Goal: Task Accomplishment & Management: Use online tool/utility

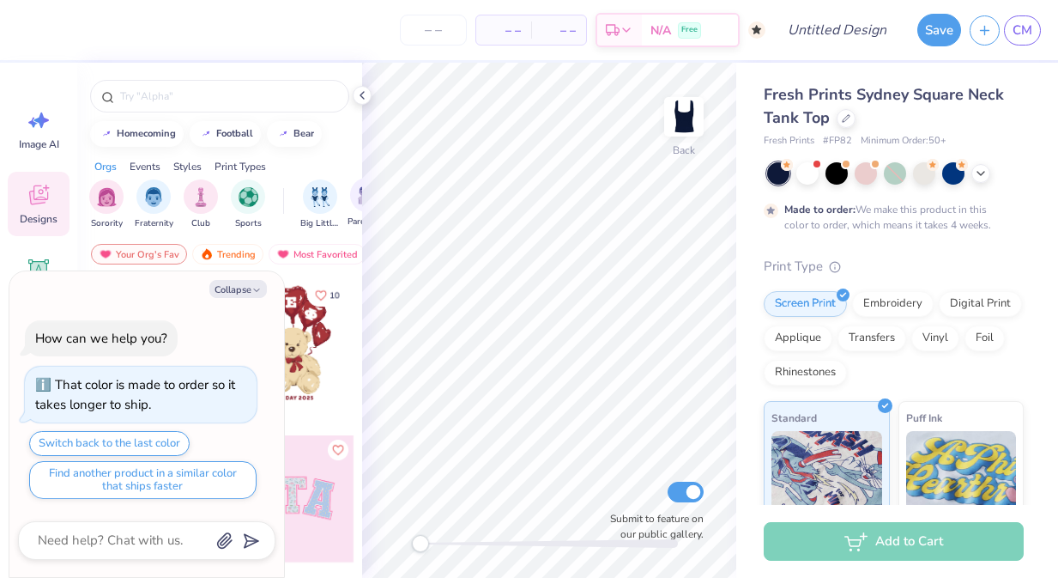
click at [360, 226] on span "Parent's Weekend" at bounding box center [367, 221] width 39 height 13
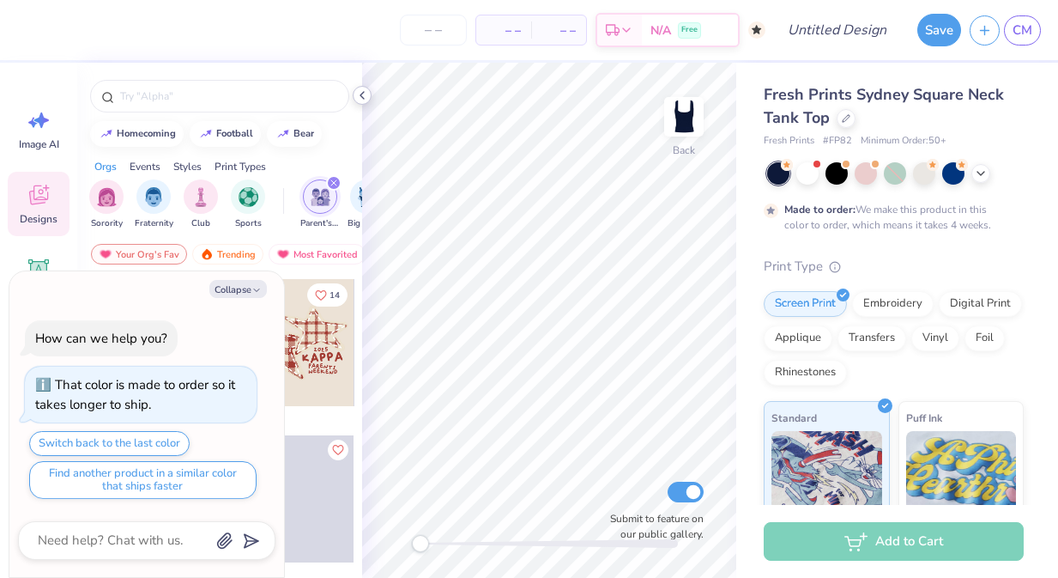
click at [361, 94] on icon at bounding box center [362, 95] width 14 height 14
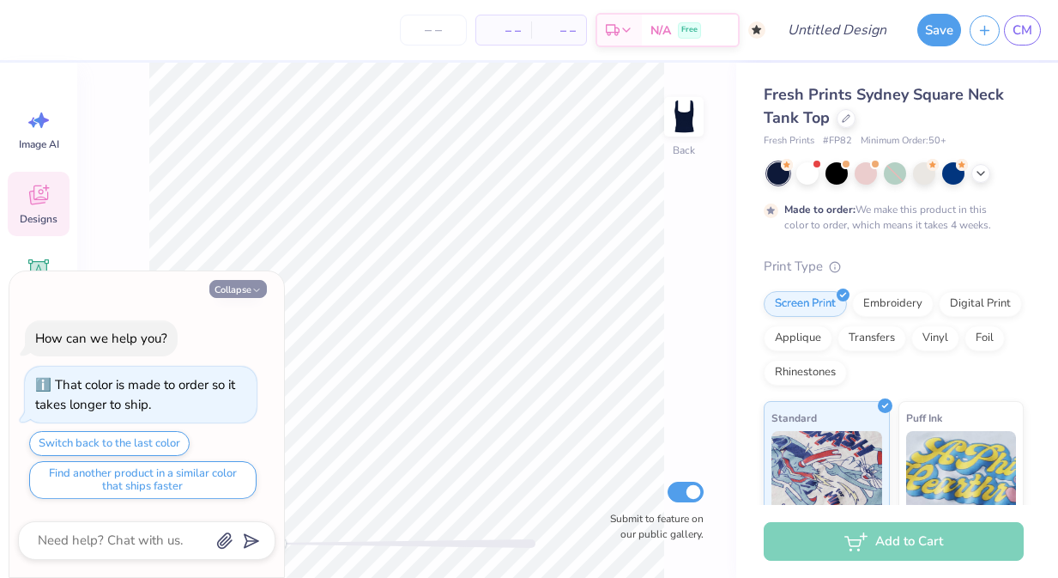
click at [248, 287] on button "Collapse" at bounding box center [238, 289] width 58 height 18
type textarea "x"
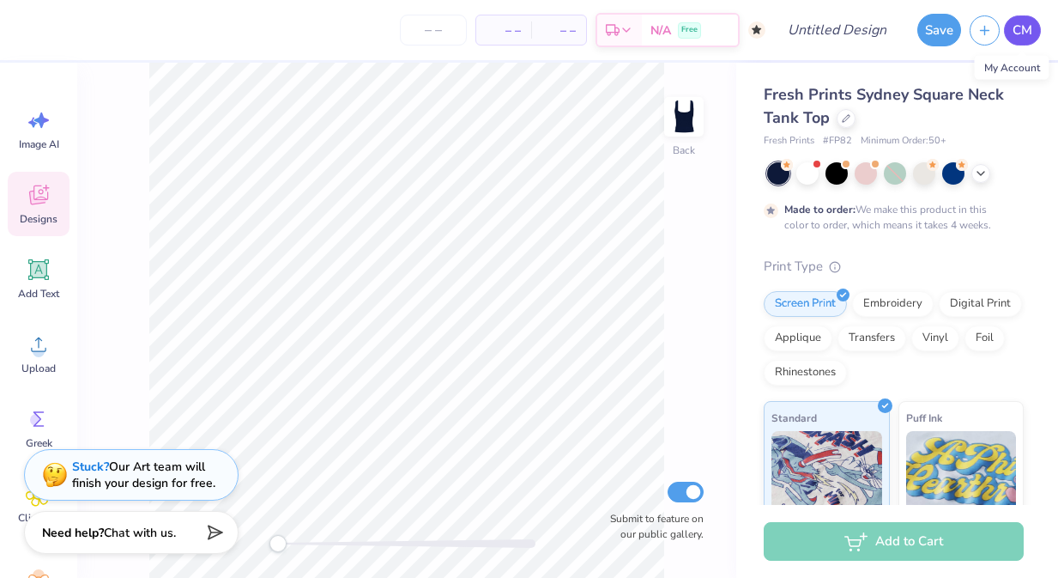
click at [1025, 27] on span "CM" at bounding box center [1023, 31] width 20 height 20
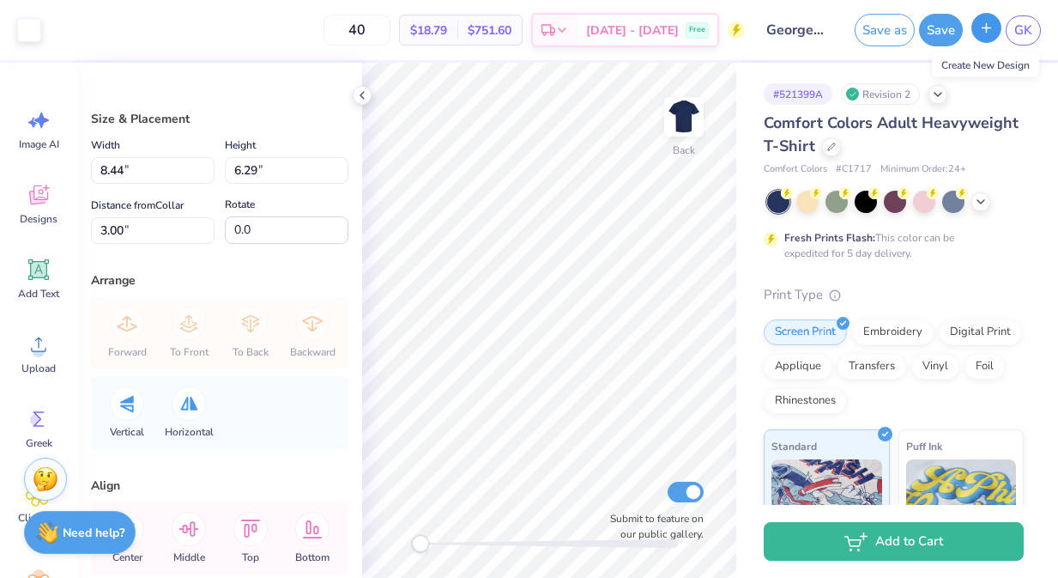
click at [991, 39] on button "button" at bounding box center [987, 28] width 30 height 30
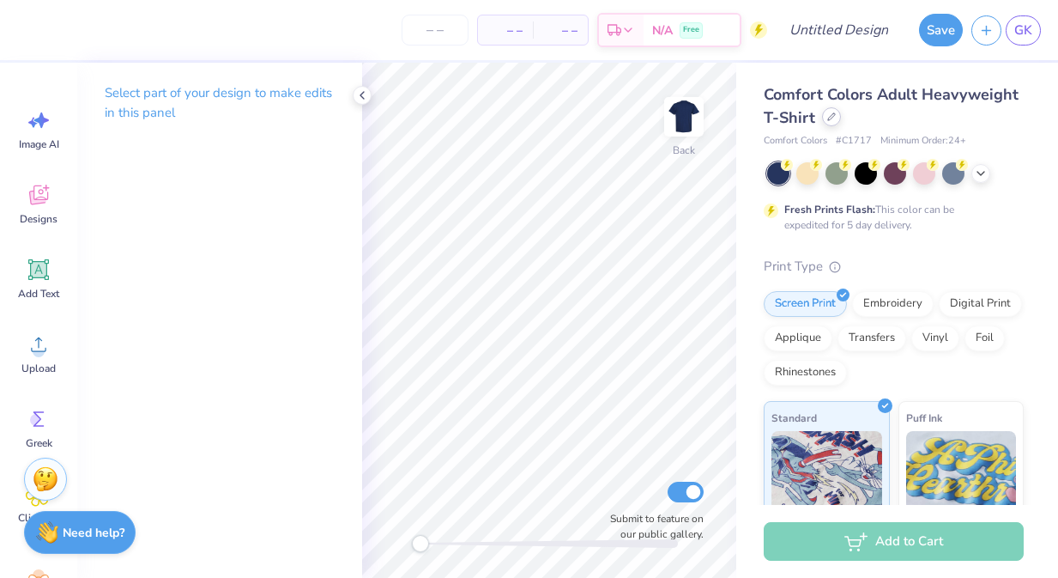
click at [830, 125] on div at bounding box center [831, 116] width 19 height 19
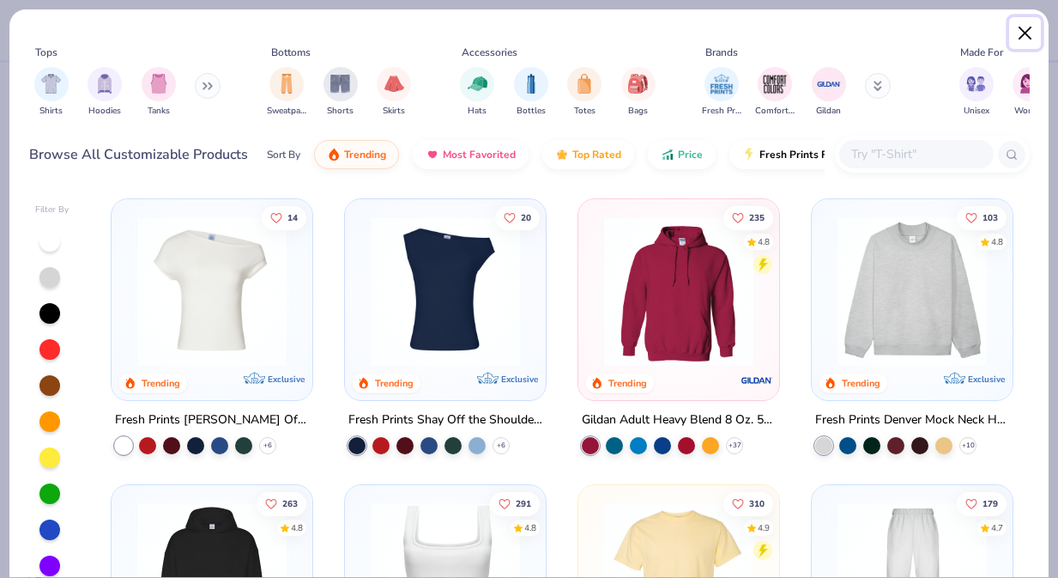
click at [1030, 33] on button "Close" at bounding box center [1025, 33] width 33 height 33
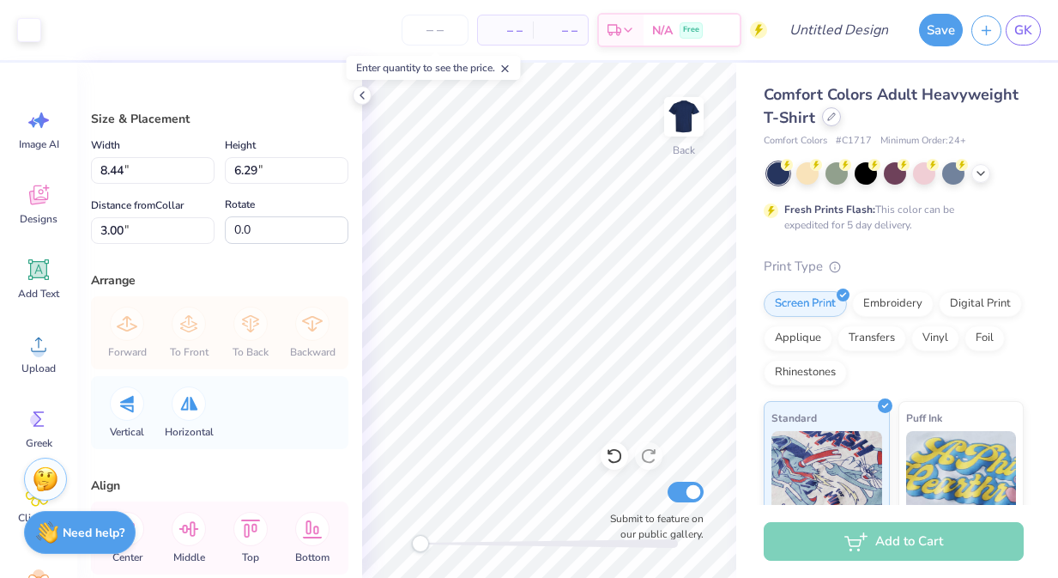
click at [827, 127] on div "Comfort Colors Adult Heavyweight T-Shirt" at bounding box center [894, 106] width 260 height 46
click at [828, 124] on div at bounding box center [831, 116] width 19 height 19
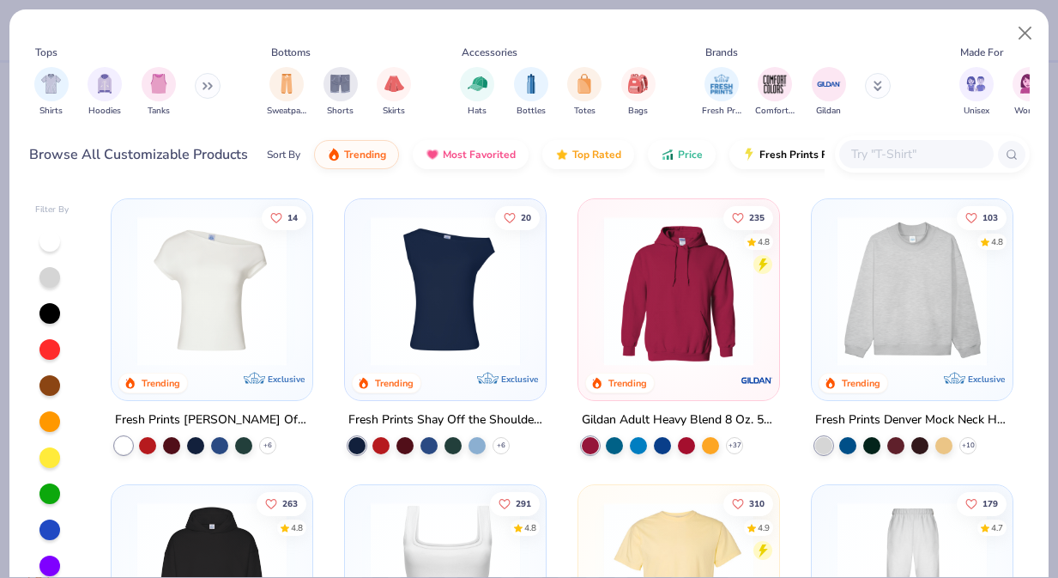
scroll to position [189, 0]
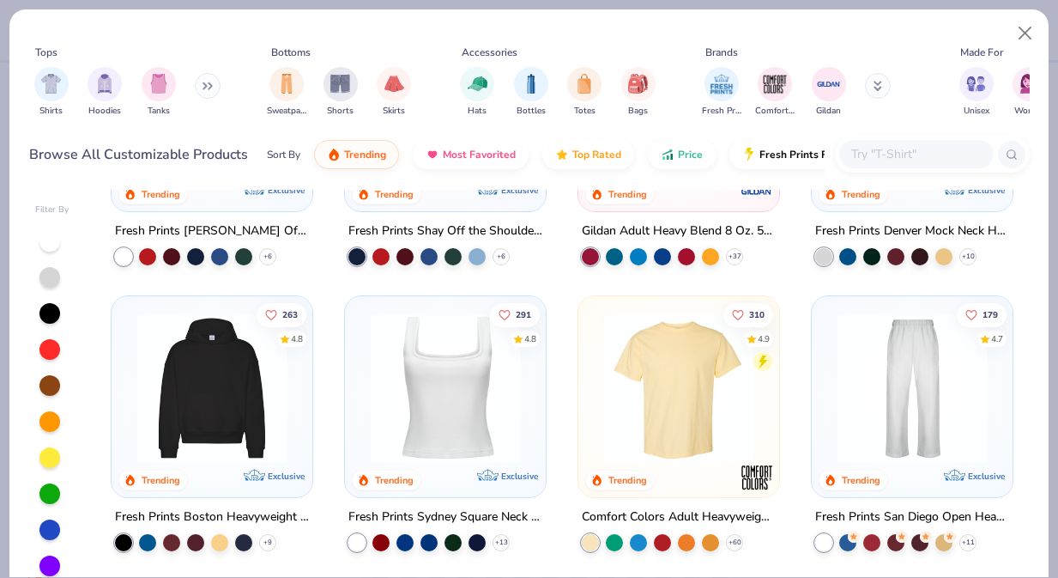
click at [456, 397] on img at bounding box center [445, 387] width 167 height 149
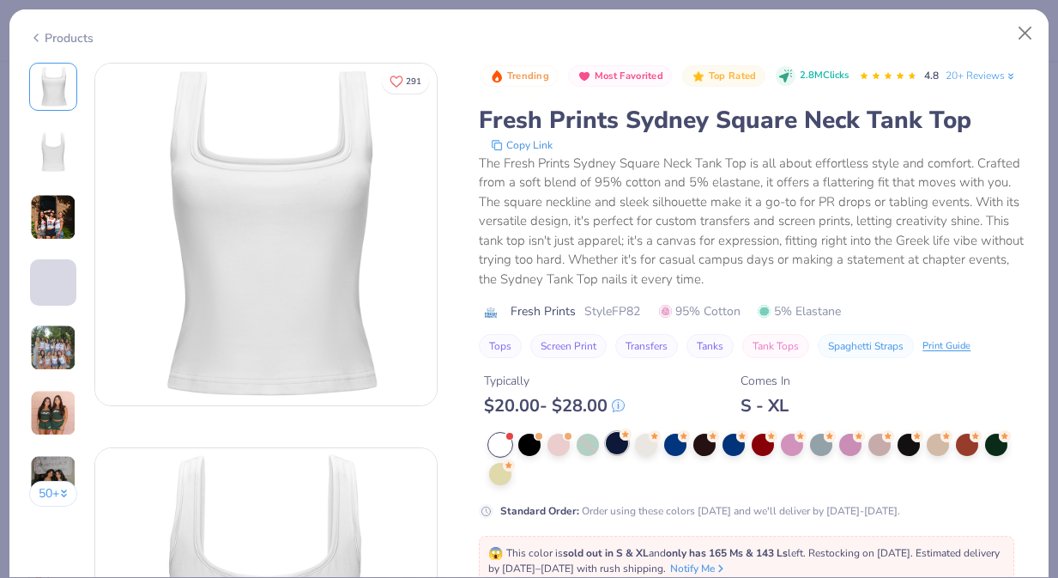
click at [619, 445] on div at bounding box center [617, 443] width 22 height 22
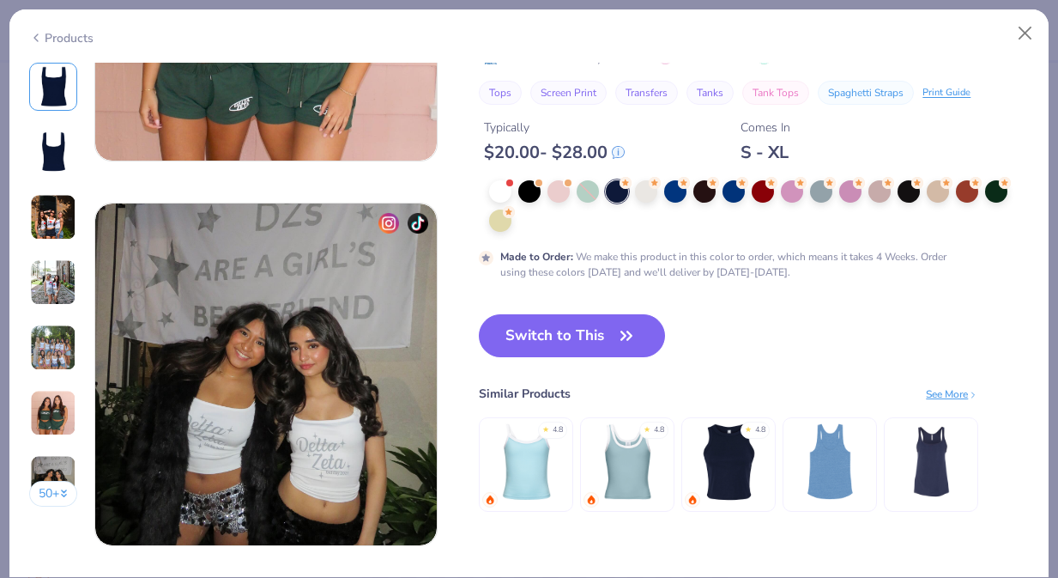
scroll to position [2166, 0]
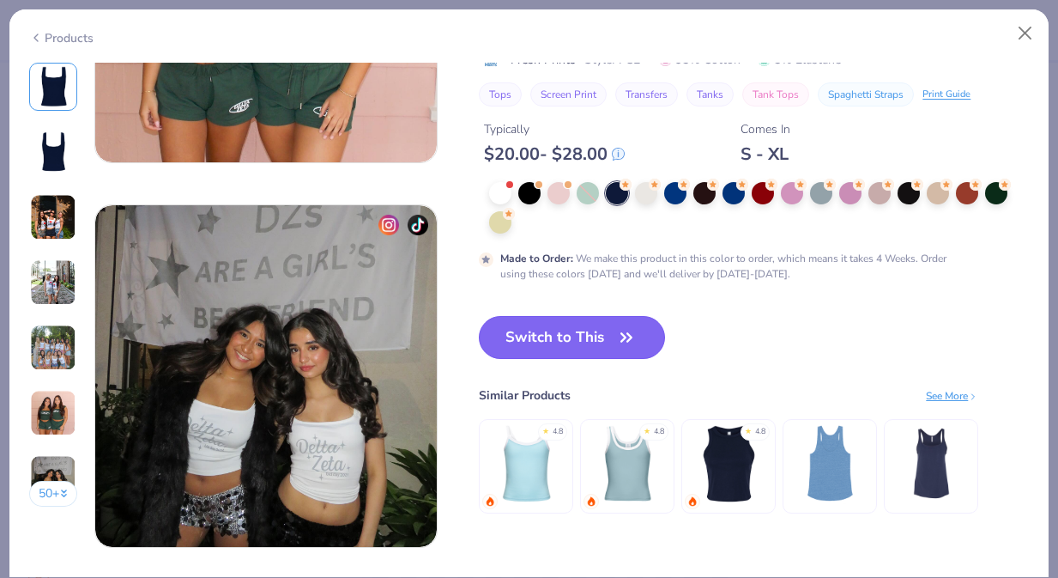
click at [617, 341] on icon "button" at bounding box center [627, 337] width 24 height 24
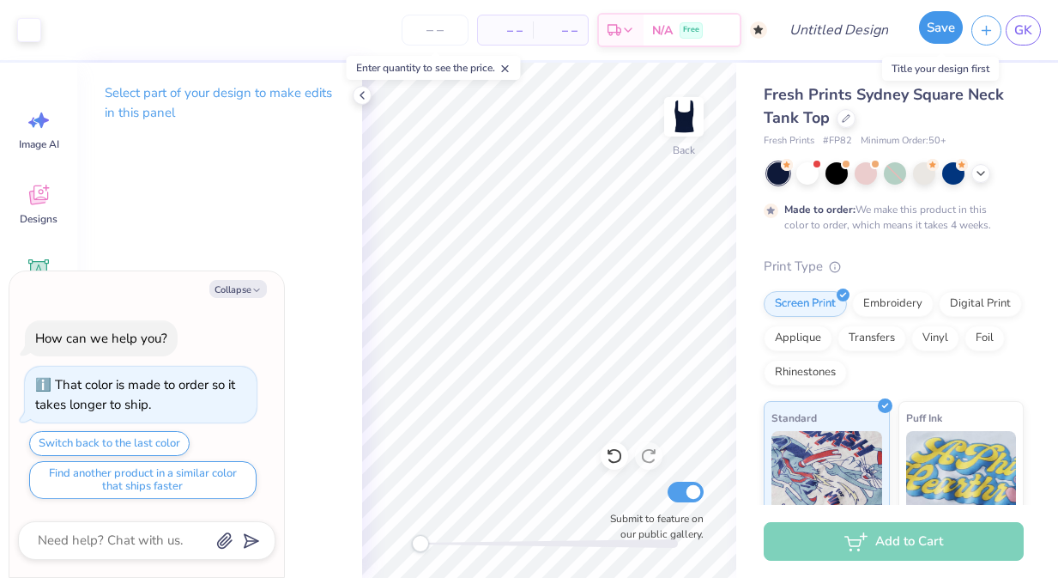
click at [952, 34] on button "Save" at bounding box center [941, 27] width 44 height 33
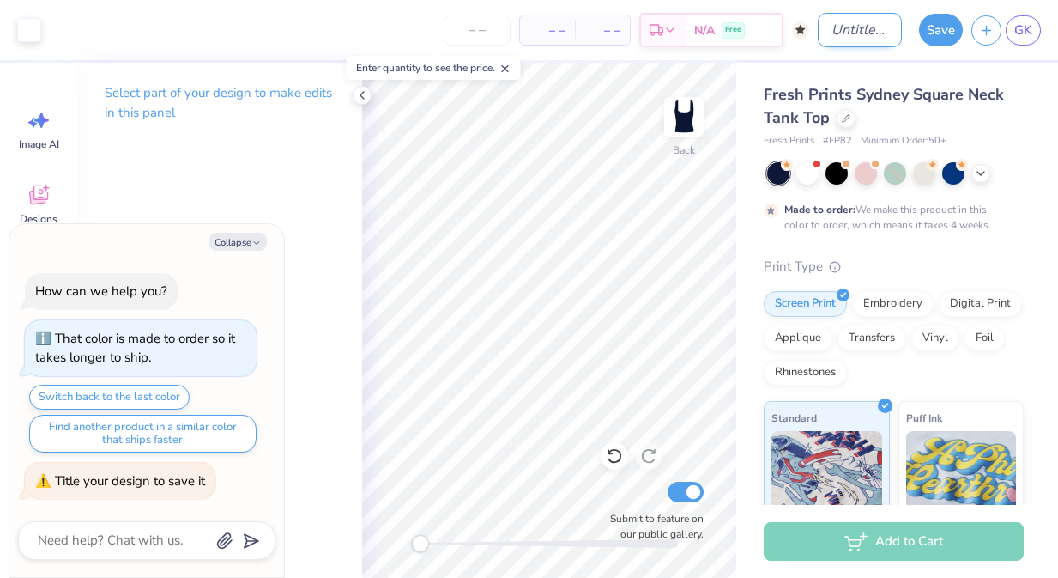
type textarea "x"
click at [829, 33] on input "Design Title" at bounding box center [860, 30] width 84 height 34
type input "k"
type textarea "x"
type input "ka"
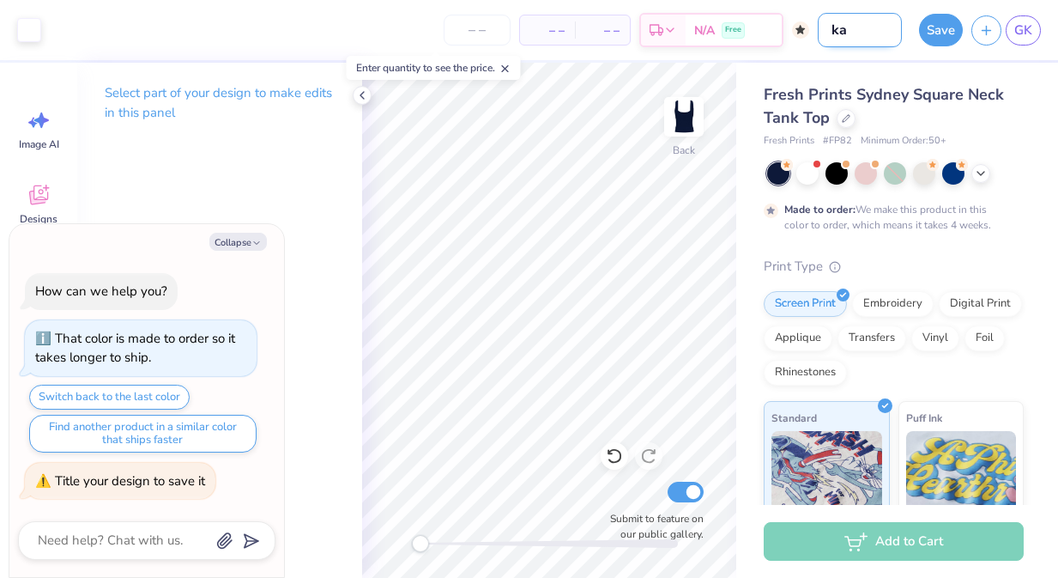
type textarea "x"
type input "kap"
type textarea "x"
type input "kapi"
type textarea "x"
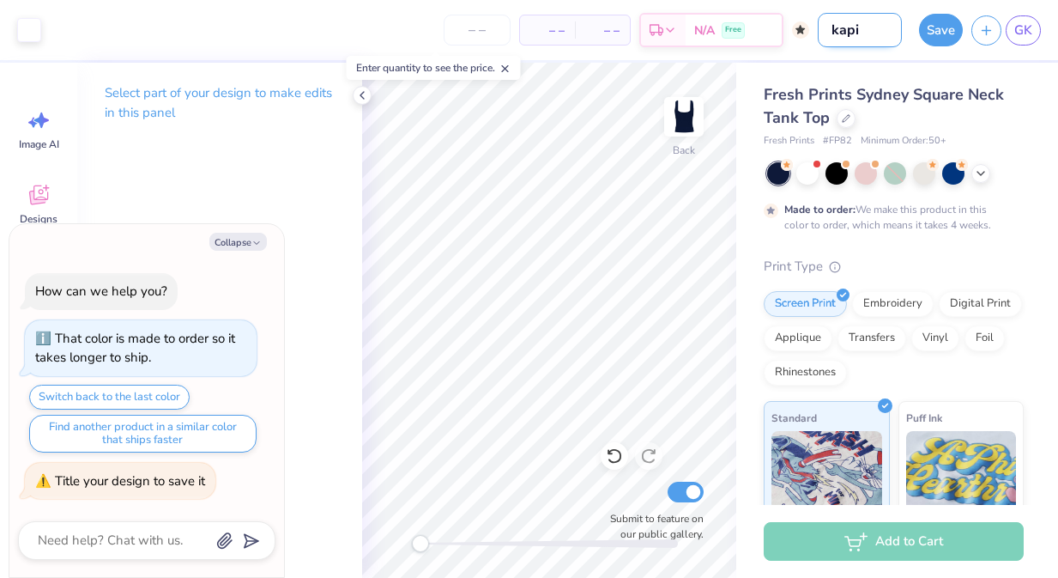
type input "kapi"
type textarea "x"
type input "kapi t"
type textarea "x"
type input "kapi ta"
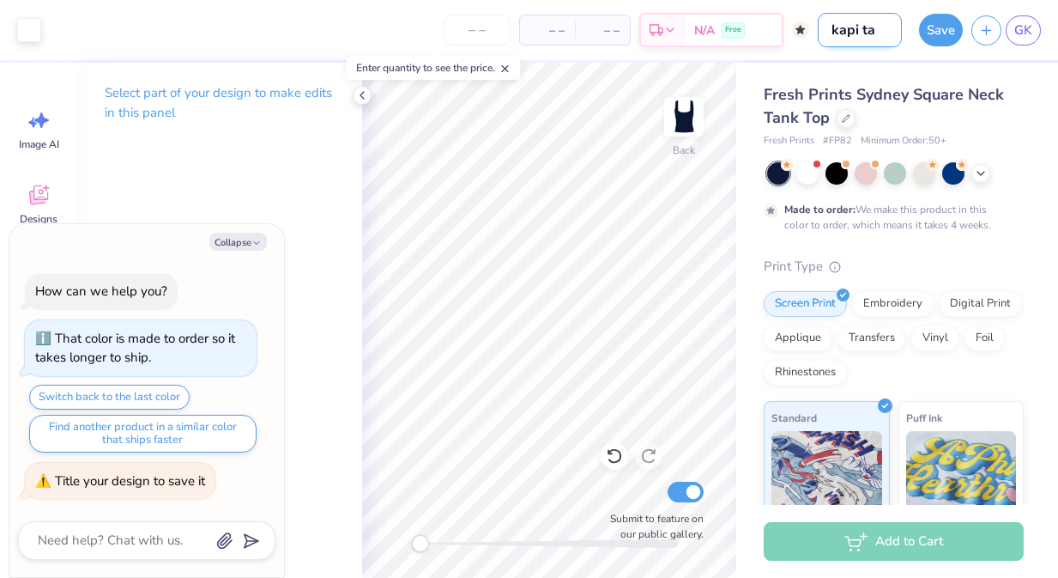
type textarea "x"
type input "kapi tan"
type textarea "x"
type input "kapi tank"
type textarea "x"
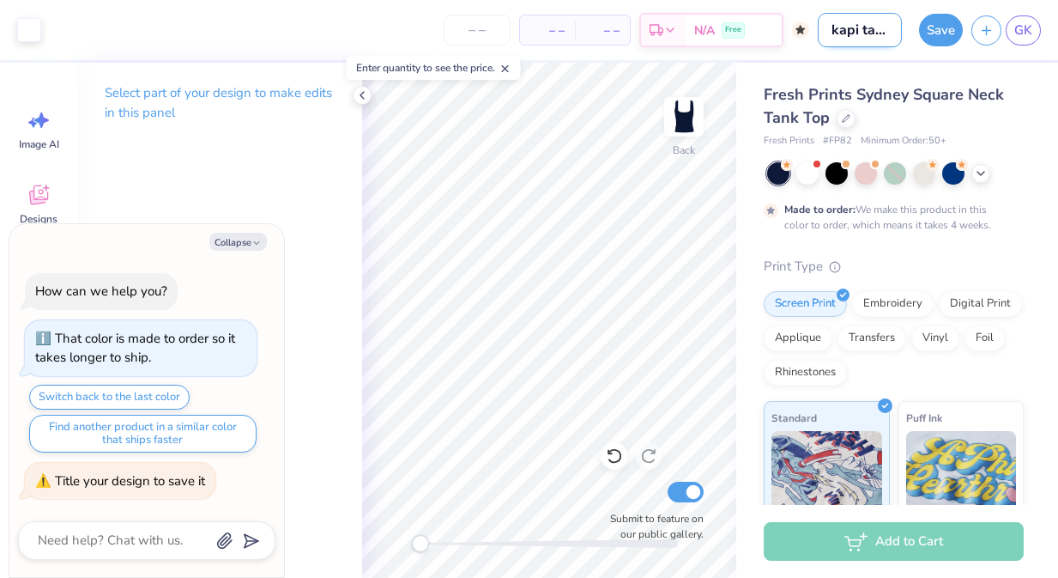
scroll to position [0, 2]
type input "kapi tank"
click at [935, 15] on button "Save" at bounding box center [941, 27] width 44 height 33
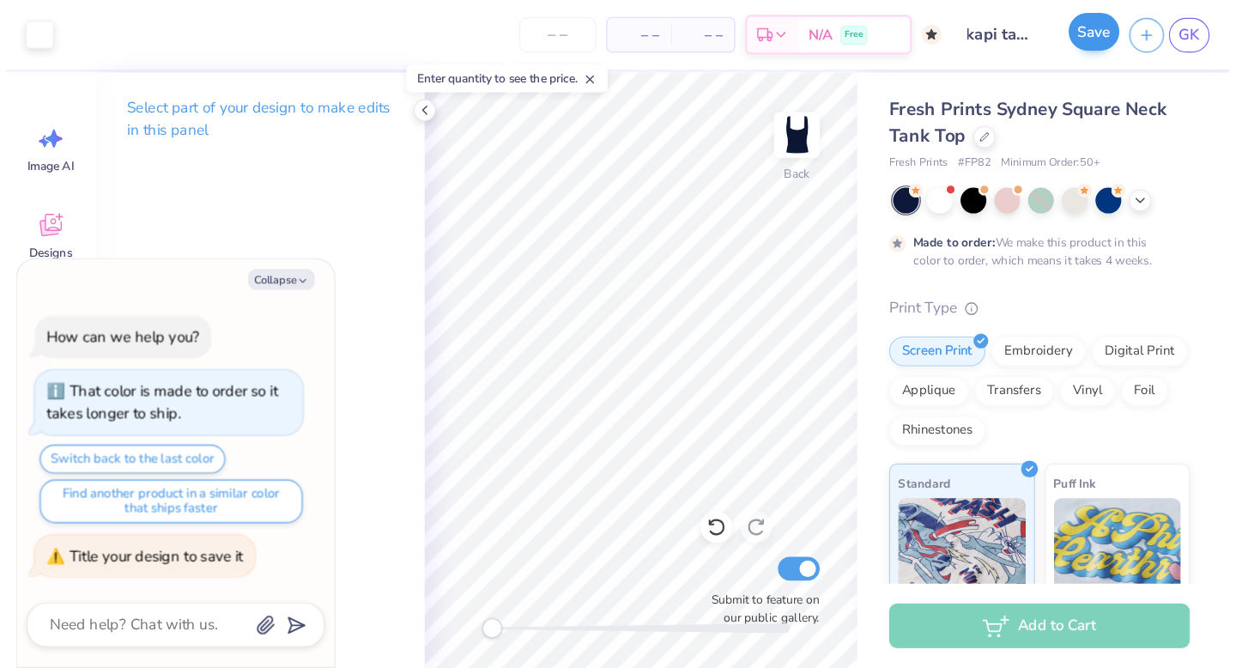
scroll to position [0, 0]
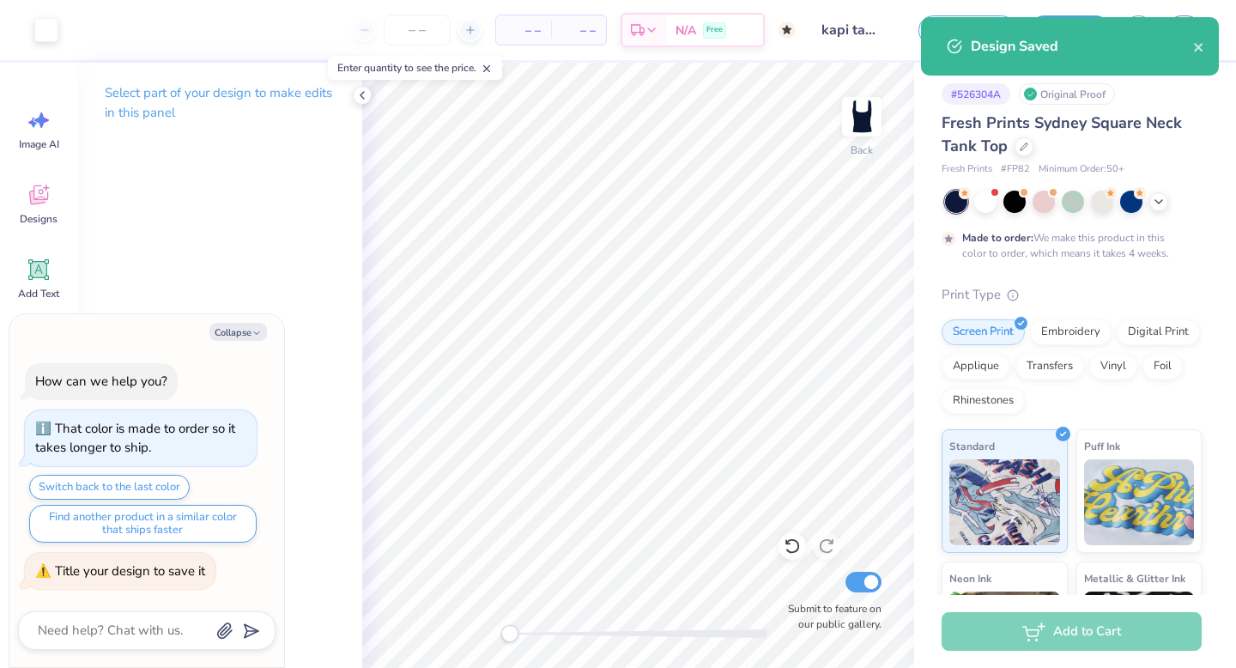
click at [1057, 9] on div "Save as Save GK" at bounding box center [1071, 30] width 330 height 60
drag, startPoint x: 1185, startPoint y: 9, endPoint x: 1186, endPoint y: 39, distance: 30.1
click at [1057, 39] on div "Design Saved" at bounding box center [1082, 46] width 222 height 21
drag, startPoint x: 1186, startPoint y: 39, endPoint x: 1197, endPoint y: 42, distance: 11.5
click at [1057, 42] on icon "close" at bounding box center [1199, 47] width 12 height 14
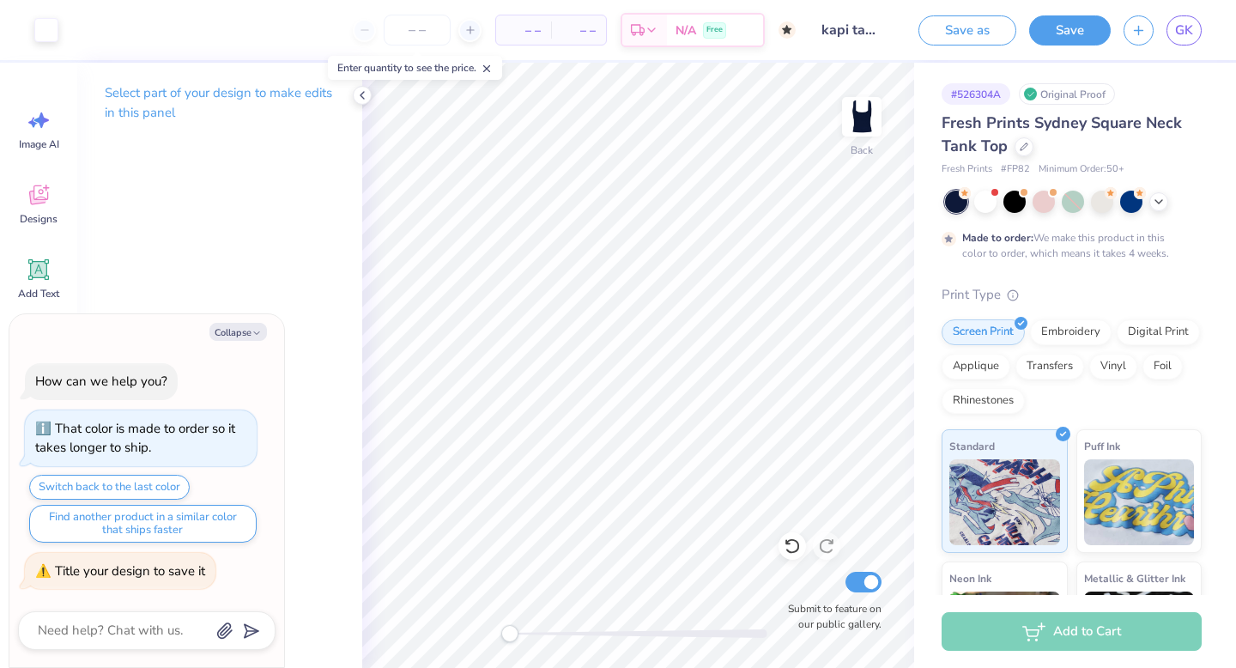
click at [1057, 26] on div "Design Saved" at bounding box center [1070, 53] width 305 height 78
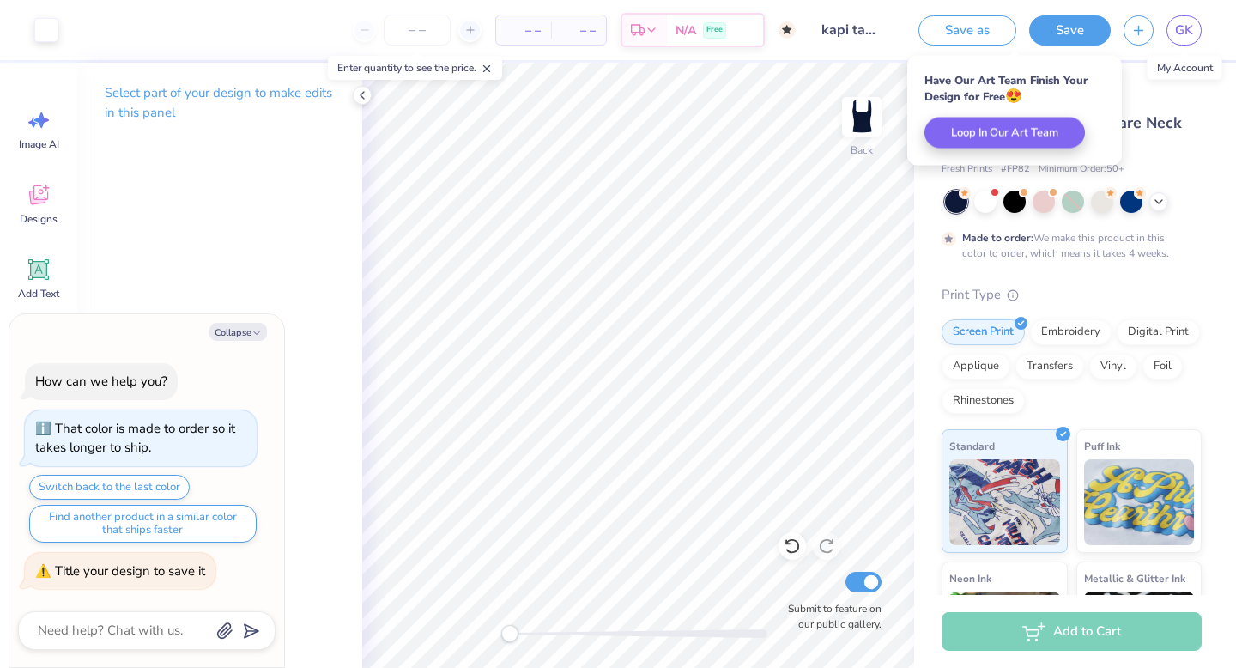
click at [1057, 26] on span "GK" at bounding box center [1184, 31] width 18 height 20
type textarea "x"
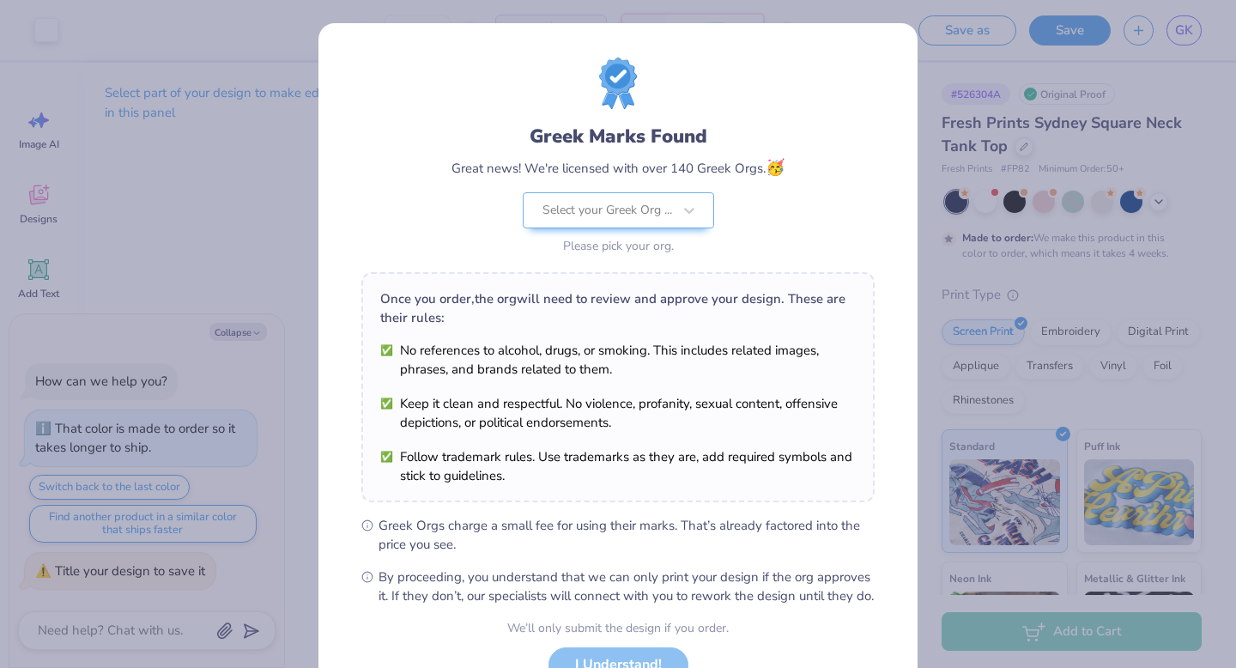
click at [898, 10] on div "Greek Marks Found Great news! We're licensed with over 140 Greek Orgs. 🥳 Select…" at bounding box center [618, 334] width 1236 height 668
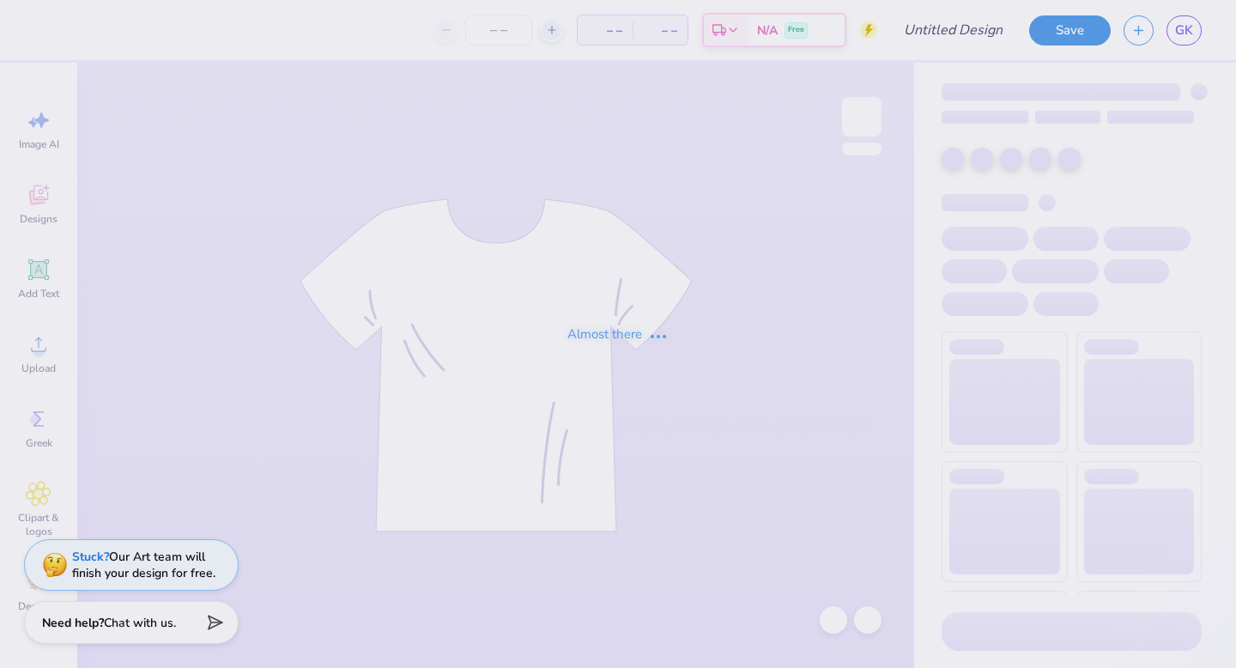
type input "kapi tank"
type input "50"
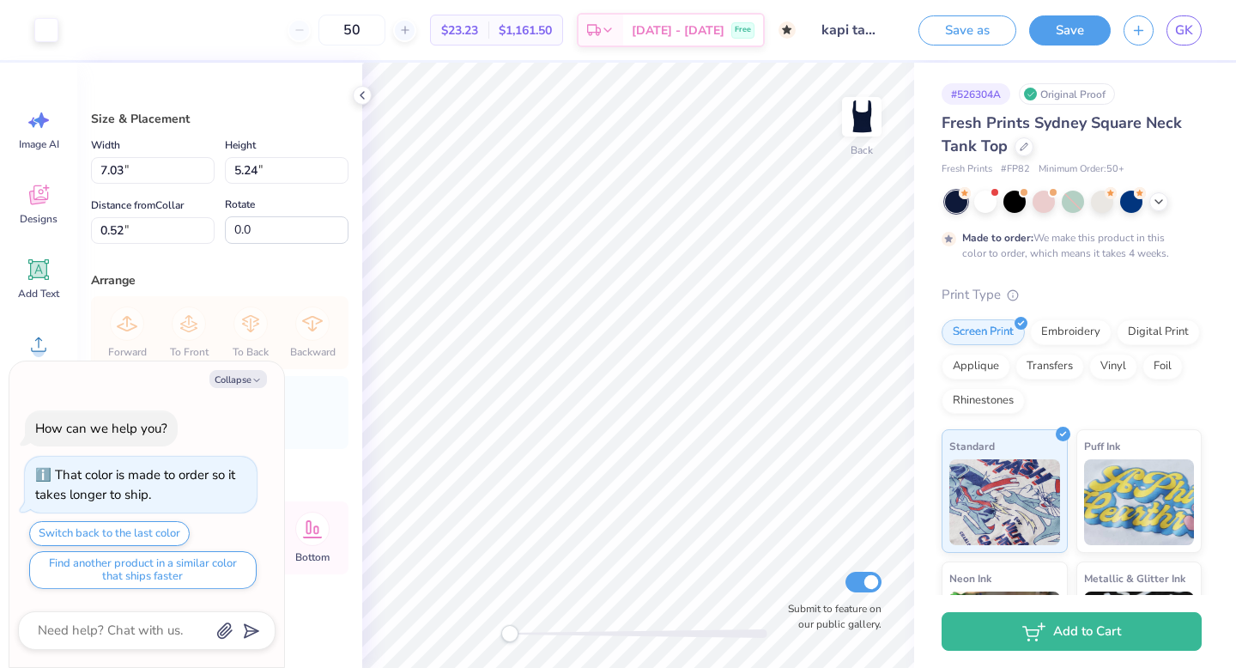
type textarea "x"
type input "4.92"
type input "3.67"
type input "2.09"
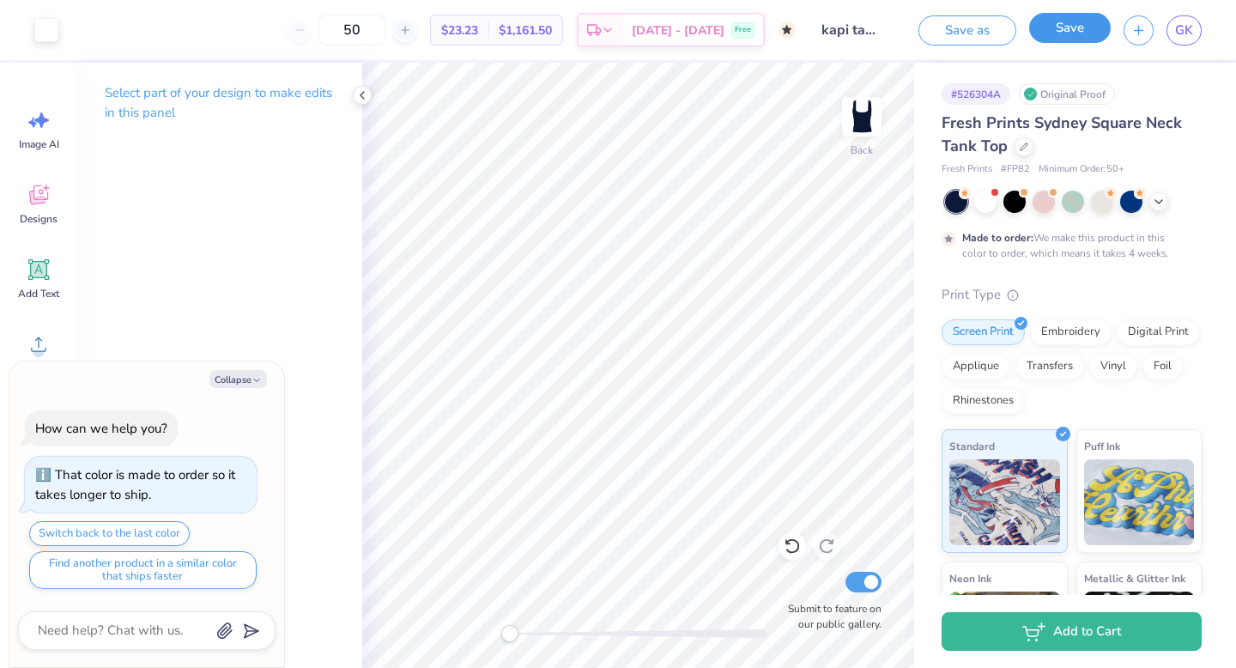
click at [1084, 28] on button "Save" at bounding box center [1070, 28] width 82 height 30
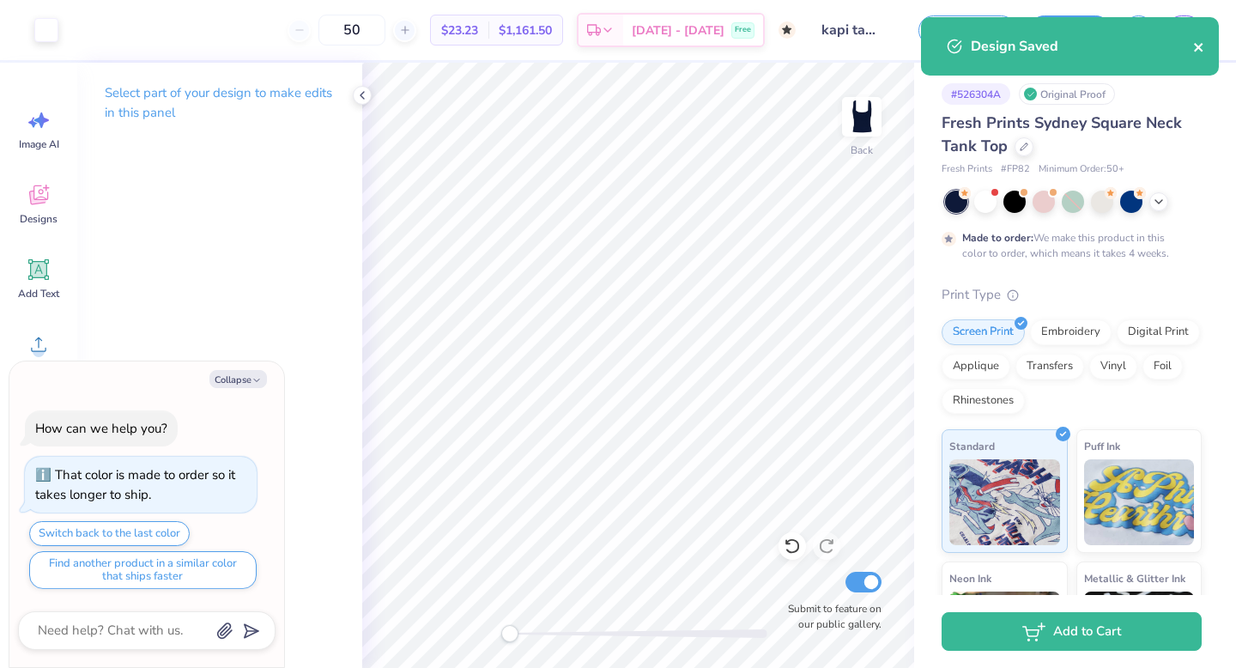
click at [1202, 51] on icon "close" at bounding box center [1199, 47] width 12 height 14
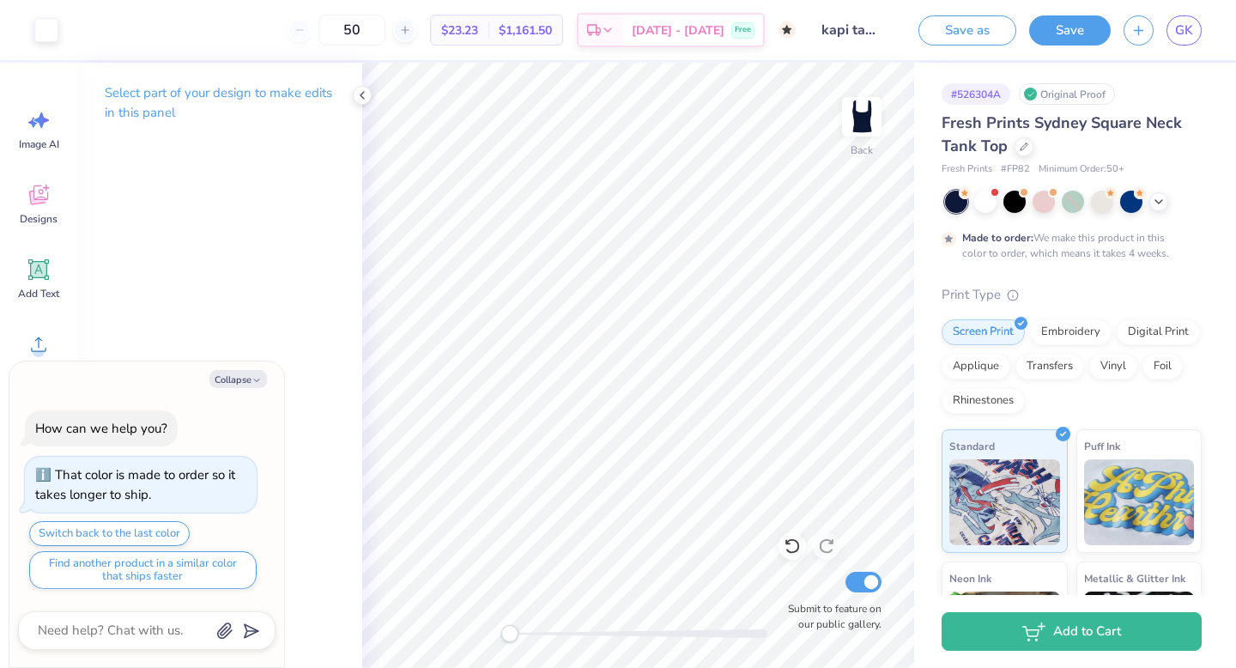
click at [1188, 24] on div "Design Saved" at bounding box center [1070, 53] width 305 height 78
type textarea "x"
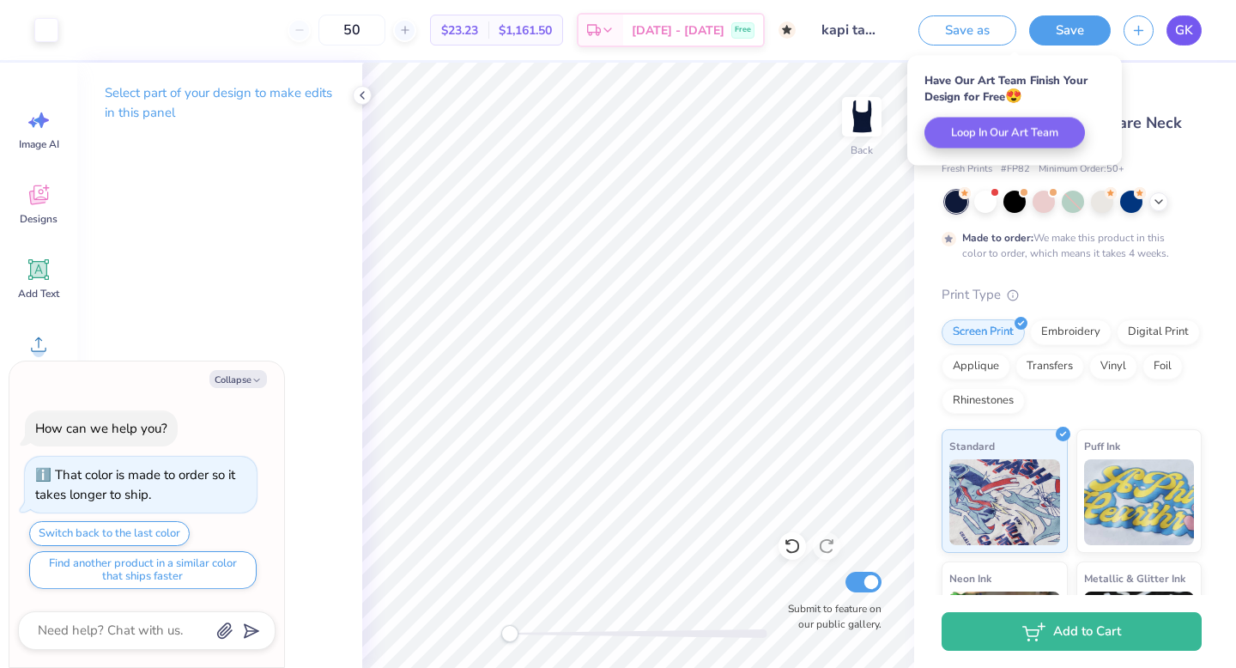
click at [1181, 40] on link "GK" at bounding box center [1183, 30] width 35 height 30
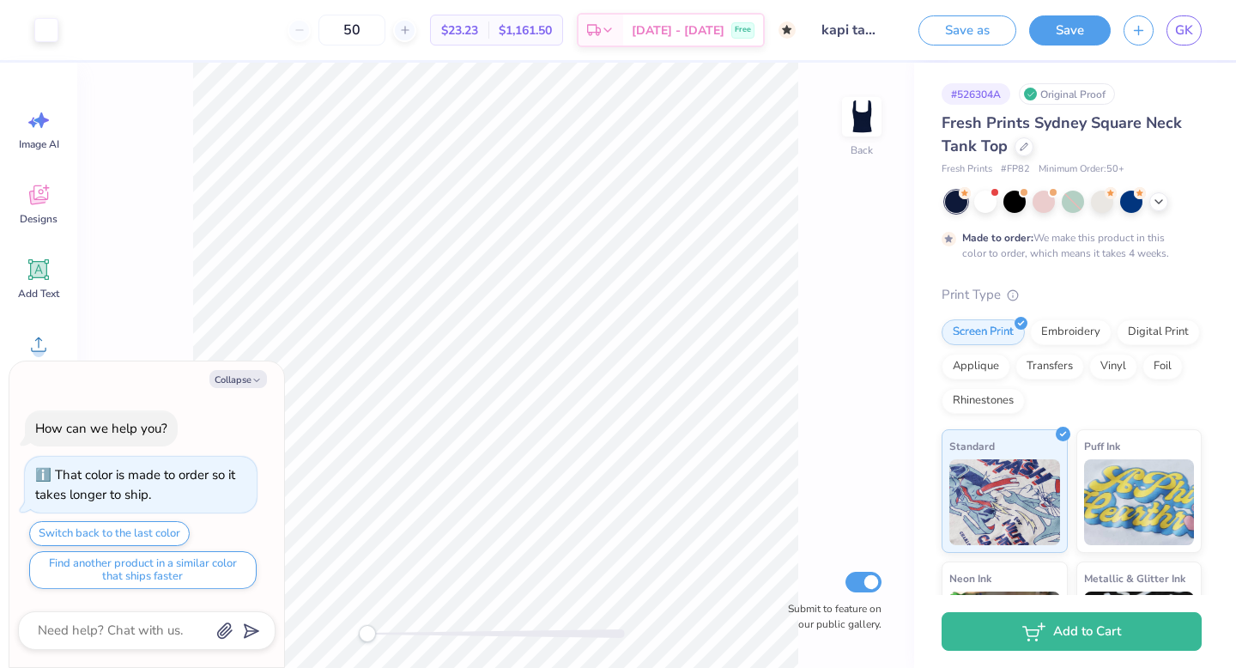
click at [860, 440] on div "Back Submit to feature on our public gallery." at bounding box center [495, 365] width 837 height 605
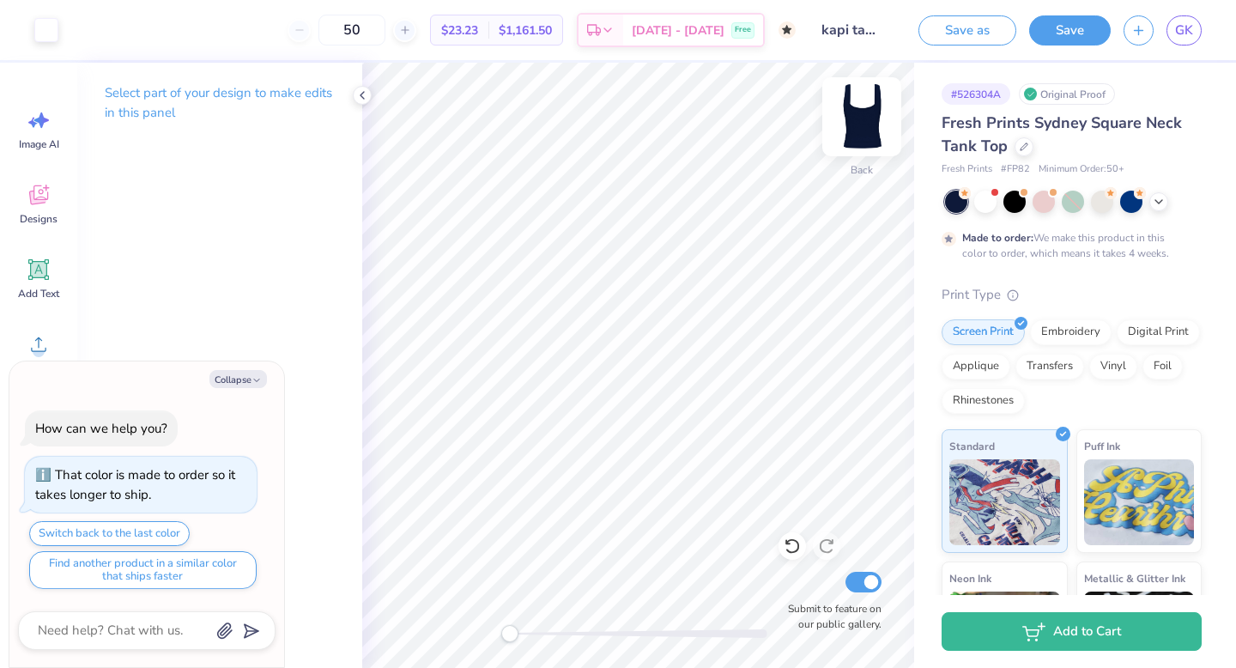
click at [869, 112] on img at bounding box center [861, 116] width 69 height 69
click at [864, 113] on img at bounding box center [861, 116] width 69 height 69
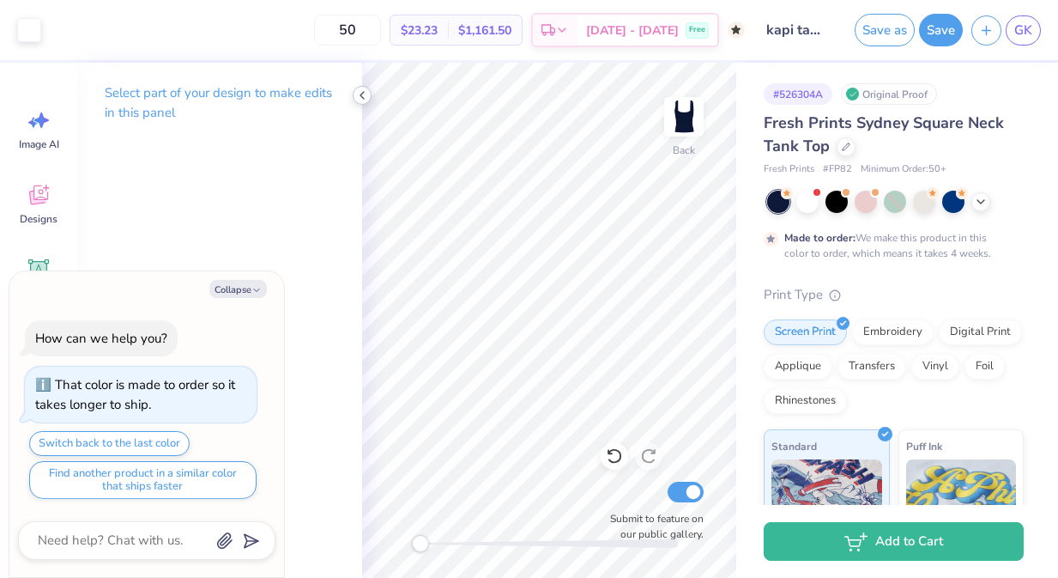
click at [360, 98] on icon at bounding box center [362, 95] width 14 height 14
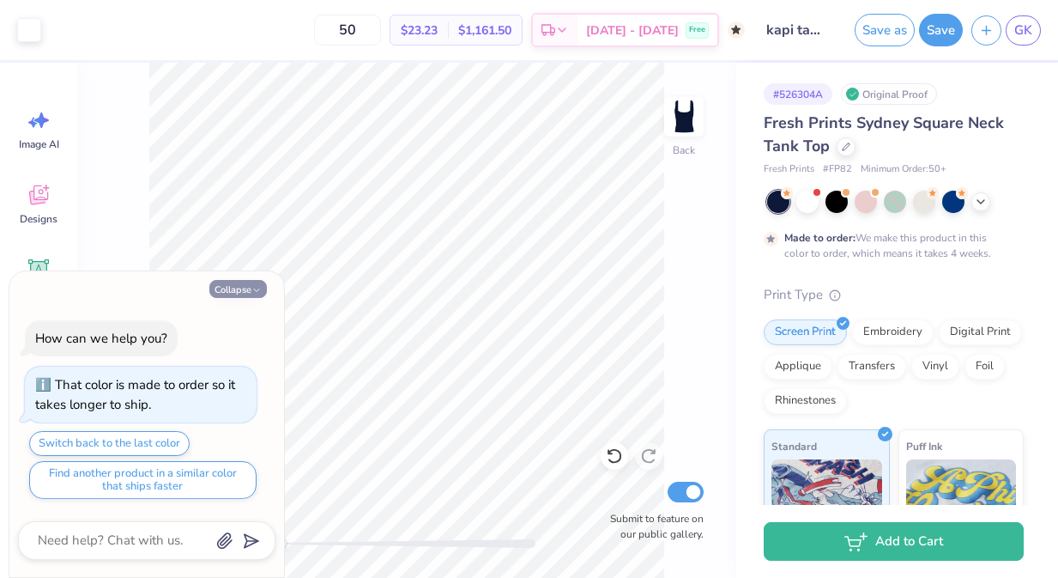
click at [228, 285] on button "Collapse" at bounding box center [238, 289] width 58 height 18
type textarea "x"
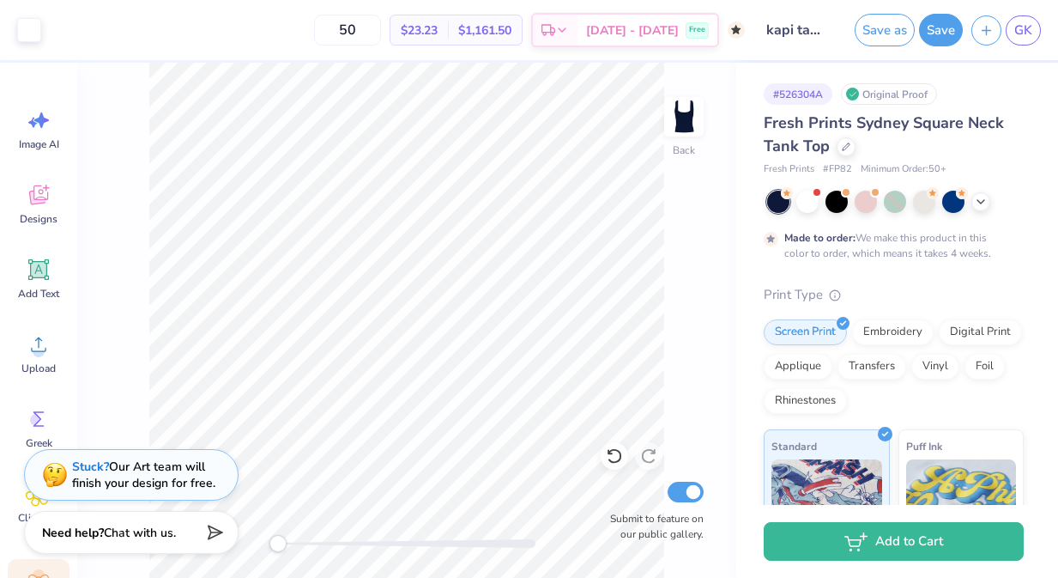
drag, startPoint x: 276, startPoint y: 545, endPoint x: 36, endPoint y: 562, distance: 240.1
click at [36, 562] on div "Art colors 50 $23.23 Per Item $1,161.50 Total Est. Delivery Oct 25 - 28 Free De…" at bounding box center [529, 289] width 1058 height 578
click at [713, 101] on img at bounding box center [684, 116] width 69 height 69
click at [28, 282] on icon at bounding box center [39, 270] width 26 height 26
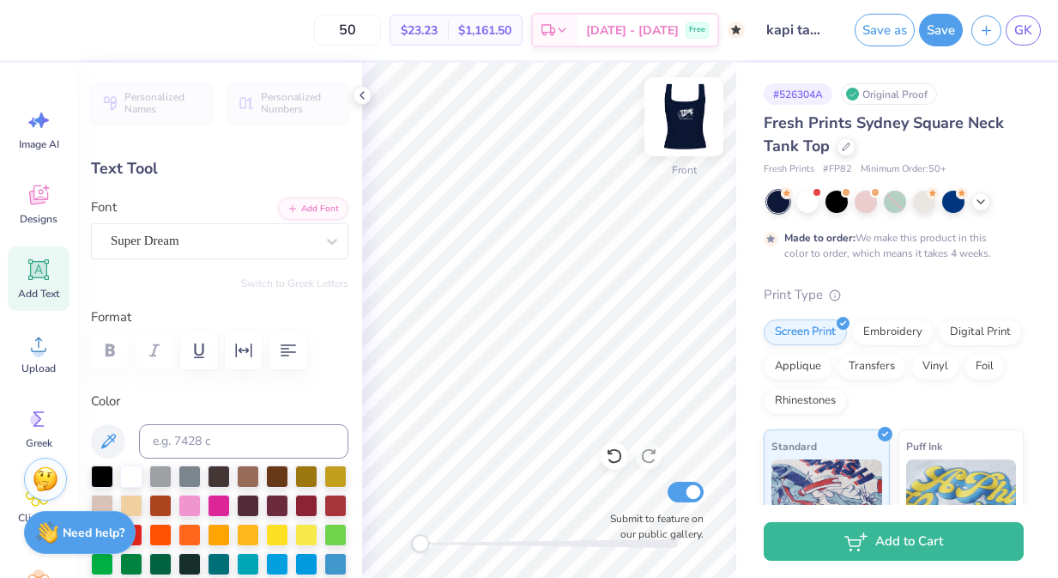
click at [677, 112] on img at bounding box center [684, 116] width 69 height 69
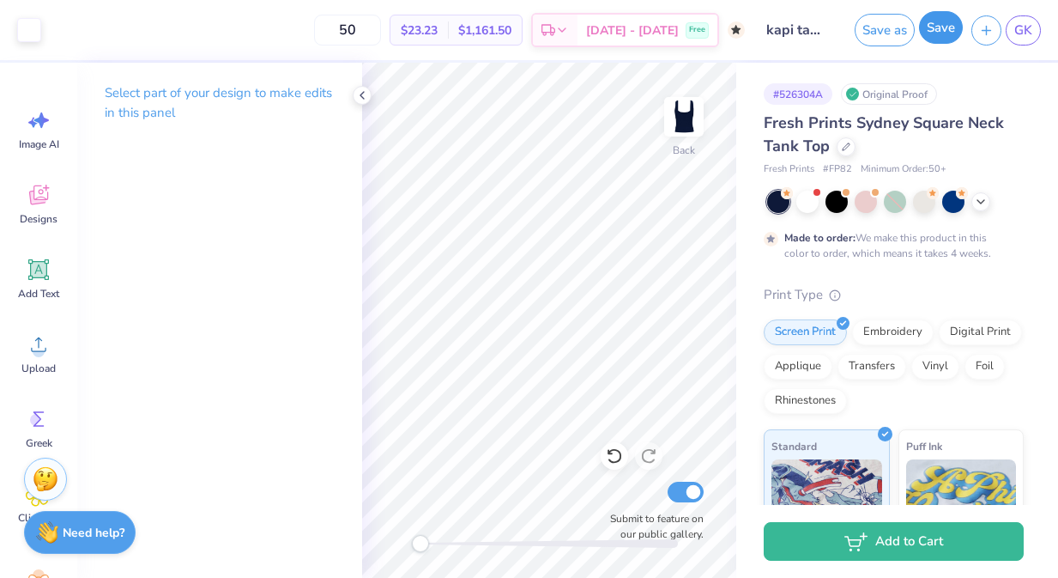
click at [935, 24] on button "Save" at bounding box center [941, 27] width 44 height 33
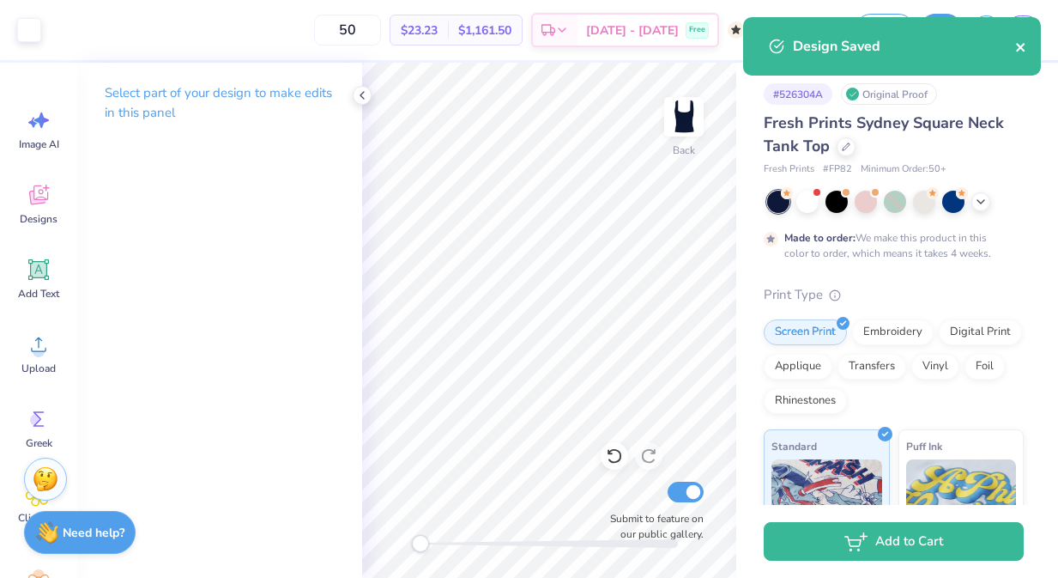
click at [1025, 44] on icon "close" at bounding box center [1021, 47] width 12 height 14
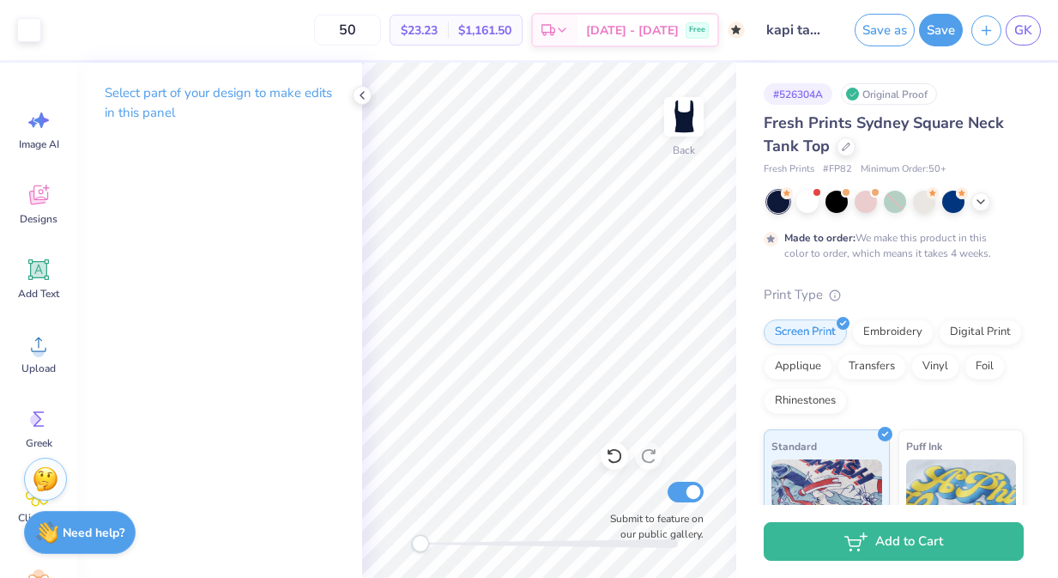
click at [1018, 34] on div "Art colors 50 $23.23 Per Item $1,161.50 Total Est. Delivery Oct 25 - 28 Free De…" at bounding box center [529, 289] width 1058 height 578
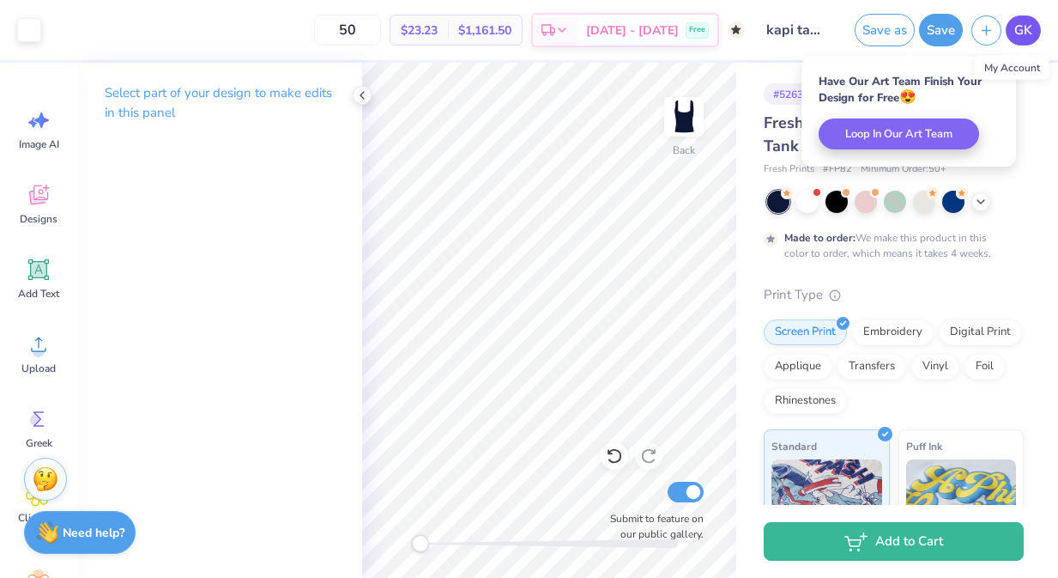
click at [1024, 38] on span "GK" at bounding box center [1024, 31] width 18 height 20
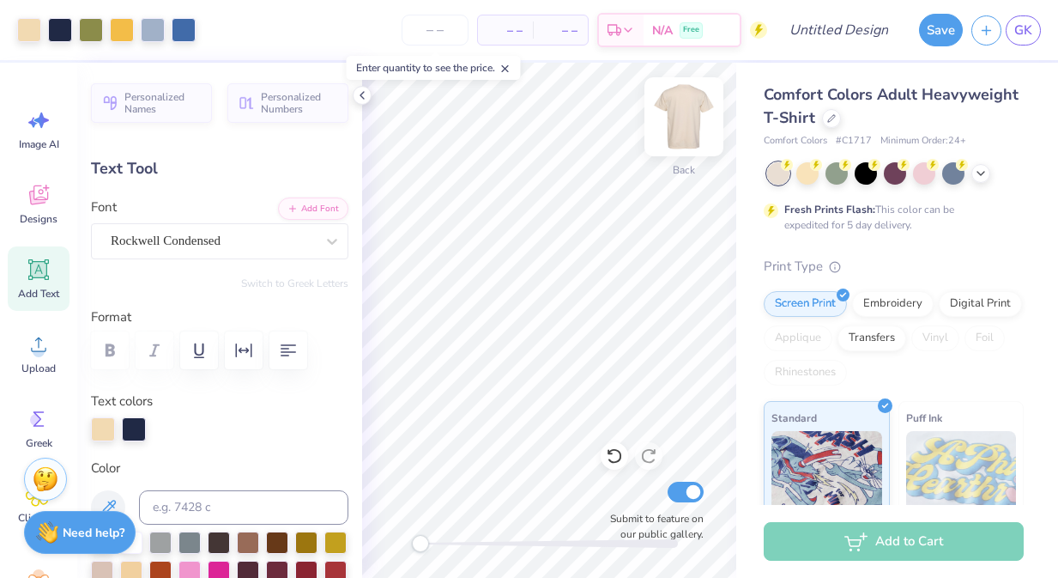
type input "4.53"
type input "1.43"
type input "3.65"
type textarea "p"
type textarea "PI"
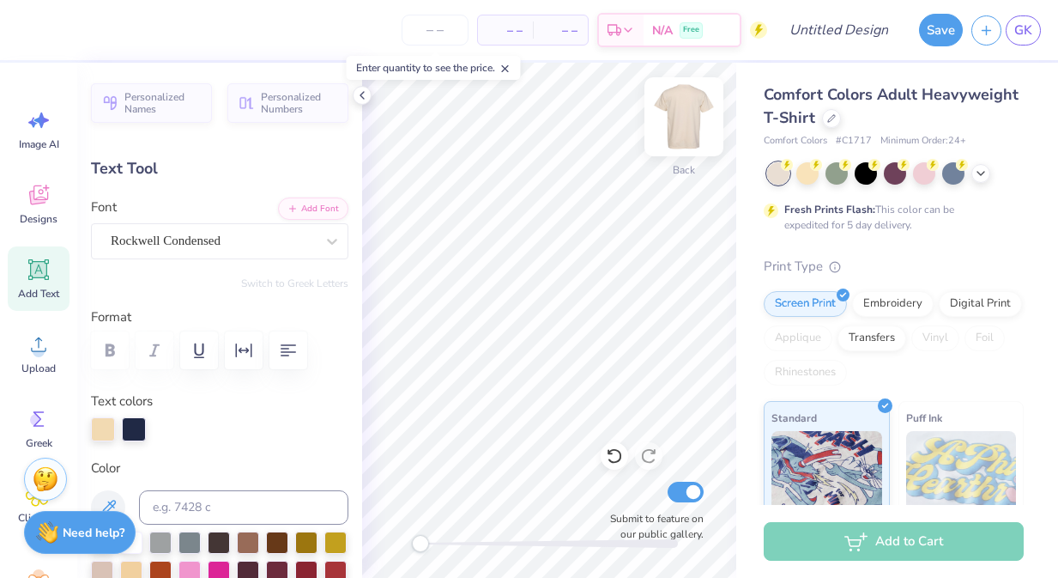
type input "8.43"
type input "1.38"
type input "2.00"
type textarea "KAPPA ALPHA"
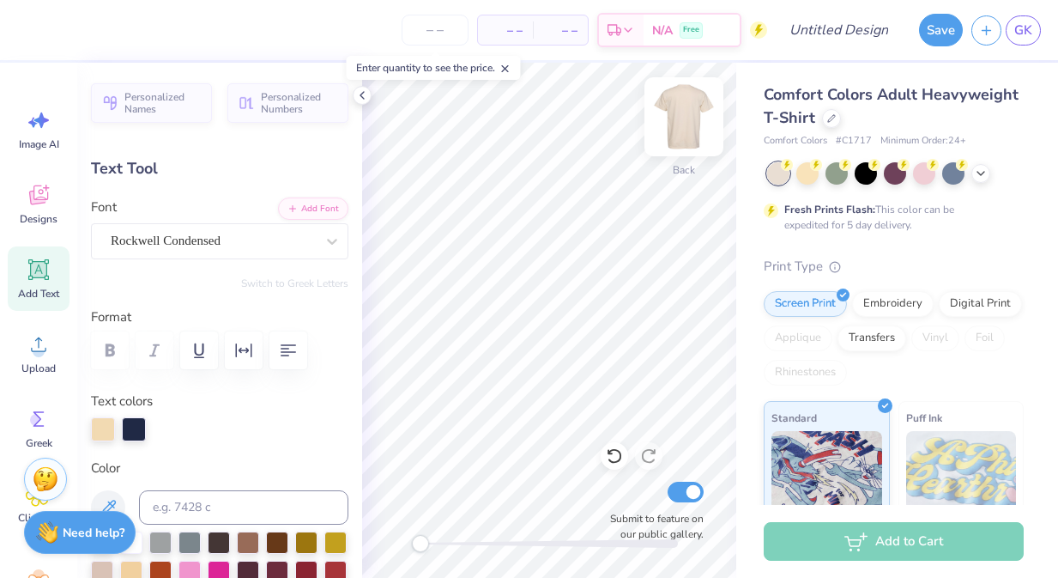
scroll to position [0, 3]
type input "1.19"
type input "3.46"
type textarea "kapi"
type input "8.44"
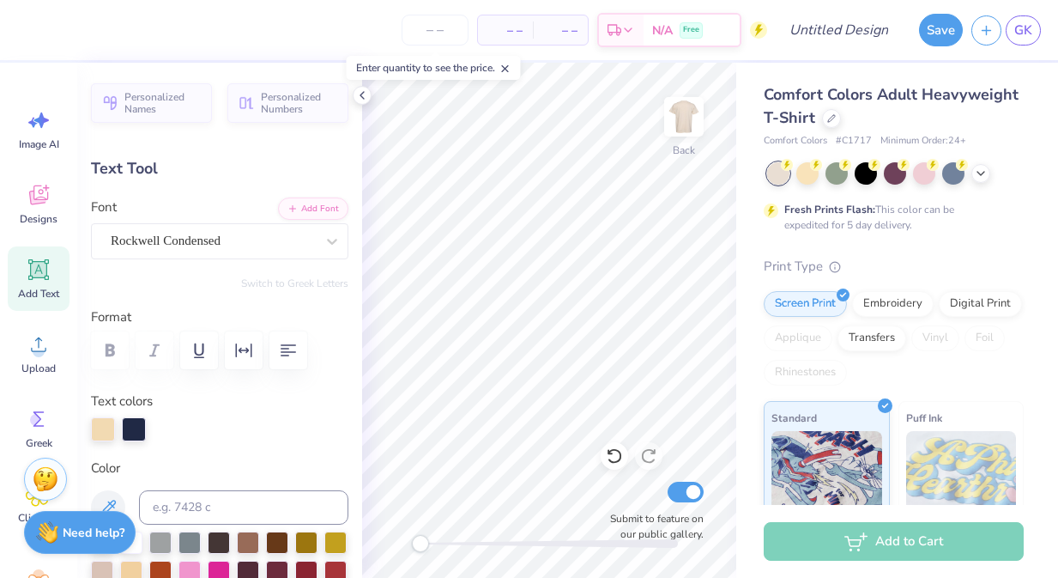
type input "2.31"
type textarea "K"
type input "2.39"
type input "1.72"
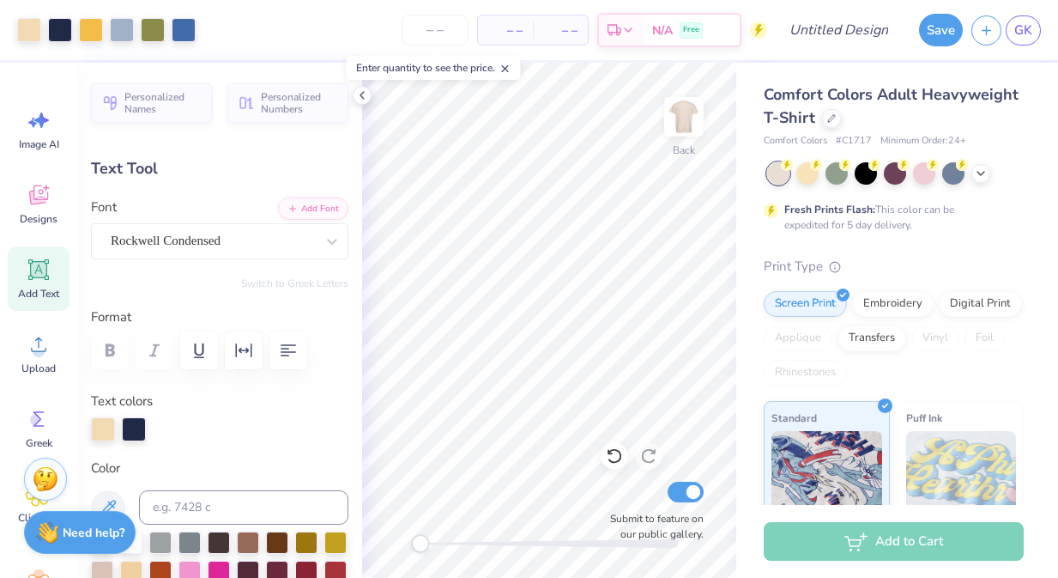
type input "3.79"
type textarea "A"
type textarea "KAPI"
type input "2.85"
type input "1.38"
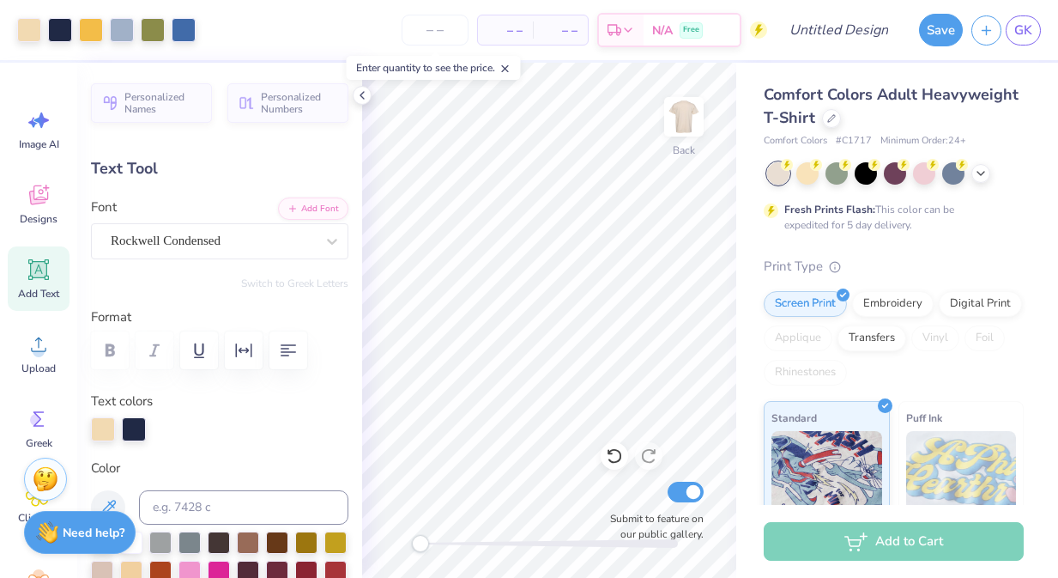
type input "4.13"
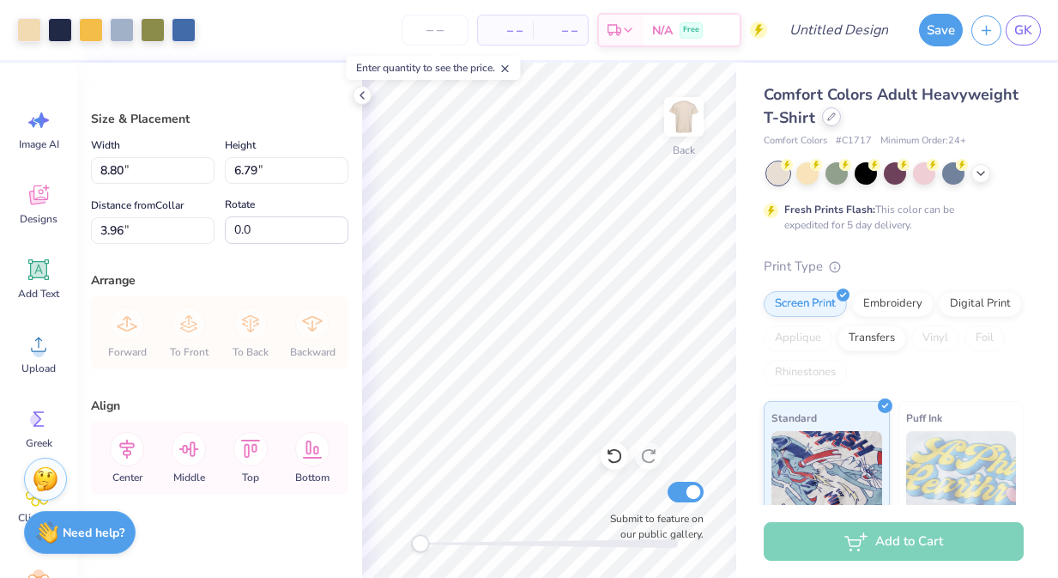
click at [830, 122] on div at bounding box center [831, 116] width 19 height 19
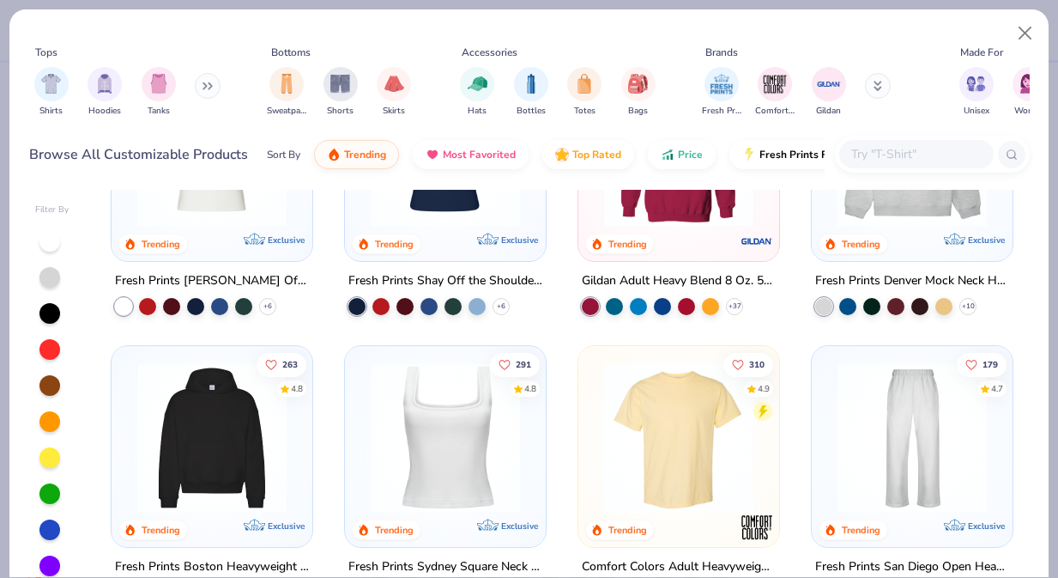
scroll to position [159, 0]
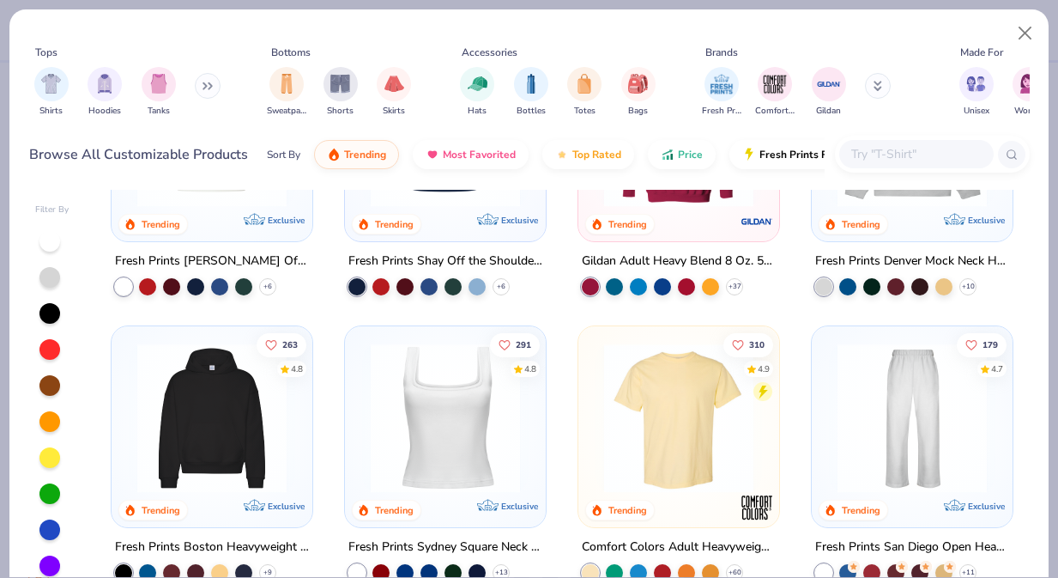
click at [427, 433] on img at bounding box center [445, 417] width 167 height 149
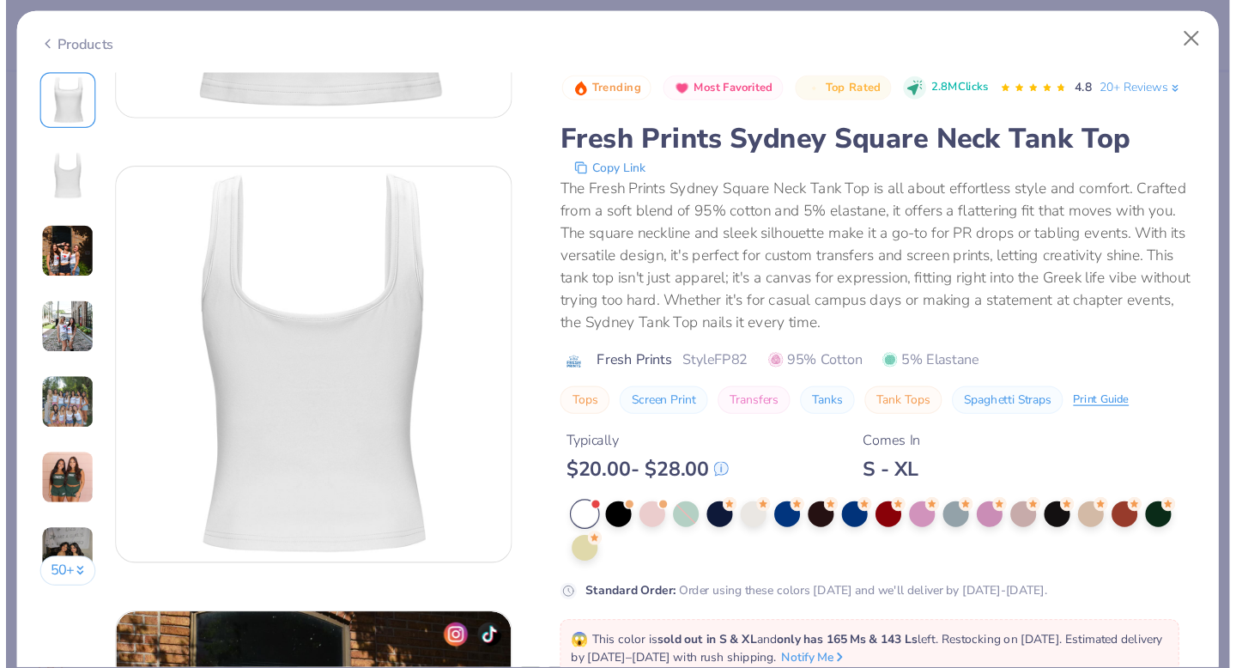
scroll to position [160, 0]
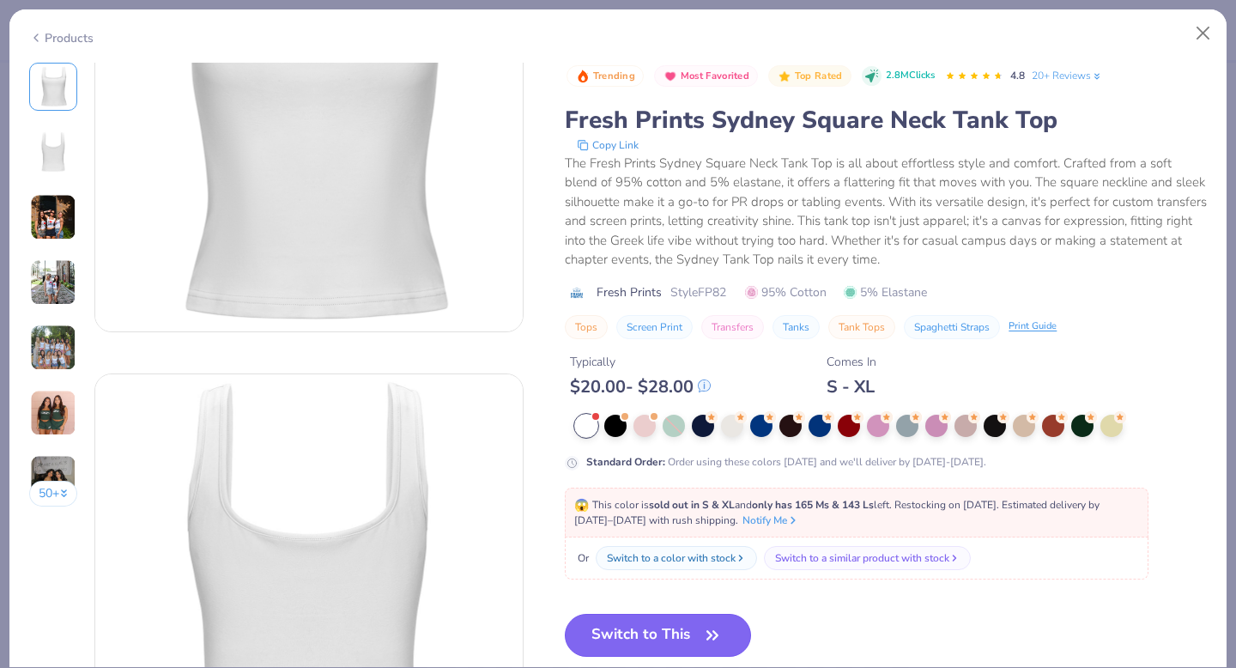
click at [635, 577] on button "Switch to This" at bounding box center [658, 635] width 186 height 43
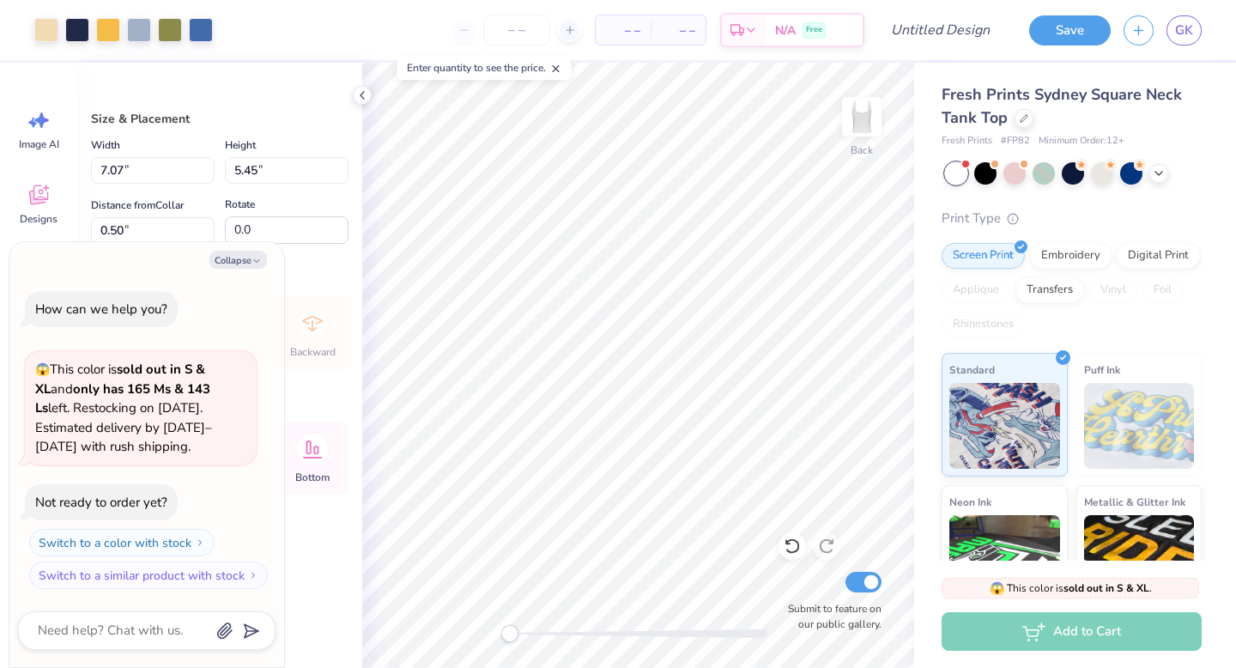
type textarea "x"
type input "4.74"
type input "3.65"
type input "2.30"
type textarea "x"
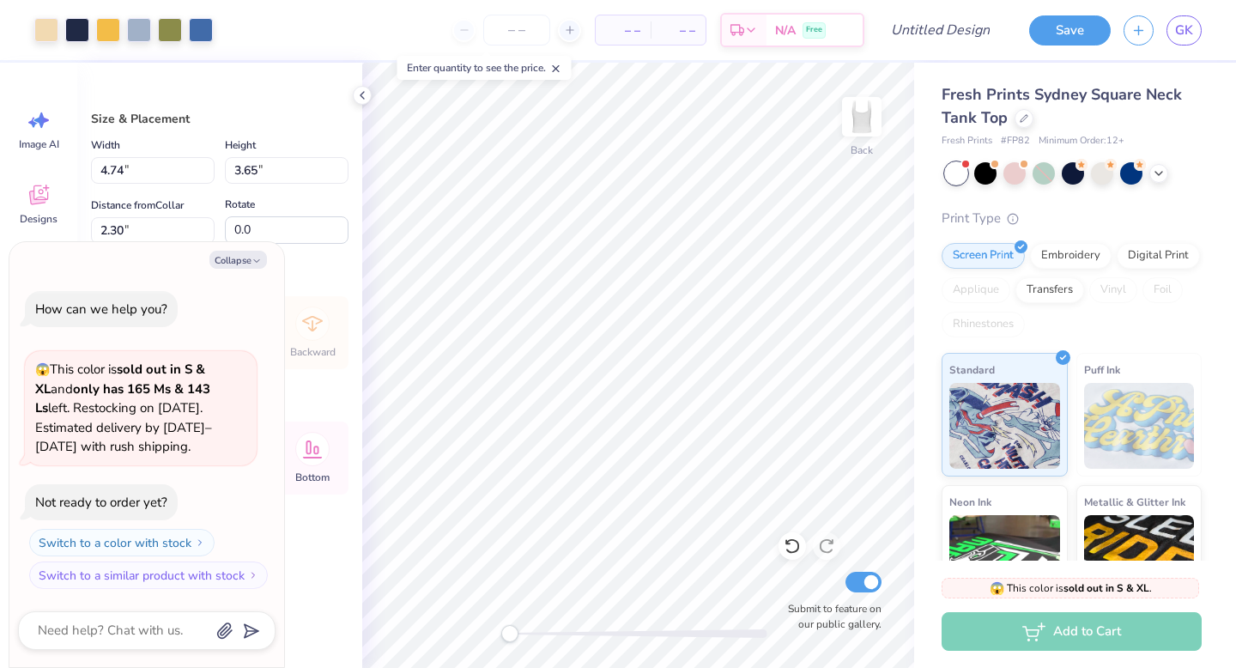
type input "0.50"
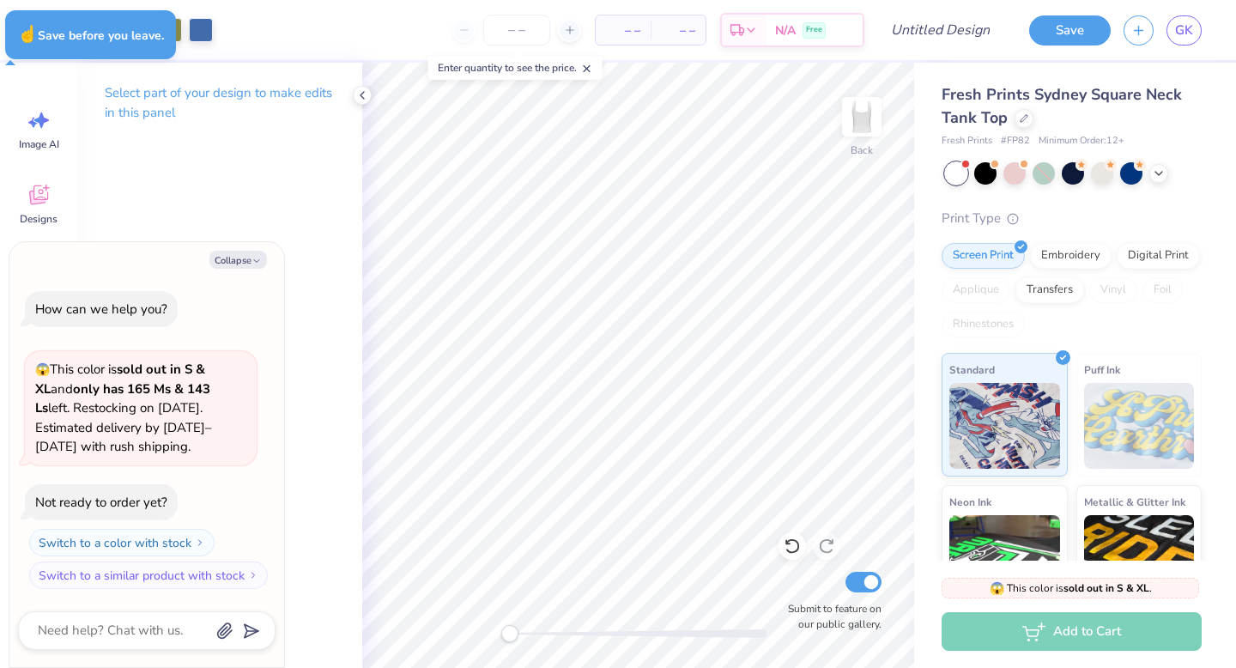
type textarea "x"
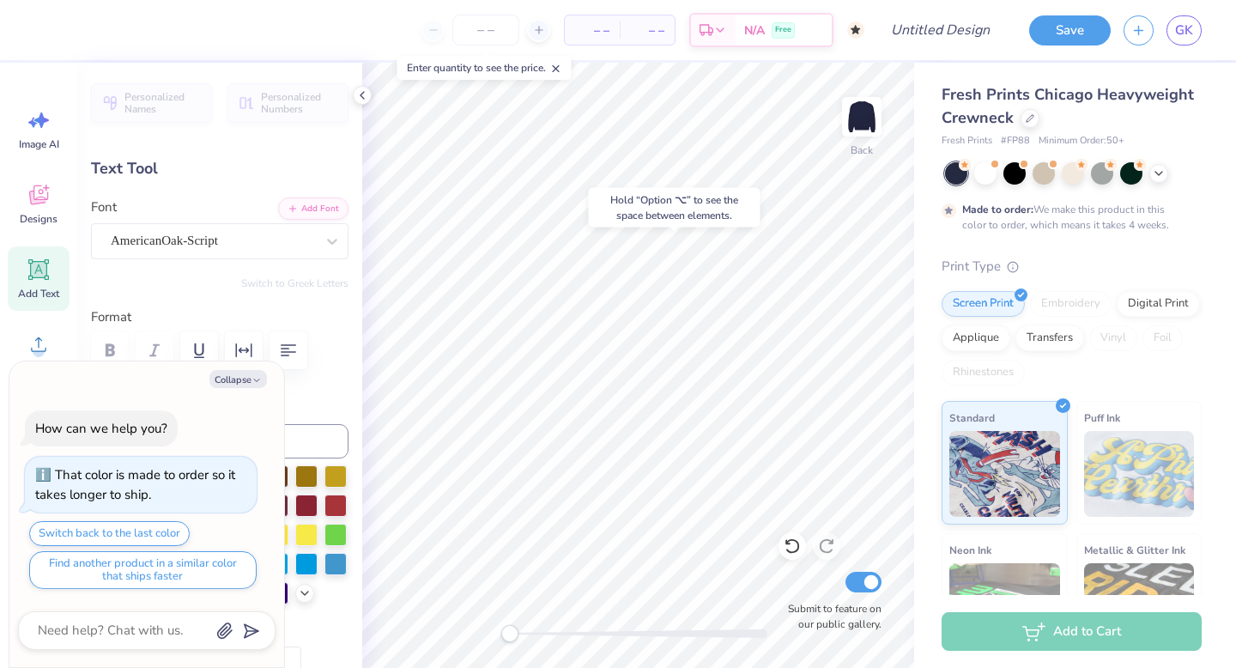
click at [653, 222] on div "Hold “Option ⌥” to see the space between elements." at bounding box center [675, 207] width 172 height 39
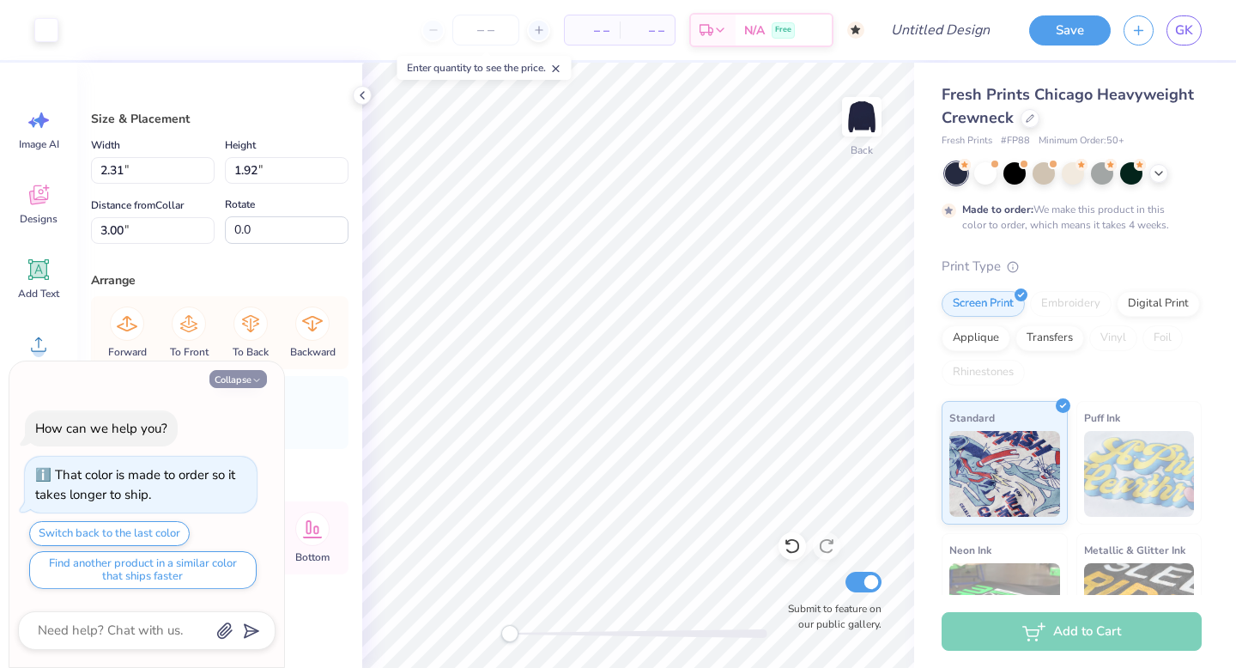
click at [240, 380] on button "Collapse" at bounding box center [238, 379] width 58 height 18
type textarea "x"
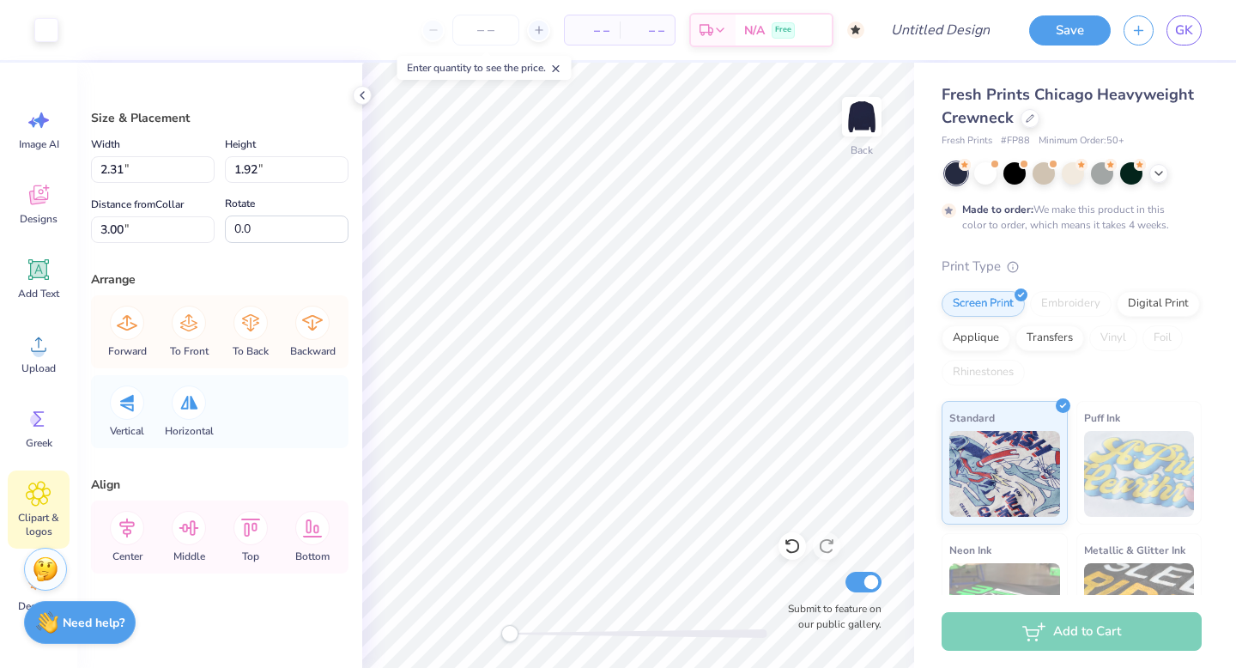
scroll to position [84, 0]
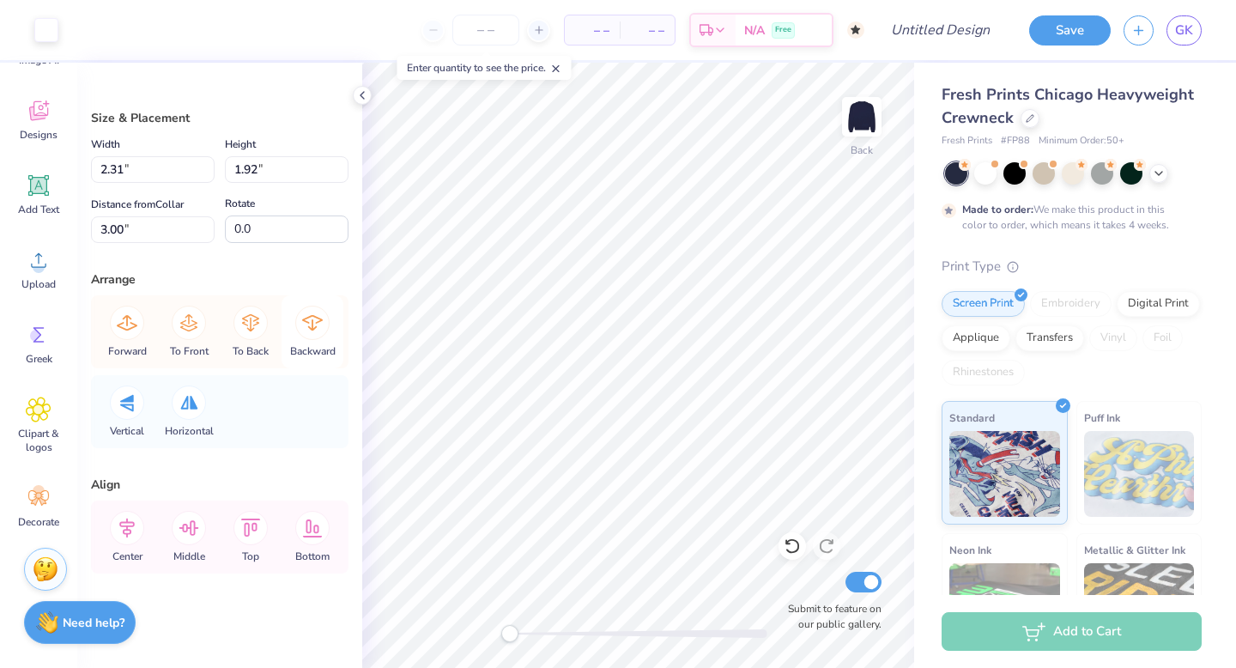
type input "2.25"
type input "1.86"
type input "3.06"
click at [33, 184] on icon at bounding box center [39, 186] width 16 height 16
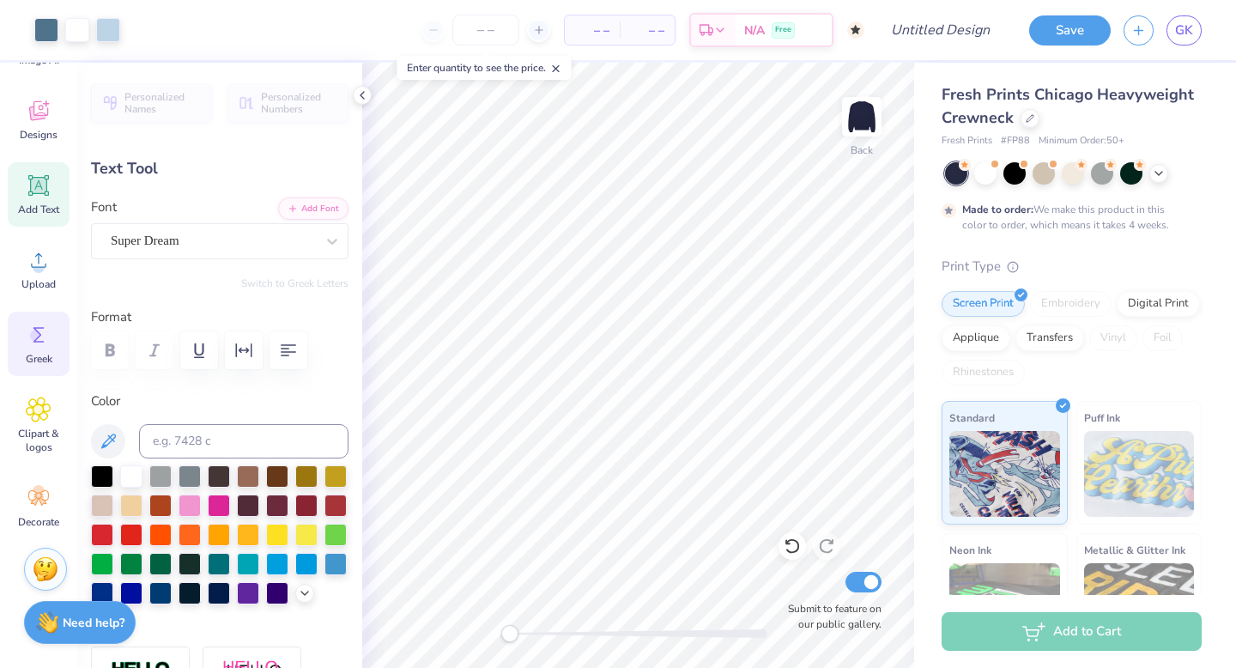
click at [53, 335] on div "Greek" at bounding box center [39, 344] width 62 height 64
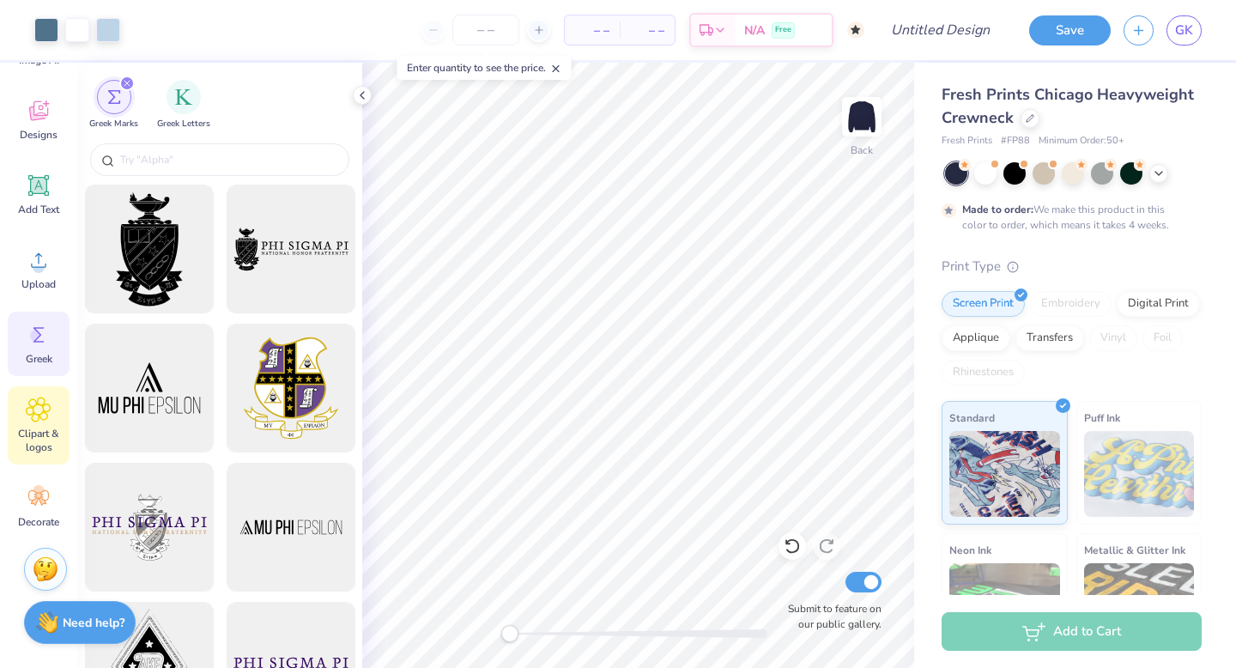
click at [36, 393] on div "Clipart & logos" at bounding box center [39, 425] width 62 height 78
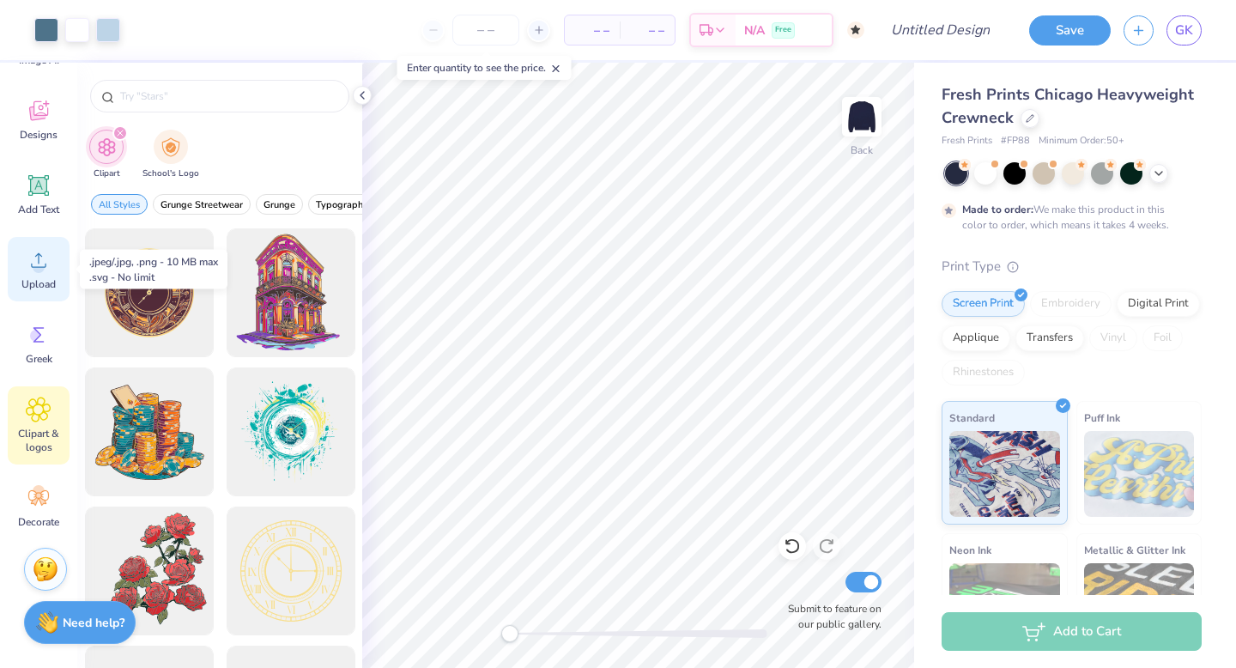
click at [33, 257] on icon at bounding box center [39, 260] width 26 height 26
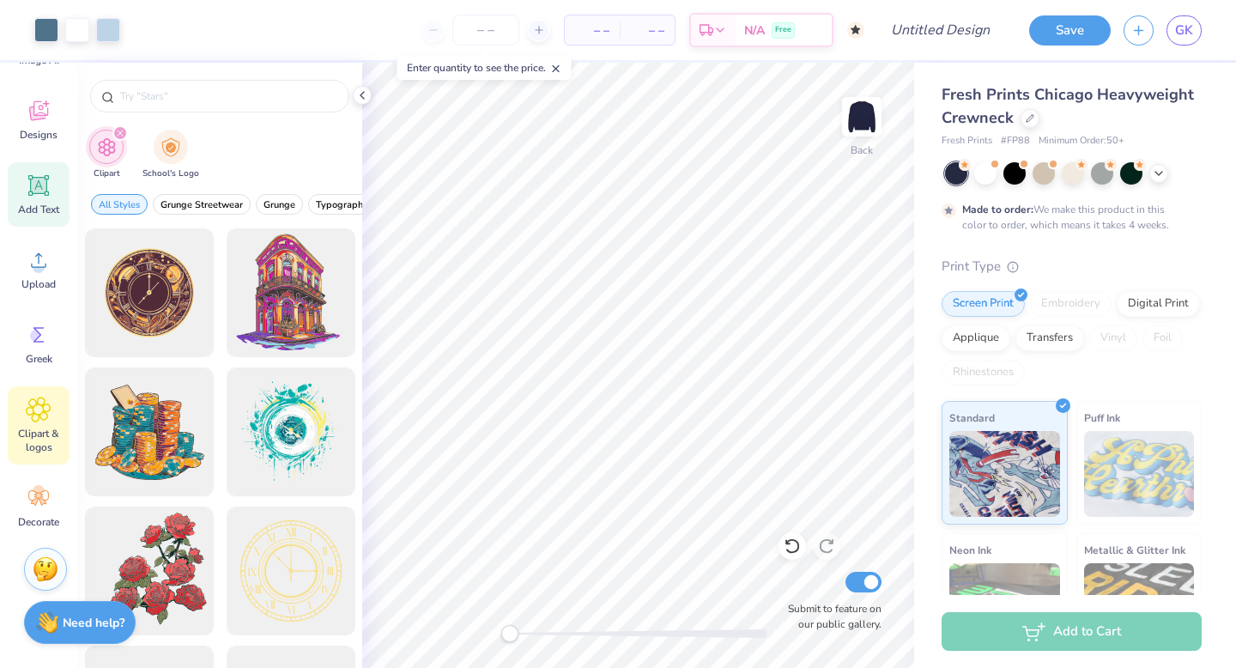
click at [35, 195] on icon at bounding box center [39, 186] width 26 height 26
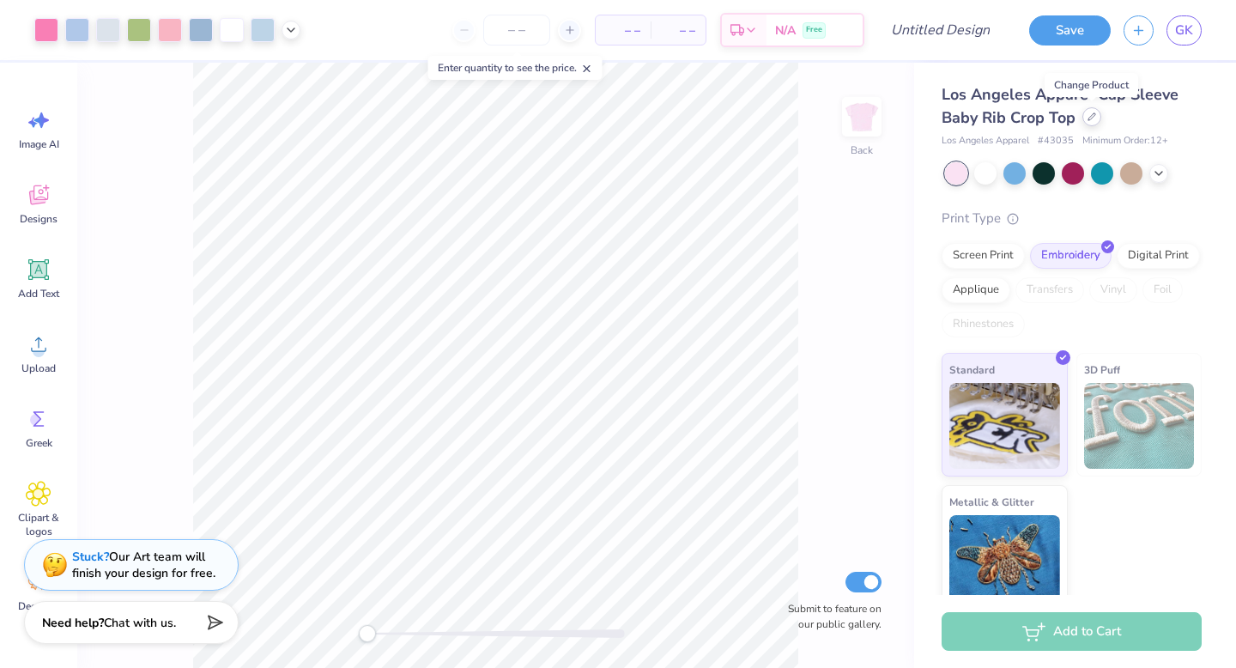
click at [1087, 118] on icon at bounding box center [1091, 116] width 9 height 9
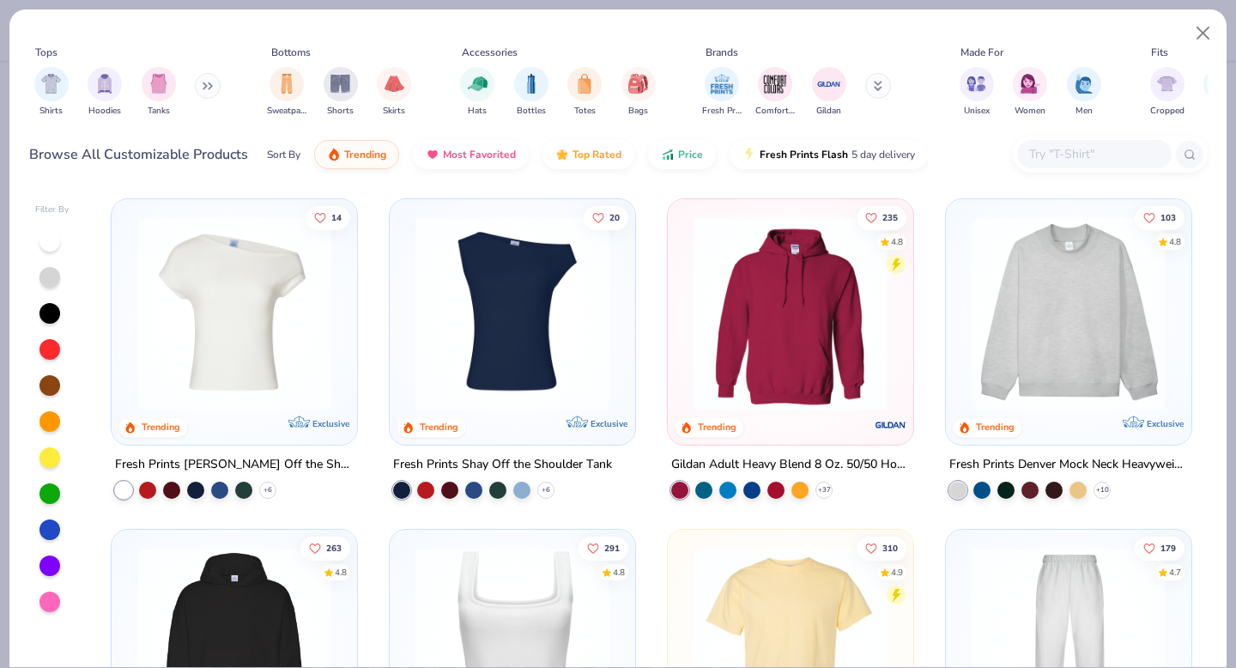
click at [484, 621] on img at bounding box center [512, 644] width 211 height 194
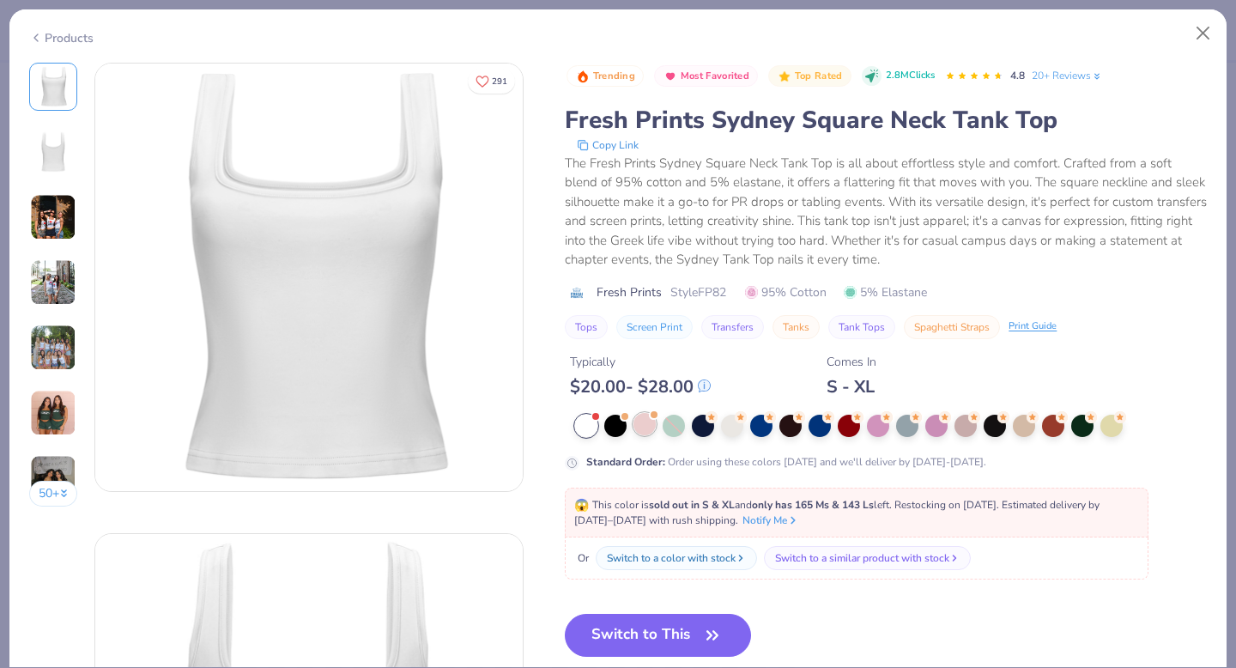
click at [645, 424] on div at bounding box center [644, 424] width 22 height 22
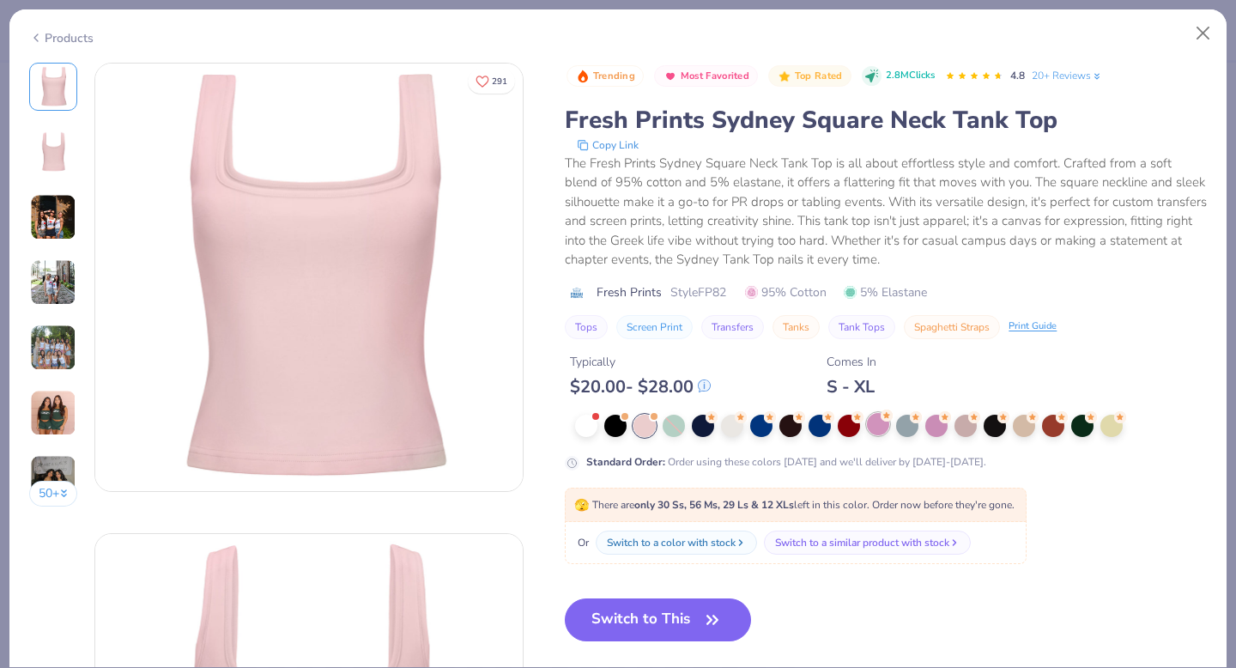
click at [878, 421] on div at bounding box center [878, 424] width 22 height 22
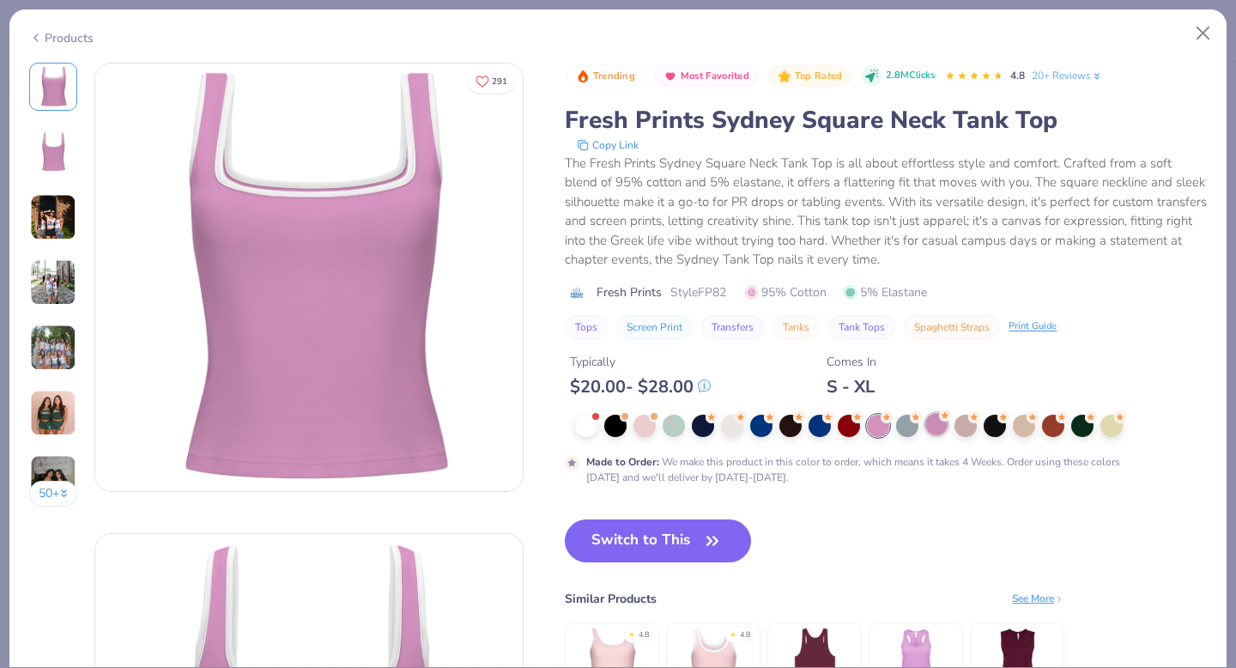
click at [938, 422] on div at bounding box center [936, 424] width 22 height 22
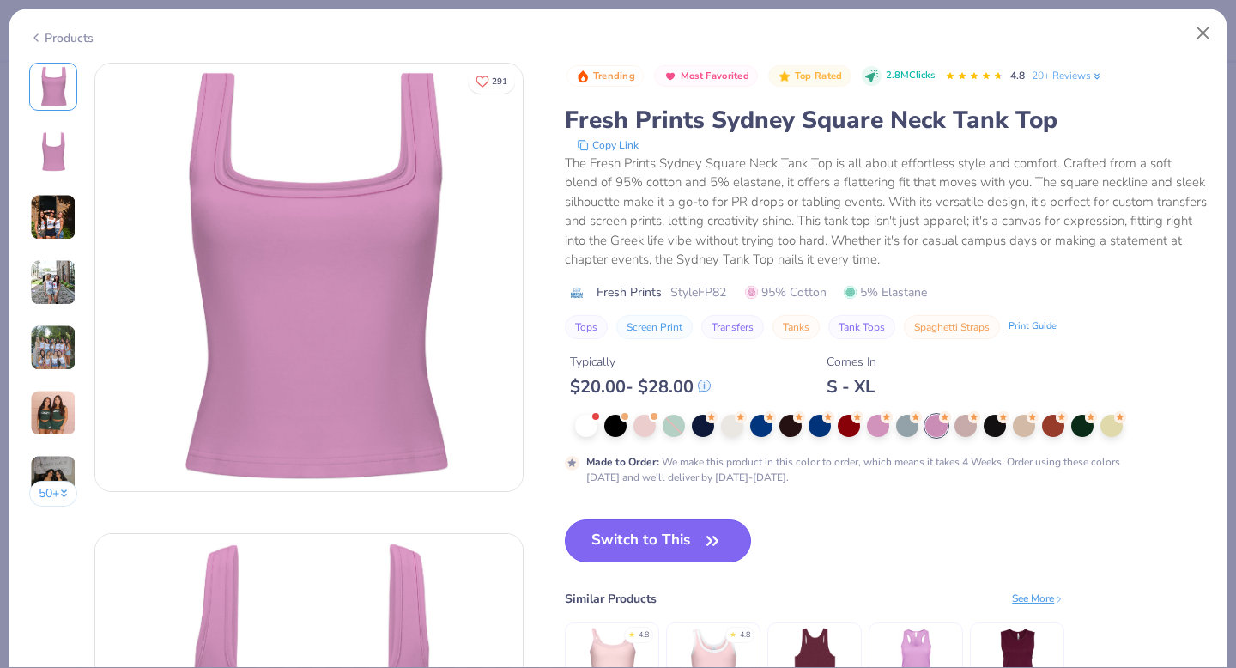
click at [702, 542] on icon "button" at bounding box center [712, 541] width 24 height 24
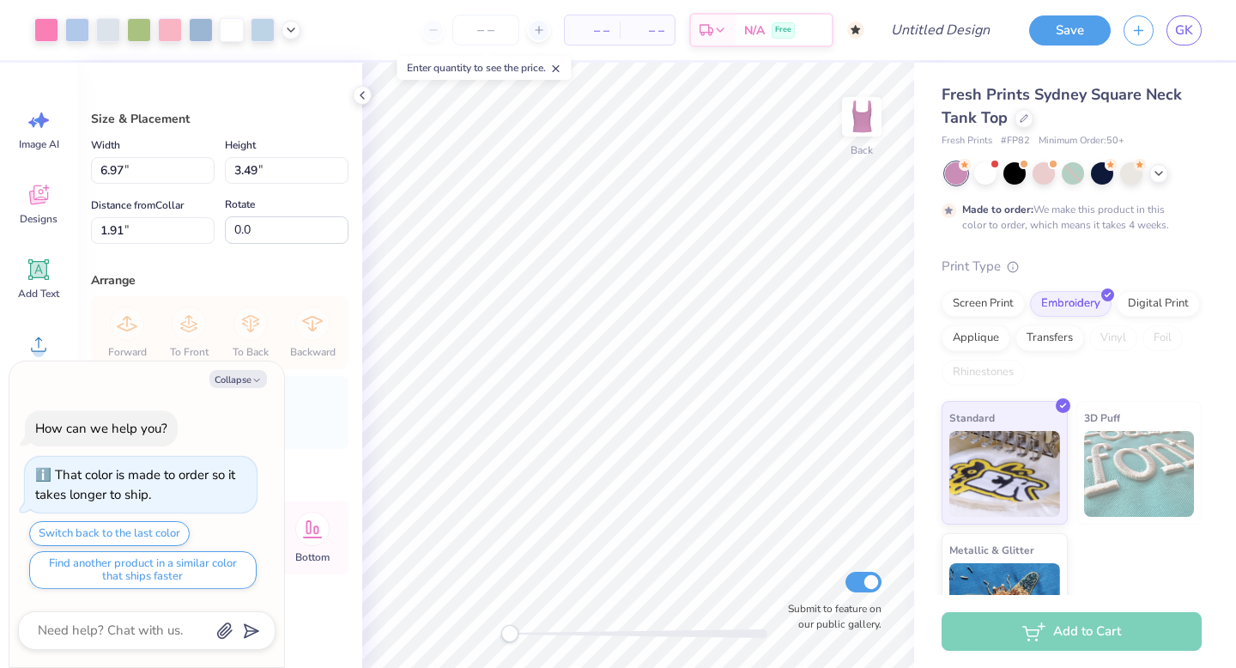
type textarea "x"
type input "3.92"
type input "1.96"
type input "3.44"
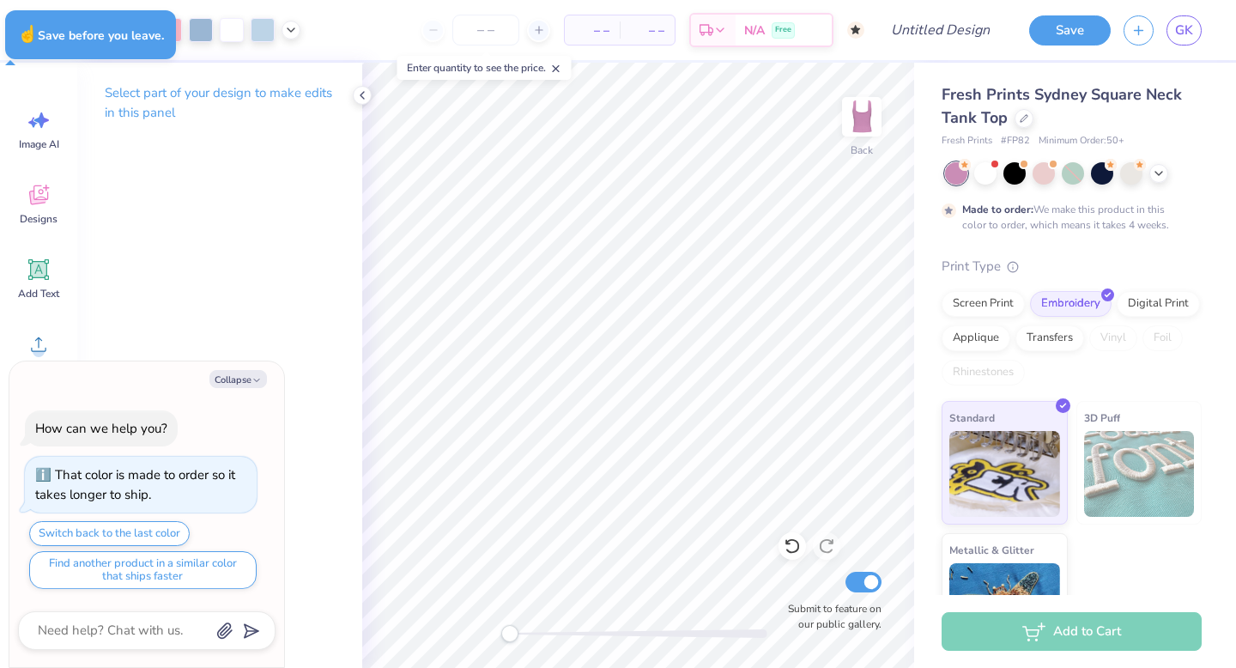
type textarea "x"
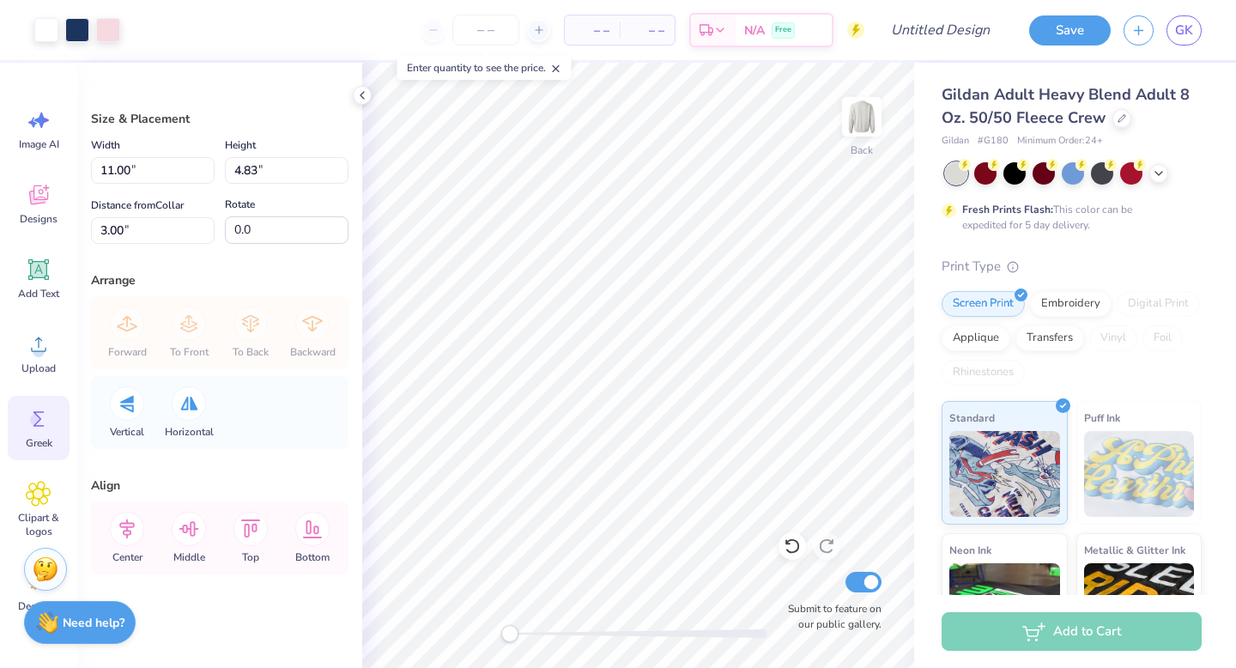
click at [51, 418] on div "Greek" at bounding box center [39, 428] width 62 height 64
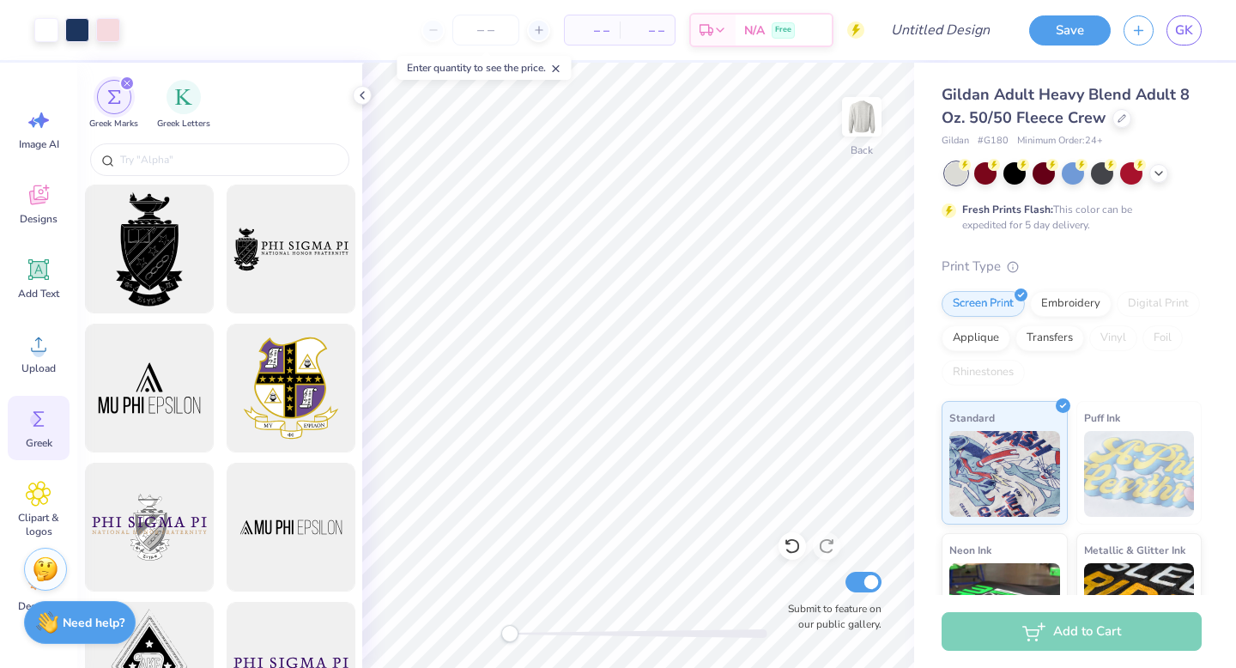
click at [129, 75] on div "Greek Marks Greek Letters" at bounding box center [219, 101] width 285 height 76
click at [124, 78] on div "filter for Greek Marks" at bounding box center [126, 83] width 15 height 15
click at [169, 100] on div "filter for Greek Letters" at bounding box center [184, 95] width 34 height 34
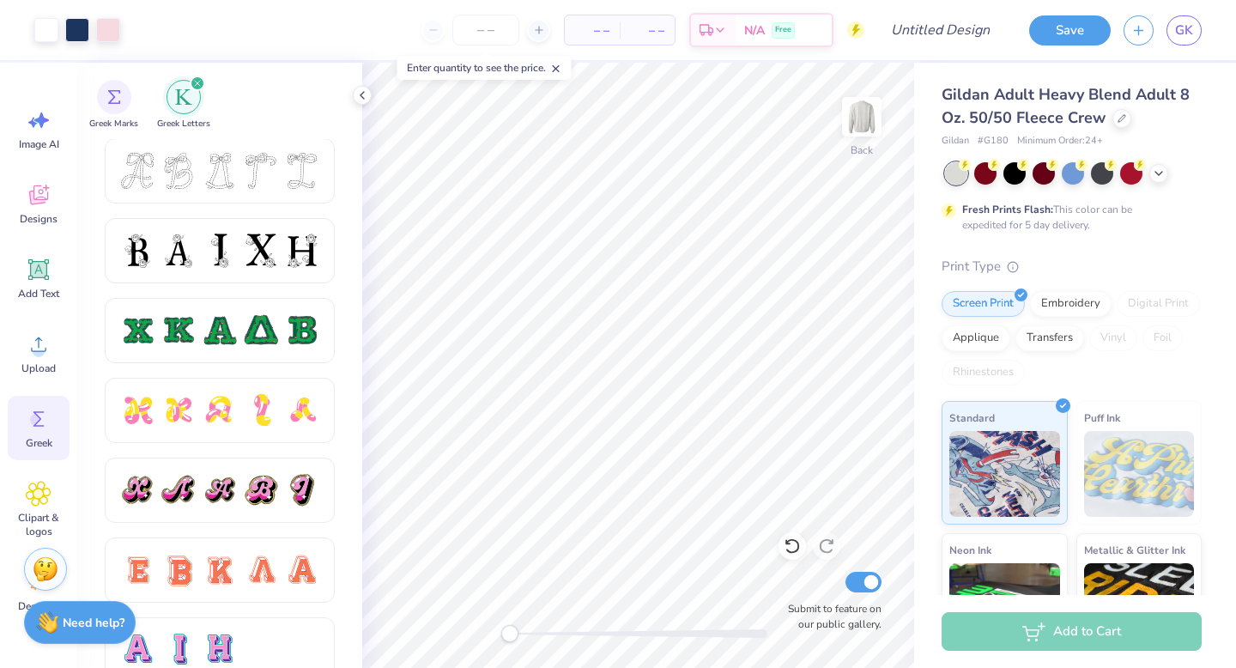
scroll to position [561, 0]
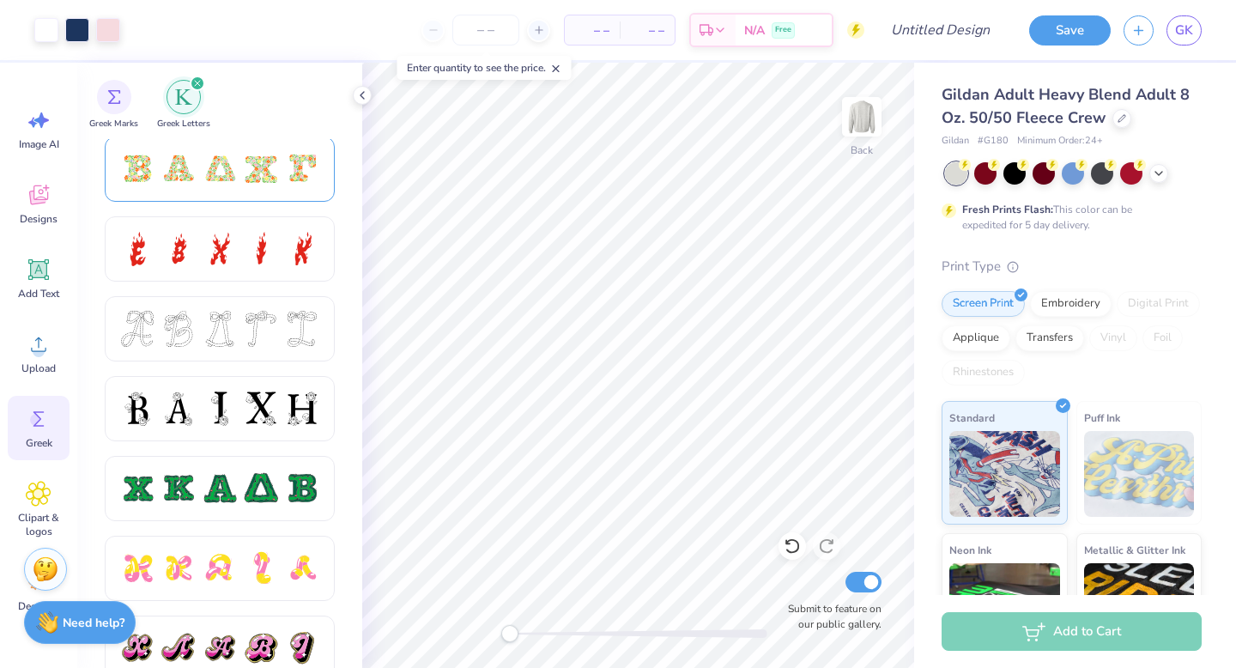
click at [232, 172] on div at bounding box center [220, 169] width 36 height 36
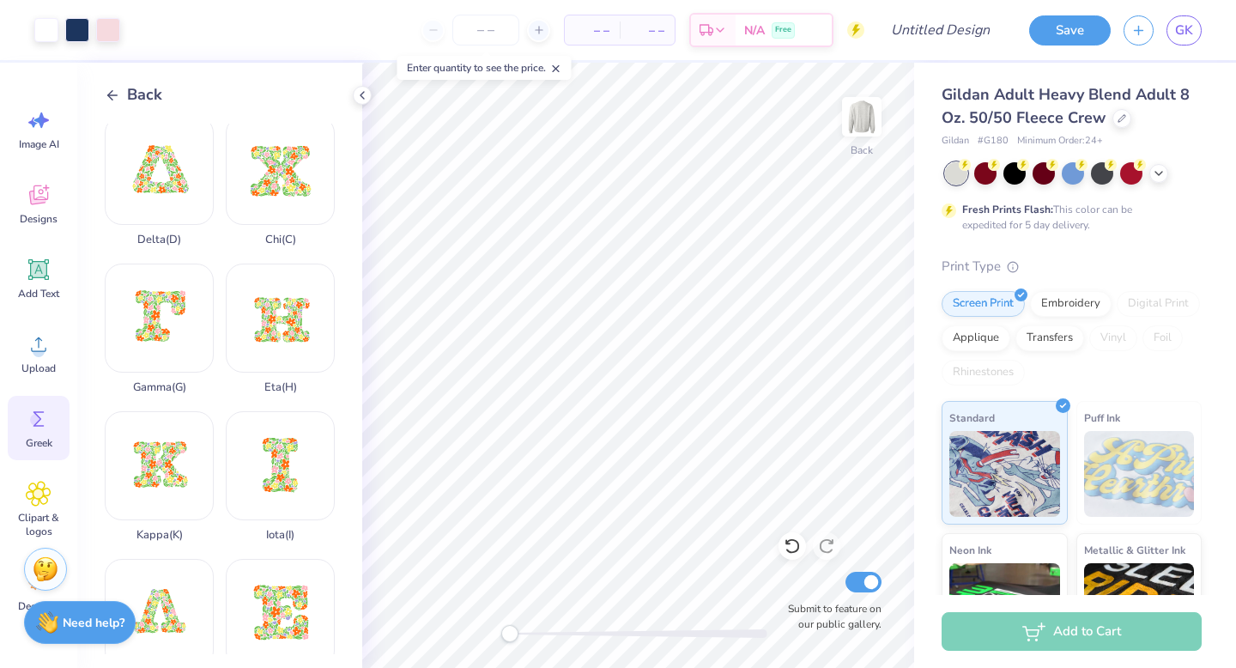
scroll to position [0, 0]
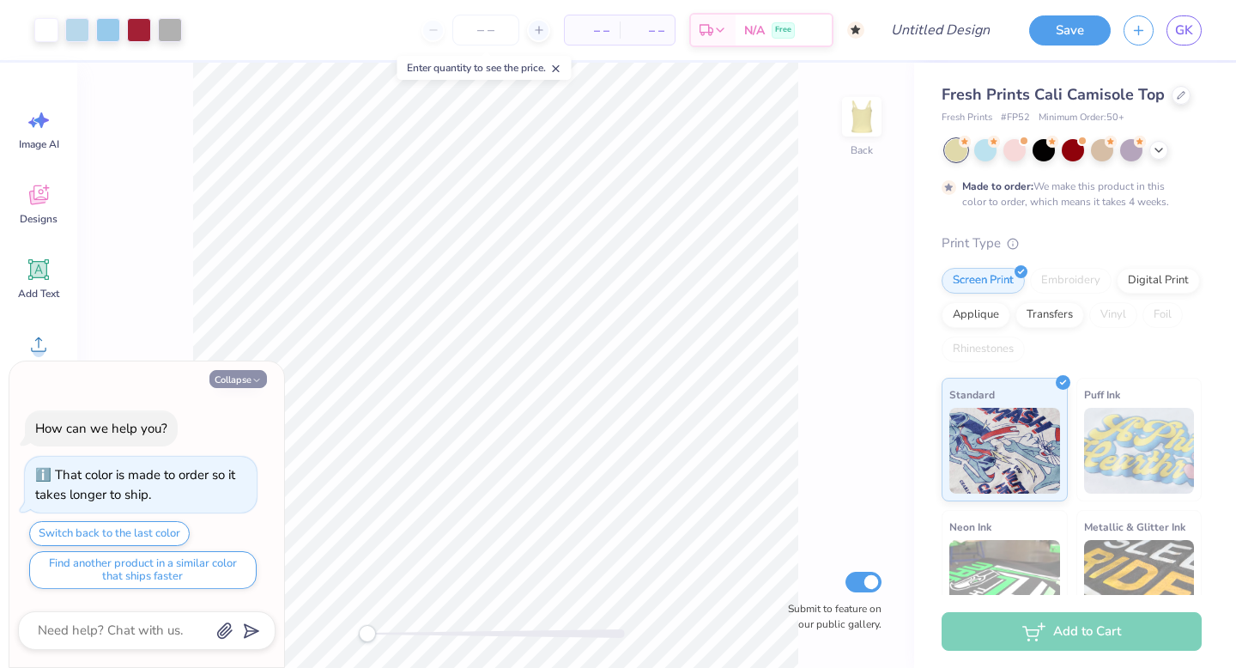
click at [245, 379] on button "Collapse" at bounding box center [238, 379] width 58 height 18
type textarea "x"
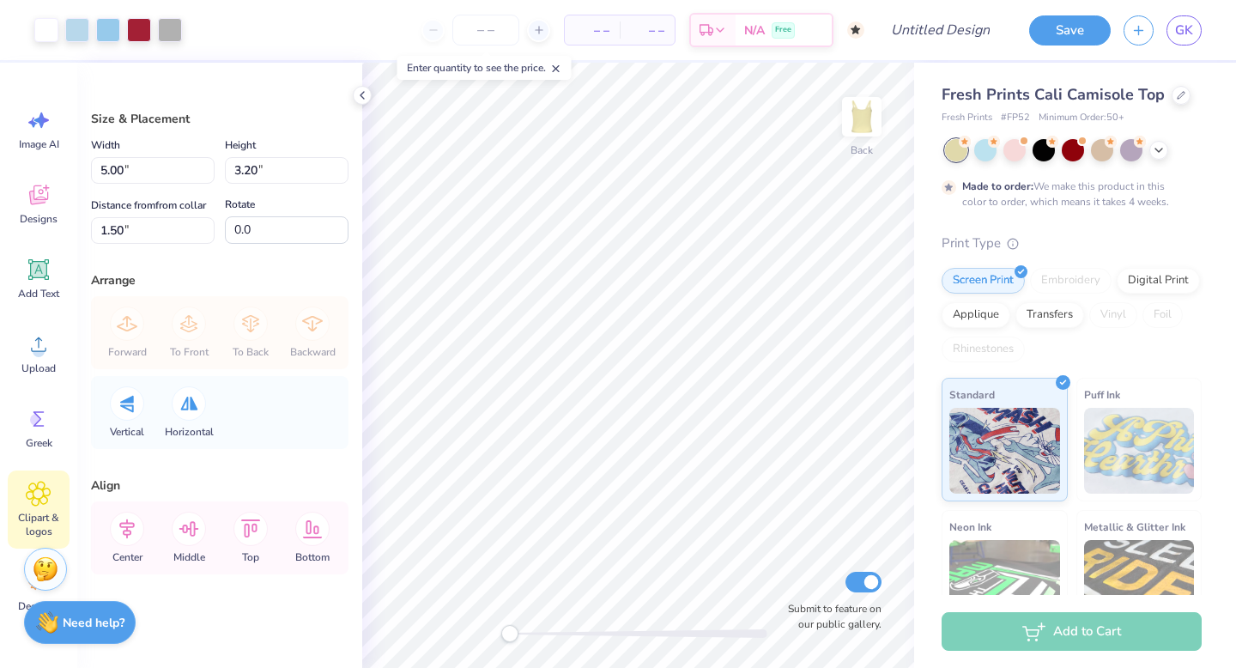
click at [34, 517] on span "Clipart & logos" at bounding box center [38, 524] width 57 height 27
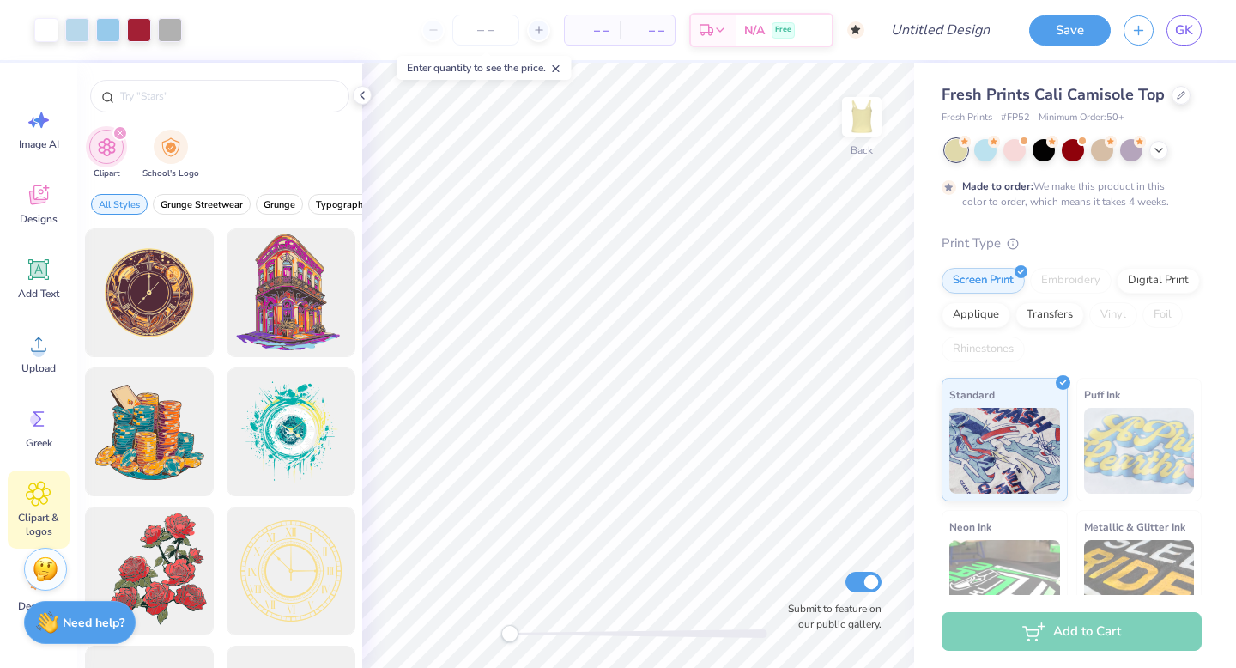
click at [121, 134] on icon "filter for Clipart" at bounding box center [120, 133] width 7 height 7
click at [121, 132] on icon "filter for Clipart" at bounding box center [120, 132] width 5 height 5
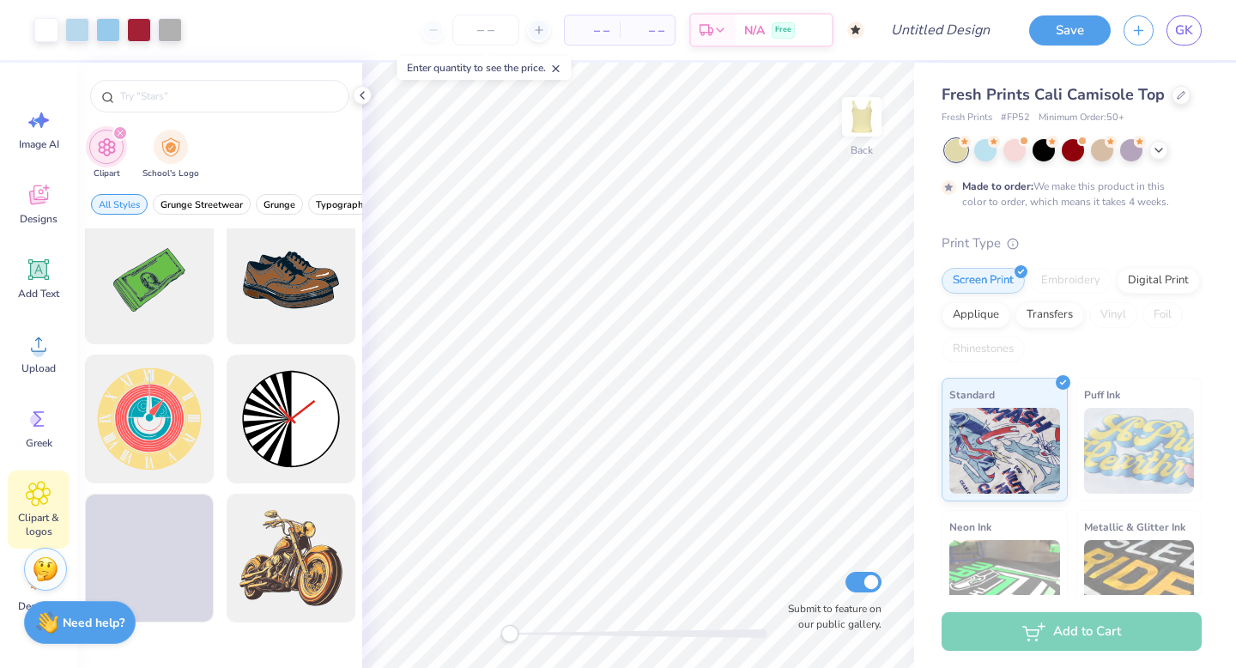
scroll to position [146, 0]
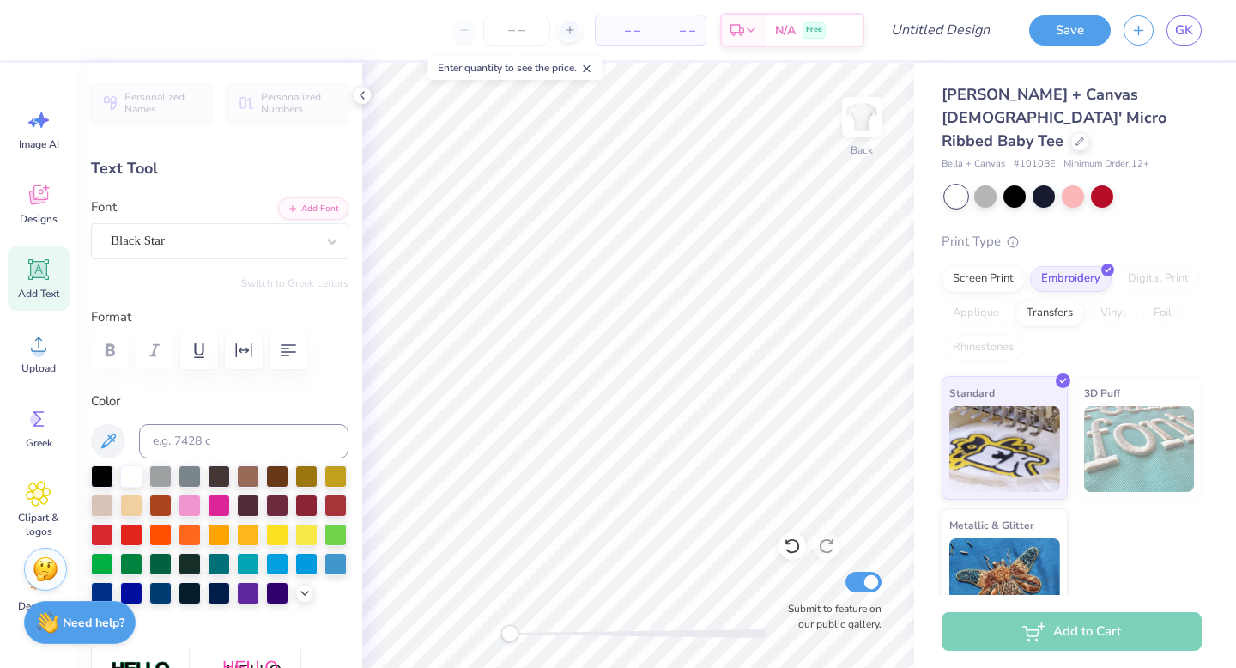
type textarea "kappa alpha pi"
type input "6.24"
type input "1.18"
type input "2.86"
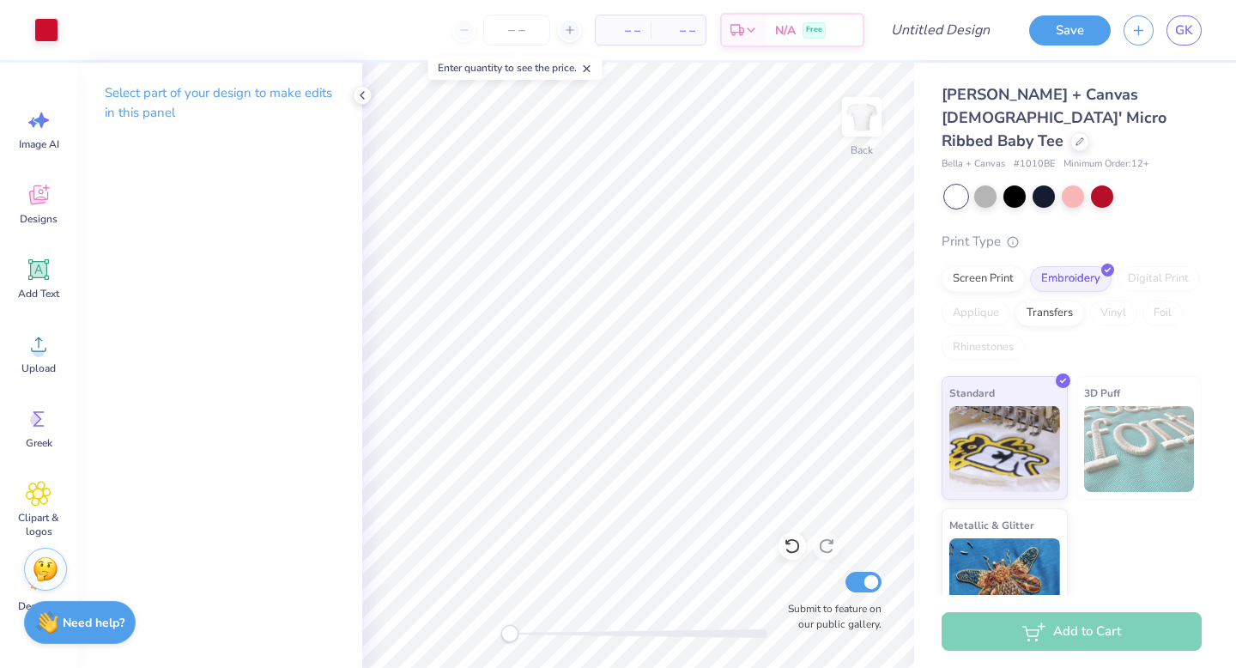
click at [1017, 126] on div "[PERSON_NAME] + Canvas [DEMOGRAPHIC_DATA]' Micro Ribbed Baby Tee" at bounding box center [1072, 118] width 260 height 70
click at [1070, 130] on div at bounding box center [1079, 139] width 19 height 19
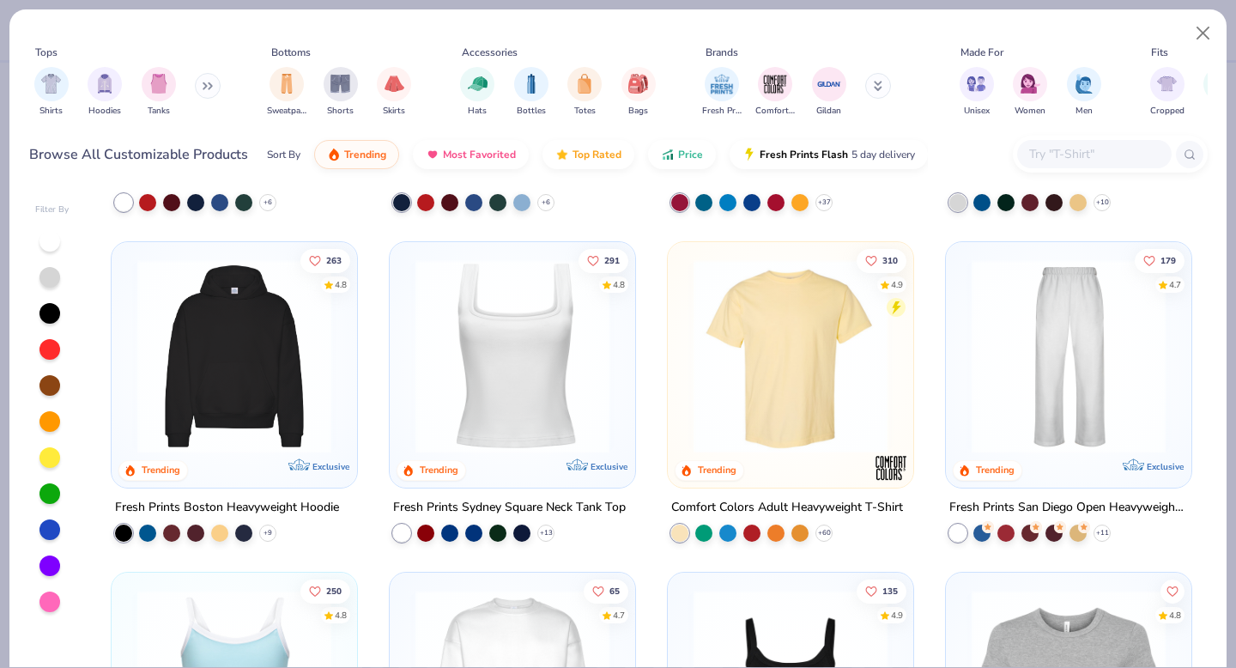
scroll to position [286, 0]
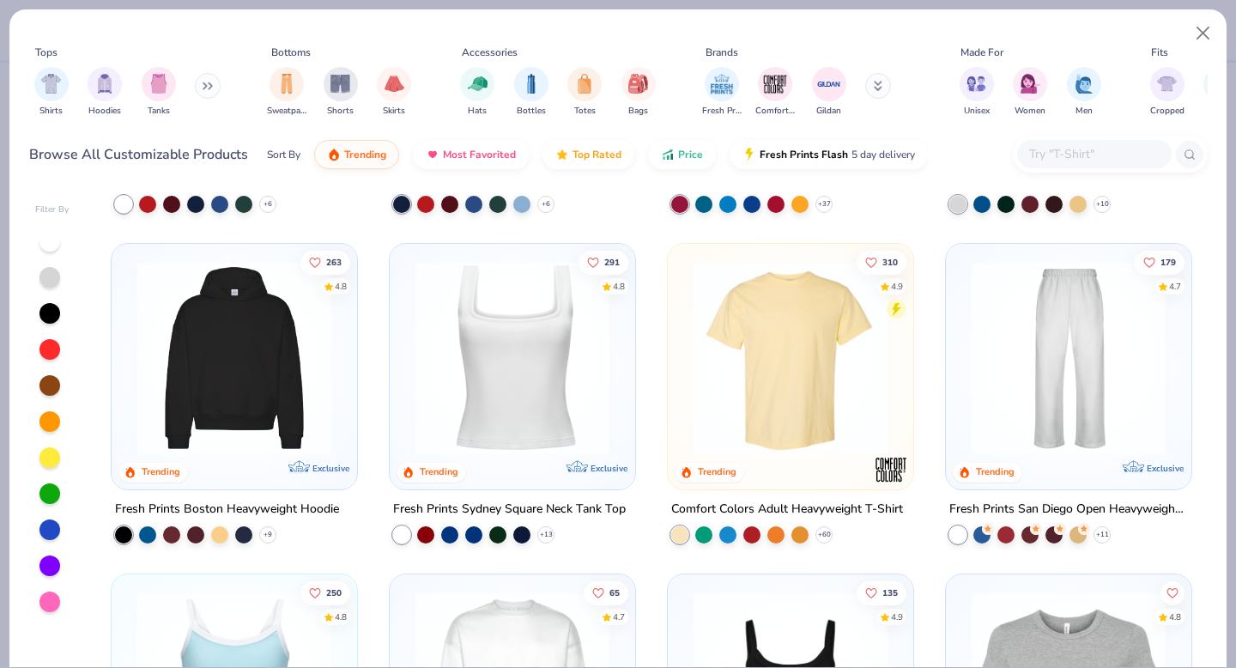
click at [574, 402] on img at bounding box center [512, 358] width 211 height 194
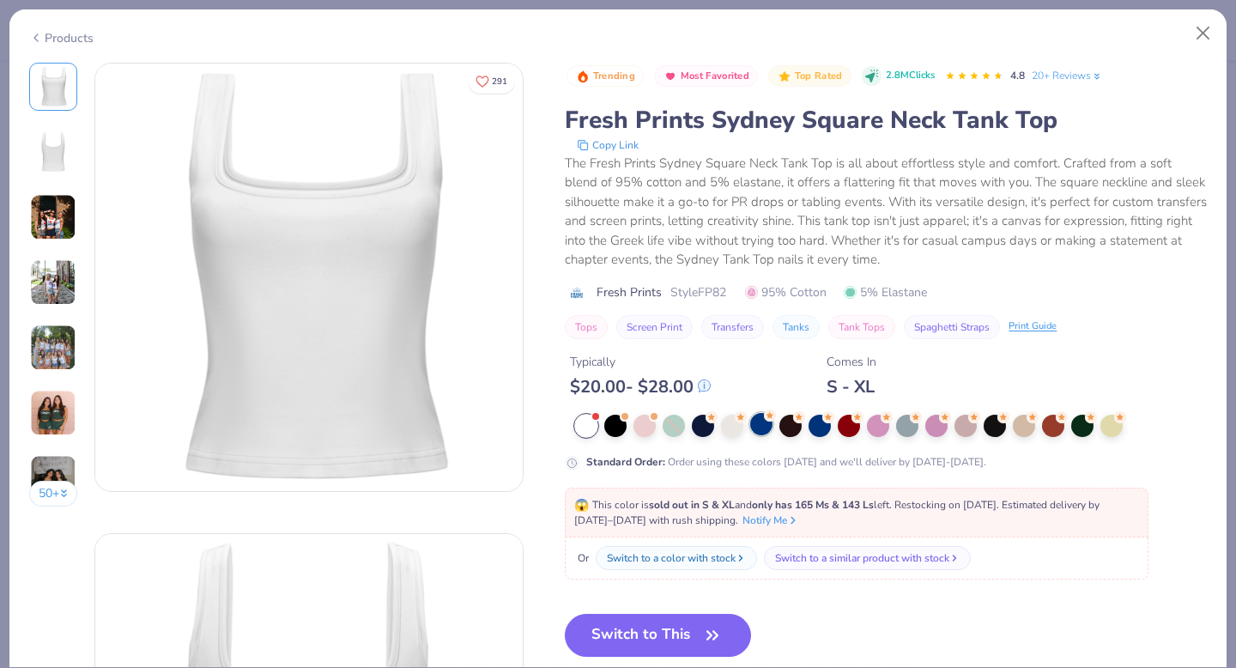
click at [770, 427] on div at bounding box center [761, 424] width 22 height 22
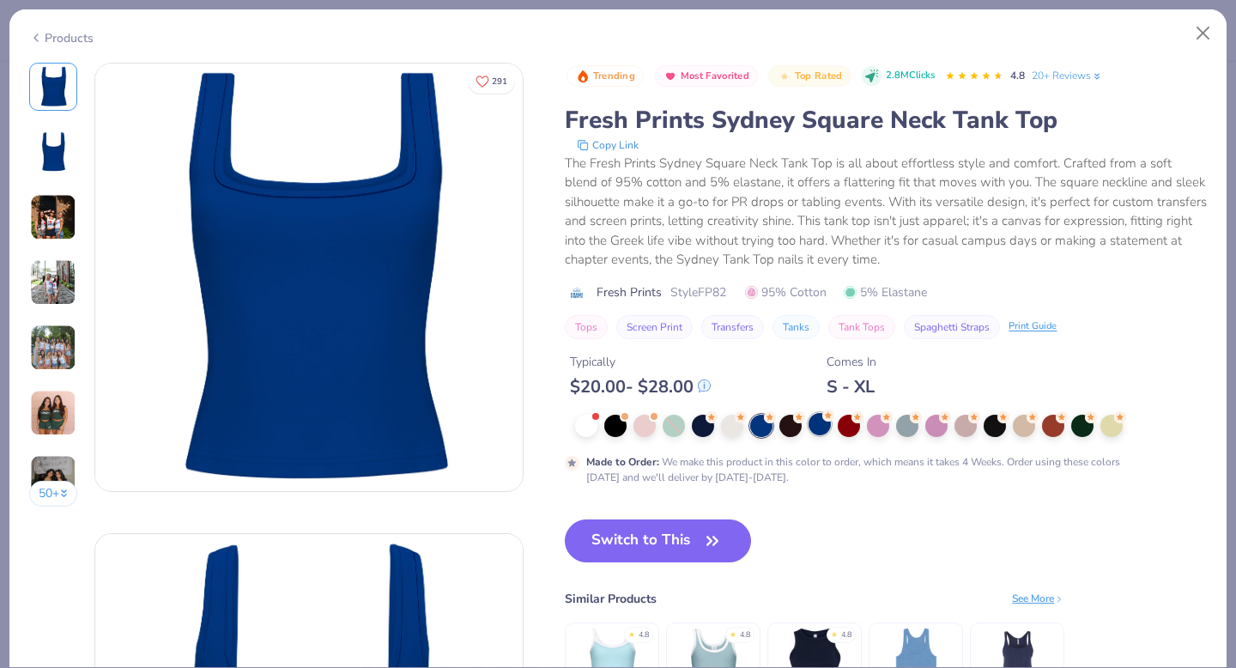
click at [826, 424] on div at bounding box center [820, 424] width 22 height 22
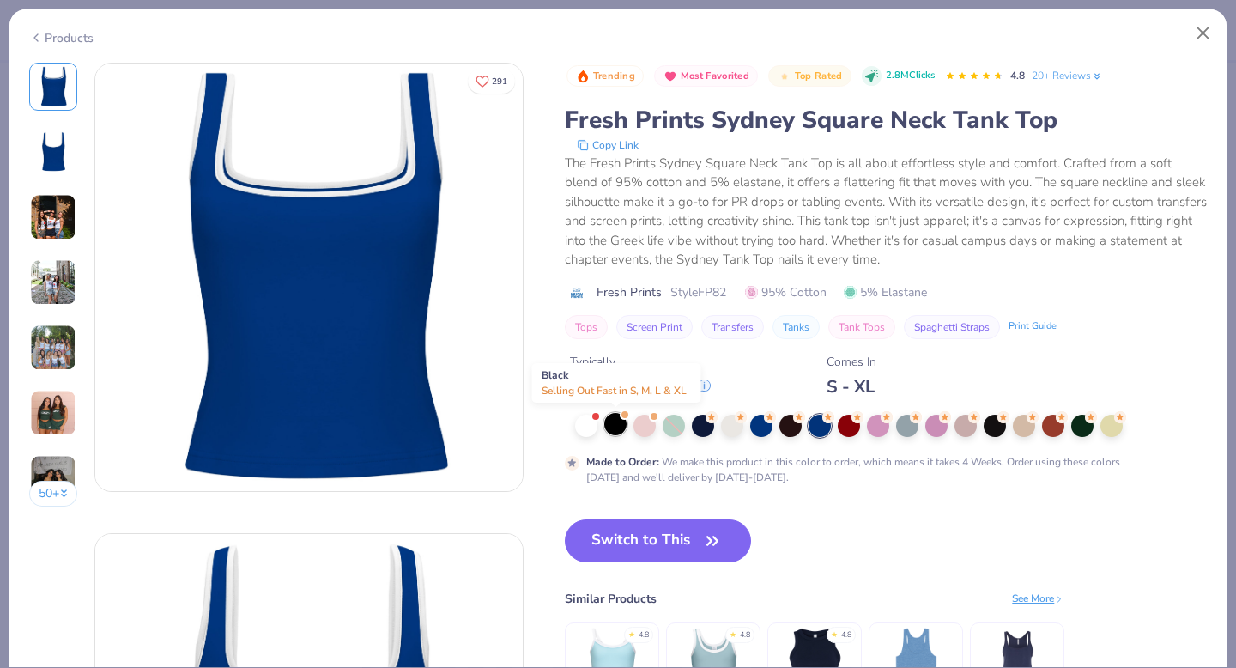
click at [621, 432] on div at bounding box center [615, 424] width 22 height 22
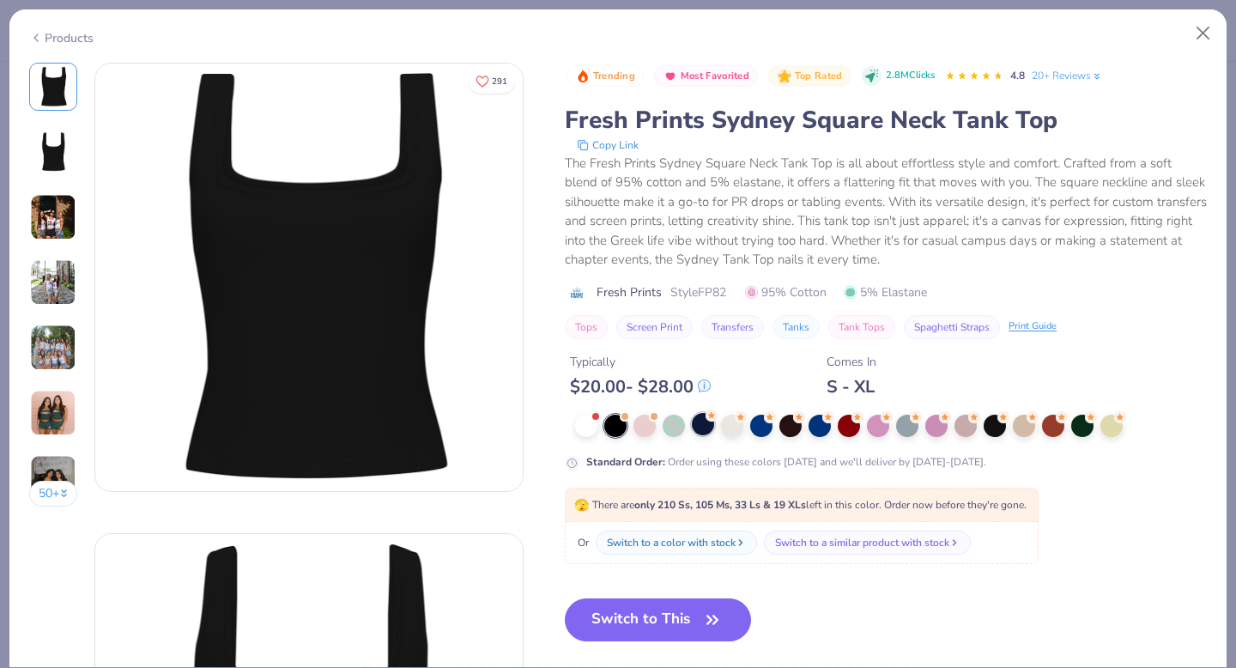
click at [696, 431] on div at bounding box center [703, 424] width 22 height 22
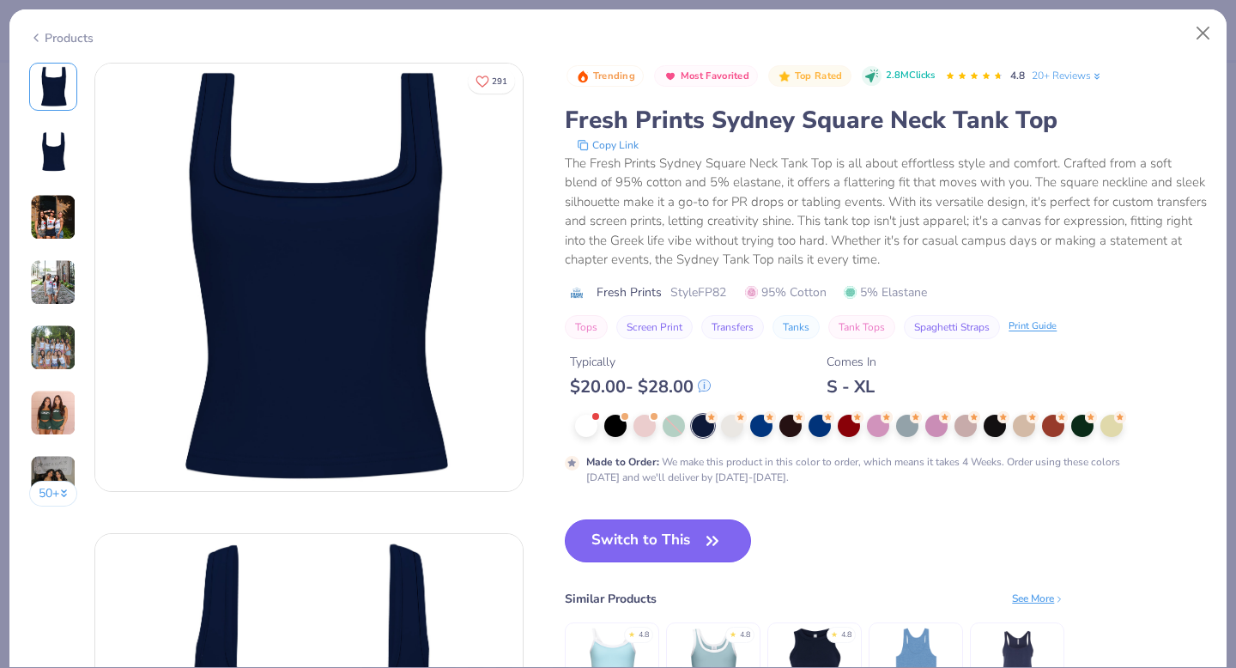
click at [689, 534] on button "Switch to This" at bounding box center [658, 540] width 186 height 43
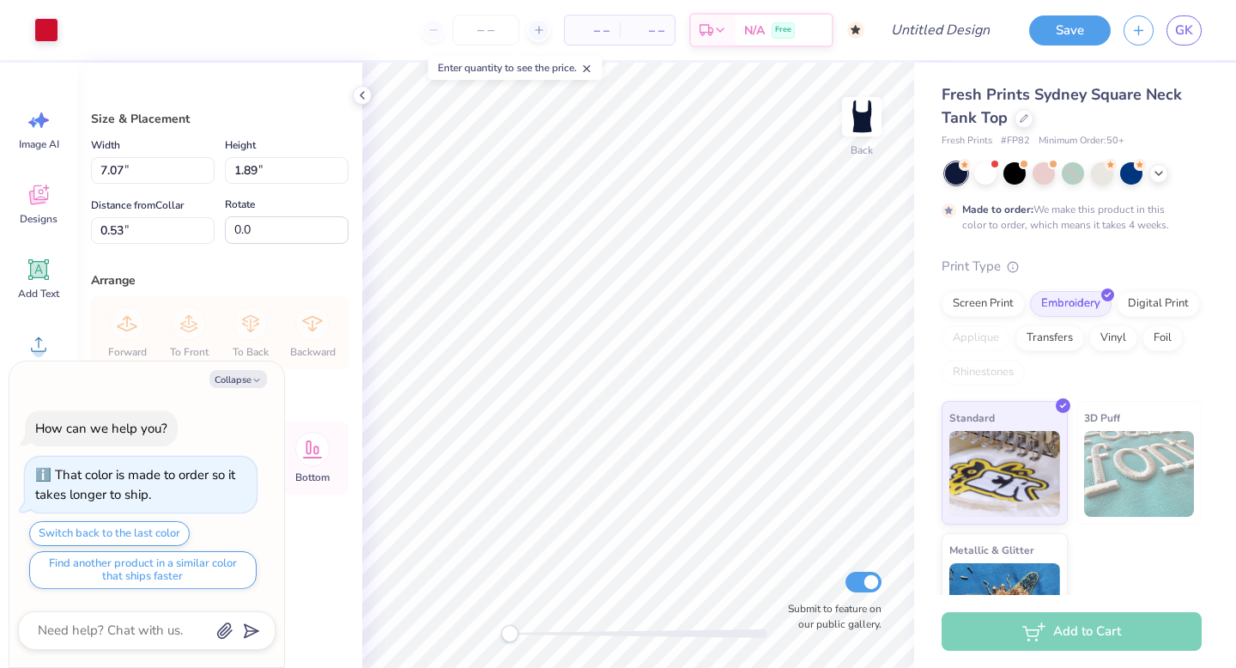
type textarea "x"
type input "4.45"
type input "1.19"
type input "1.23"
type textarea "x"
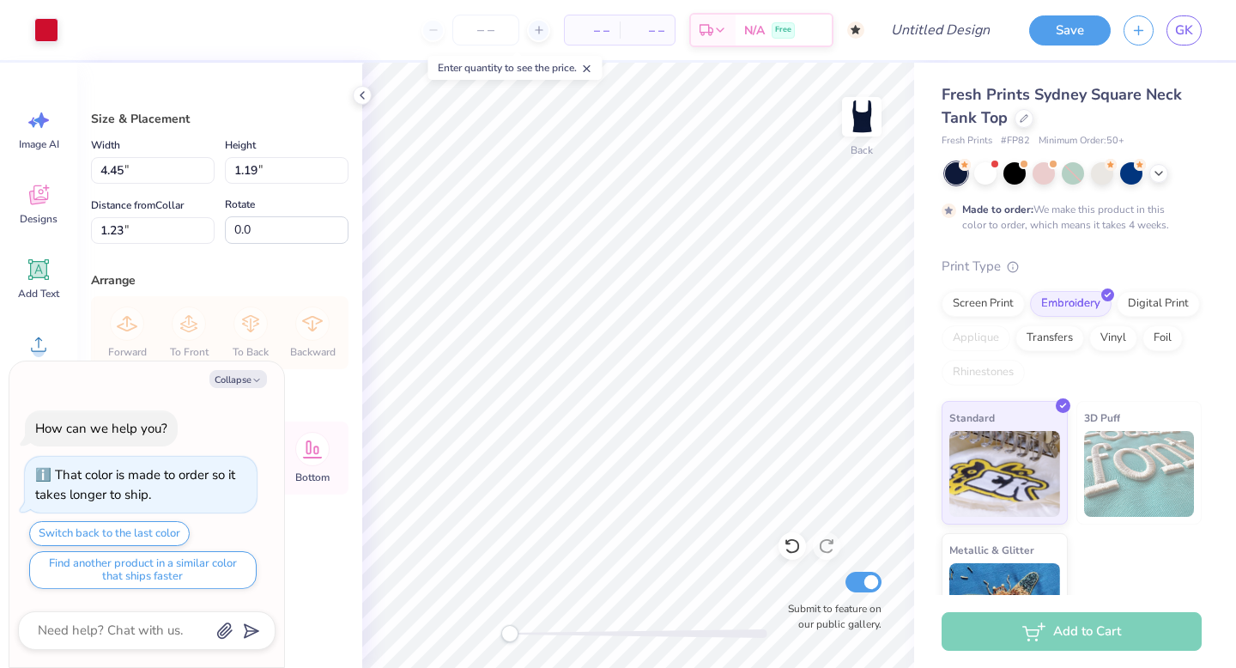
type input "1.64"
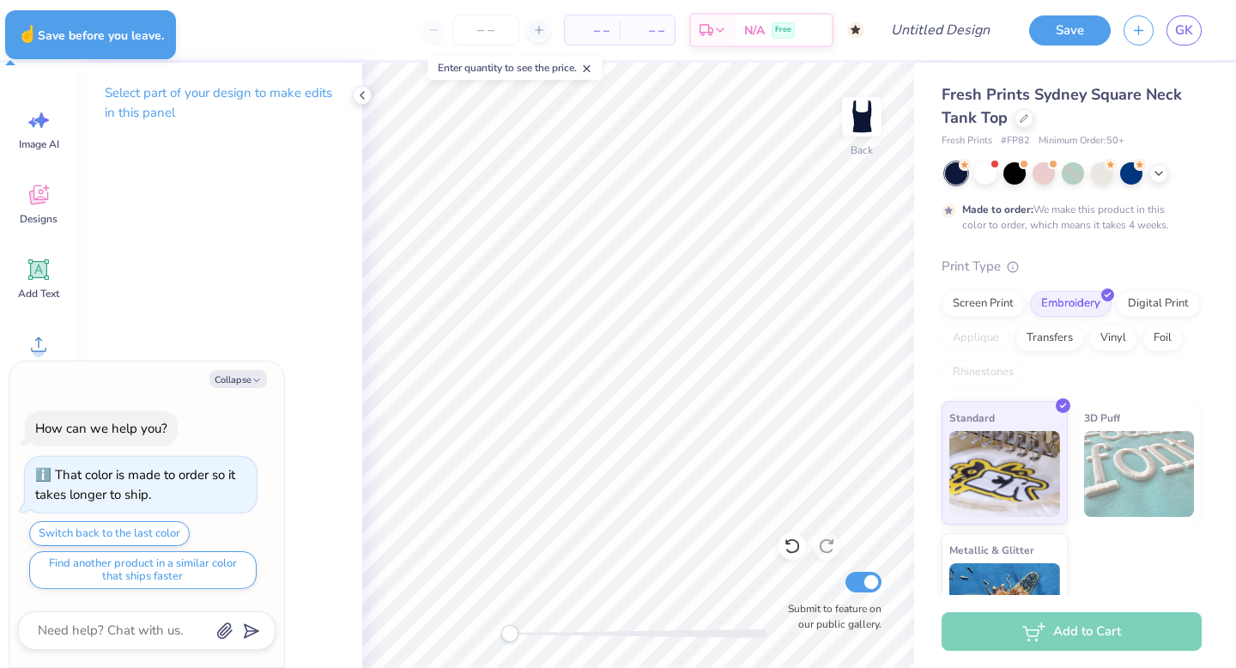
type textarea "x"
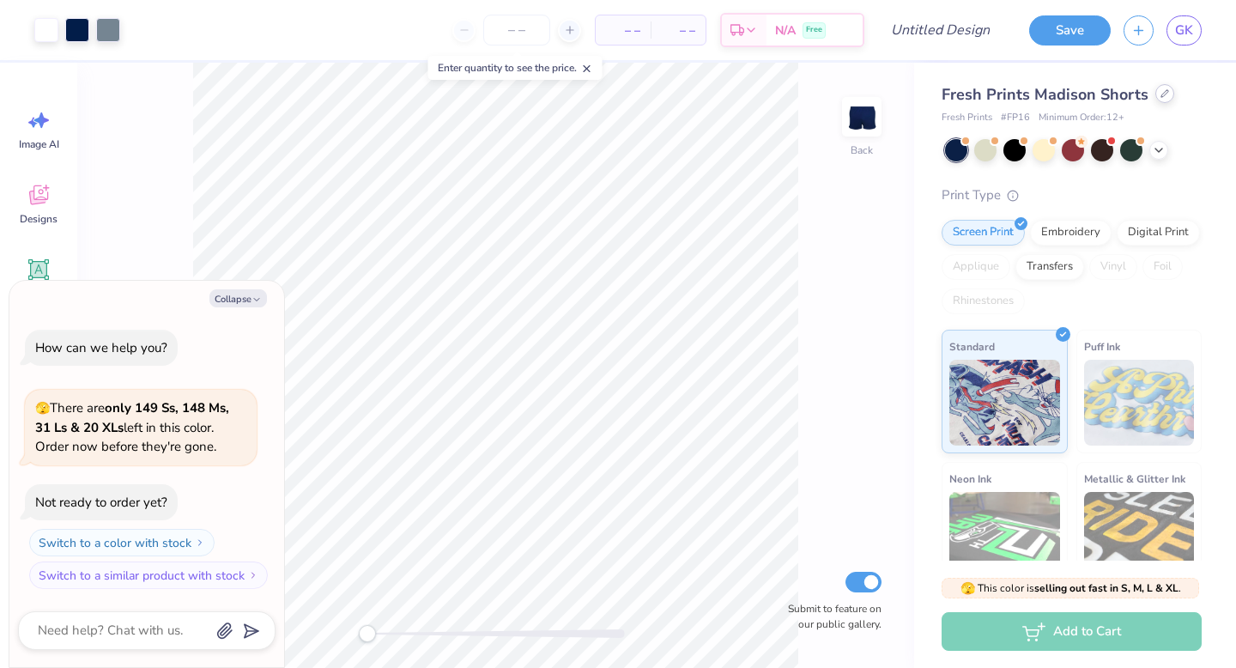
click at [1163, 96] on icon at bounding box center [1164, 93] width 9 height 9
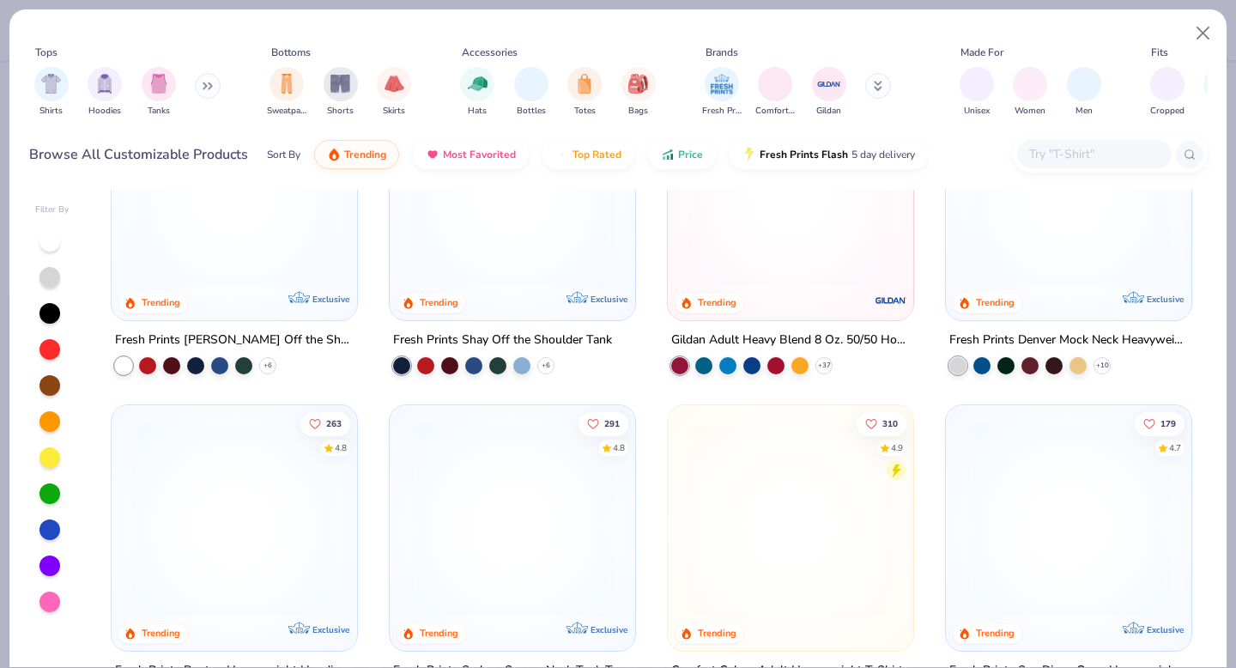
scroll to position [125, 0]
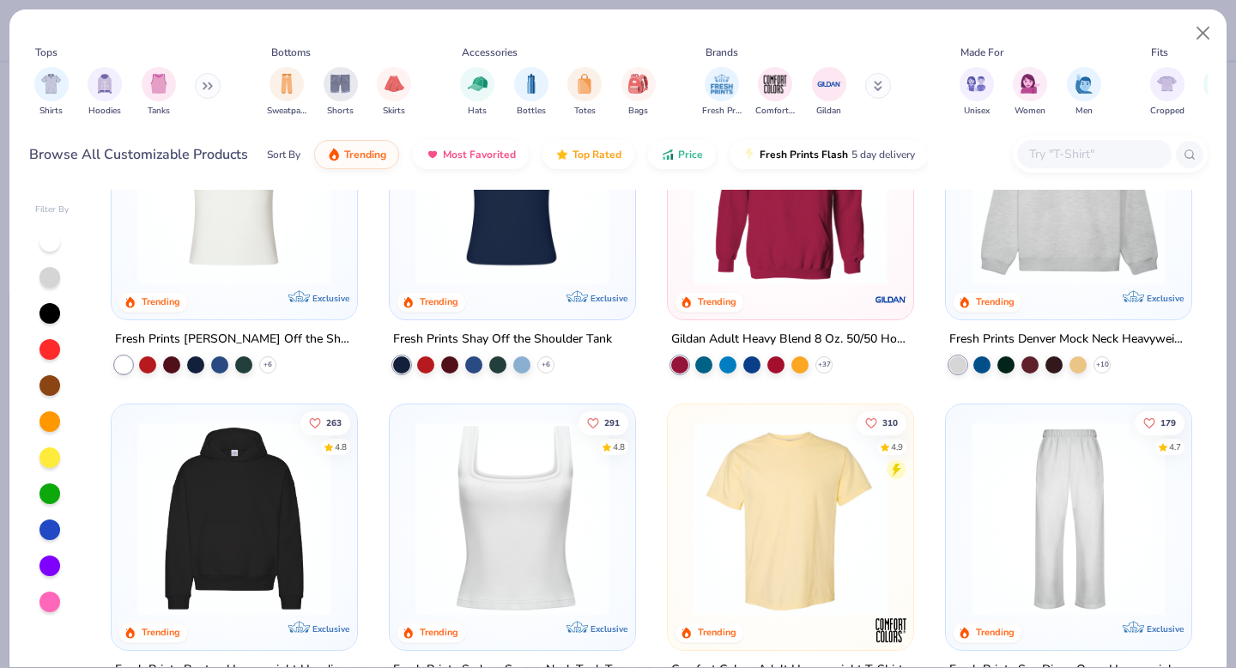
click at [512, 554] on img at bounding box center [512, 518] width 211 height 194
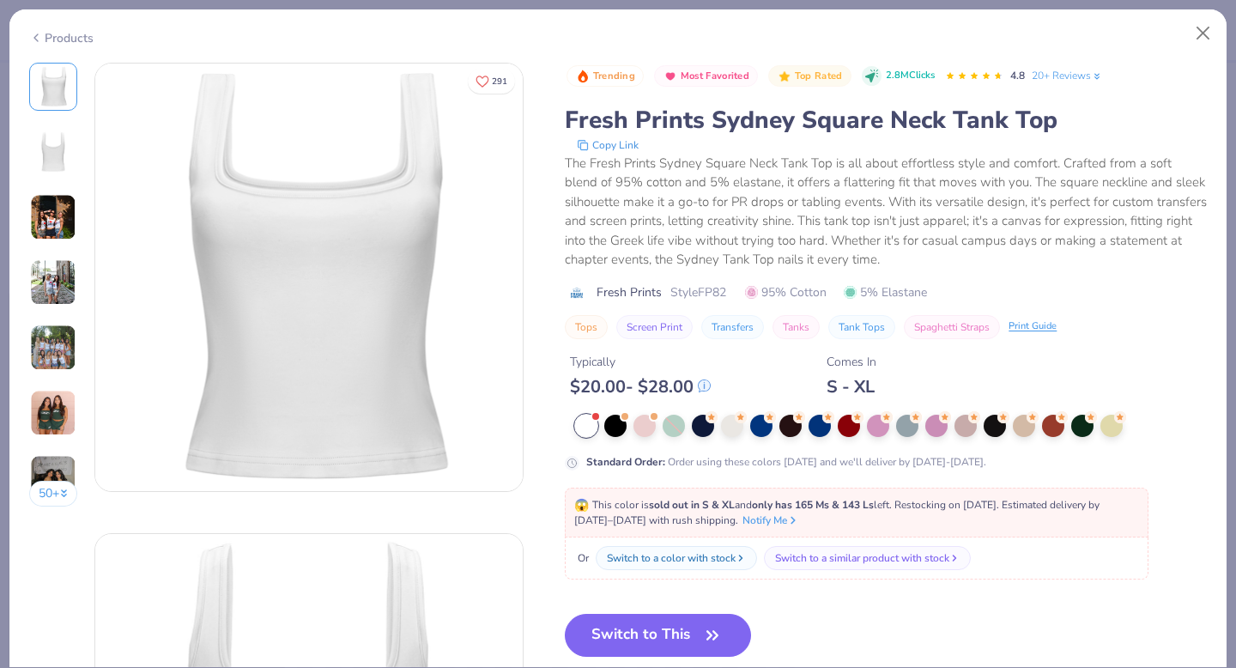
click at [652, 651] on button "Switch to This" at bounding box center [658, 635] width 186 height 43
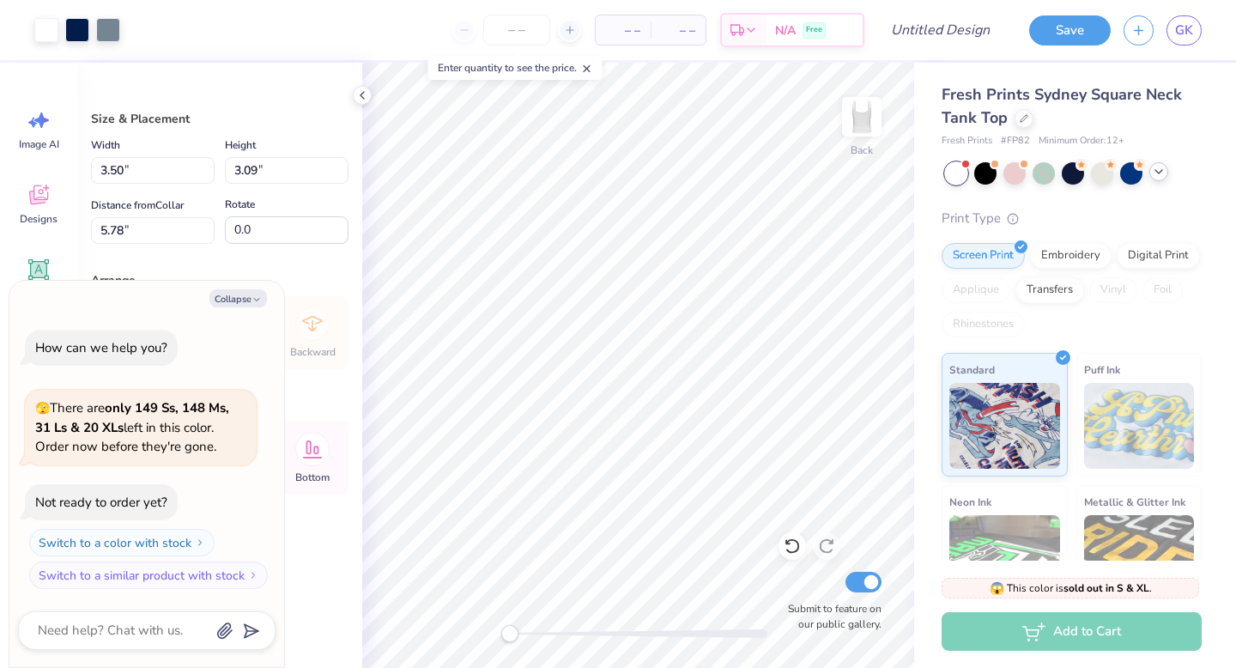
click at [1157, 173] on icon at bounding box center [1159, 172] width 14 height 14
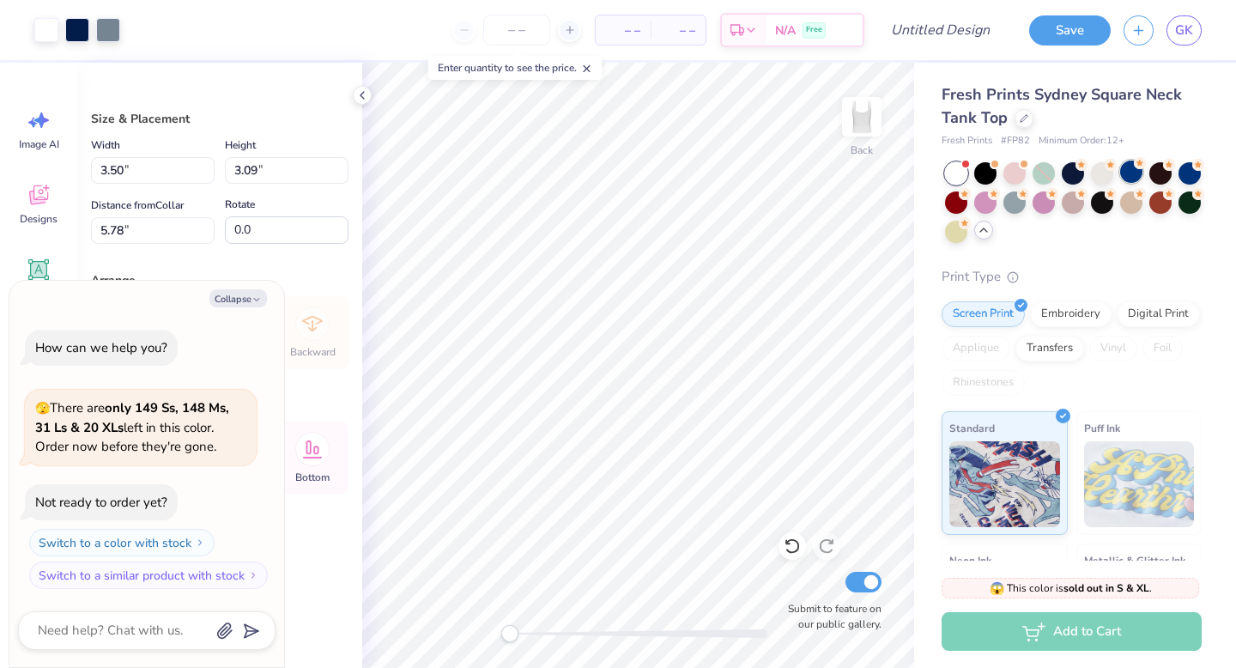
click at [1136, 173] on div at bounding box center [1131, 172] width 22 height 22
type textarea "x"
type input "1.45"
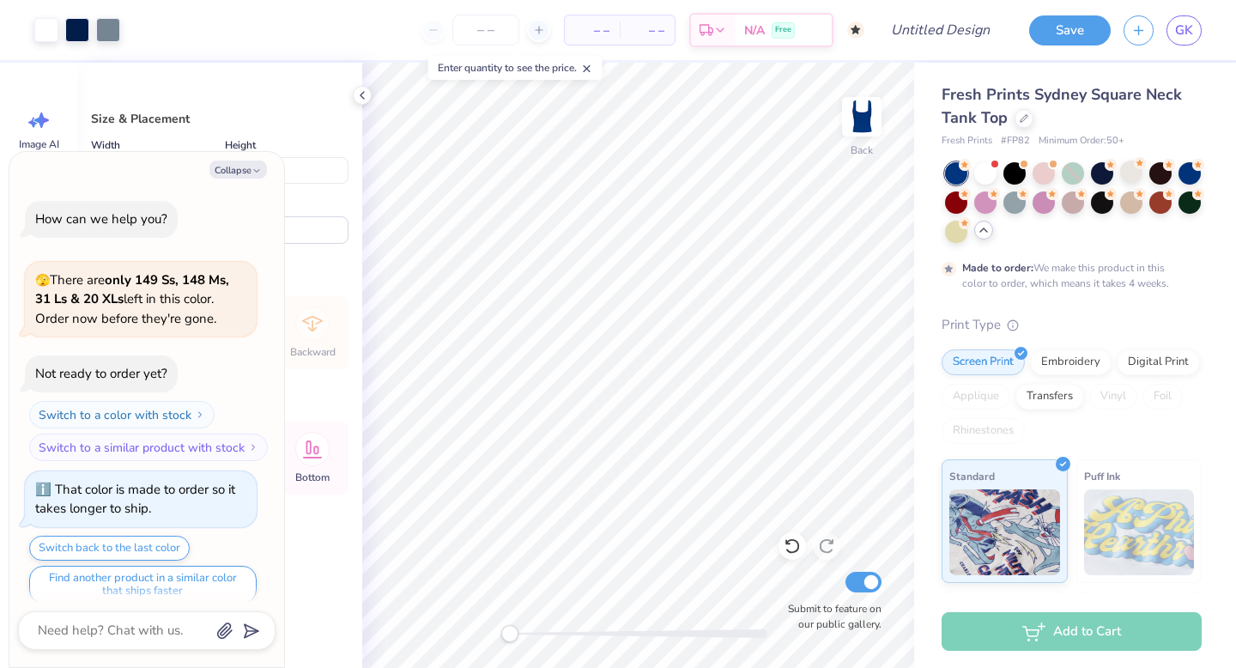
scroll to position [14, 0]
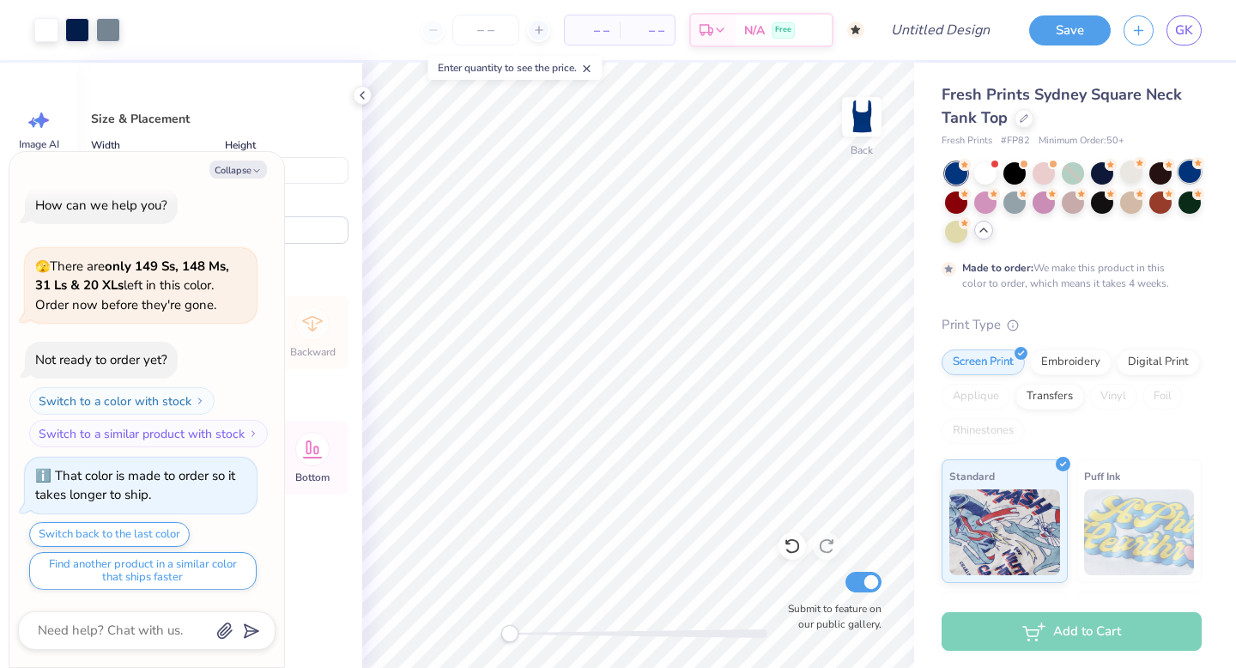
click at [1183, 173] on div at bounding box center [1189, 172] width 22 height 22
click at [1097, 177] on div at bounding box center [1102, 172] width 22 height 22
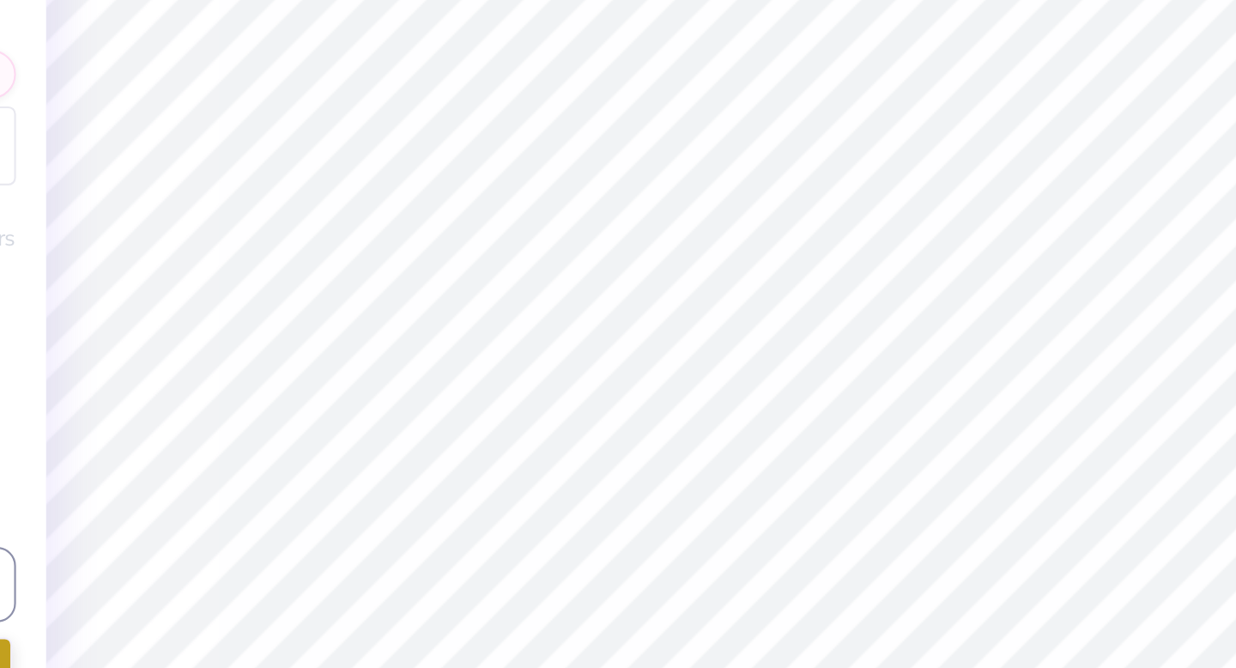
type textarea "x"
type textarea "p"
type textarea "x"
type textarea "pi"
type textarea "x"
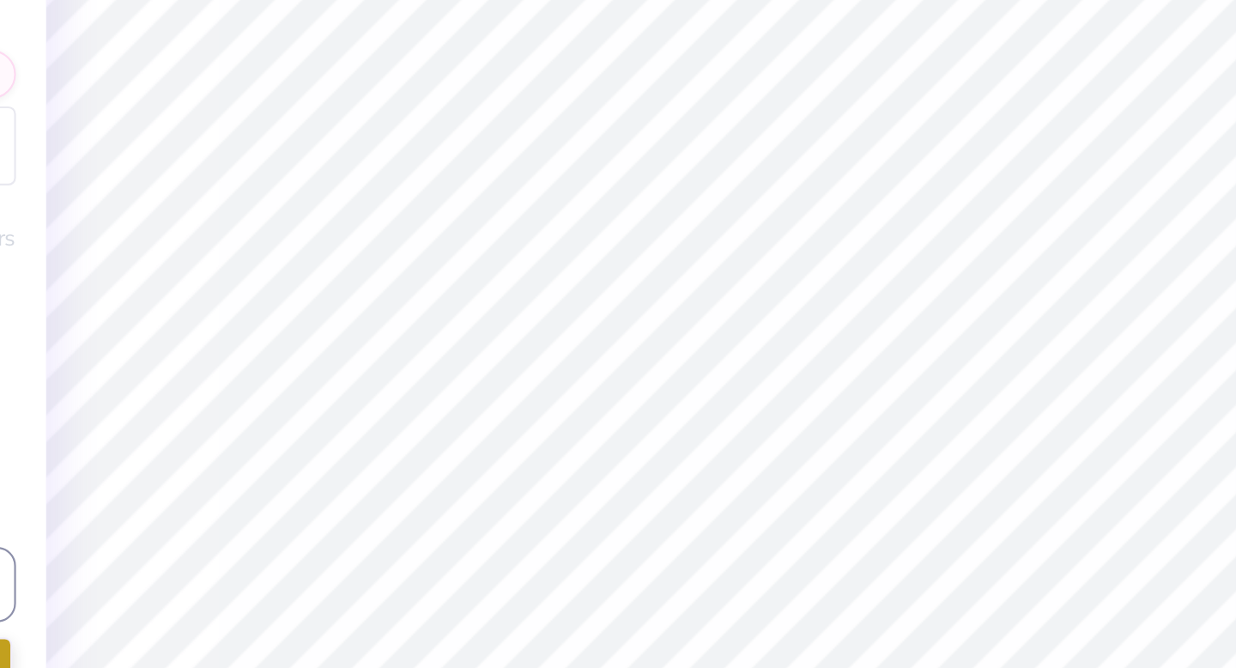
type input "0.60"
type input "0.31"
type input "2.85"
type textarea "x"
type textarea "K"
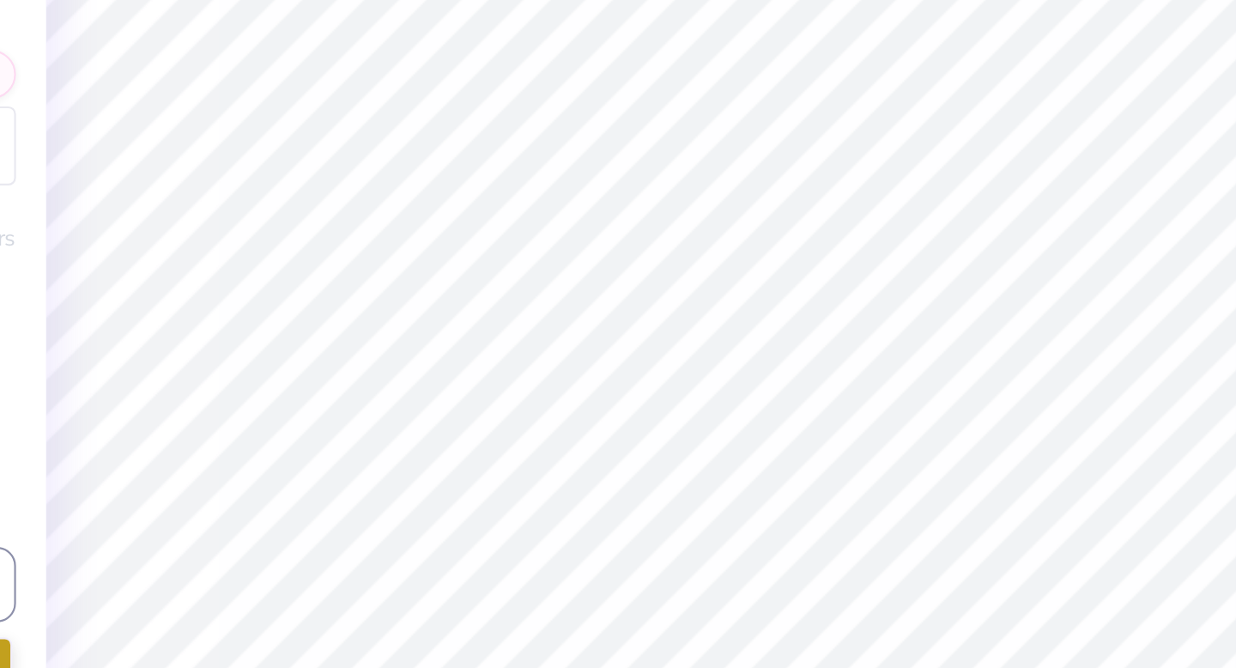
type textarea "x"
type textarea "Kap"
type textarea "x"
type textarea "Kapp"
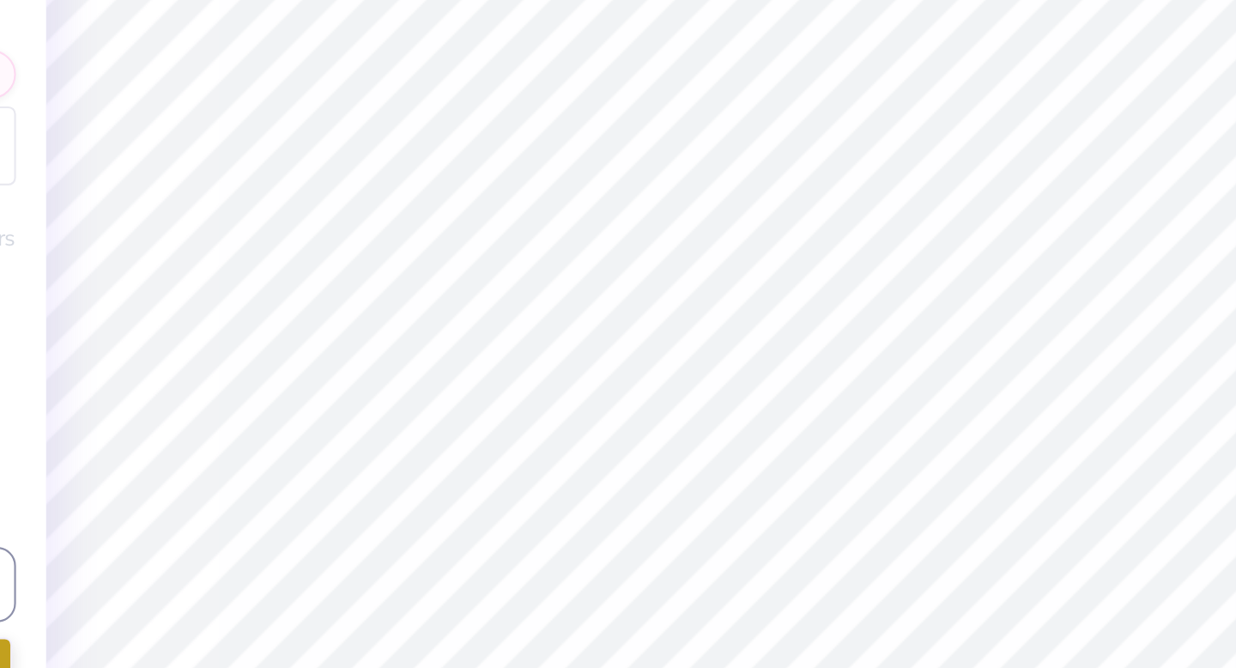
type textarea "x"
type textarea "Kappa"
type textarea "x"
type textarea "Kappa"
type textarea "x"
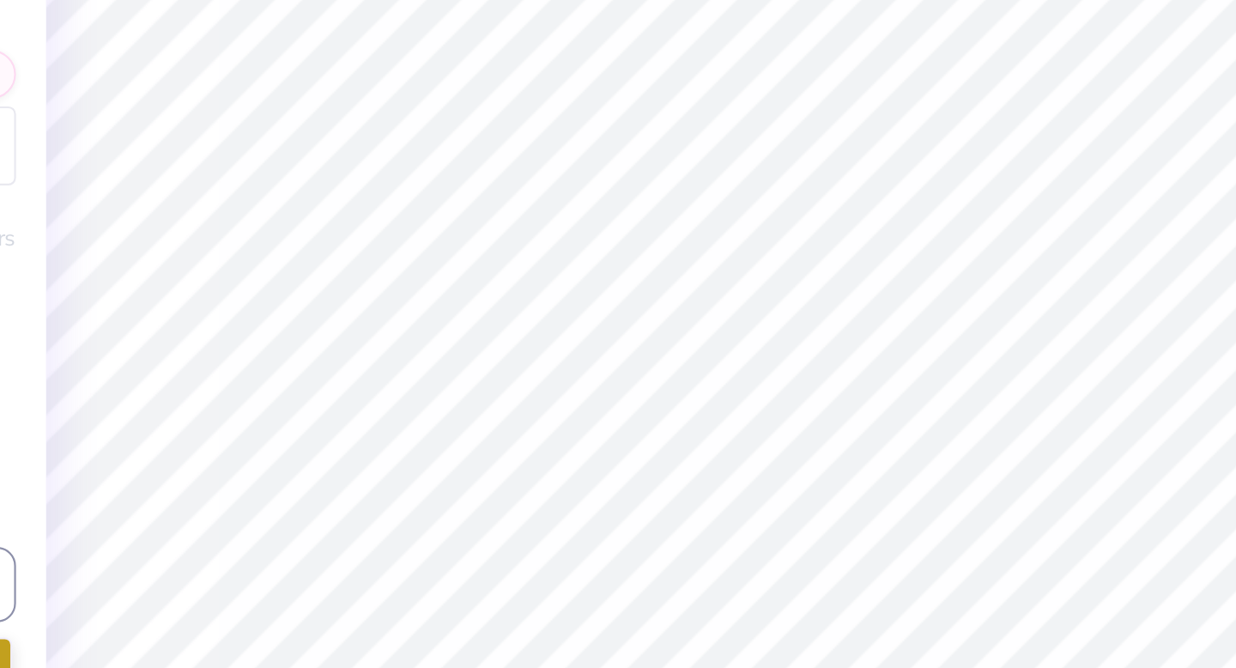
type textarea "Kappa A"
type textarea "x"
type textarea "Kappa Al"
type textarea "x"
type textarea "Kappa Alp"
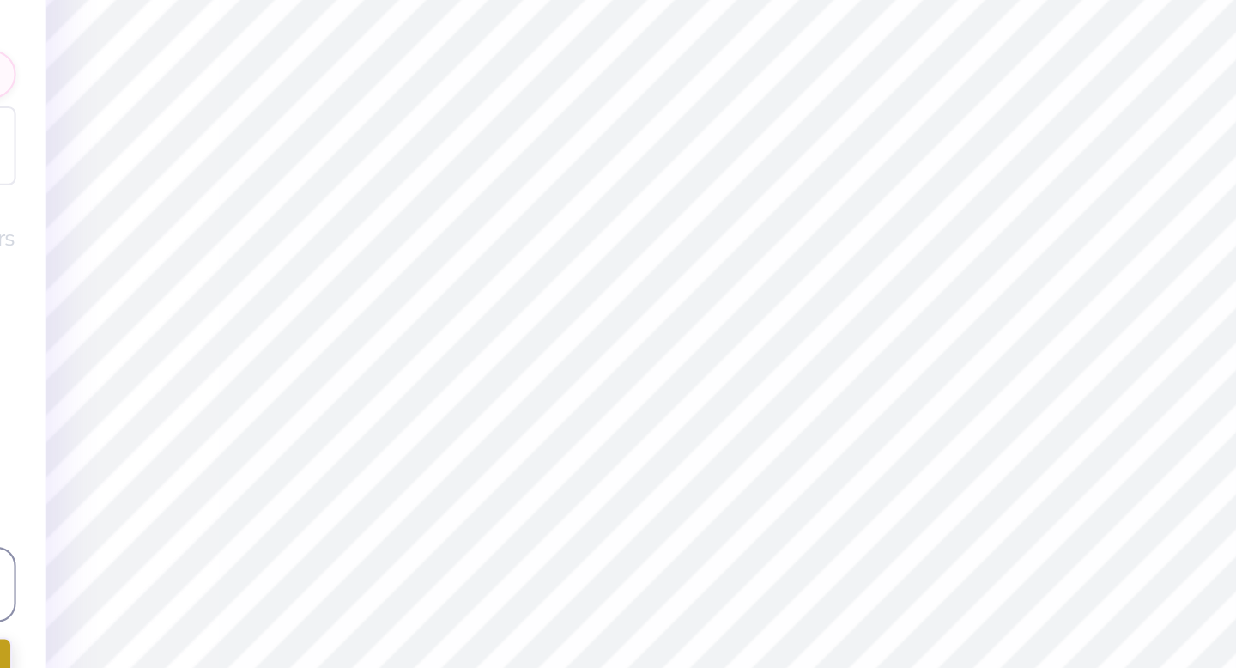
type textarea "x"
type textarea "Kappa Al"
type textarea "x"
type textarea "Kappa A"
type textarea "x"
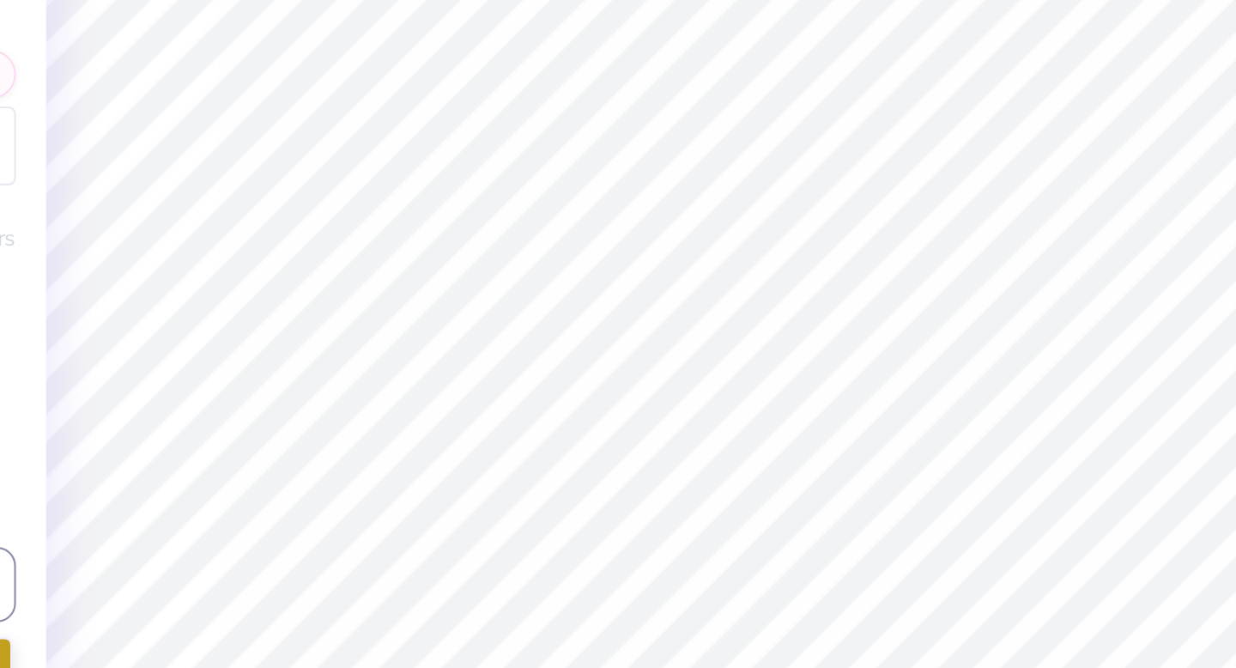
type textarea "Kappa"
type textarea "x"
type textarea "Kappa"
type textarea "x"
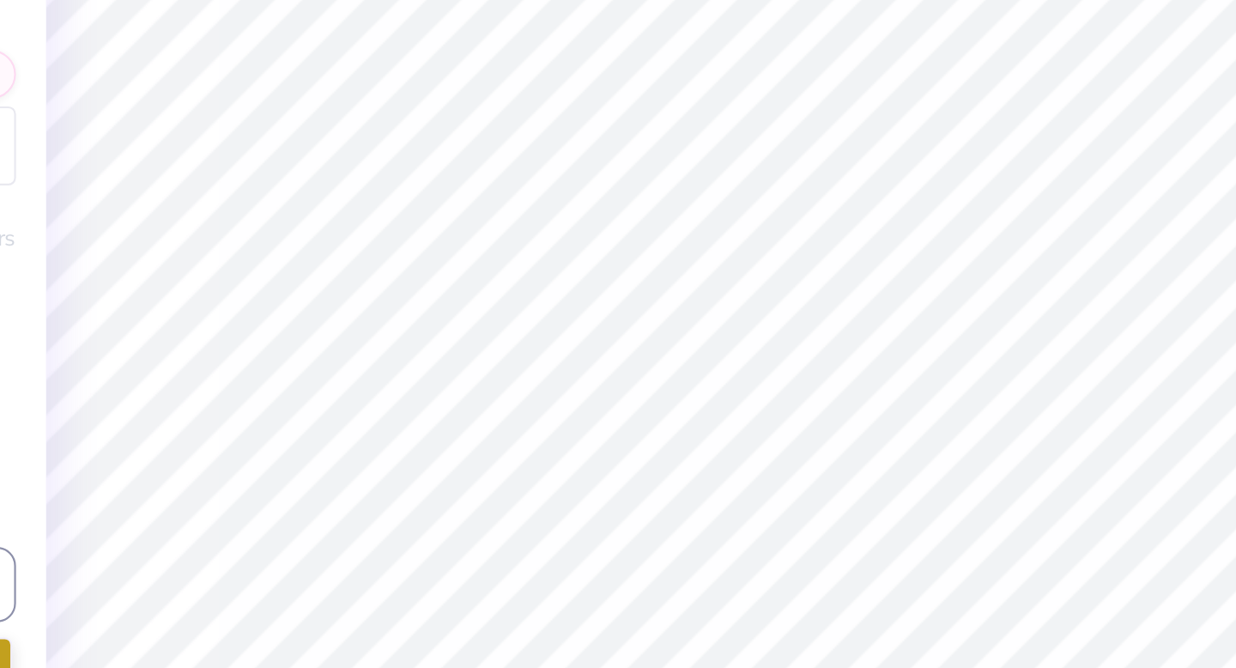
type textarea "Kapp"
type textarea "x"
type textarea "Kappa"
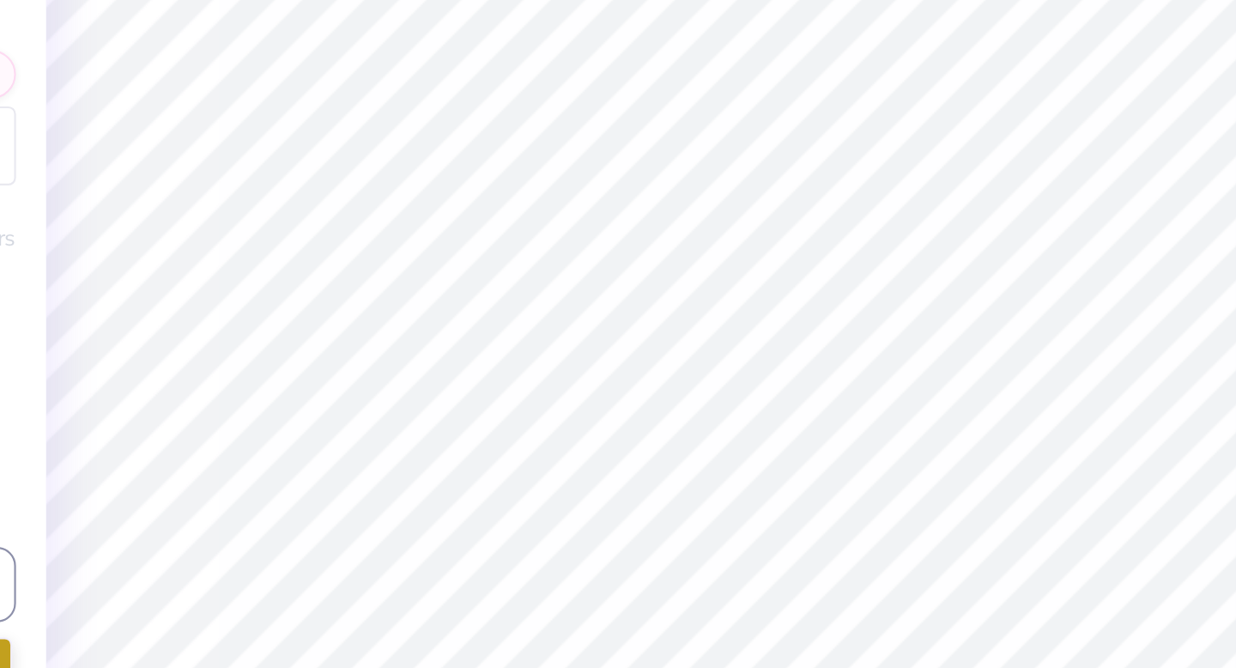
type textarea "x"
type input "0.0"
type textarea "x"
type input "0.21"
type input "0.28"
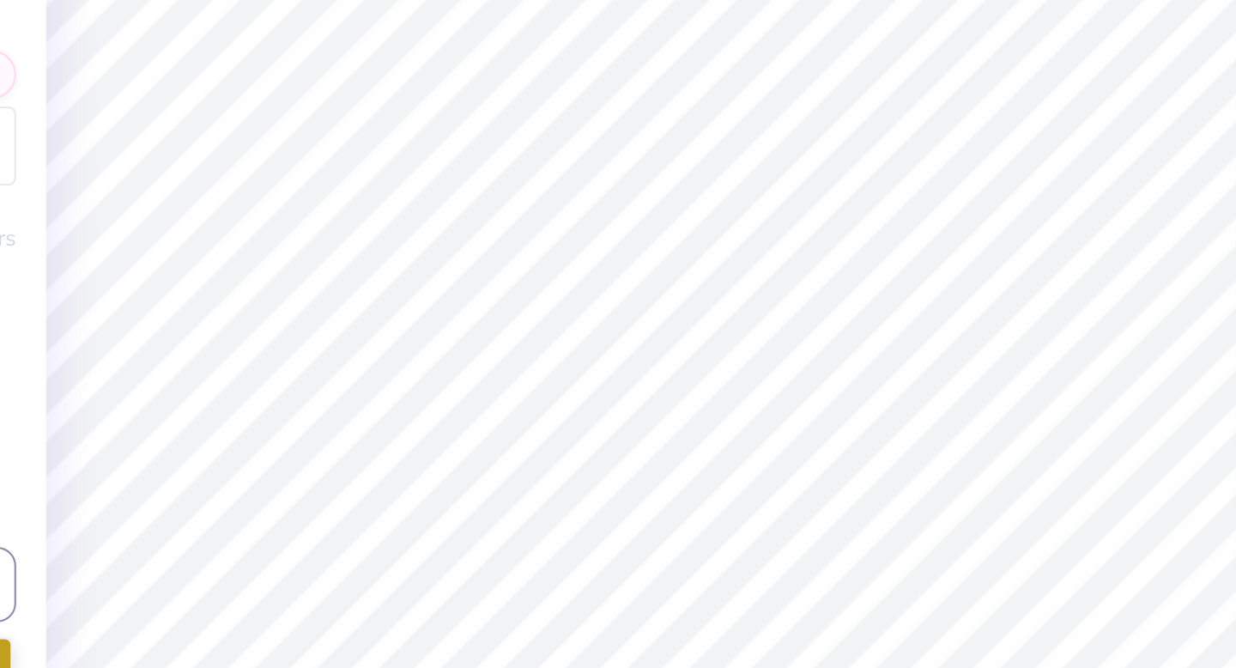
type input "3.00"
type input "-20.3"
type textarea "x"
type input "0.11"
type input "0.15"
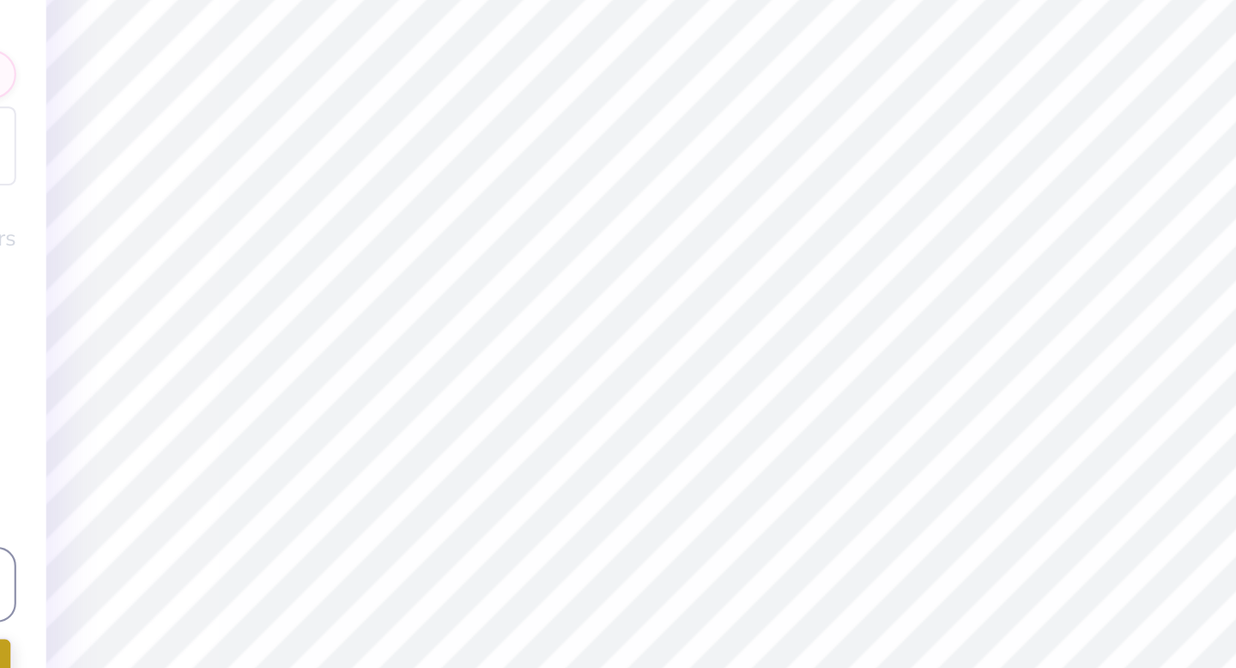
type textarea "x"
type input "0.21"
type input "0.28"
type textarea "x"
type input "0.14"
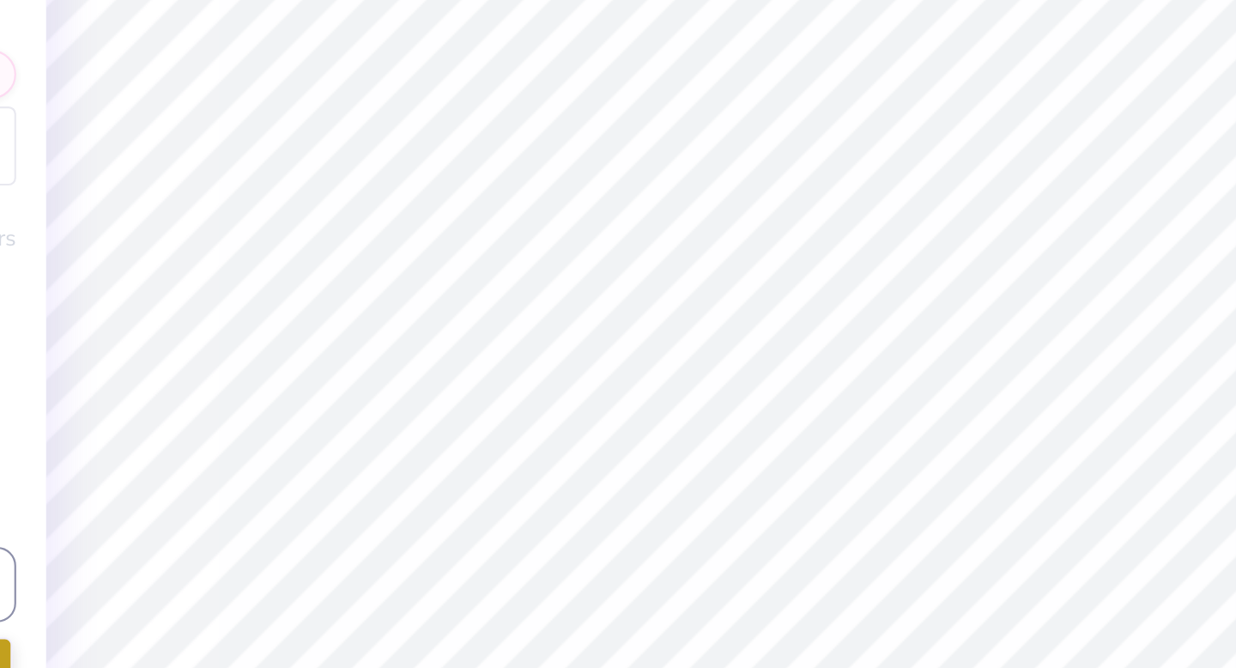
type input "0.19"
type textarea "x"
type input "0.21"
type input "0.28"
type textarea "x"
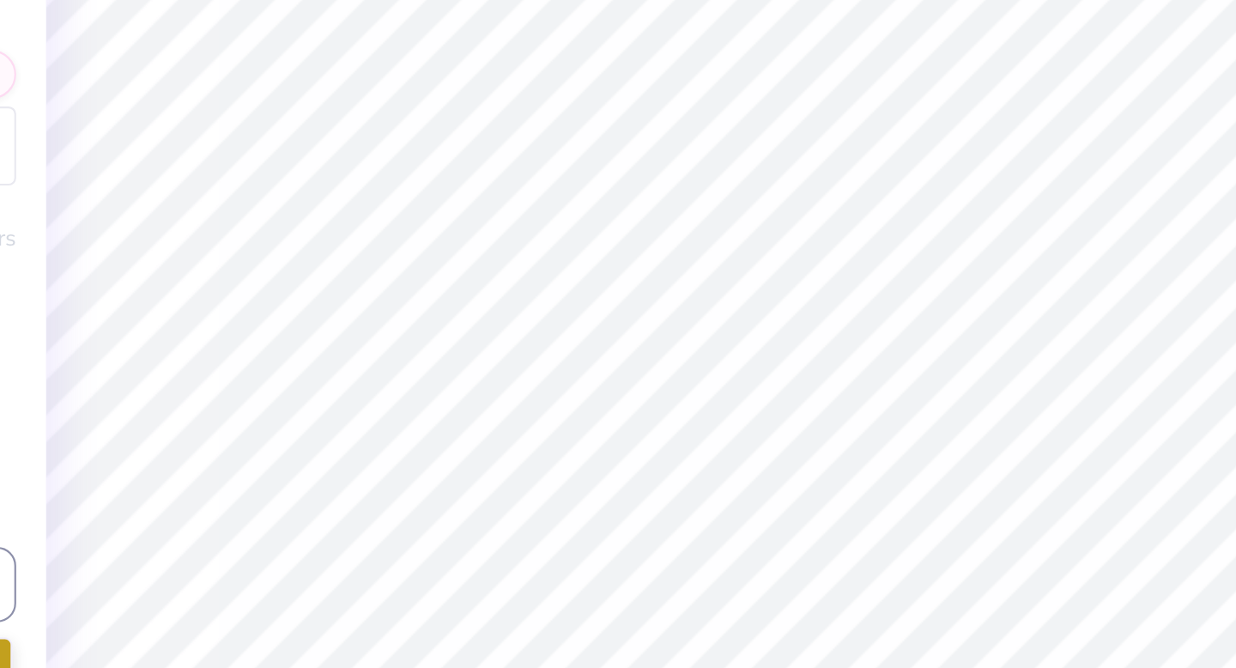
type input "0.0"
type textarea "x"
type input "-20.3"
type textarea "x"
type input "0.0"
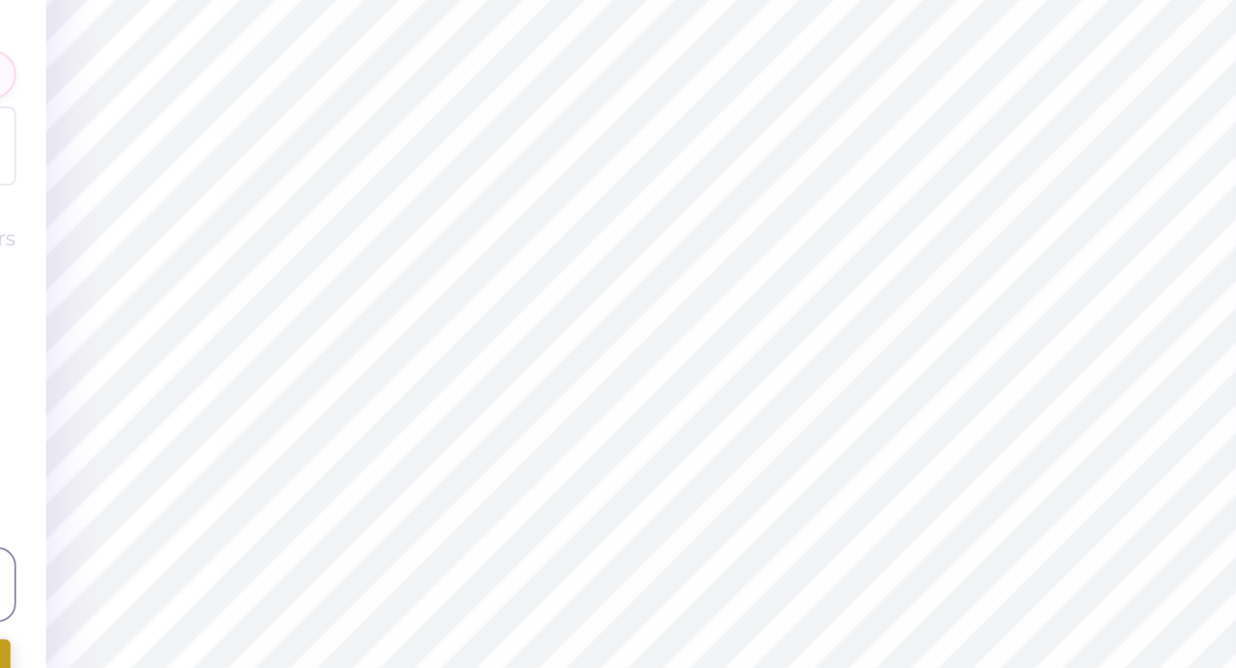
type textarea "x"
type input "-20.3"
type textarea "x"
type input "0.14"
type input "0.19"
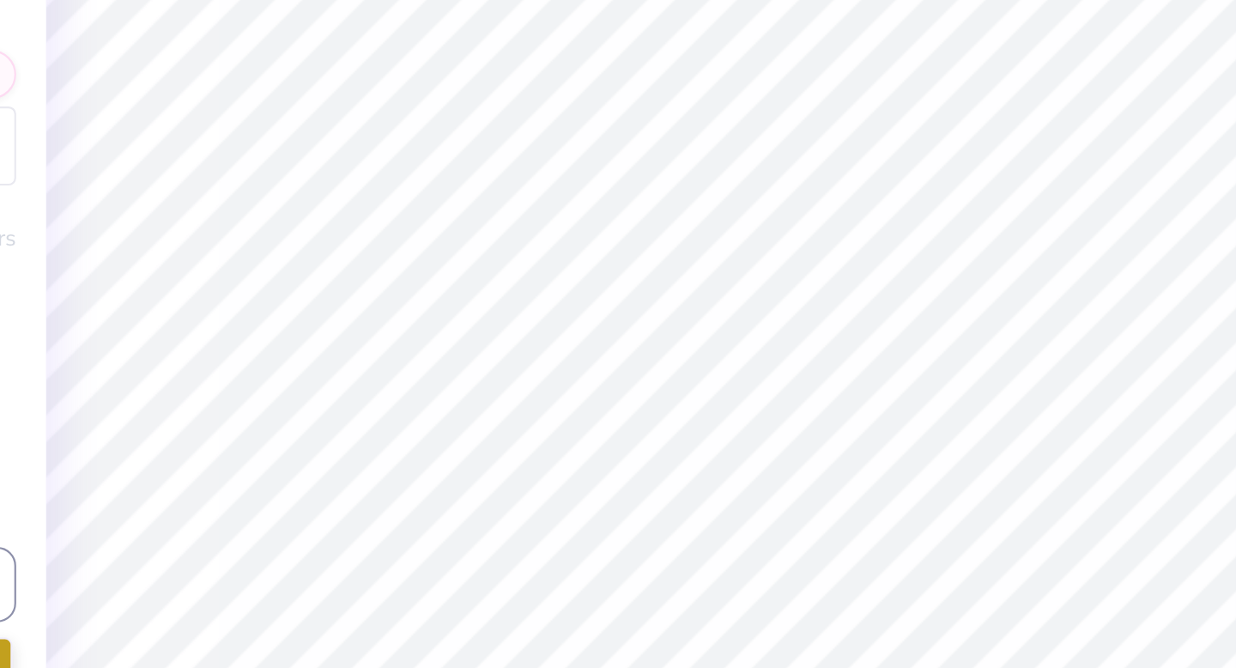
type input "3.03"
type textarea "x"
type input "0.60"
type input "0.82"
type input "2.84"
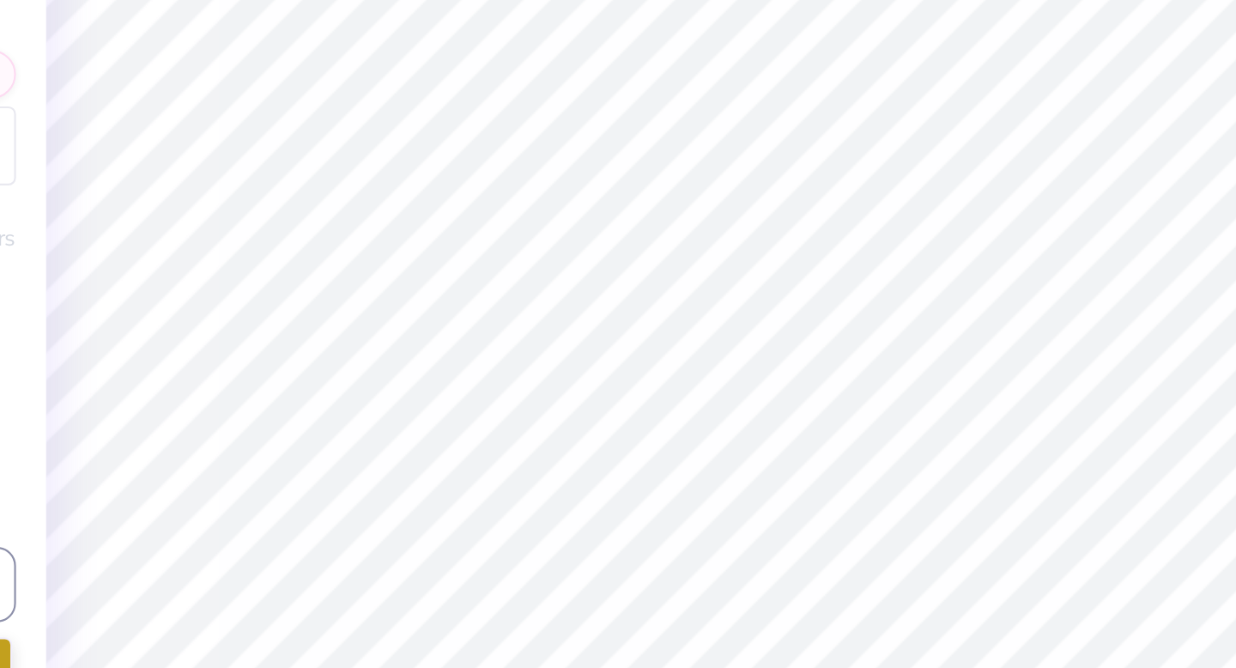
type textarea "x"
type textarea "A"
type textarea "x"
type textarea "Alp"
type textarea "x"
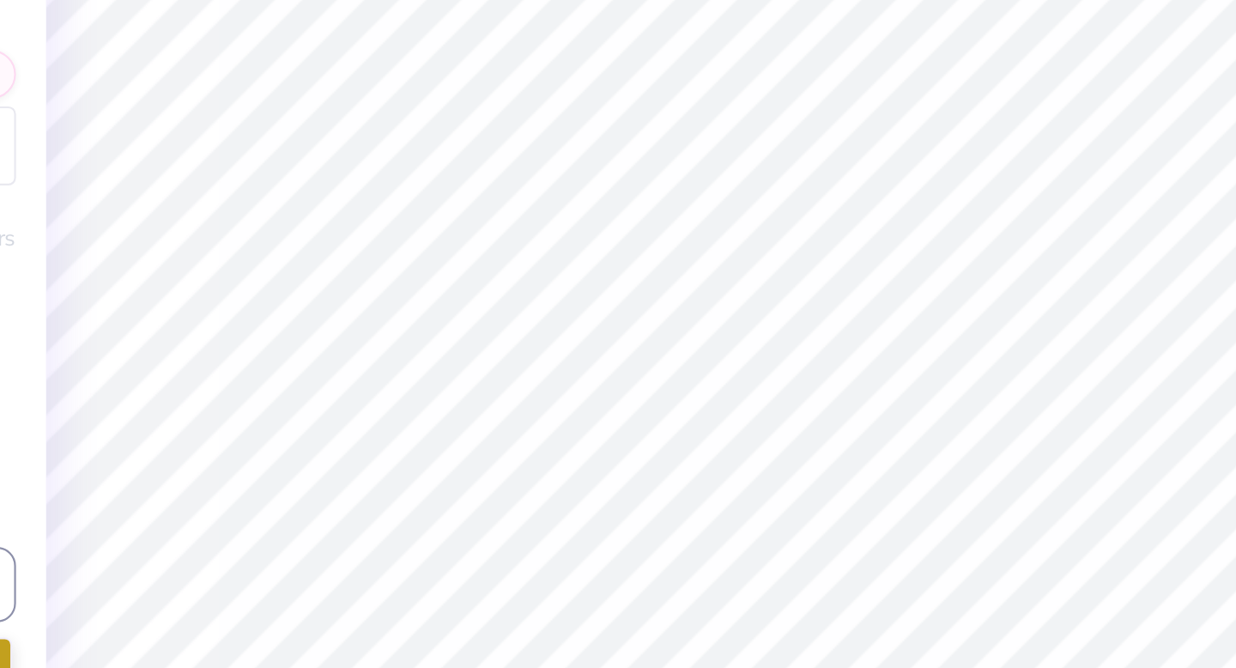
type textarea "Alpa"
type textarea "x"
type textarea "Alp"
type textarea "x"
type textarea "Al"
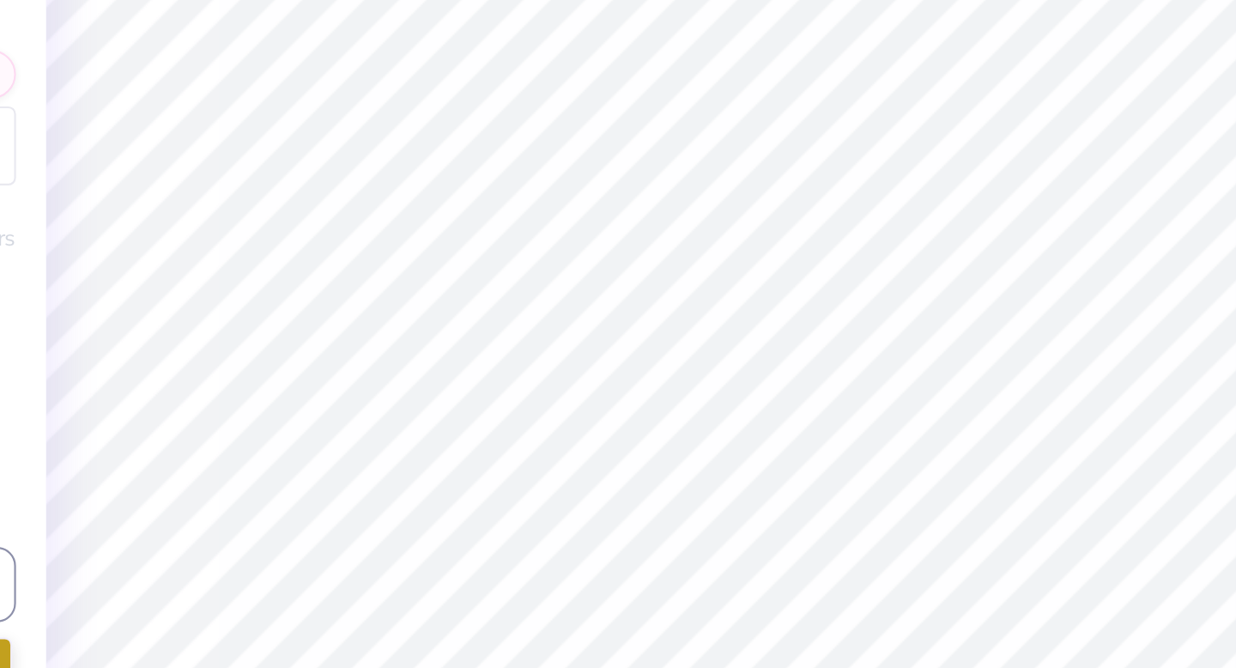
type textarea "x"
type textarea "Alp"
type textarea "x"
type textarea "Alph"
type textarea "x"
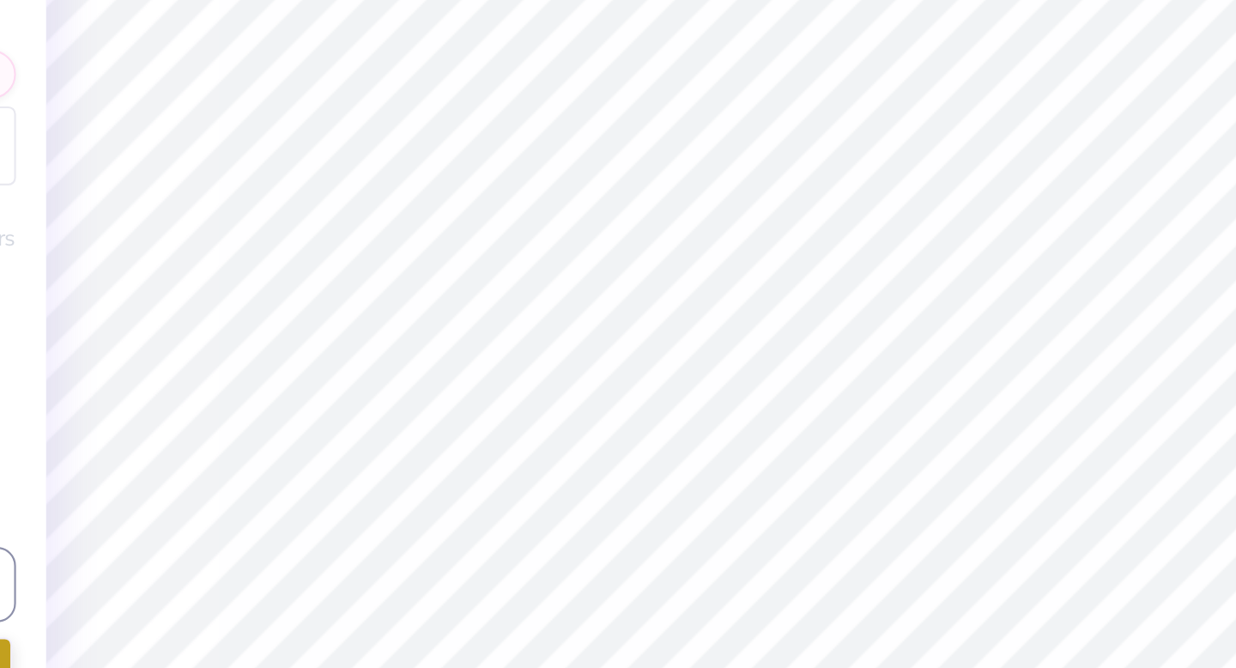
type textarea "Alpha"
type textarea "x"
type textarea "Alpha"
type textarea "x"
type textarea "Alpha P"
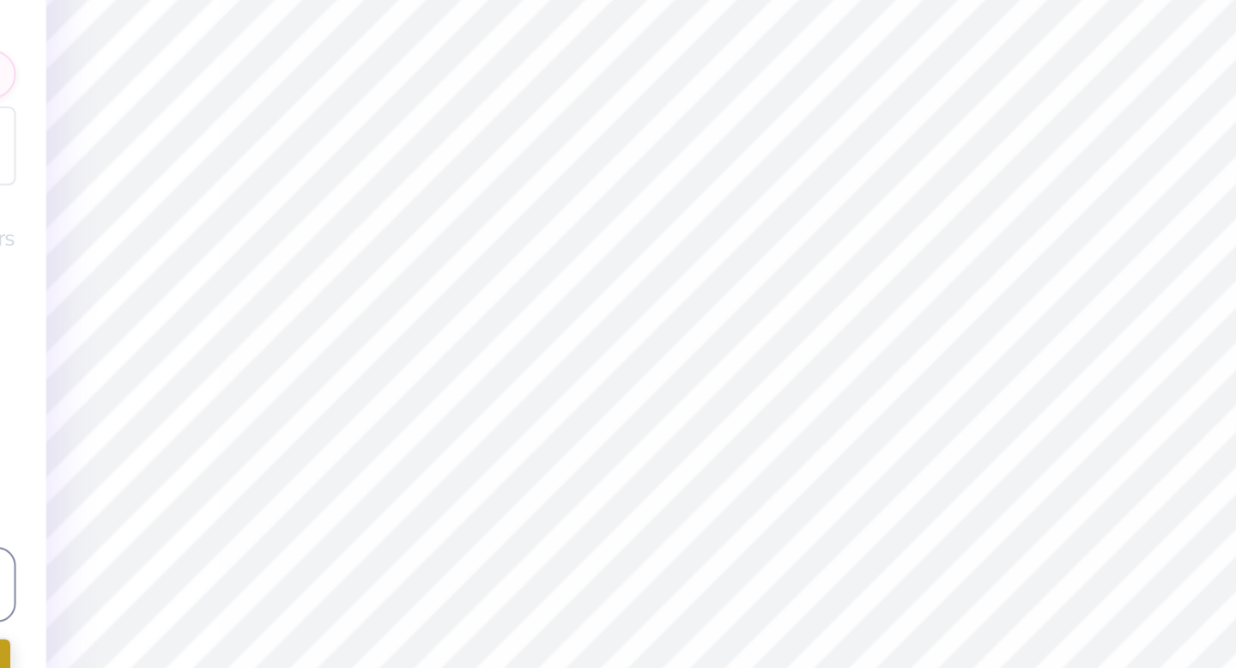
type textarea "x"
type textarea "Alpha Pi"
type textarea "x"
type input "0.0"
type textarea "x"
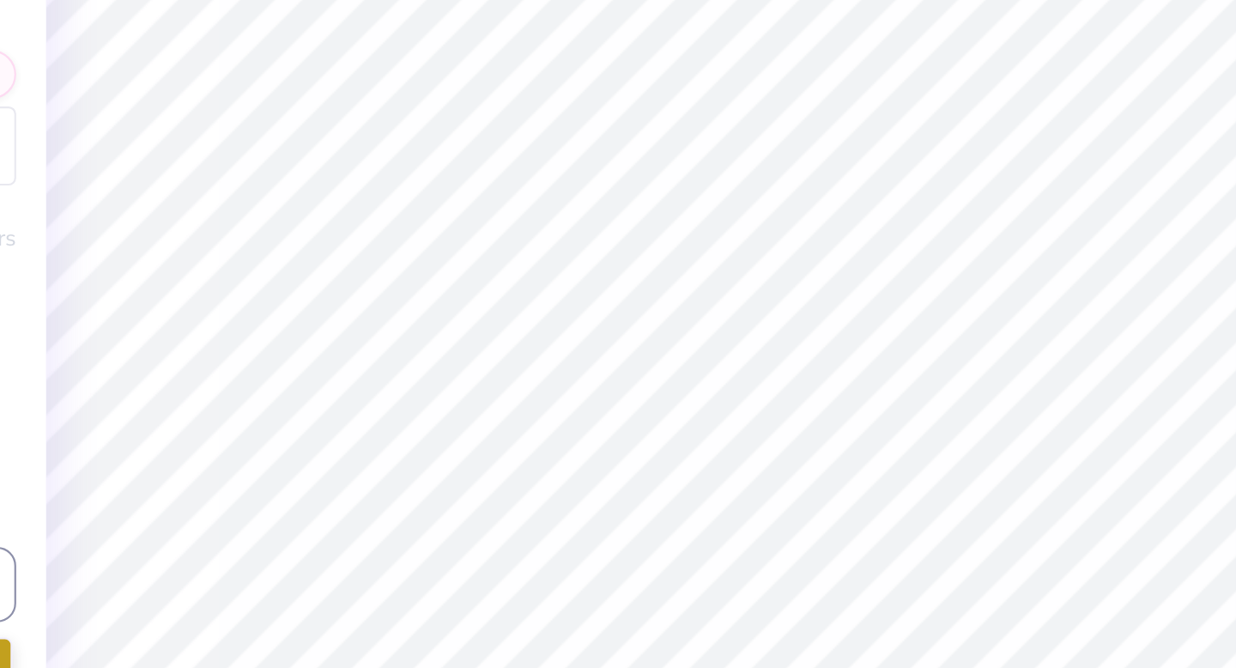
type input "2.75"
type input "1.53"
type input "2.49"
type input "-20.3"
type textarea "x"
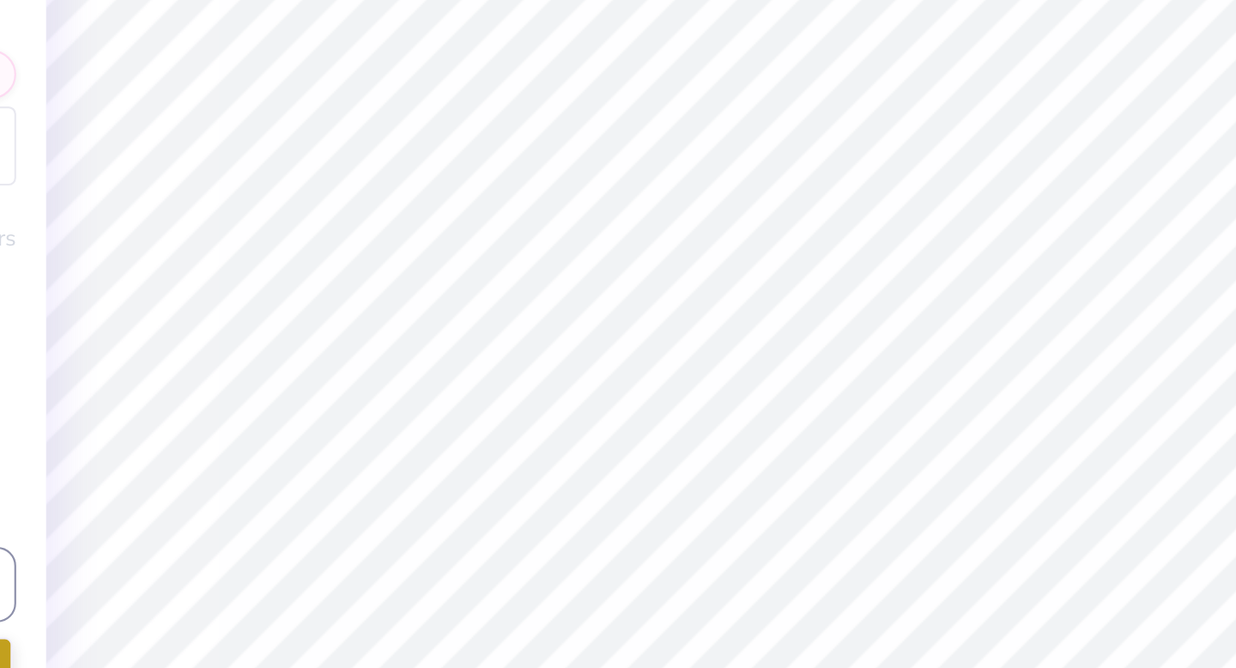
type input "1.03"
type input "0.57"
type input "2.90"
type textarea "x"
type input "0.66"
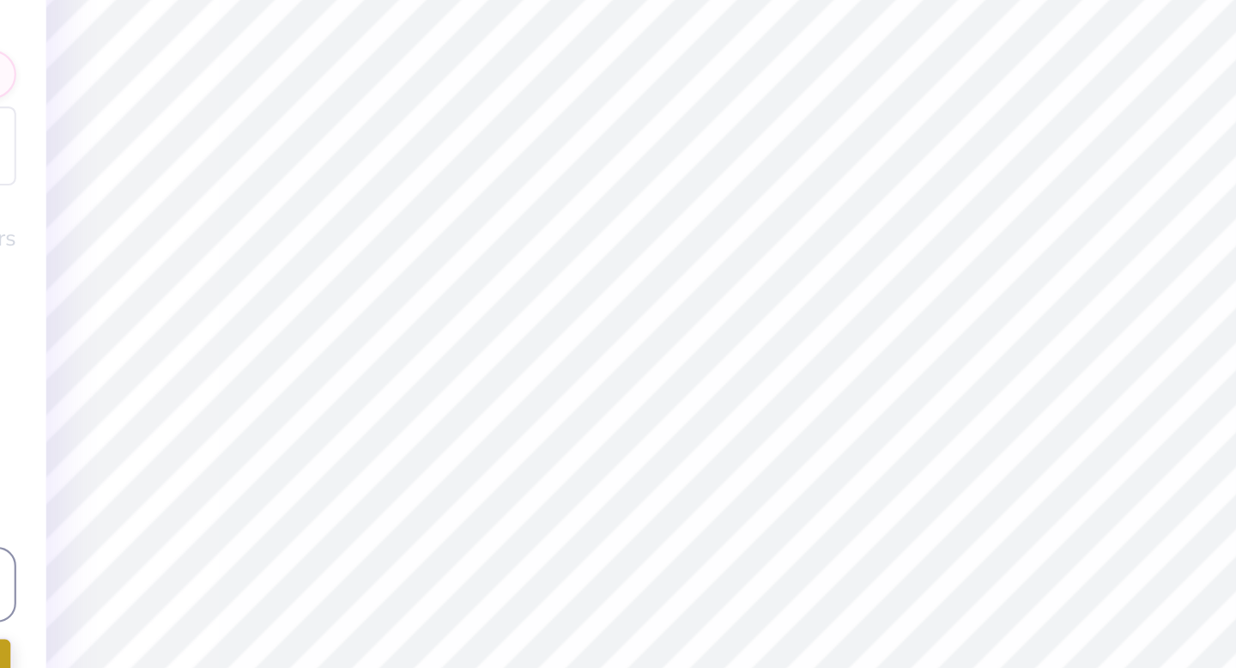
type input "0.37"
type input "3.09"
type textarea "x"
type input "0.0"
type textarea "x"
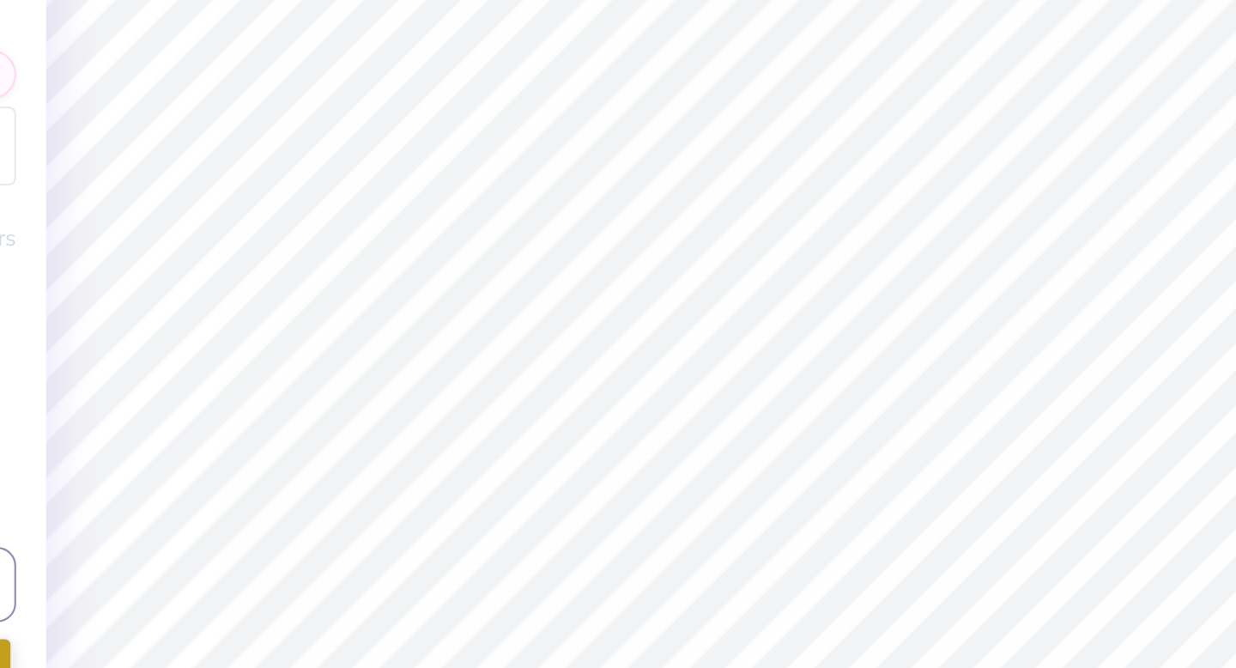
type input "-20.3"
type textarea "x"
type input "1.09"
type input "0.61"
type input "3.05"
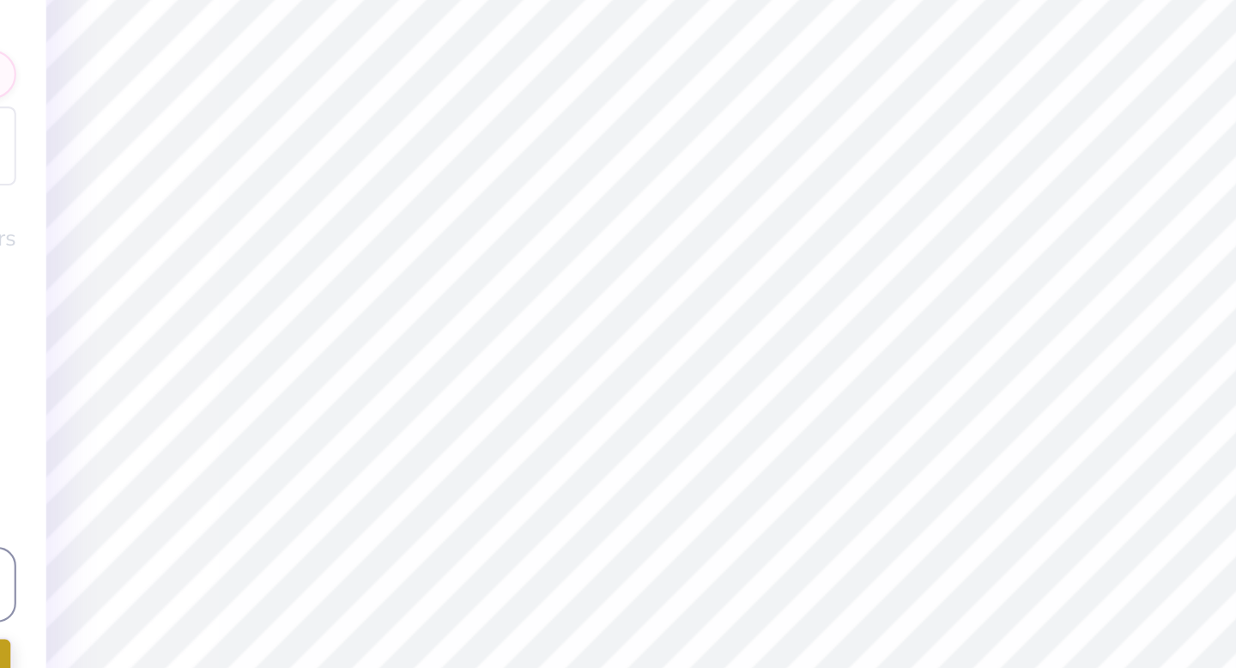
type textarea "x"
type input "0.0"
type textarea "x"
type input "0.64"
type input "0.32"
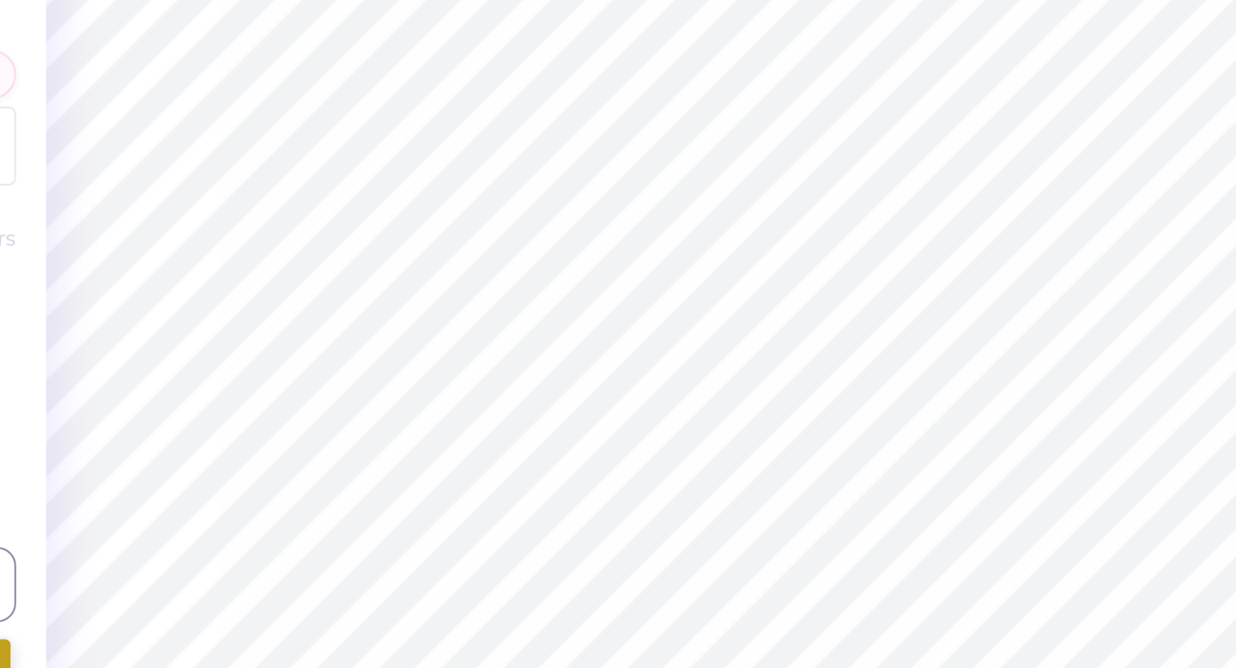
type input "2.83"
type input "-20.3"
type textarea "x"
type input "0.93"
type input "0.47"
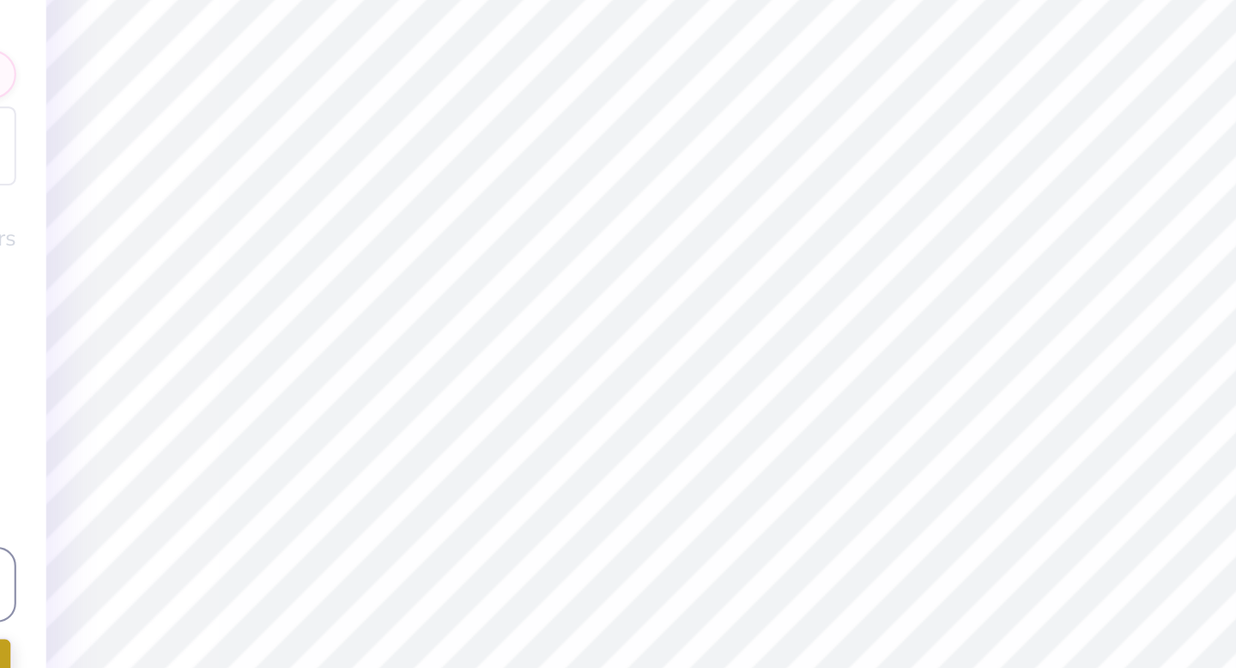
type input "2.77"
type textarea "x"
type input "0.0"
type textarea "x"
type input "-20.3"
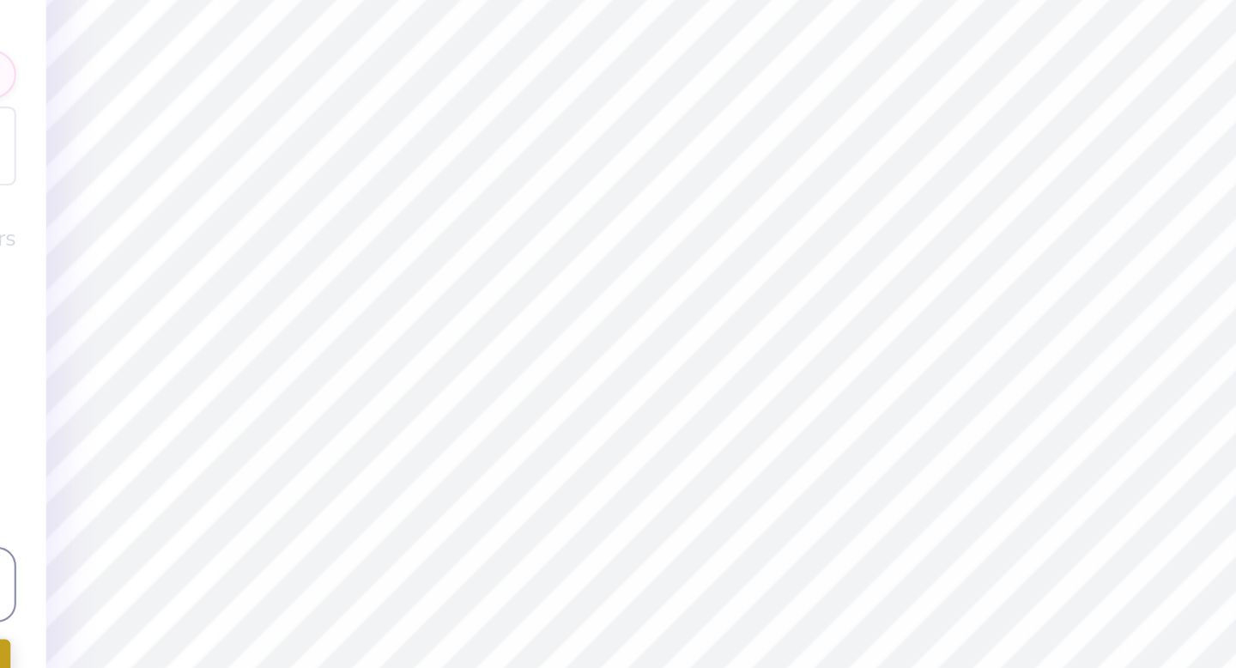
type textarea "x"
type input "0.72"
type input "0.36"
type input "2.82"
type textarea "x"
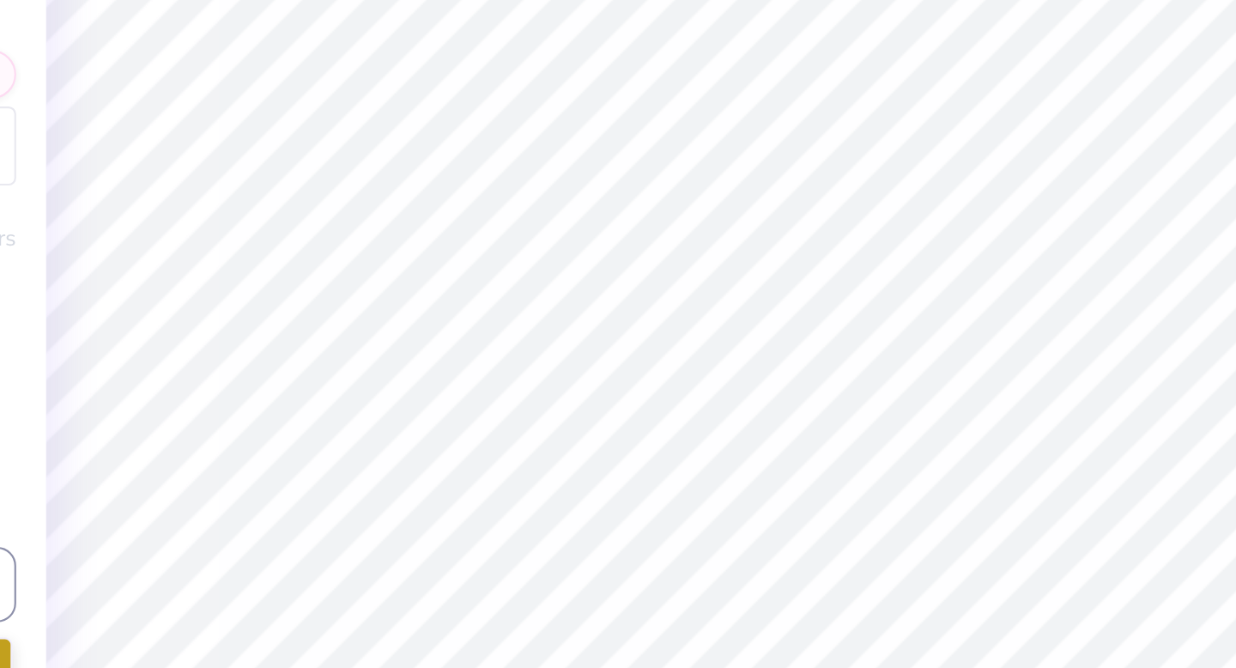
type input "0.0"
type textarea "x"
type input "-20.3"
type textarea "x"
type input "0.0"
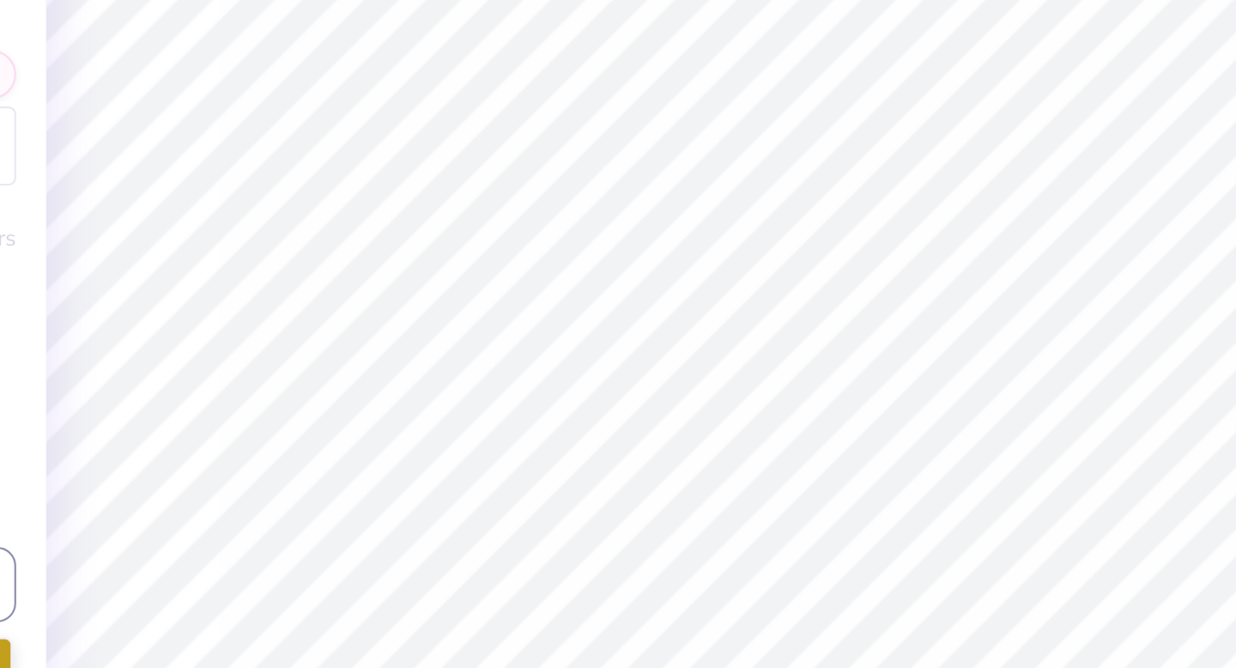
type textarea "x"
type input "1.09"
type input "0.61"
type input "3.00"
type input "-20.3"
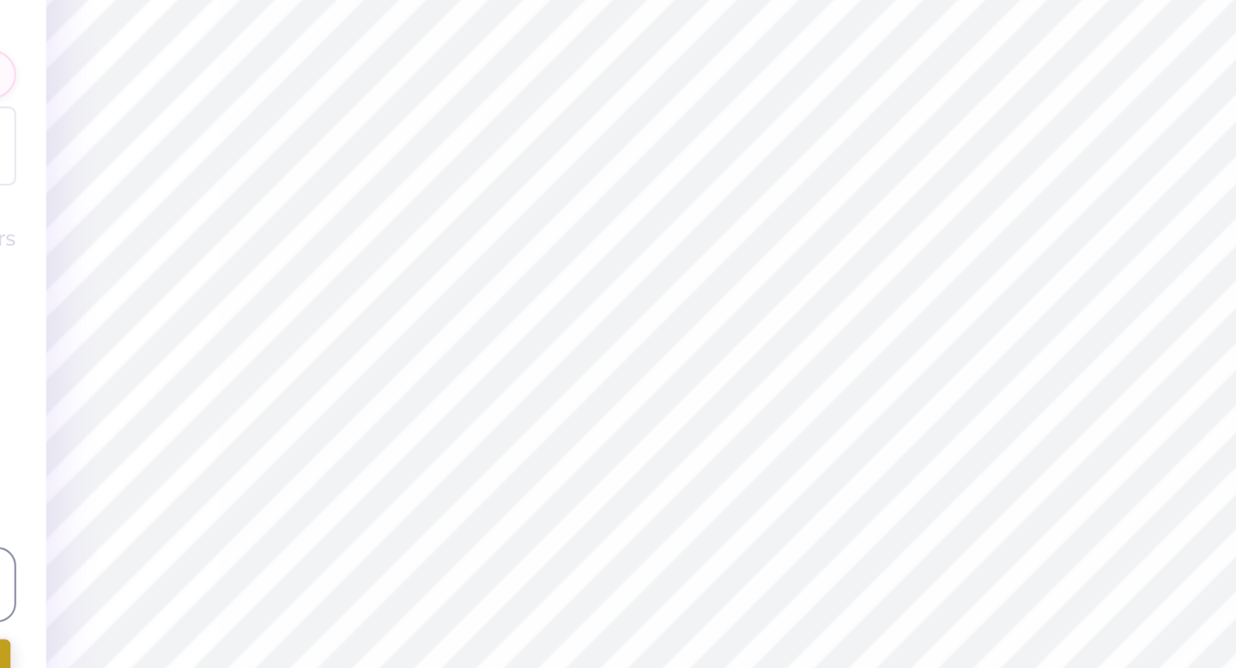
type textarea "x"
type input "0.0"
type textarea "x"
type input "-20.3"
type textarea "x"
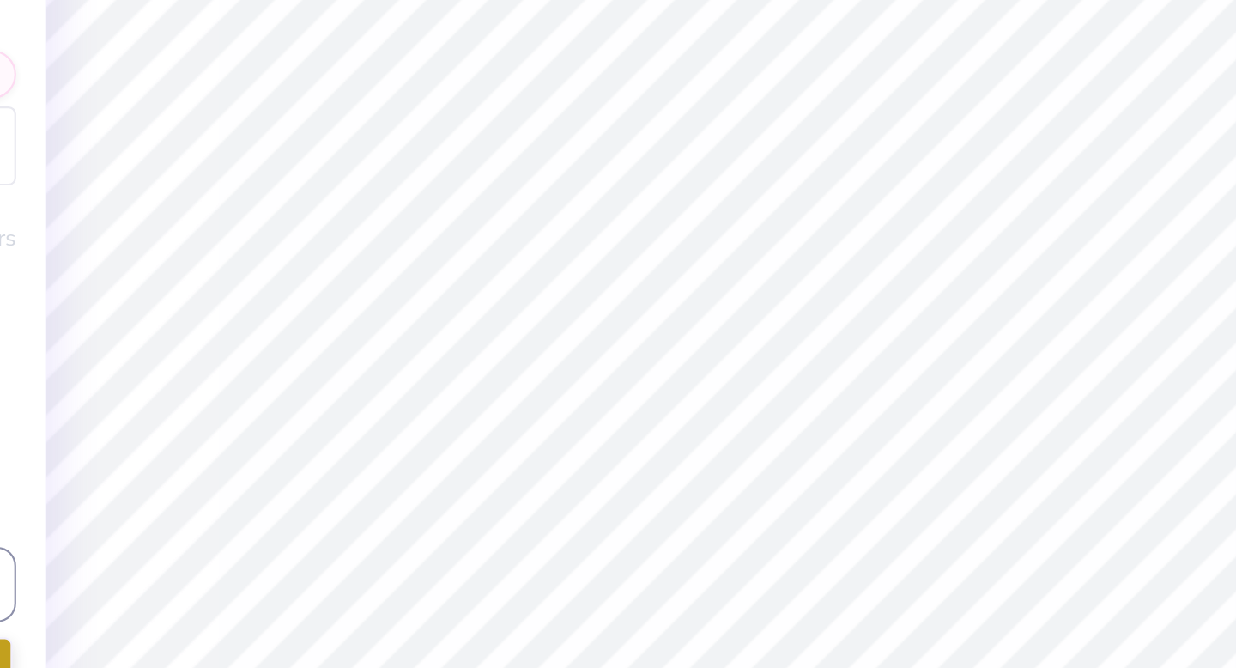
type input "0.72"
type input "0.36"
type input "2.82"
type textarea "x"
type input "0.0"
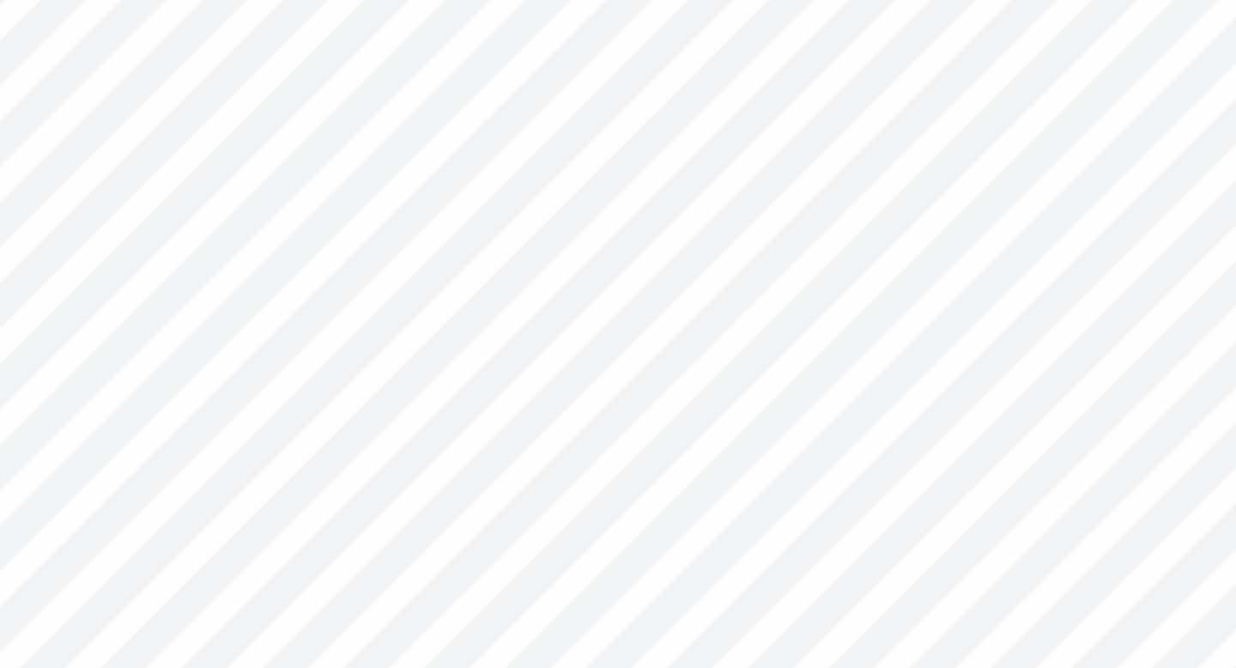
type textarea "x"
type input "3.00"
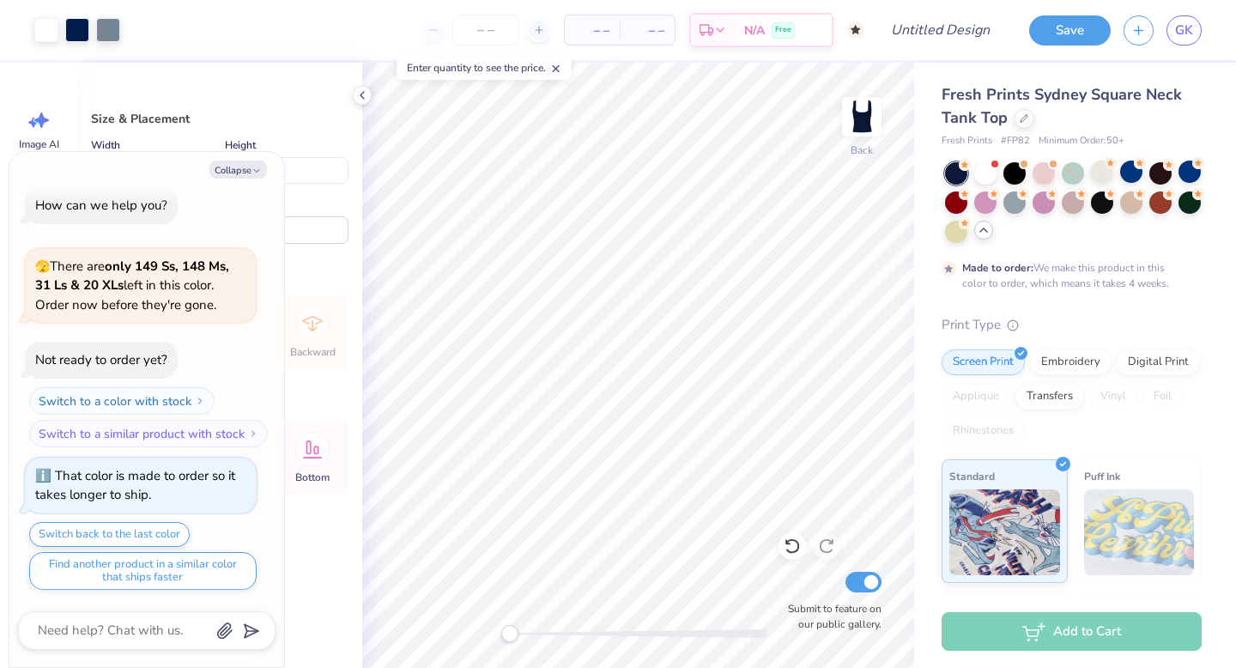
type textarea "x"
type input "3.10"
type input "2.91"
type input "0.89"
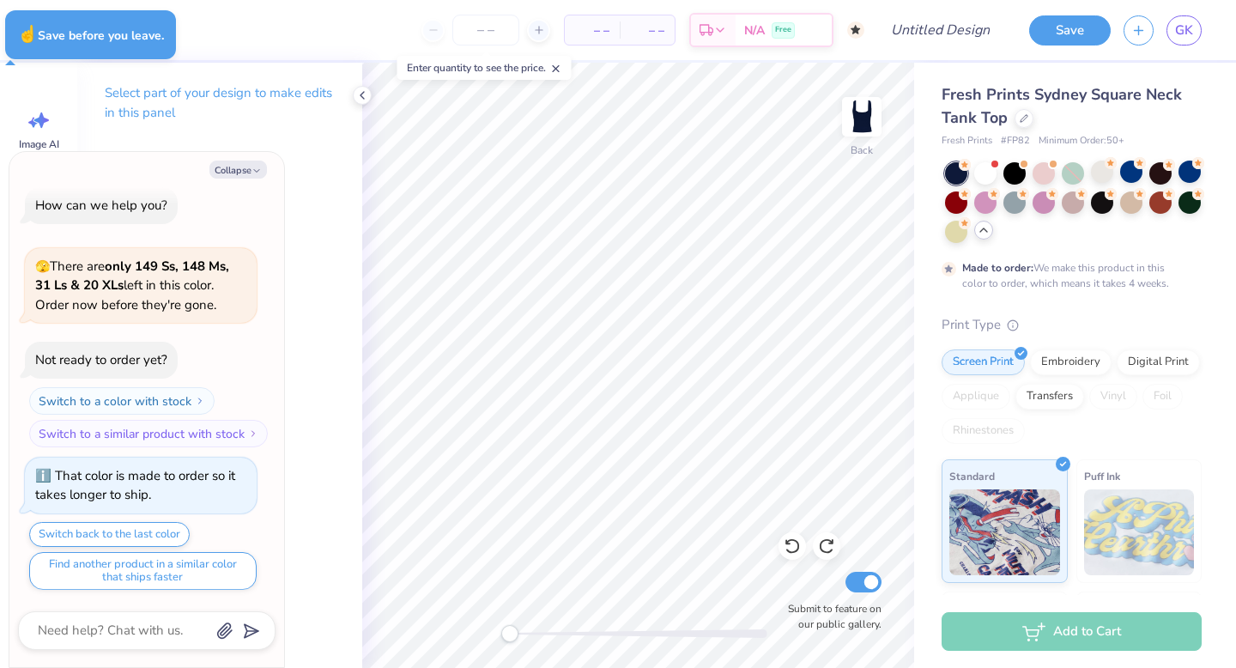
type textarea "x"
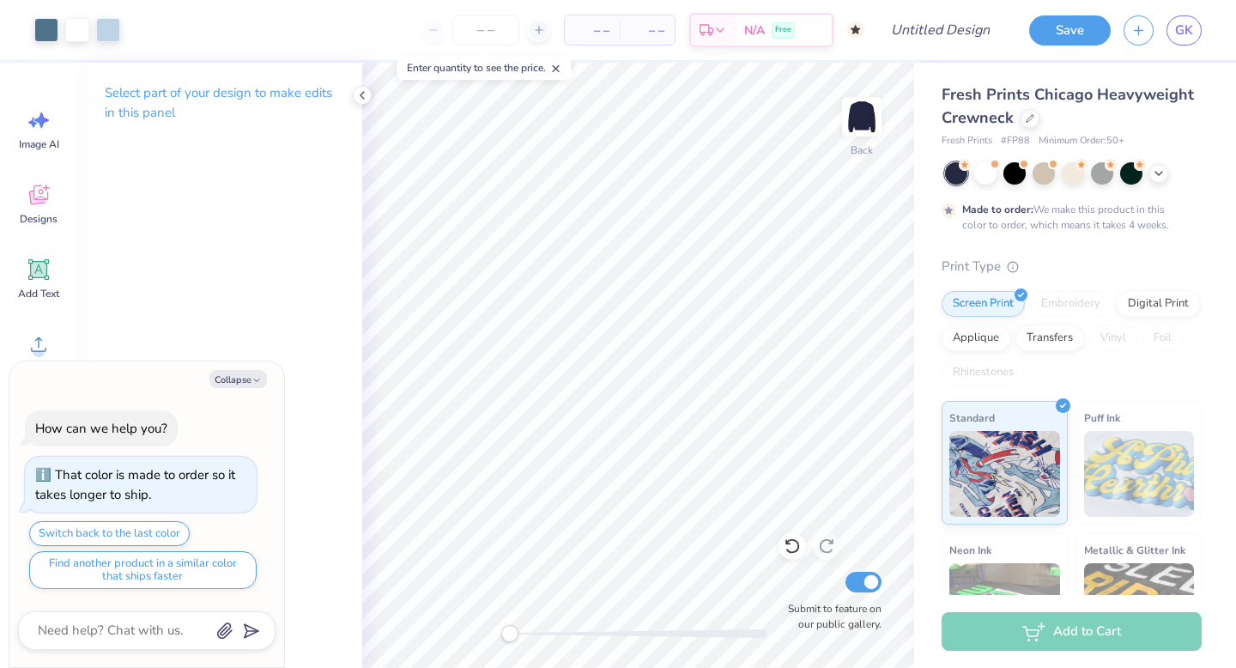
click at [112, 306] on div "Select part of your design to make edits in this panel" at bounding box center [219, 365] width 285 height 605
click at [238, 383] on button "Collapse" at bounding box center [238, 379] width 58 height 18
type textarea "x"
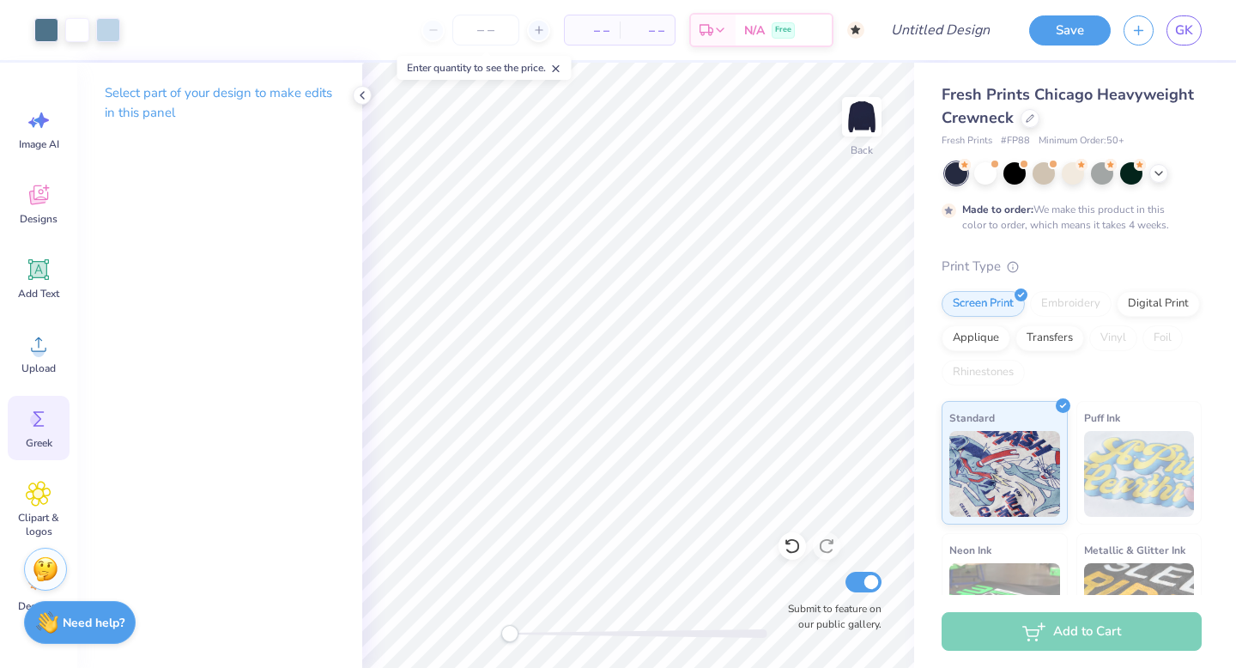
click at [37, 427] on icon at bounding box center [39, 419] width 26 height 26
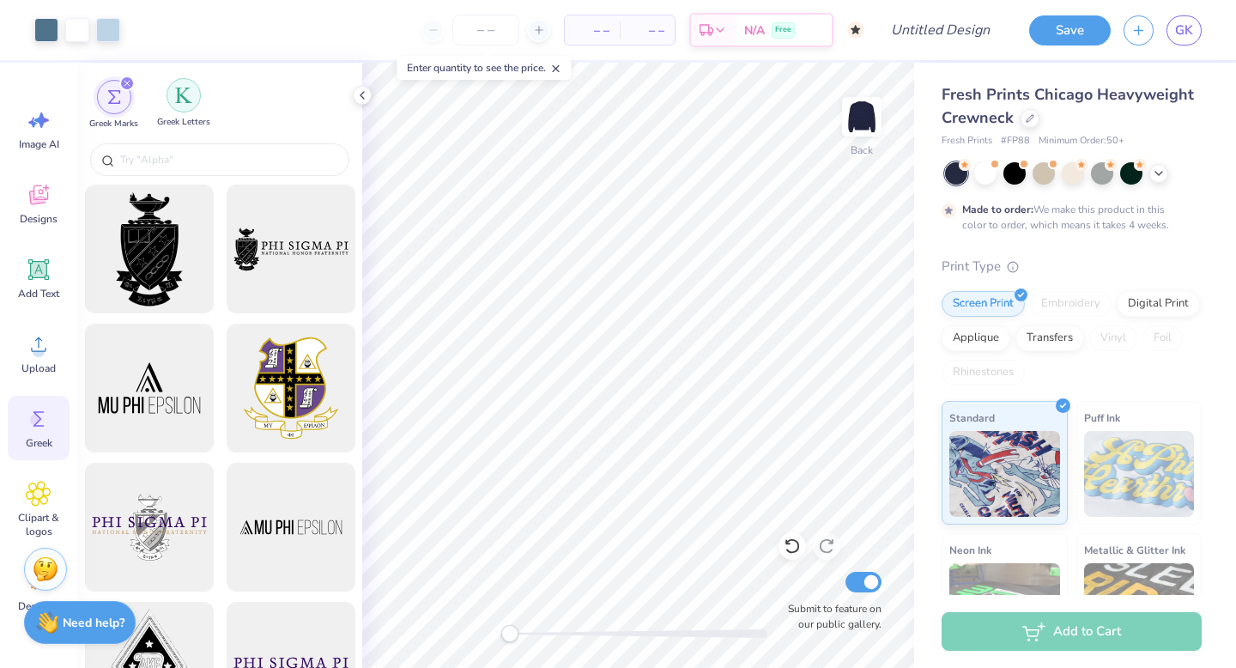
click at [185, 100] on img "filter for Greek Letters" at bounding box center [183, 95] width 17 height 17
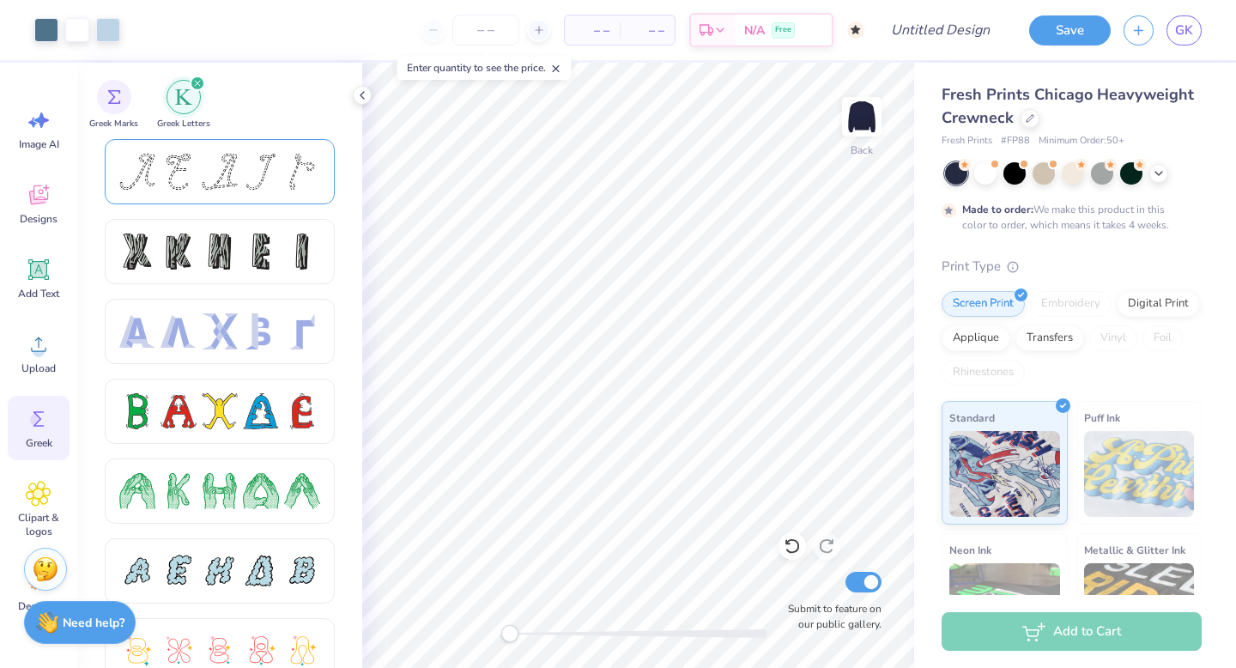
click at [166, 188] on div at bounding box center [179, 172] width 36 height 36
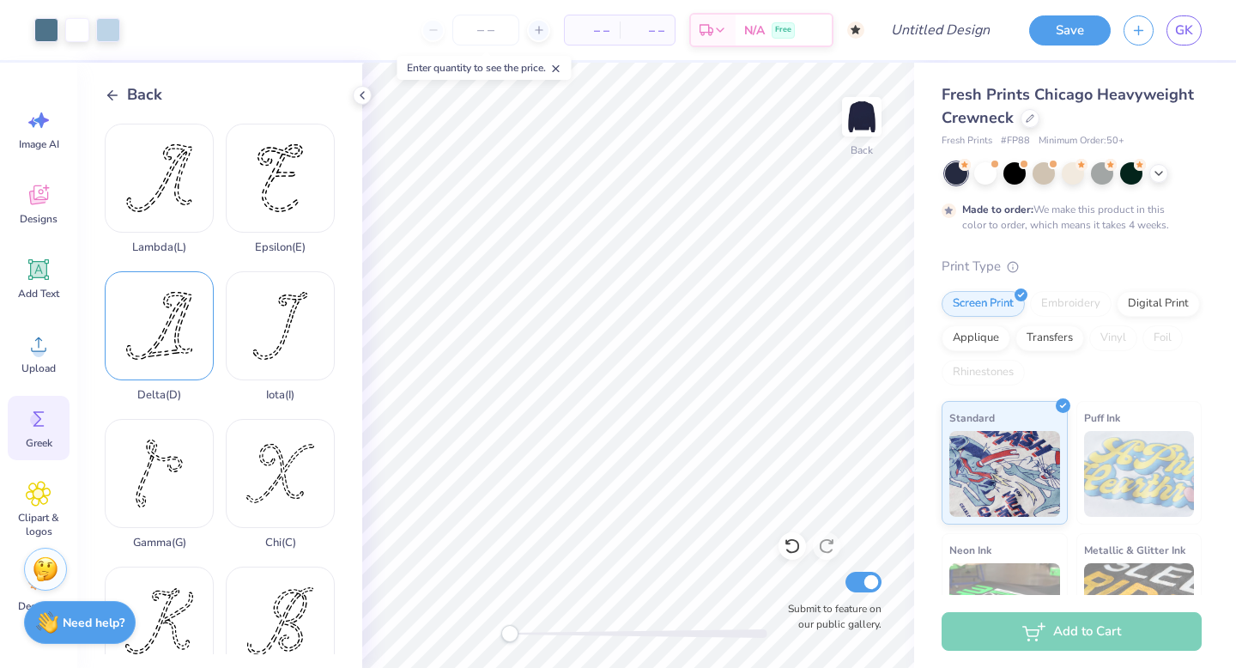
scroll to position [14, 0]
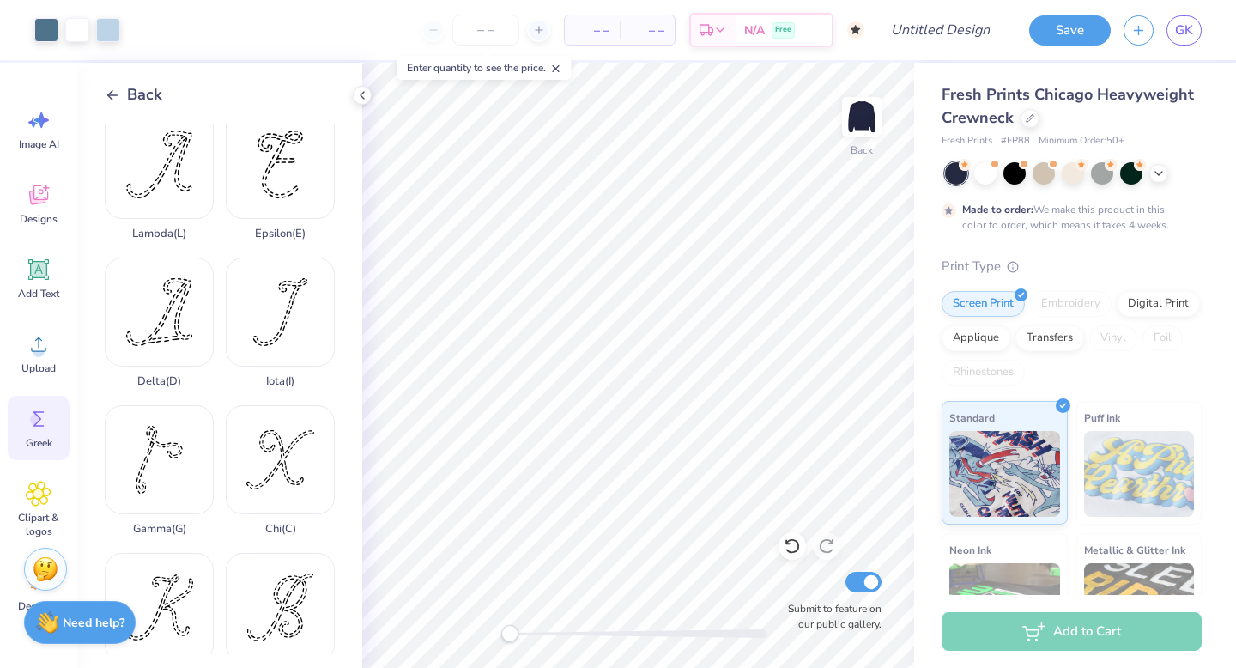
click at [111, 91] on polyline at bounding box center [110, 94] width 4 height 9
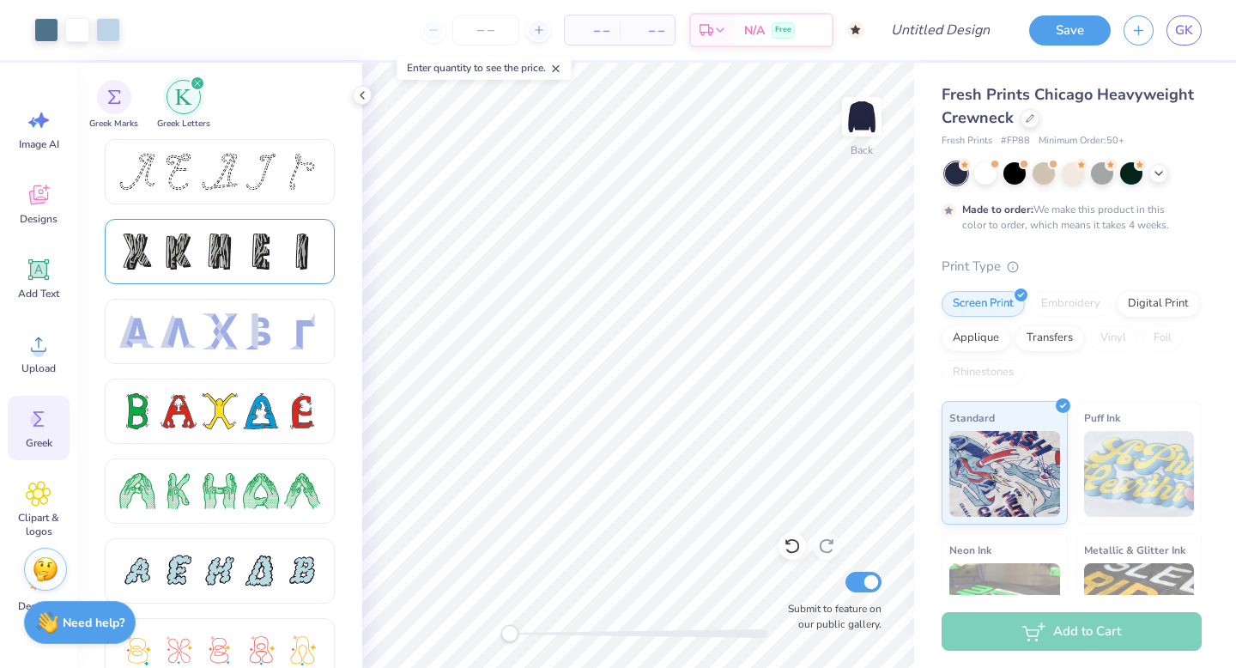
click at [195, 237] on div at bounding box center [179, 251] width 36 height 36
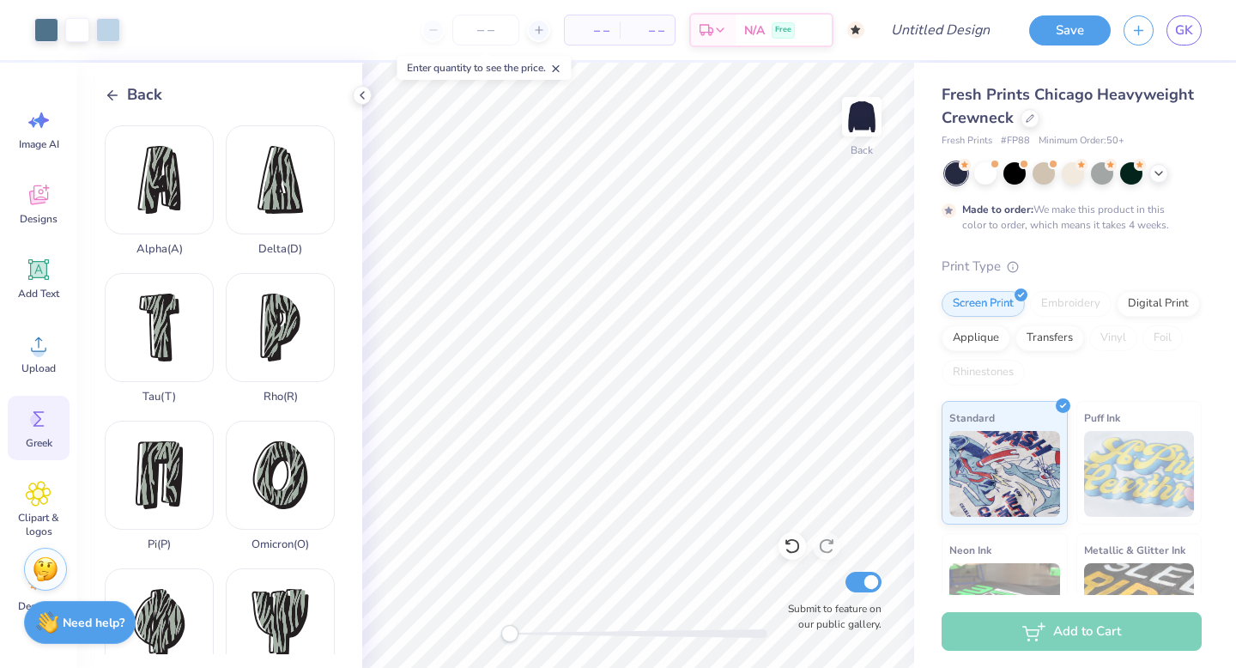
scroll to position [609, 0]
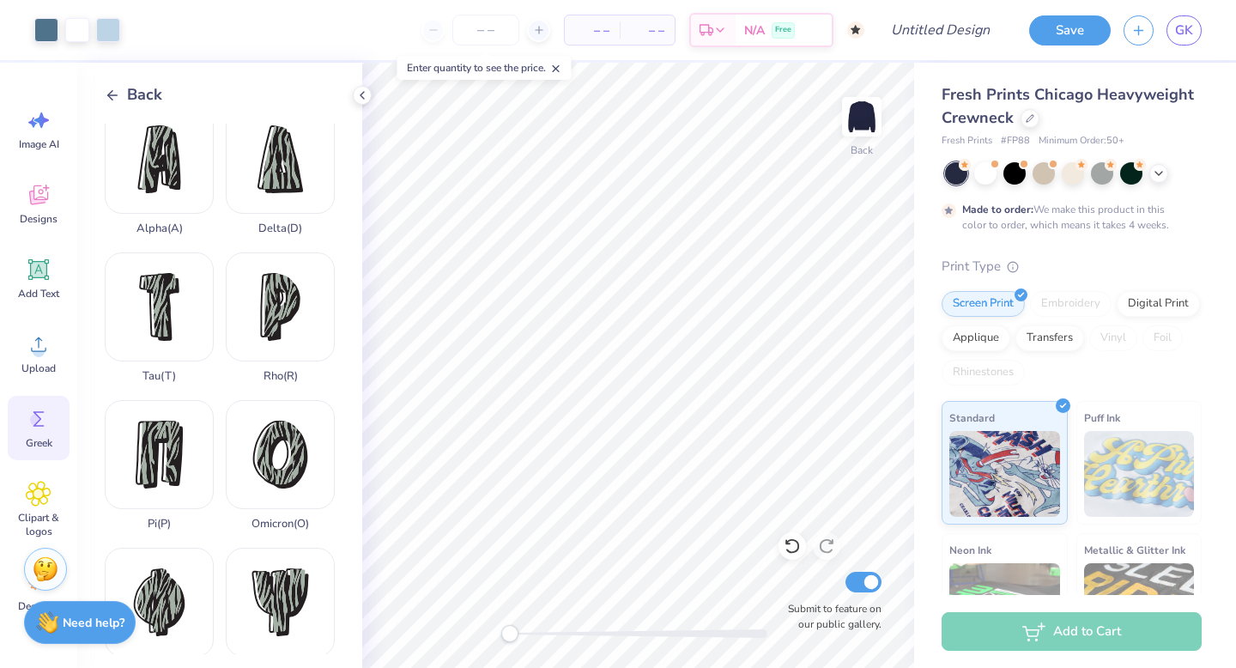
click at [116, 96] on icon at bounding box center [112, 95] width 15 height 15
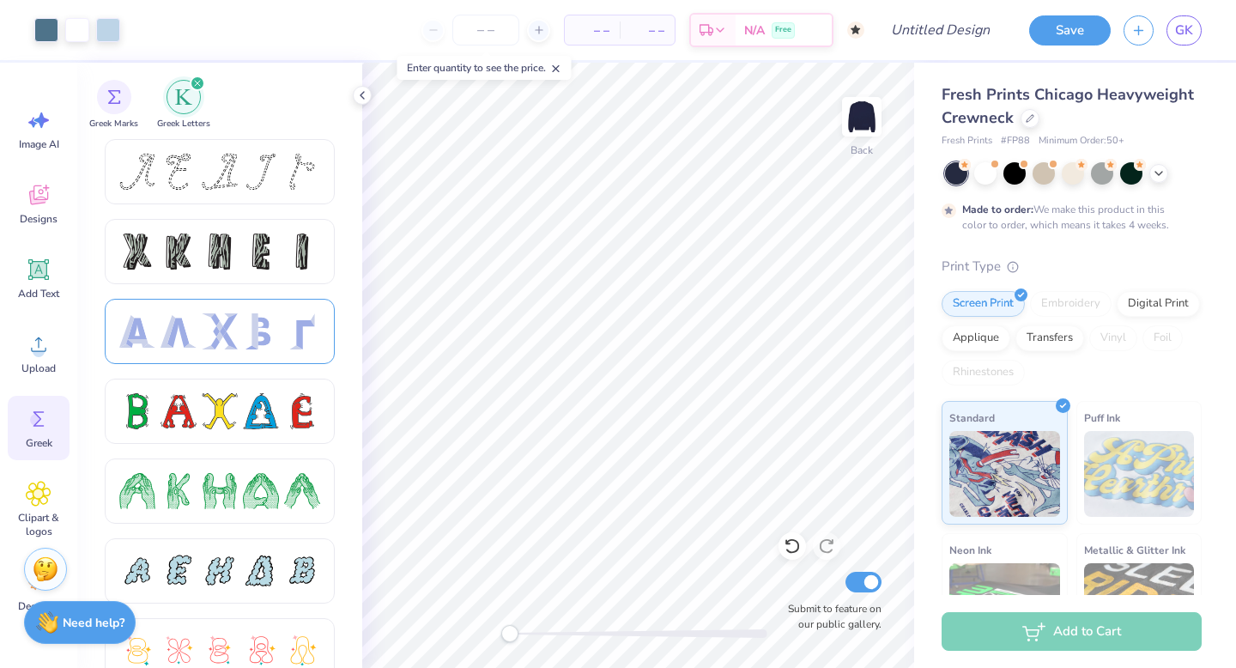
click at [186, 310] on div at bounding box center [220, 331] width 230 height 65
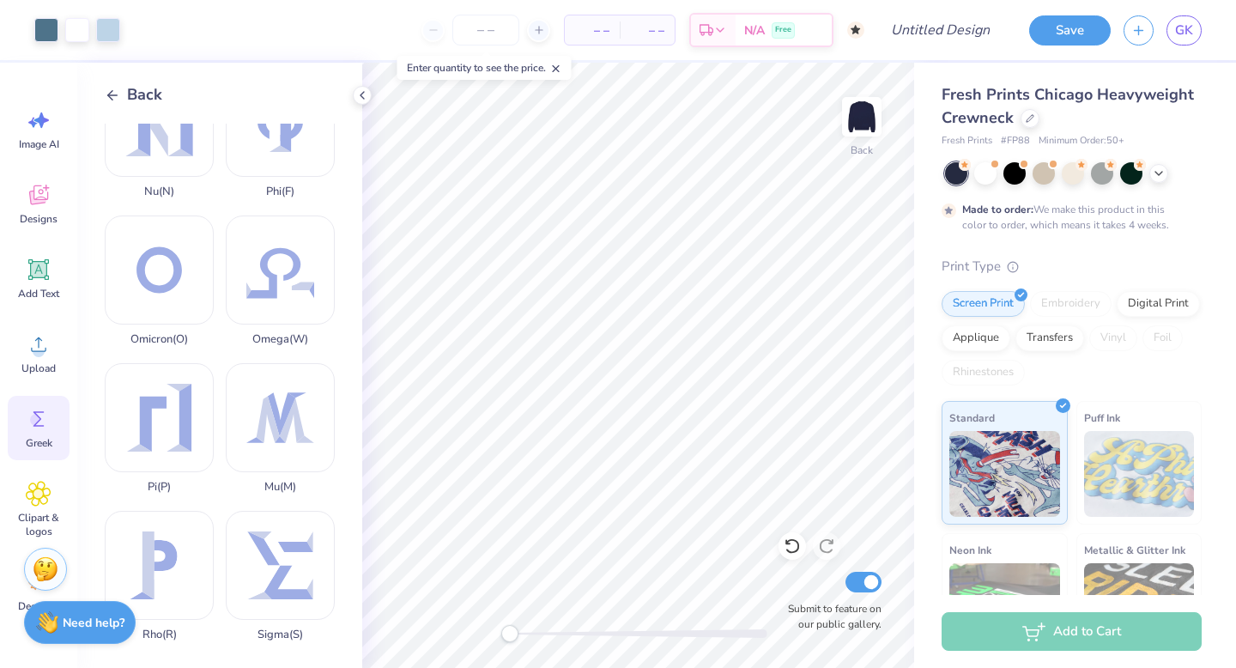
scroll to position [801, 0]
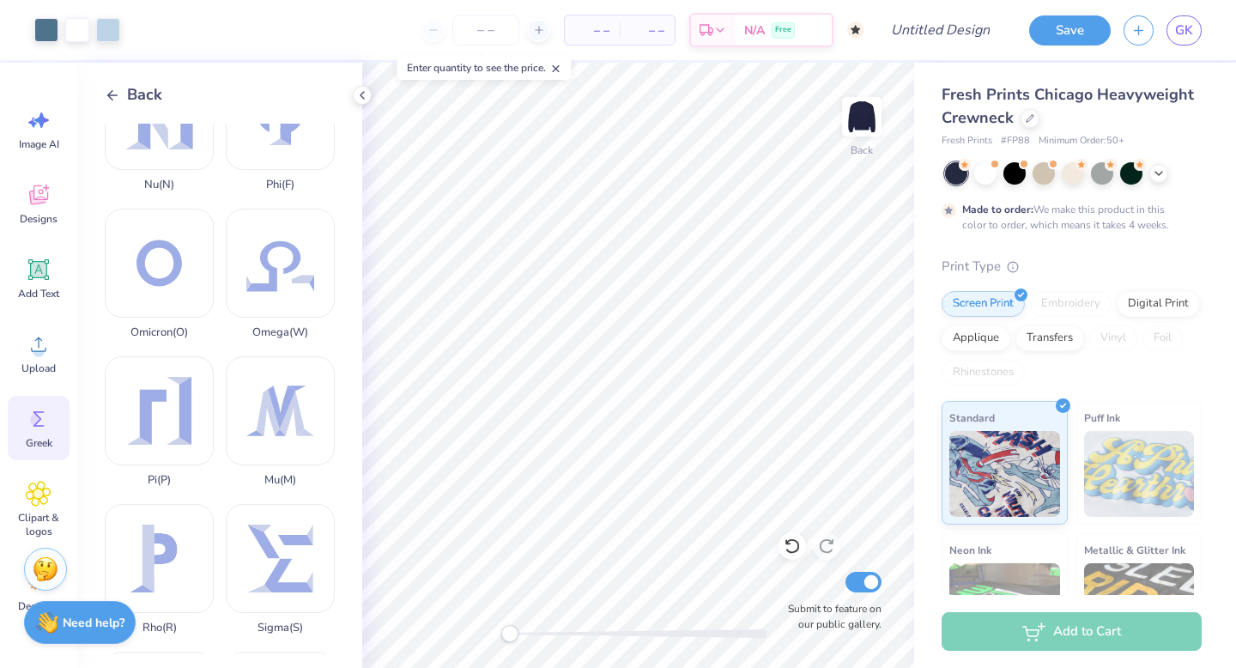
click at [112, 100] on icon at bounding box center [112, 95] width 15 height 15
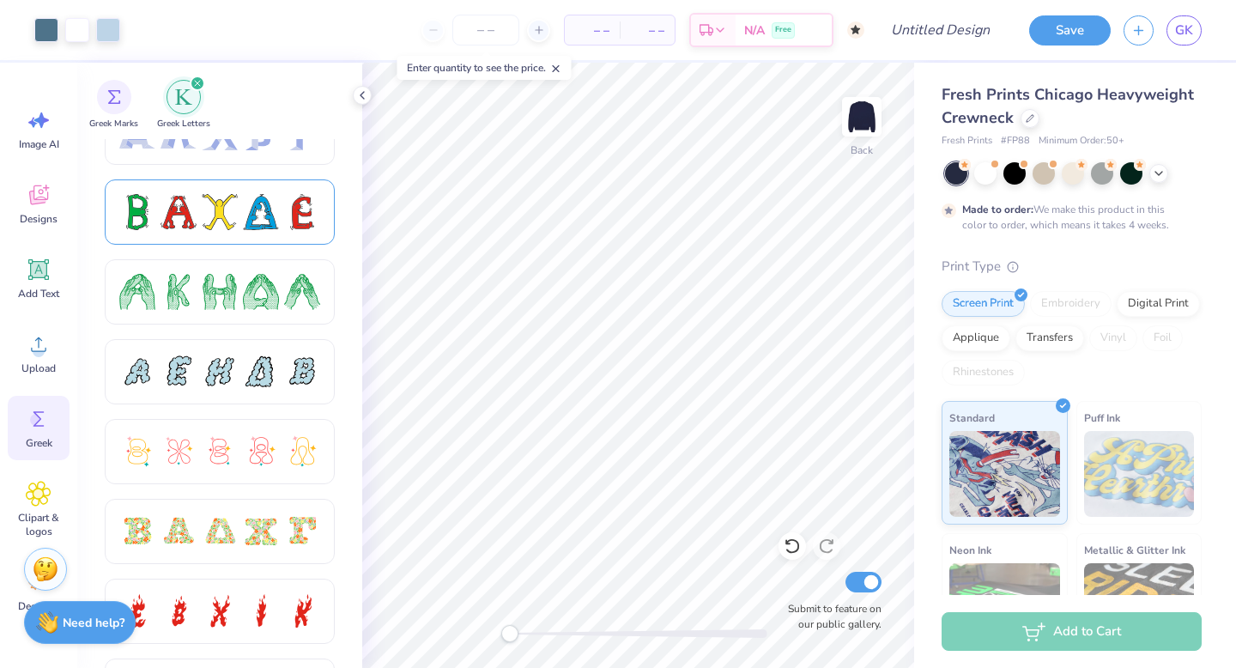
scroll to position [203, 0]
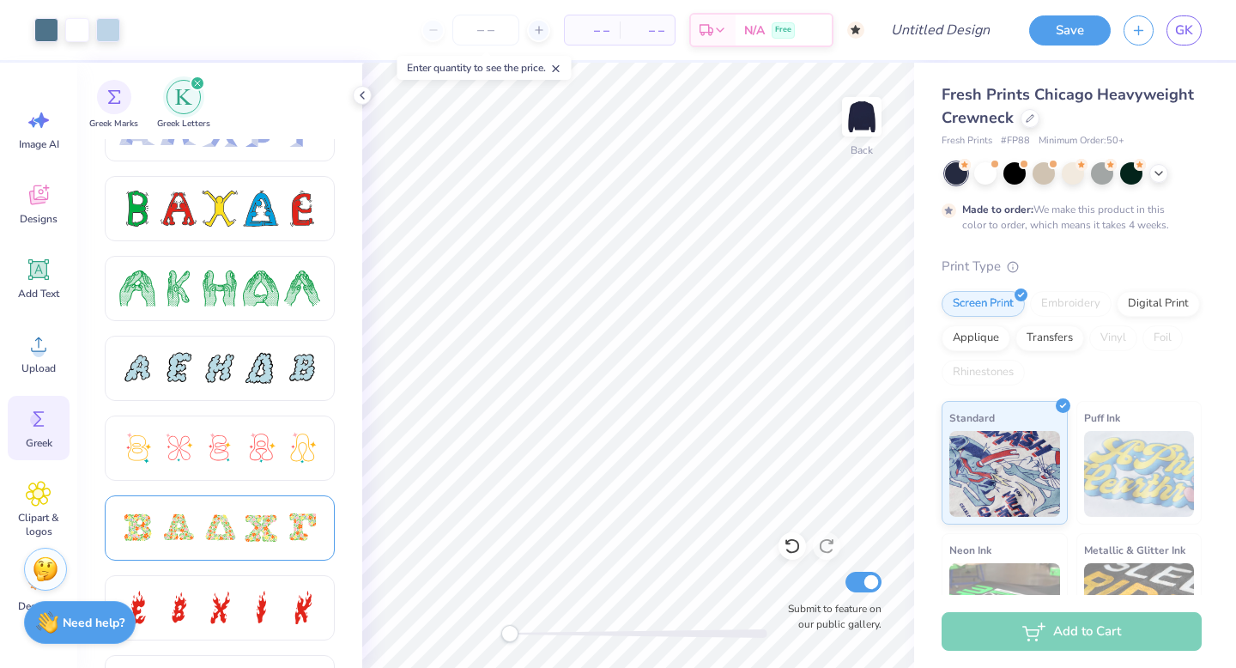
click at [170, 556] on div at bounding box center [220, 527] width 230 height 65
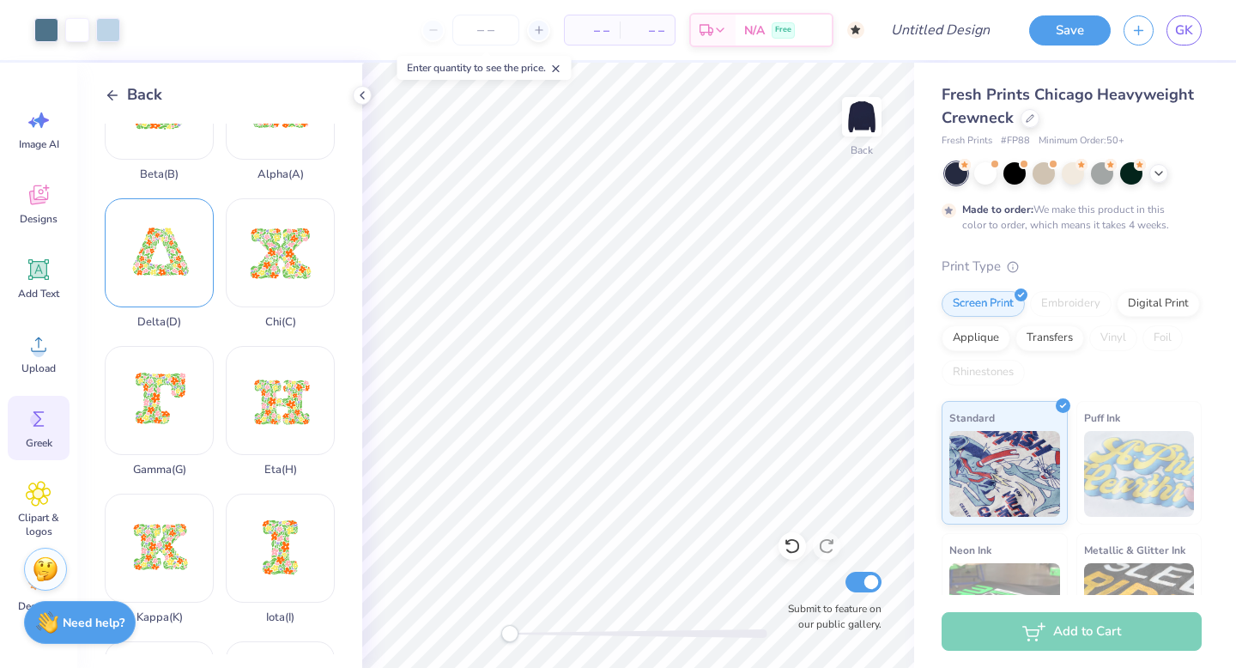
scroll to position [94, 0]
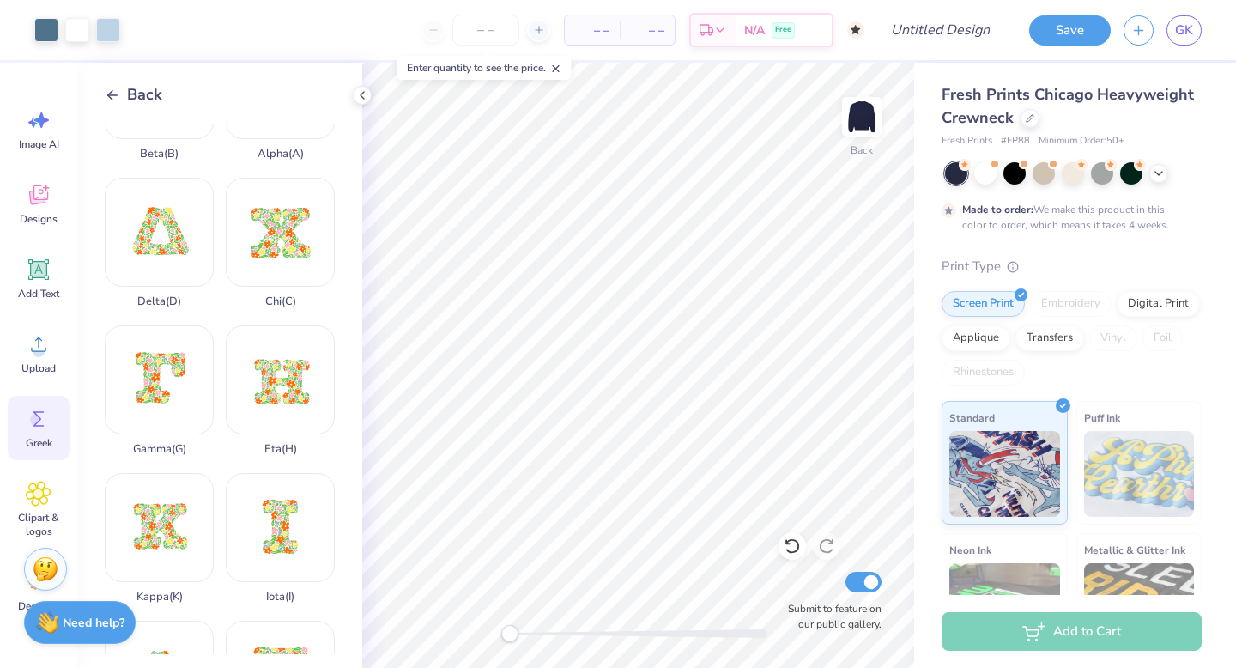
click at [117, 82] on div "Back Beta ( B ) Alpha ( A ) Delta ( D ) Chi ( C ) Gamma ( G ) Eta ( H ) Kappa (…" at bounding box center [219, 365] width 285 height 605
click at [112, 96] on icon at bounding box center [112, 95] width 15 height 15
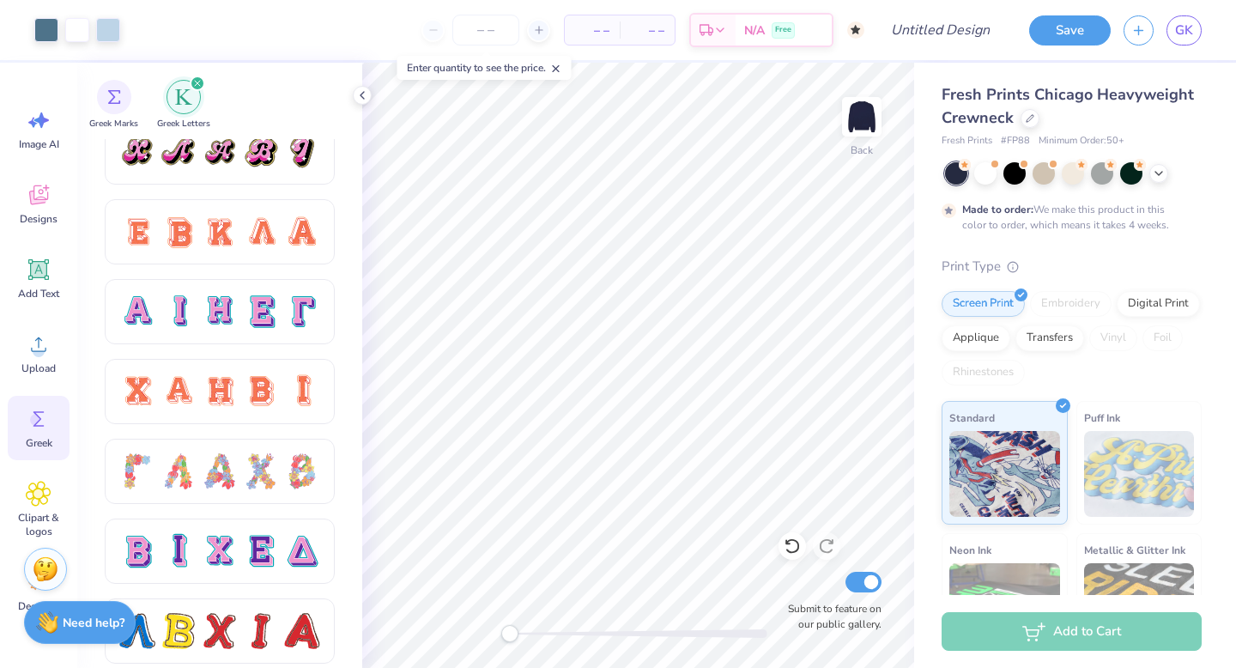
scroll to position [1069, 0]
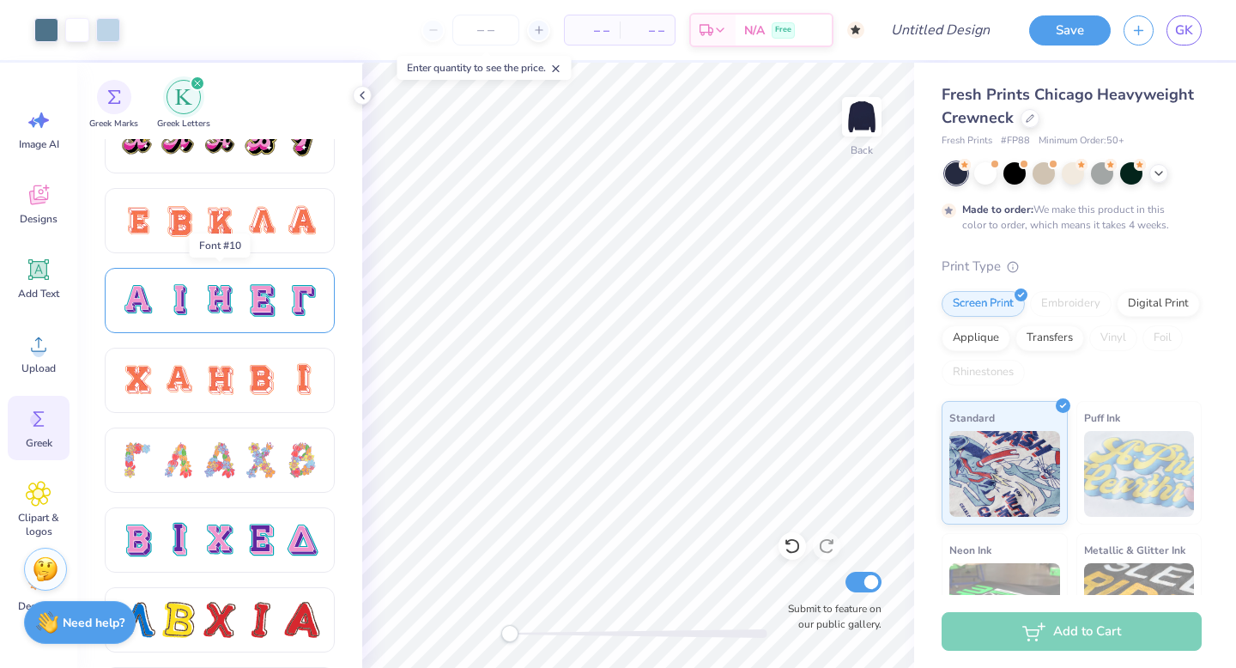
click at [193, 312] on div at bounding box center [179, 300] width 36 height 36
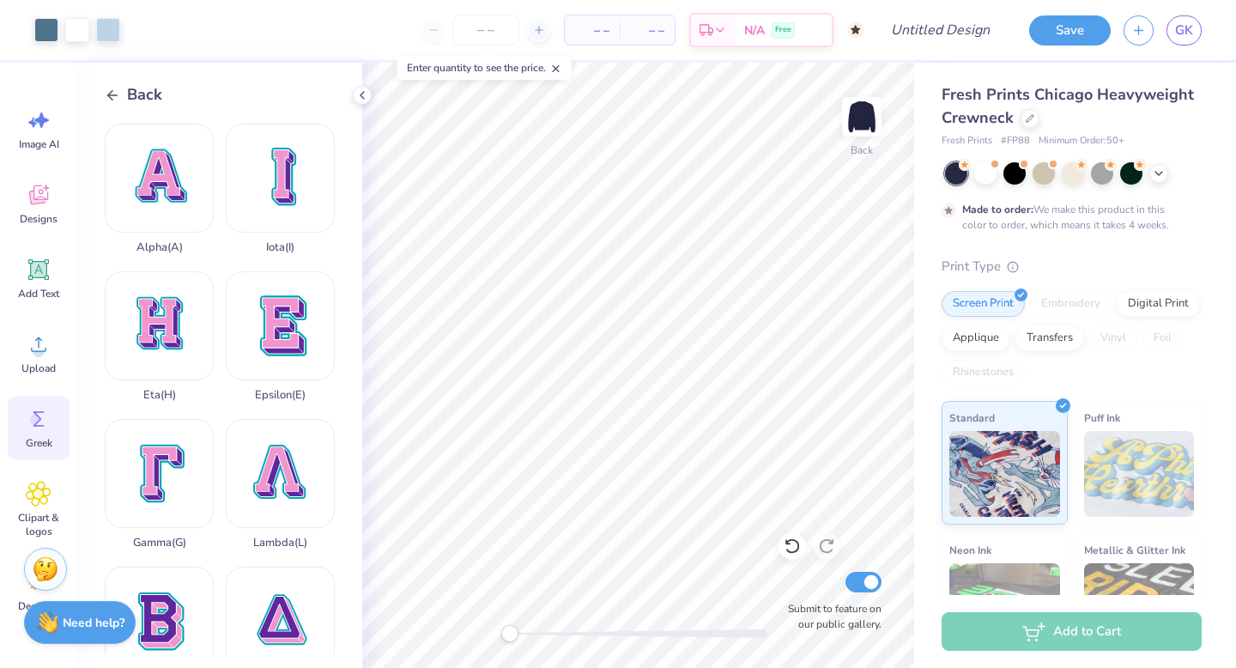
click at [118, 95] on icon at bounding box center [112, 95] width 15 height 15
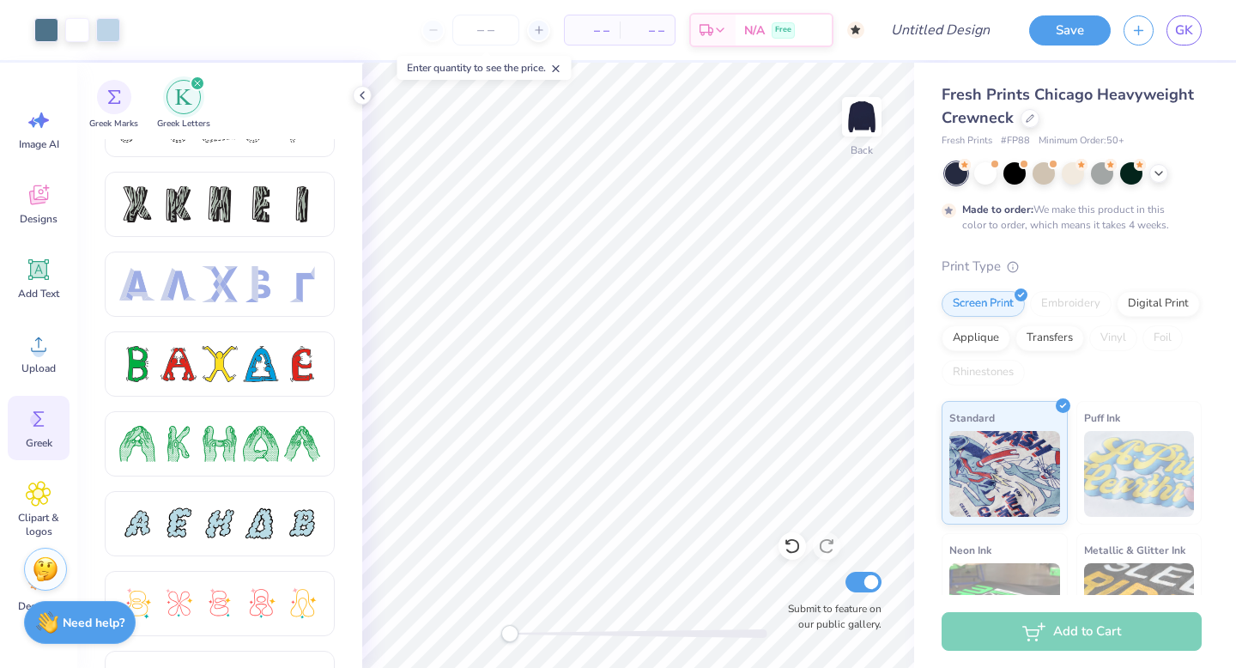
scroll to position [0, 0]
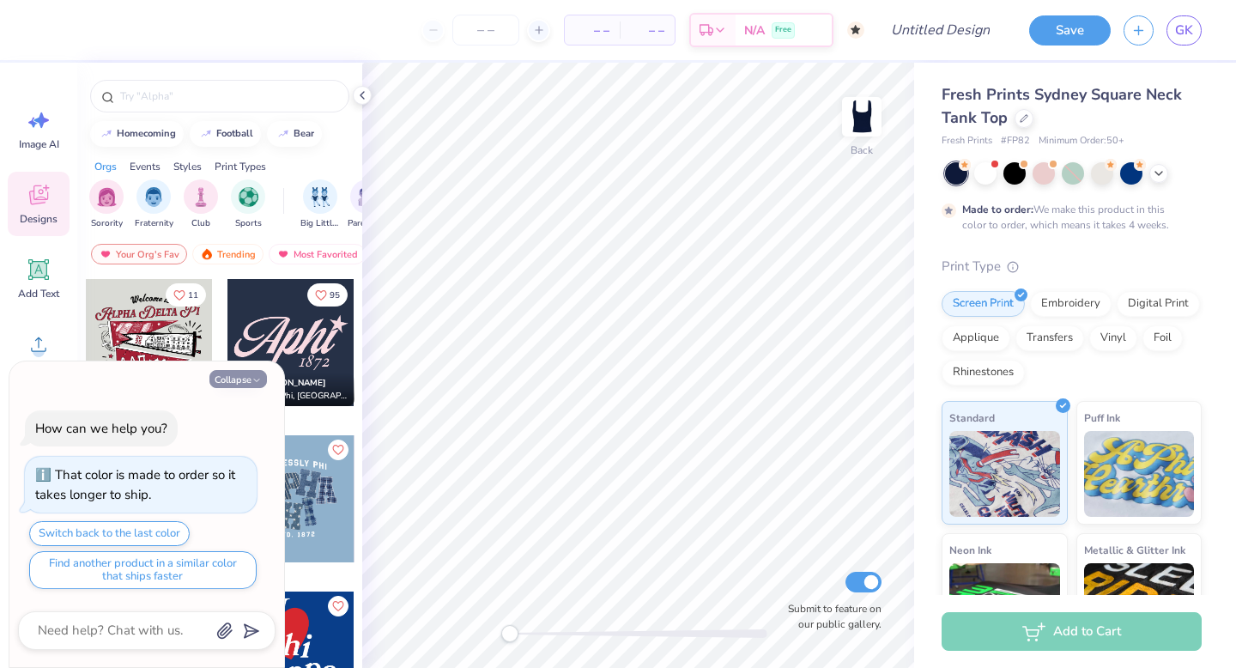
click at [233, 379] on button "Collapse" at bounding box center [238, 379] width 58 height 18
type textarea "x"
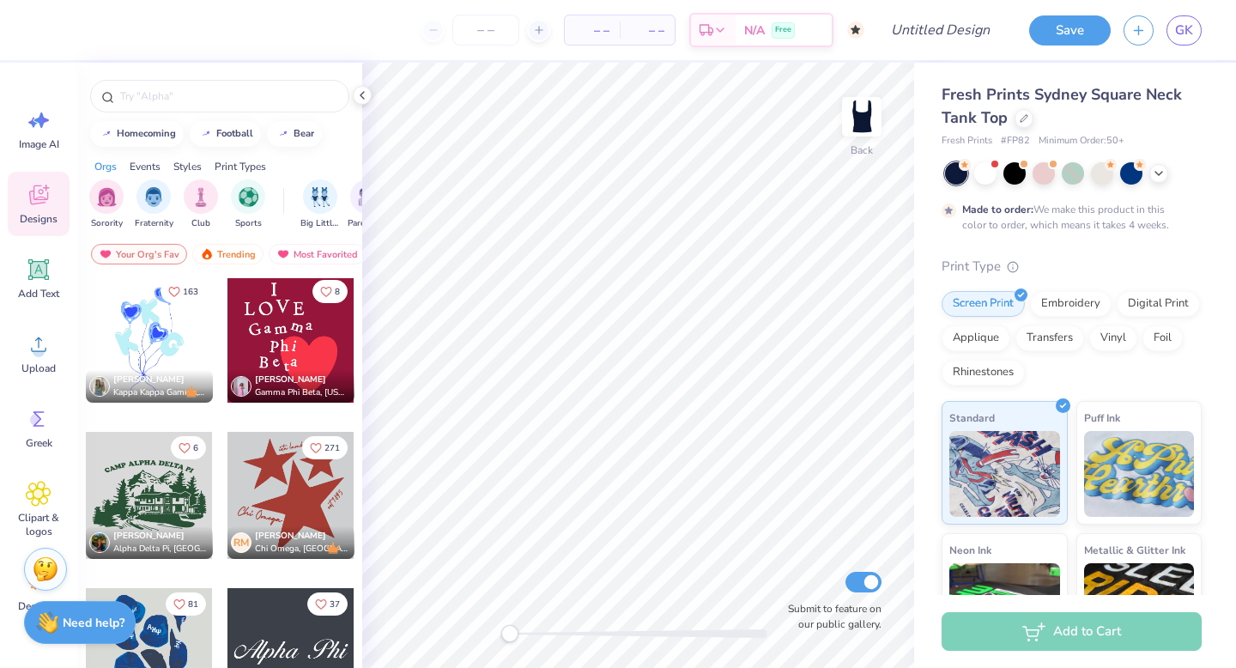
scroll to position [639, 0]
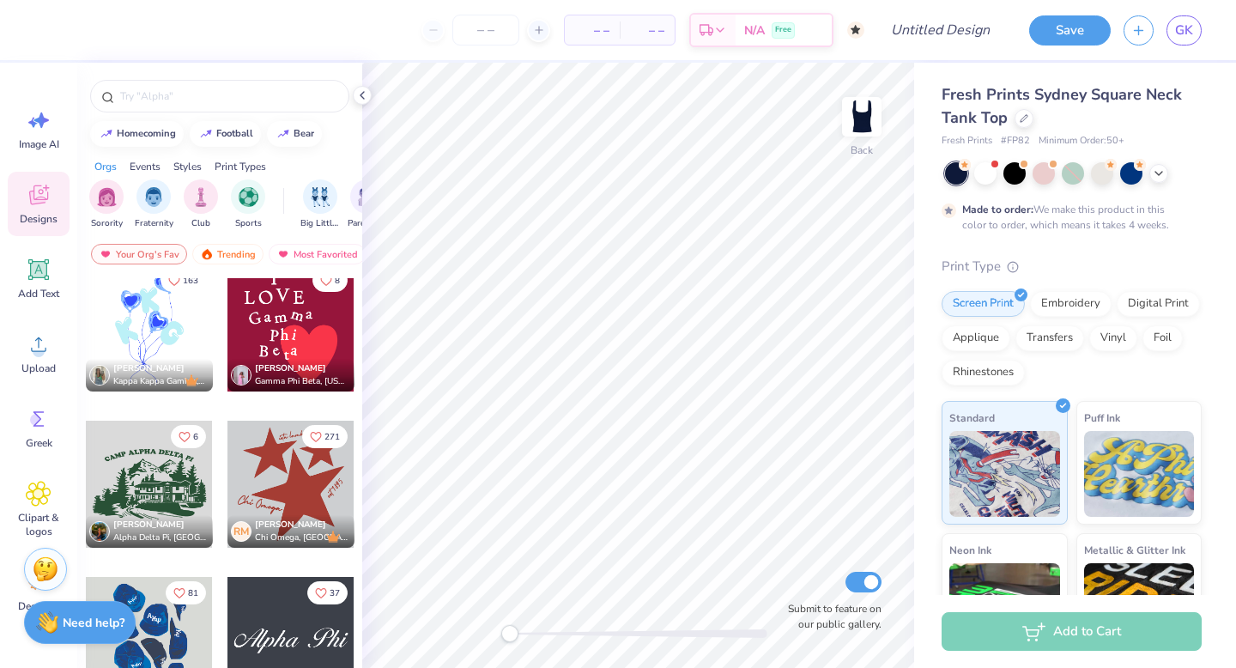
click at [167, 313] on div at bounding box center [149, 327] width 127 height 127
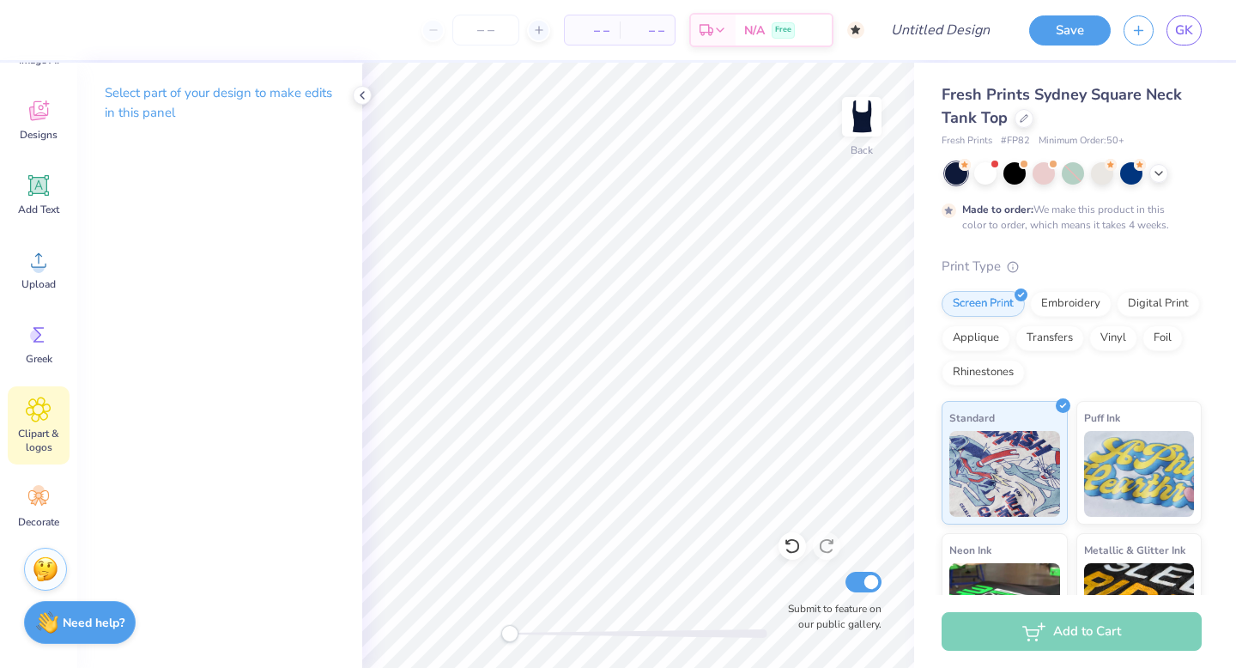
scroll to position [0, 0]
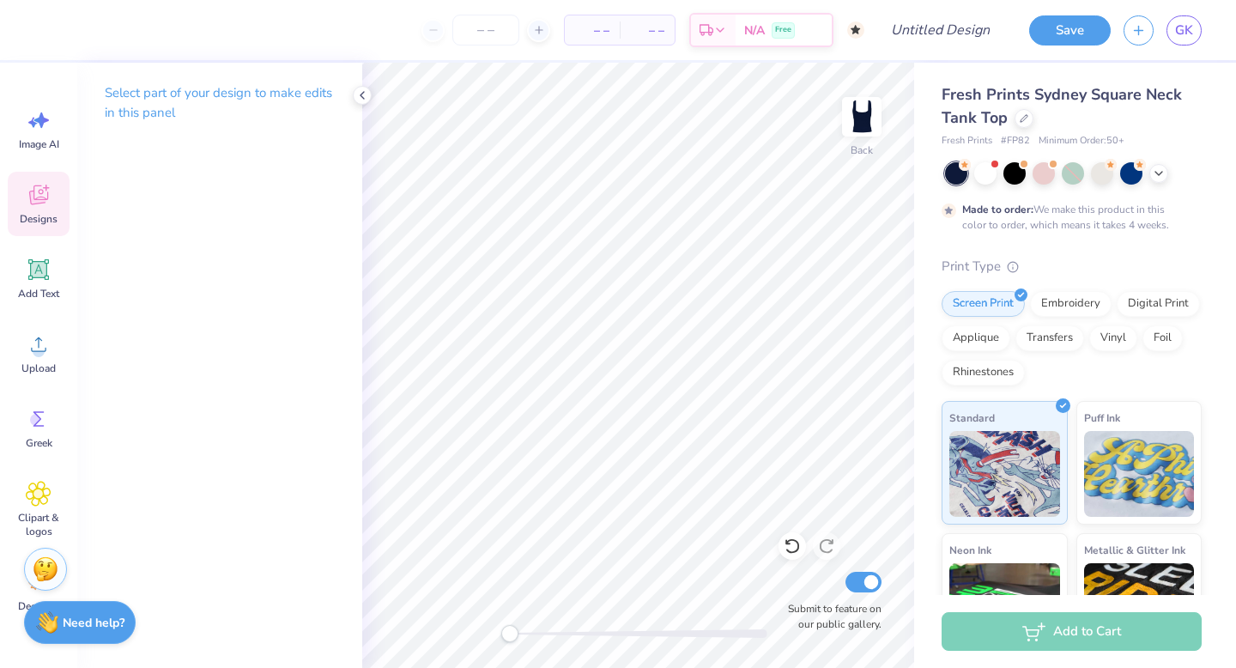
click at [39, 183] on icon at bounding box center [39, 195] width 26 height 26
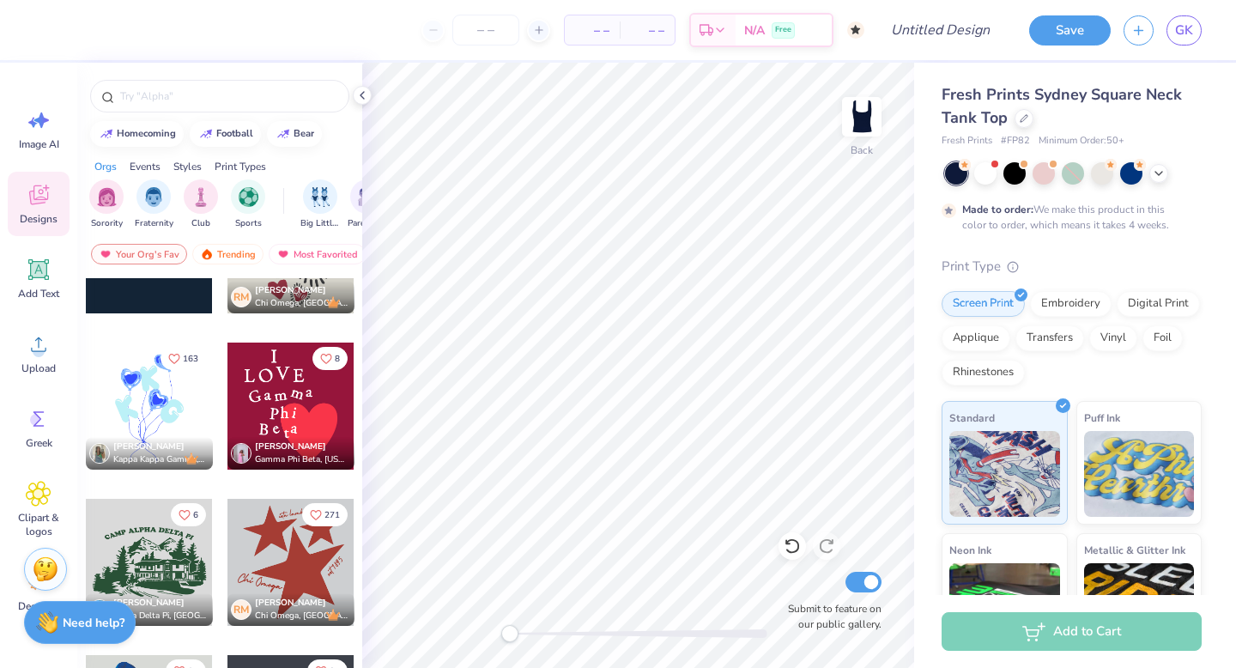
scroll to position [639, 0]
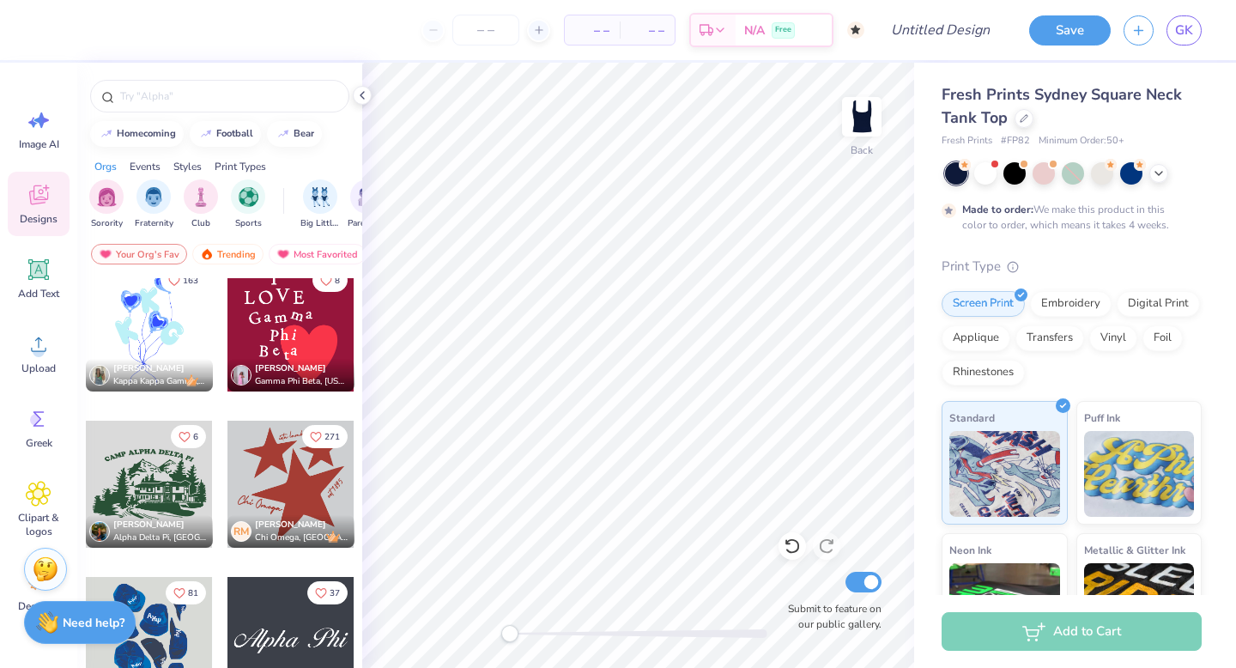
click at [282, 360] on div "Trinity [PERSON_NAME] Gamma Phi Beta, [US_STATE][GEOGRAPHIC_DATA]" at bounding box center [290, 375] width 127 height 33
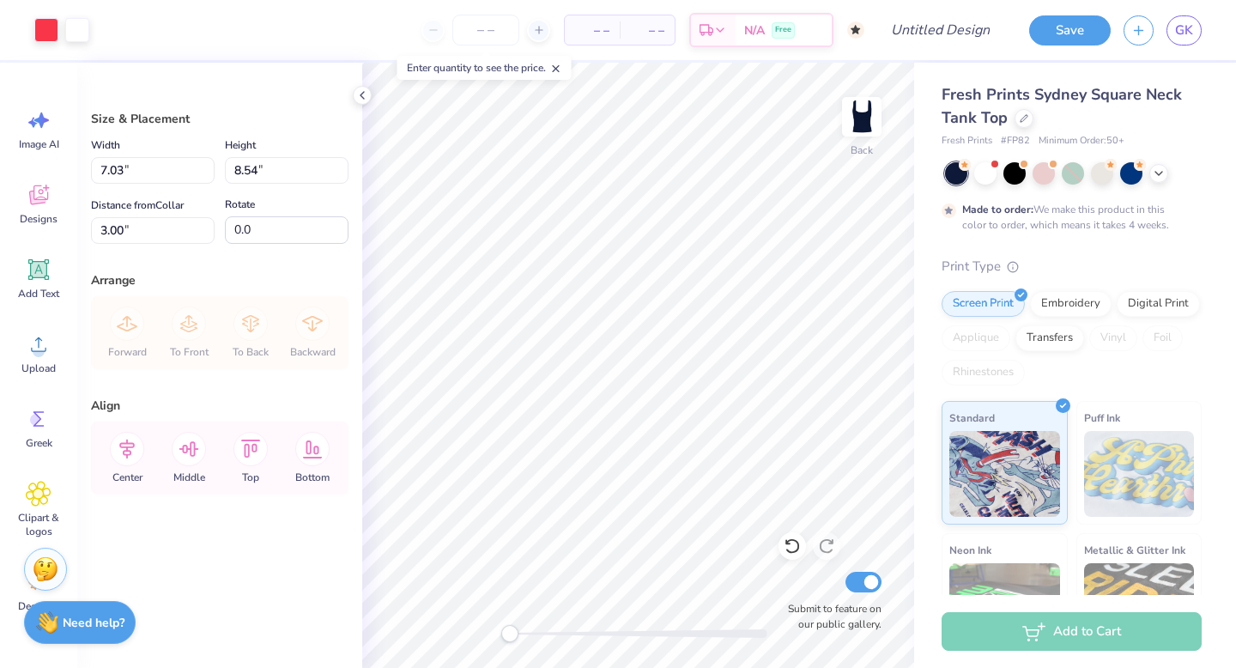
type input "2.90"
type input "3.53"
type input "8.01"
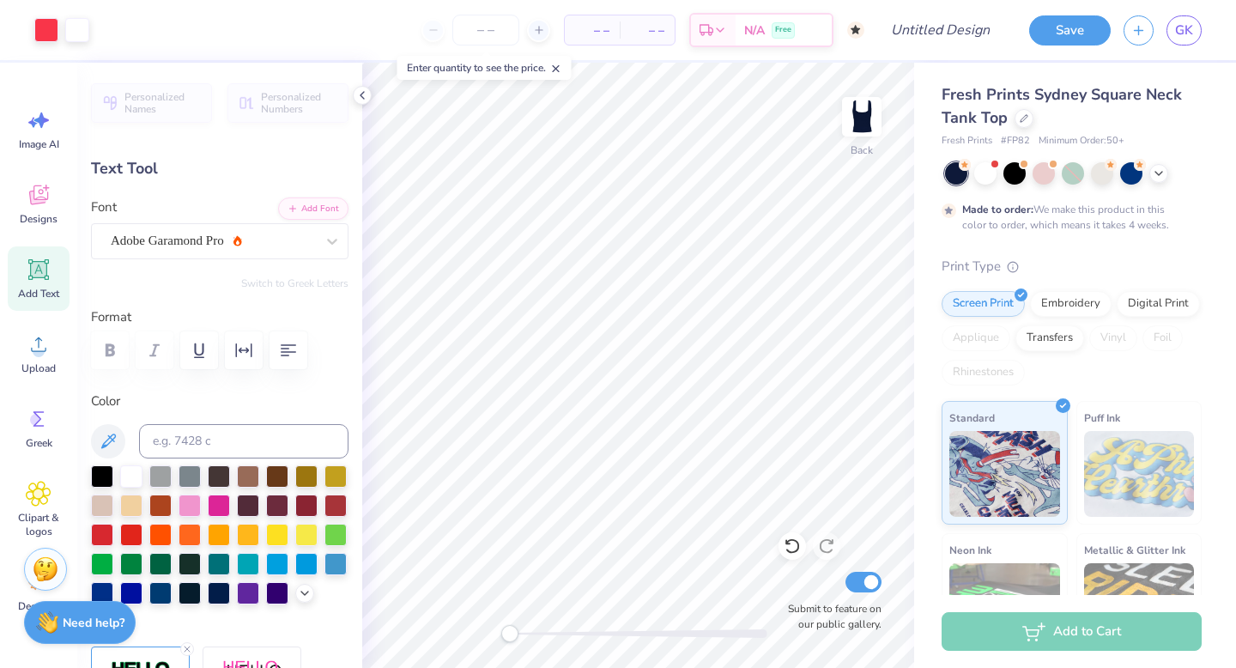
type input "0.0"
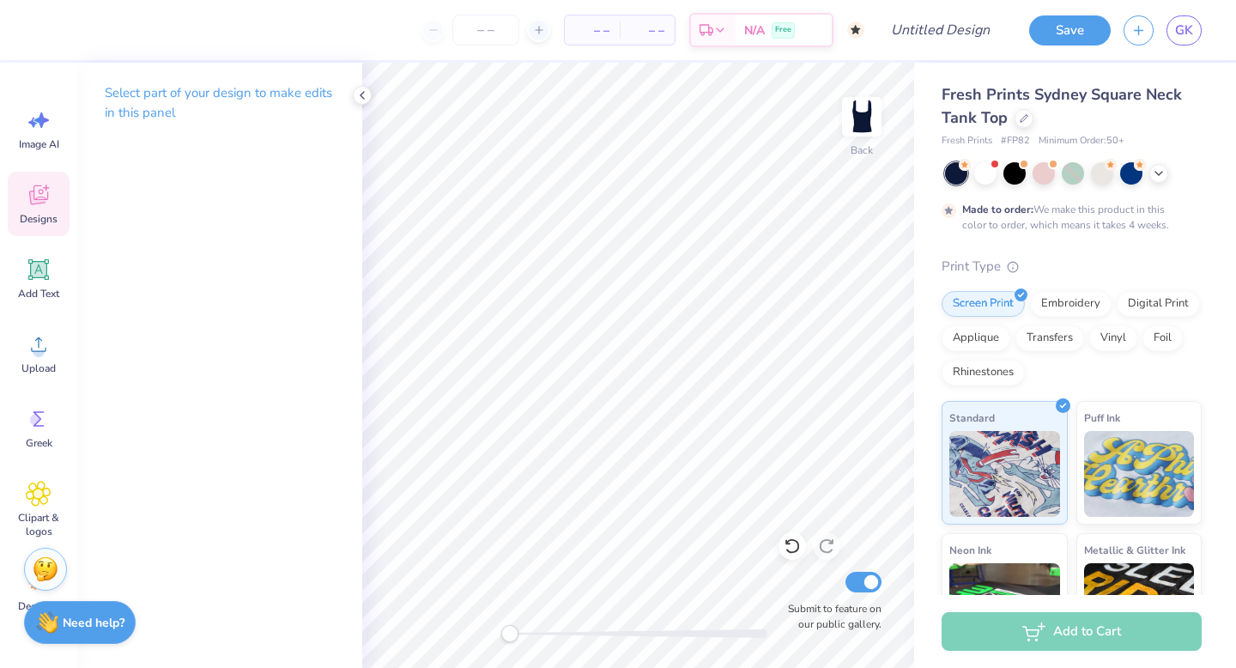
click at [31, 211] on div "Designs" at bounding box center [39, 204] width 62 height 64
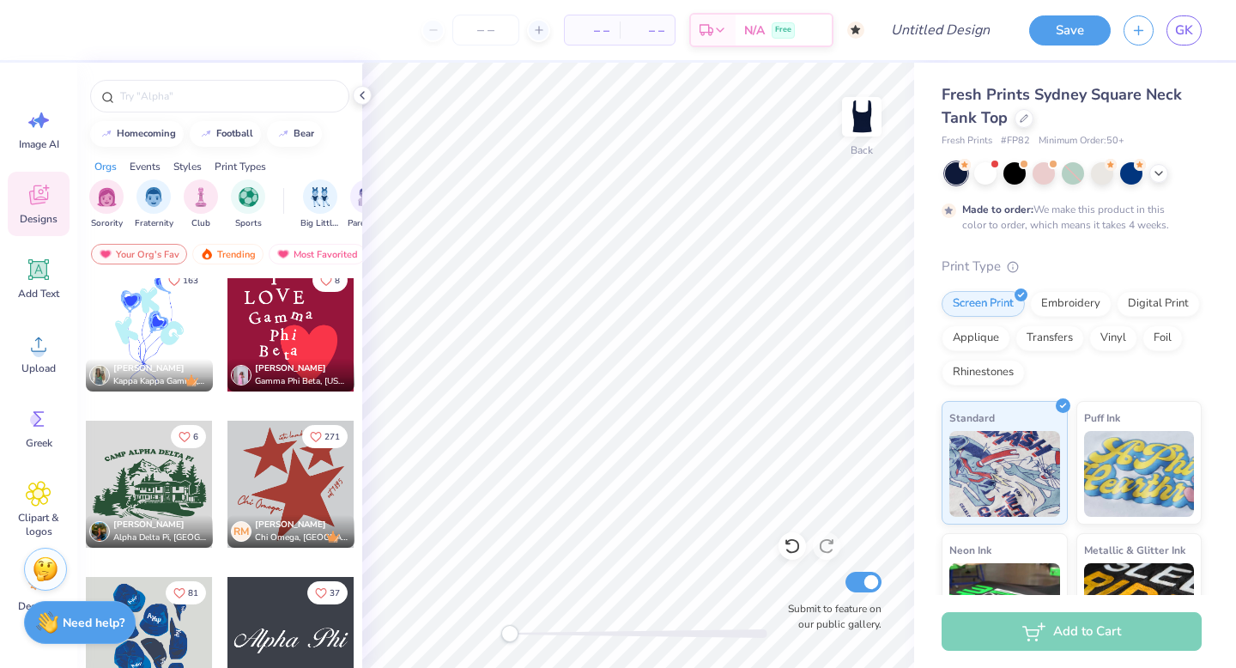
click at [268, 653] on div at bounding box center [290, 640] width 127 height 127
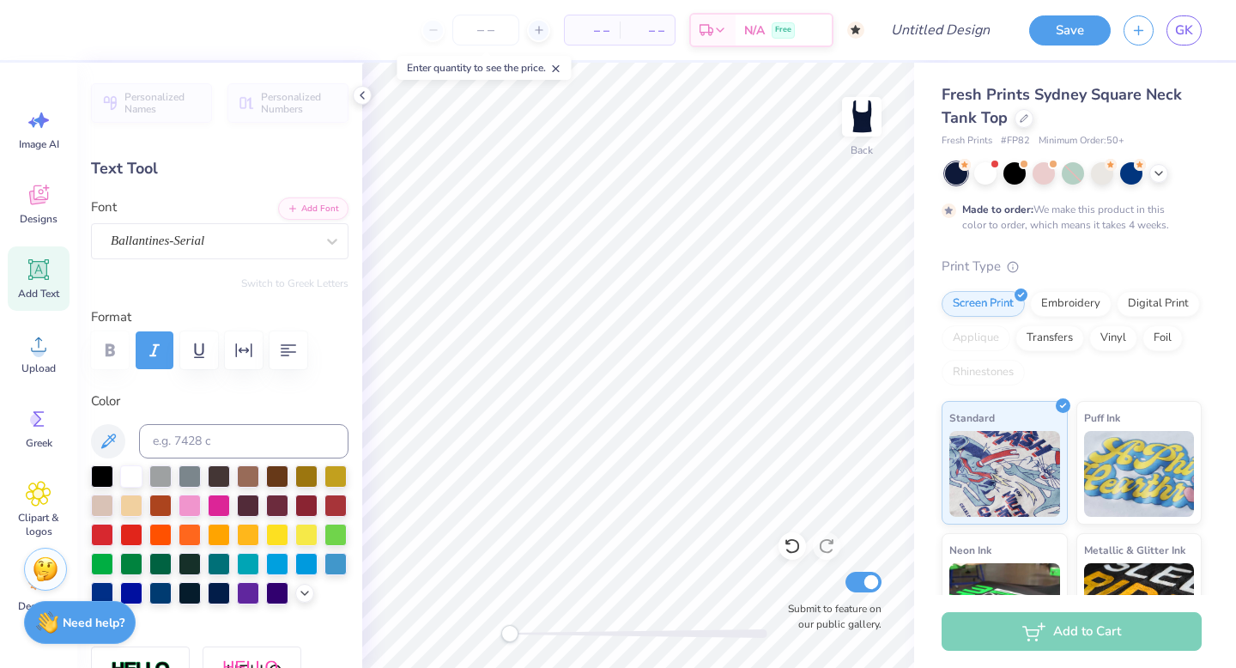
type textarea "Kappa Alpha Pi"
type input "6.19"
type input "2.14"
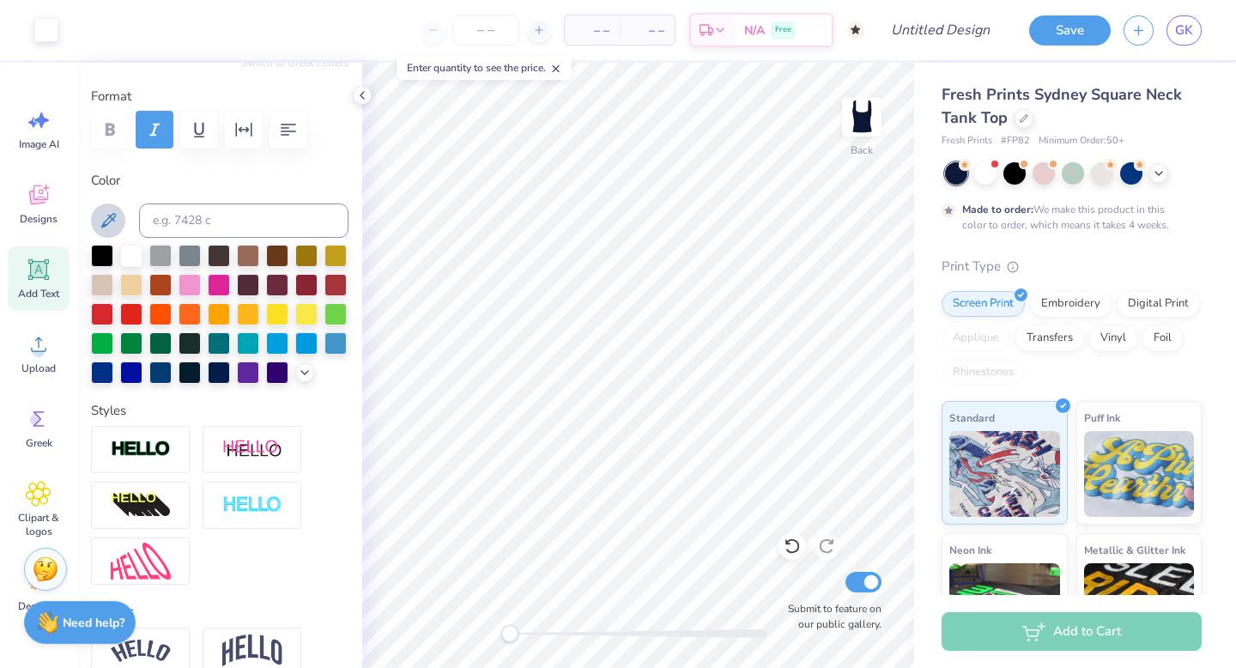
scroll to position [240, 0]
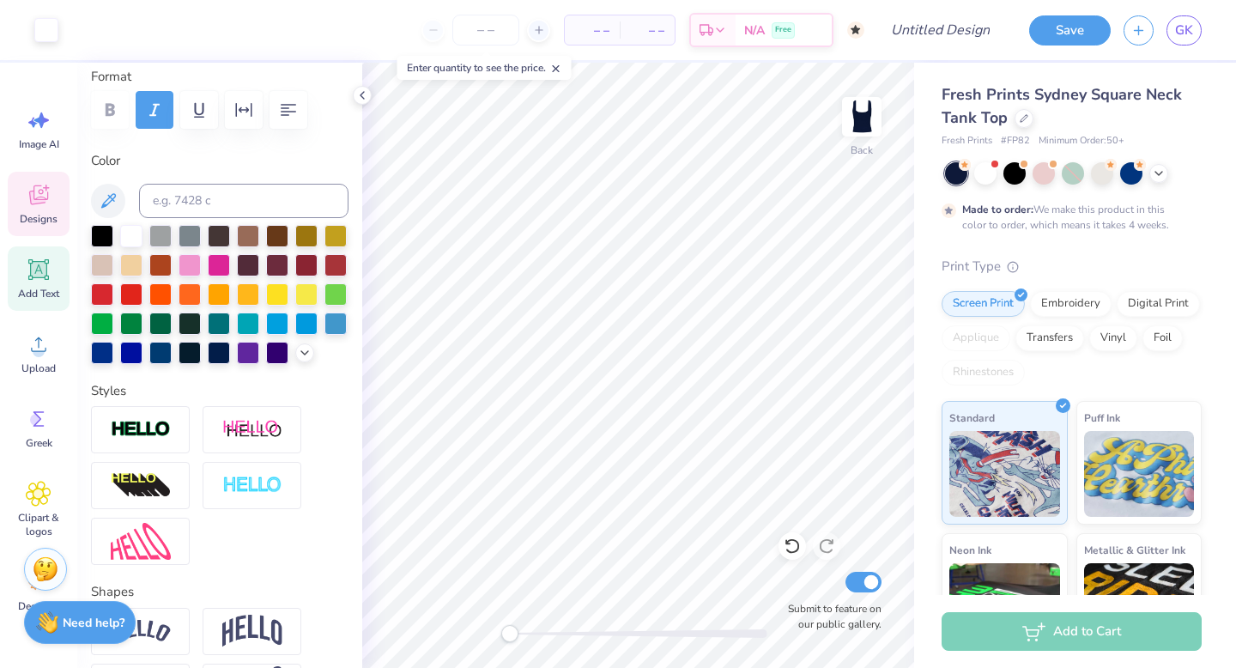
click at [41, 197] on icon at bounding box center [39, 195] width 26 height 26
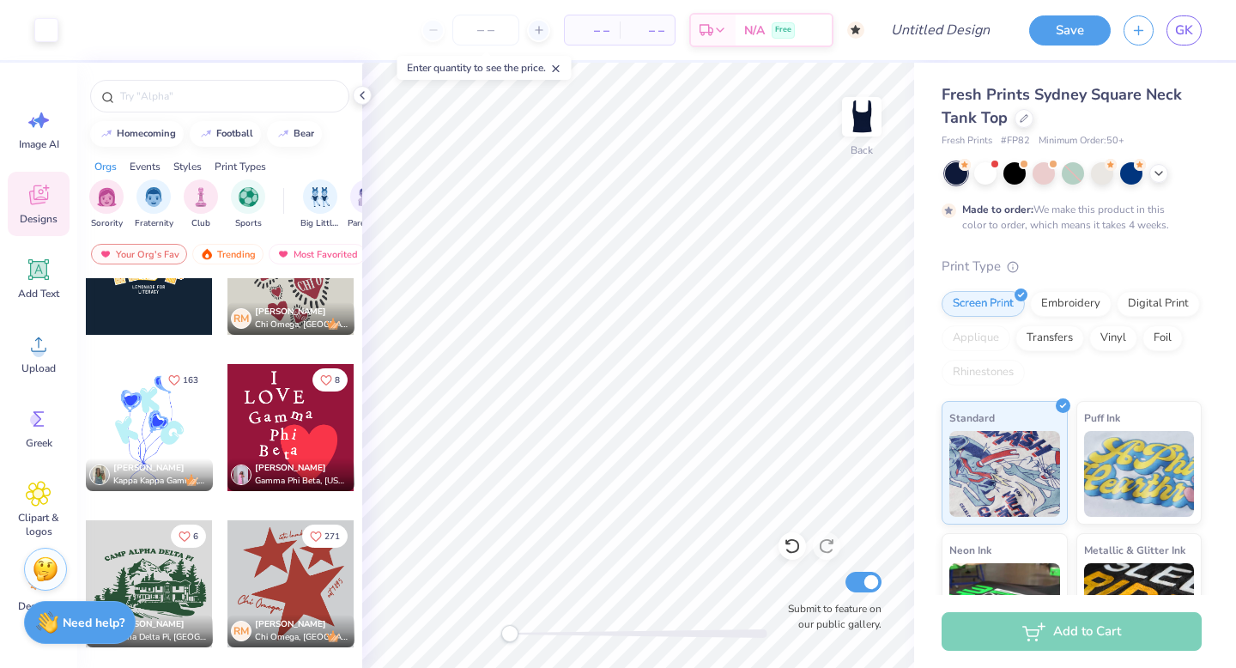
scroll to position [639, 0]
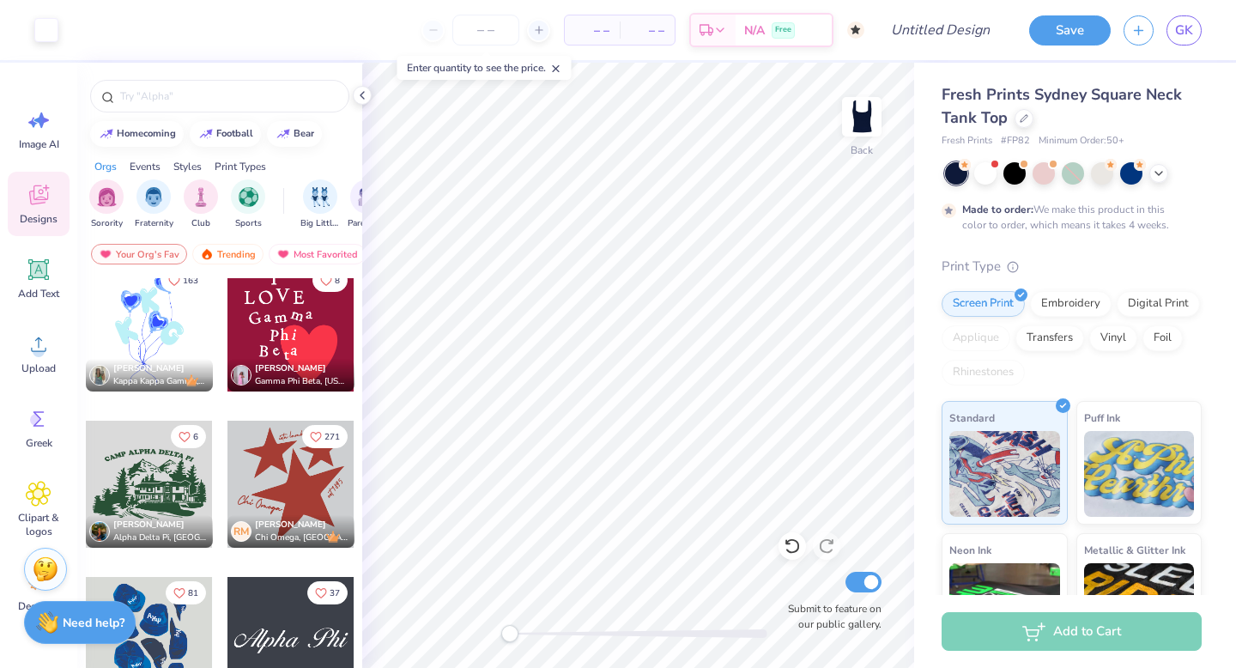
click at [189, 261] on div "Your Org's Fav Trending Most Favorited Newest" at bounding box center [219, 258] width 285 height 39
click at [290, 259] on div "Most Favorited" at bounding box center [317, 254] width 97 height 21
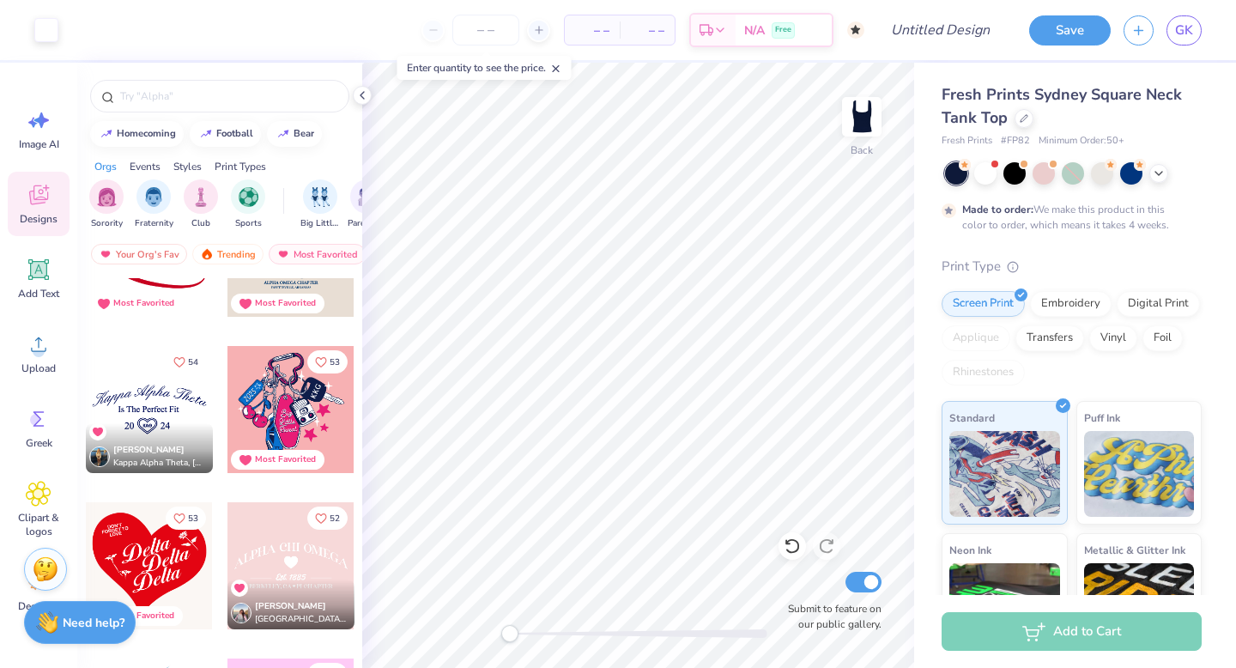
scroll to position [6024, 0]
click at [267, 549] on div at bounding box center [290, 566] width 127 height 127
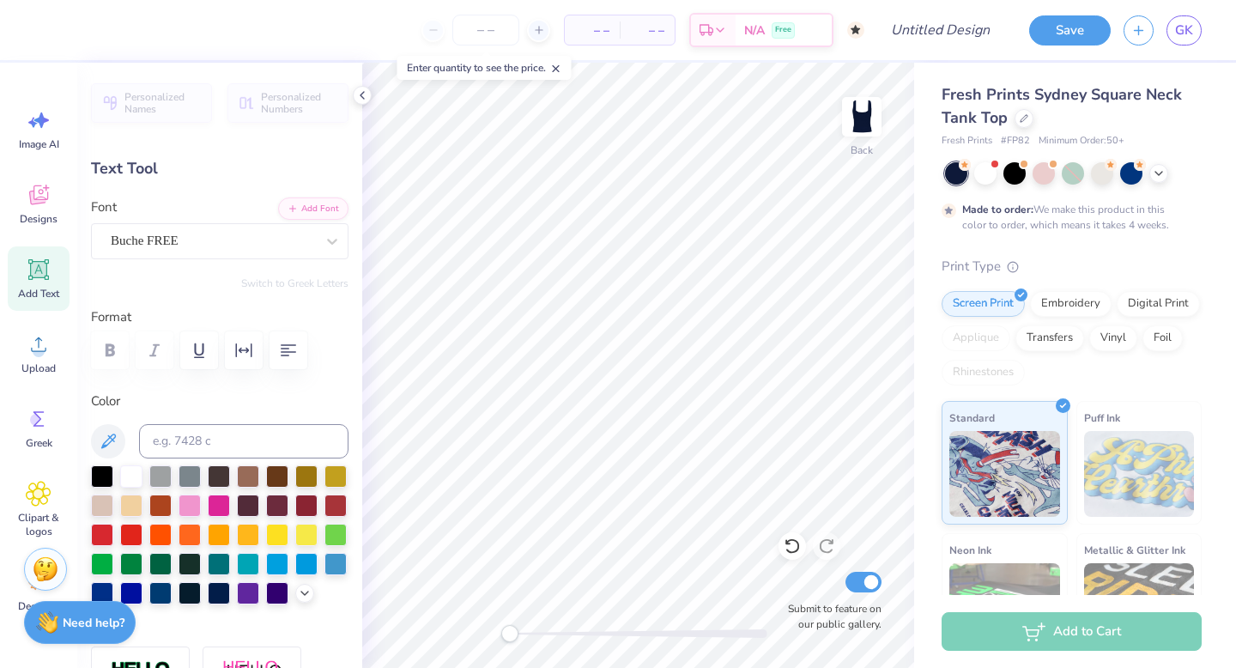
scroll to position [0, 0]
type textarea "k"
type textarea "KAPPA ALPHA PI"
type input "2.62"
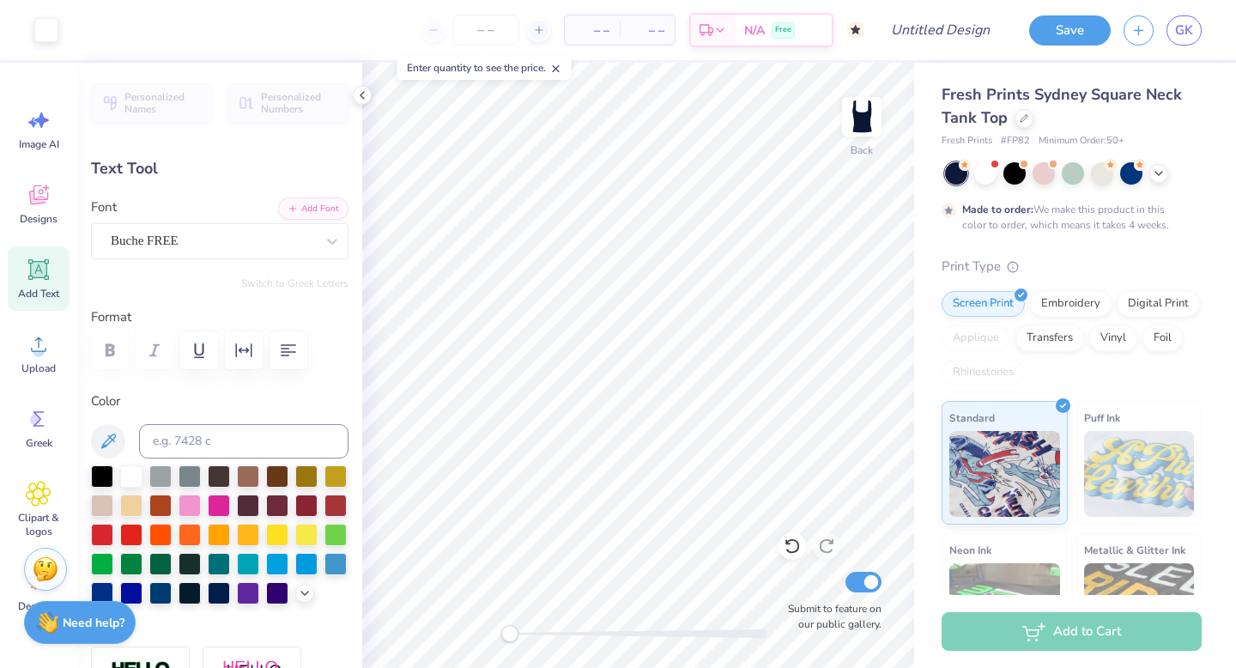
type input "0.28"
type input "5.56"
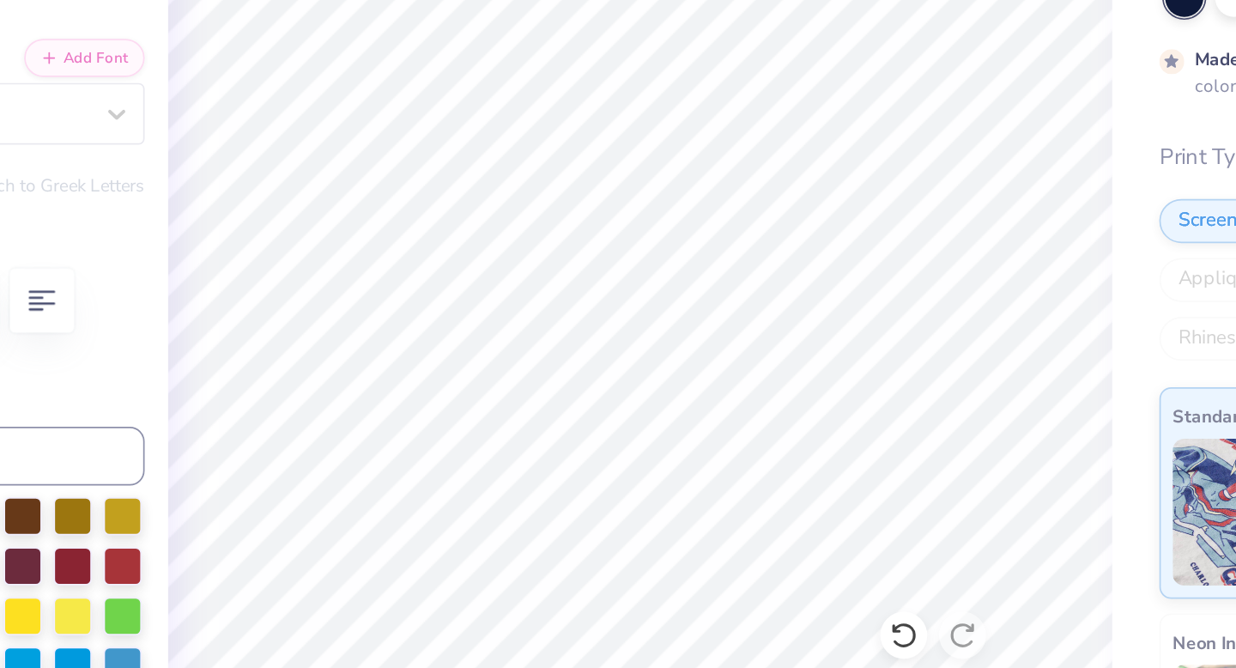
scroll to position [0, 0]
type textarea "[US_STATE] CDCA"
type input "3.89"
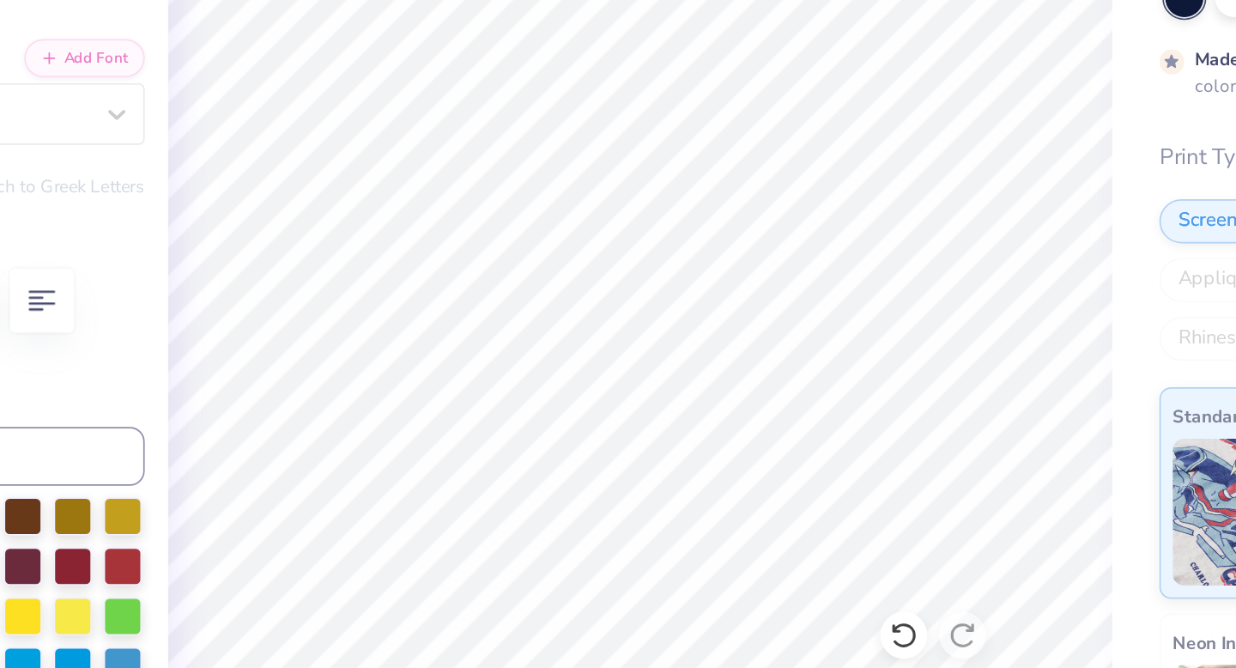
click at [786, 542] on icon at bounding box center [787, 542] width 3 height 3
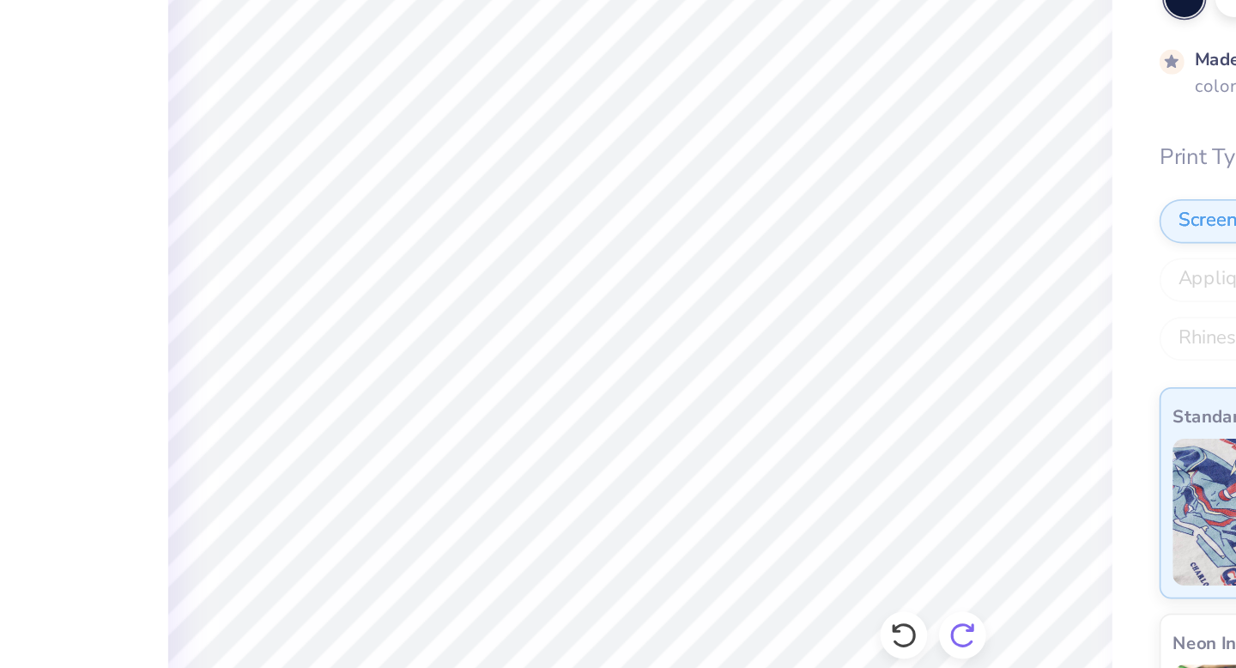
click at [826, 542] on icon at bounding box center [826, 545] width 17 height 17
click at [825, 555] on div at bounding box center [826, 545] width 27 height 27
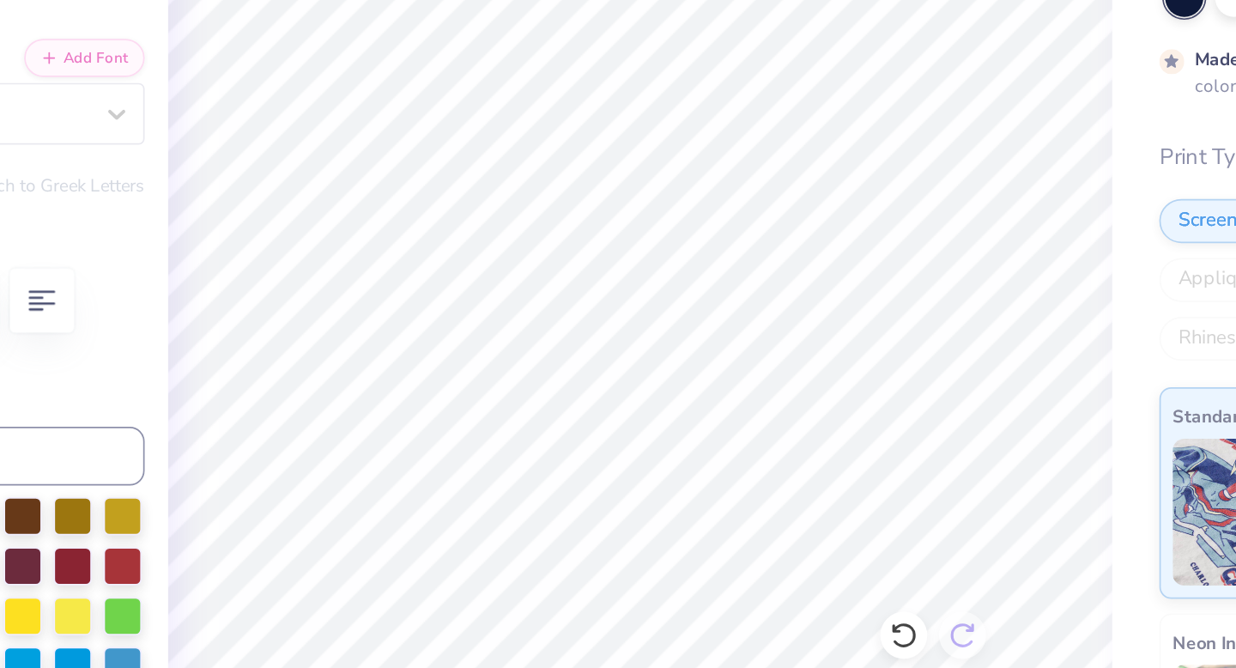
scroll to position [0, 0]
type textarea "ALPHA GAMMA CHAPTER"
type input "4.96"
type input "0.28"
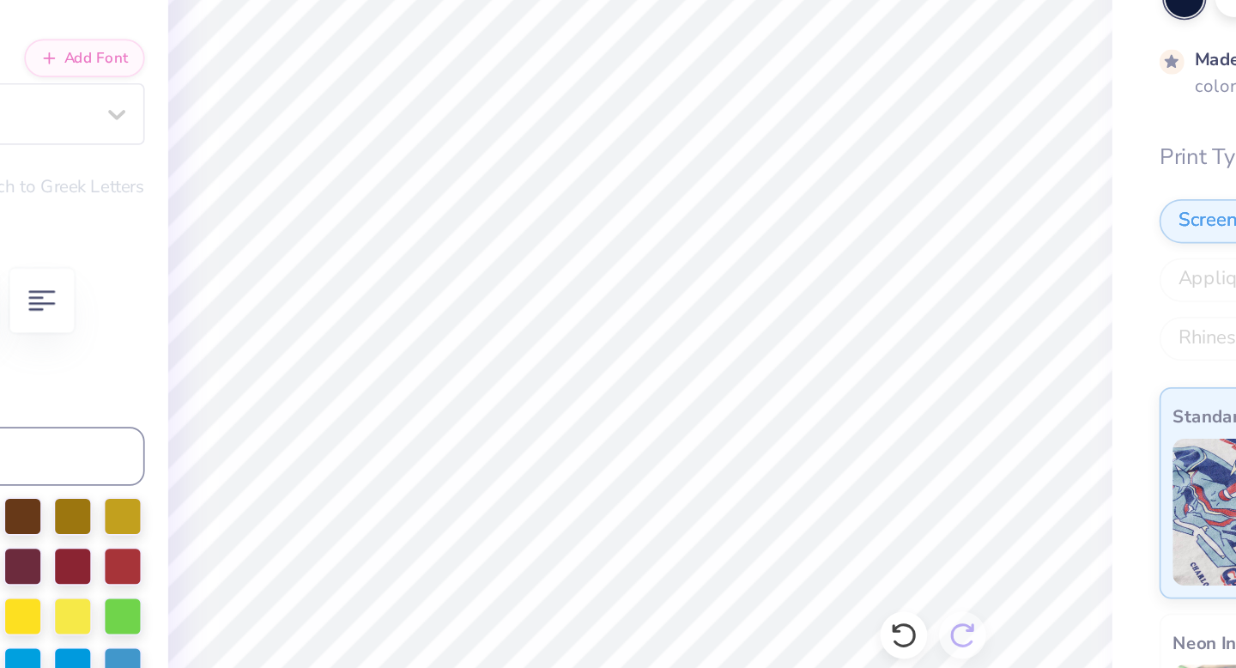
type input "0.05"
type input "0.10"
type input "5.79"
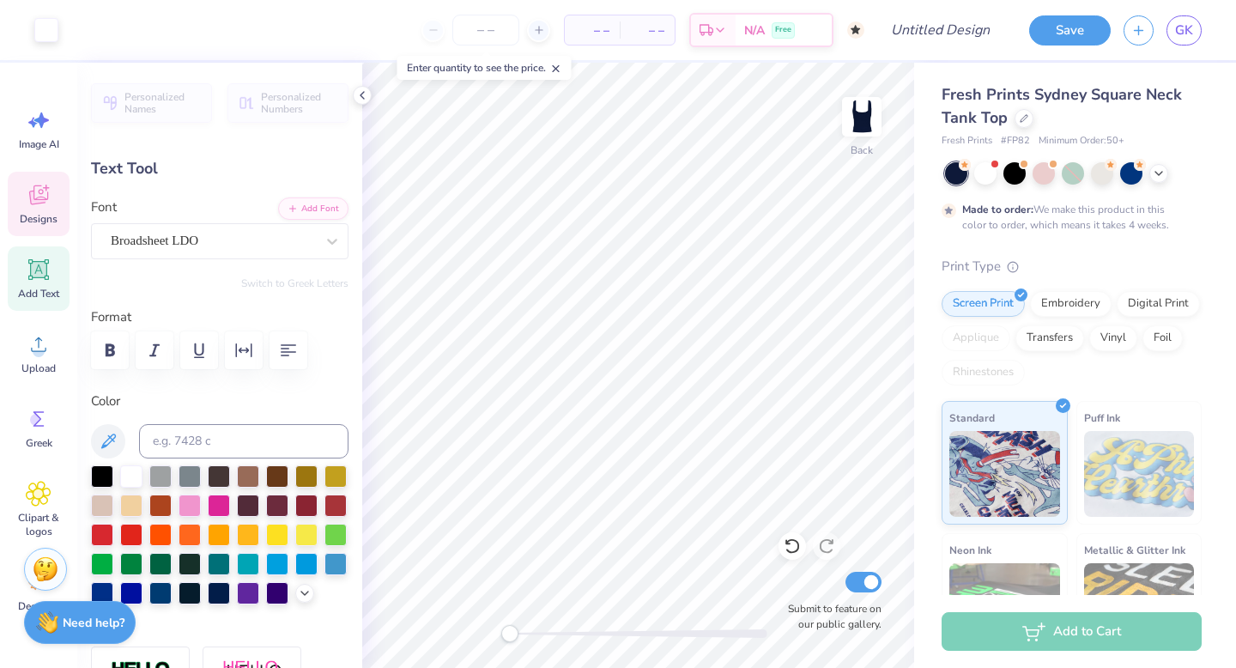
click at [45, 210] on div "Designs" at bounding box center [39, 204] width 62 height 64
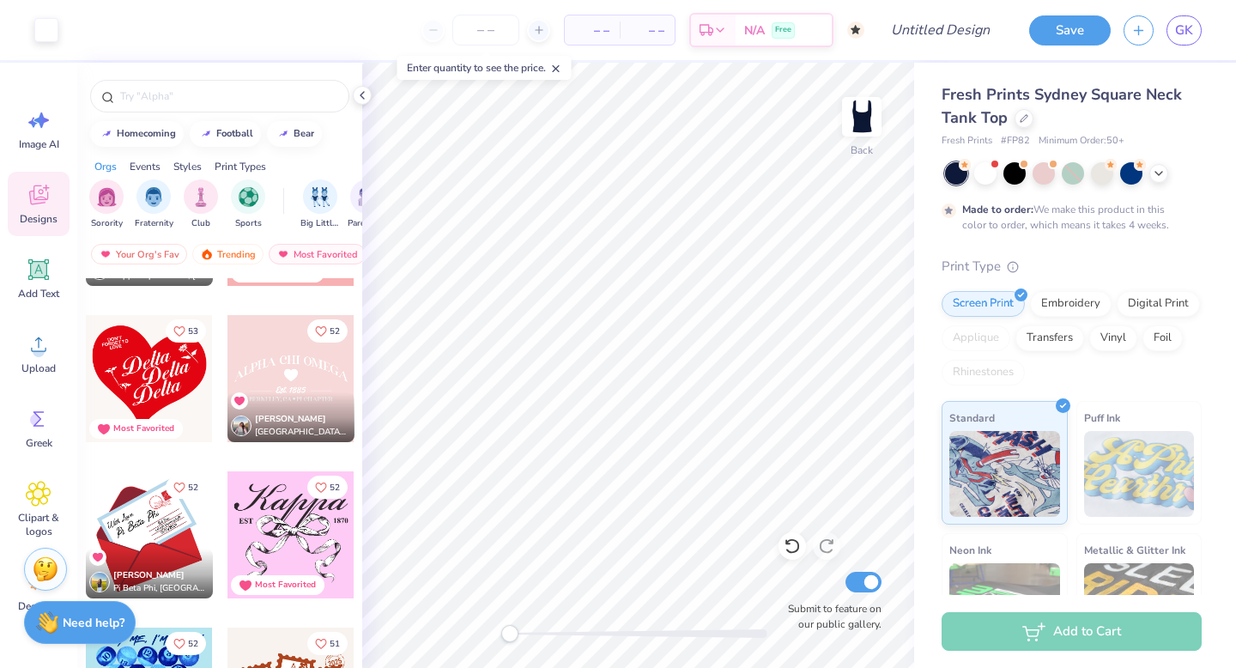
scroll to position [6264, 0]
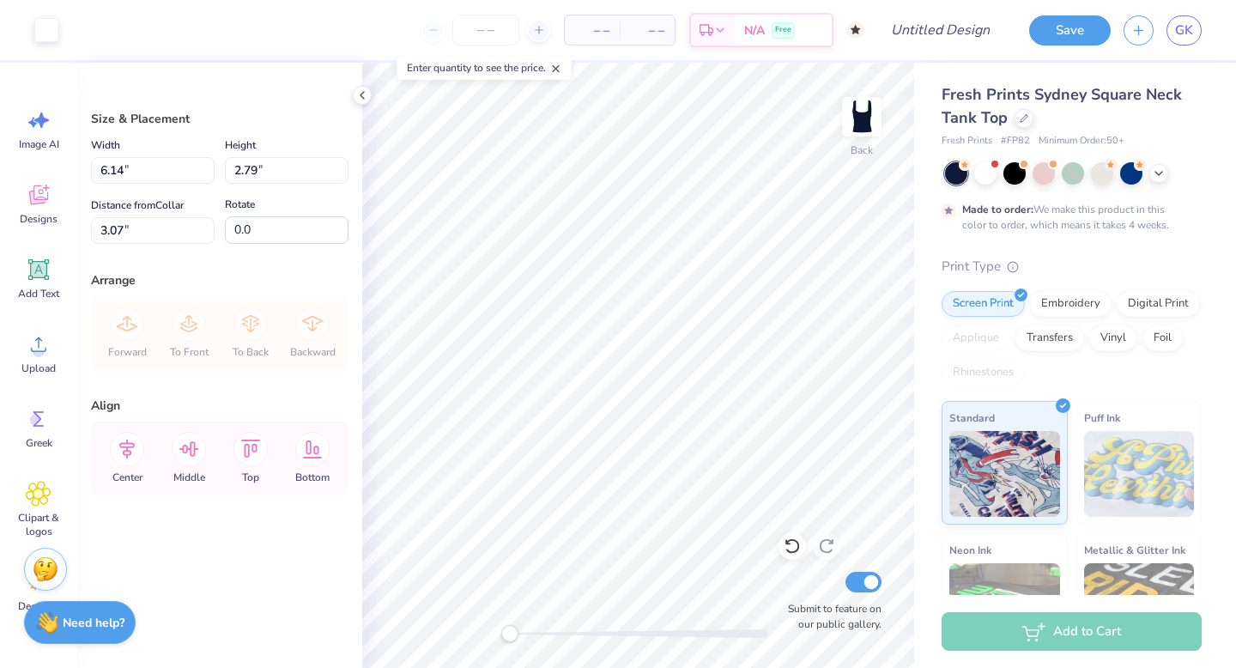
type input "0.50"
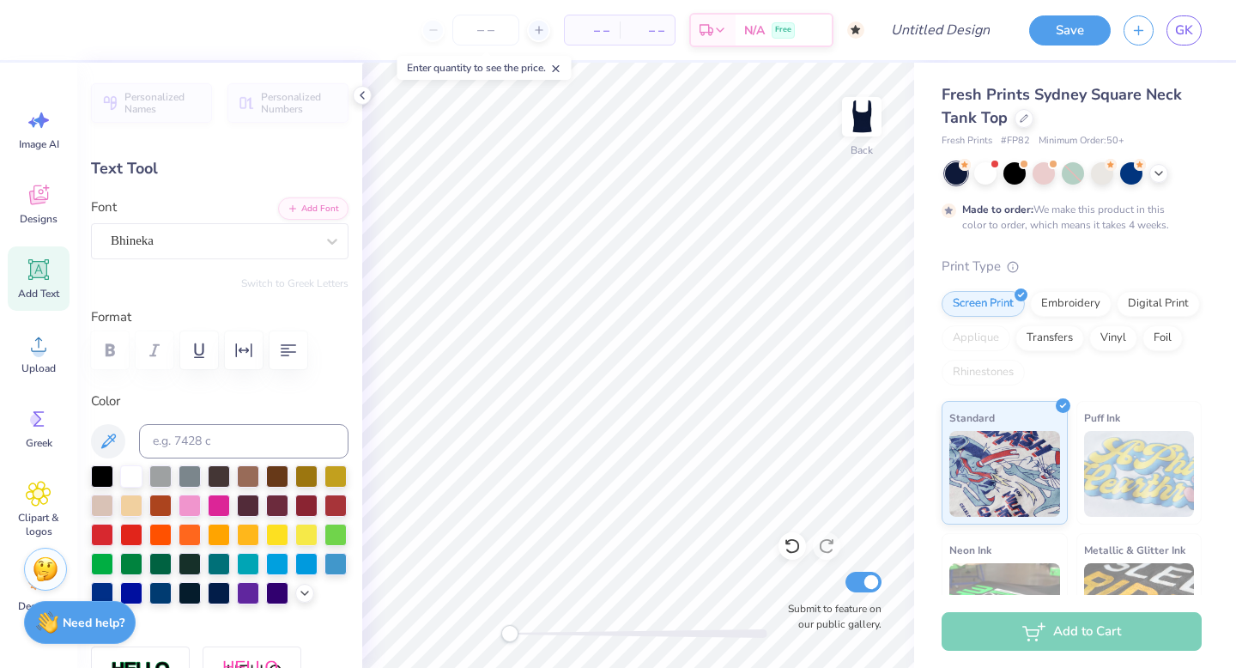
scroll to position [0, 1]
type textarea "Est. 1"
type input "1.05"
type textarea "Est. 2007"
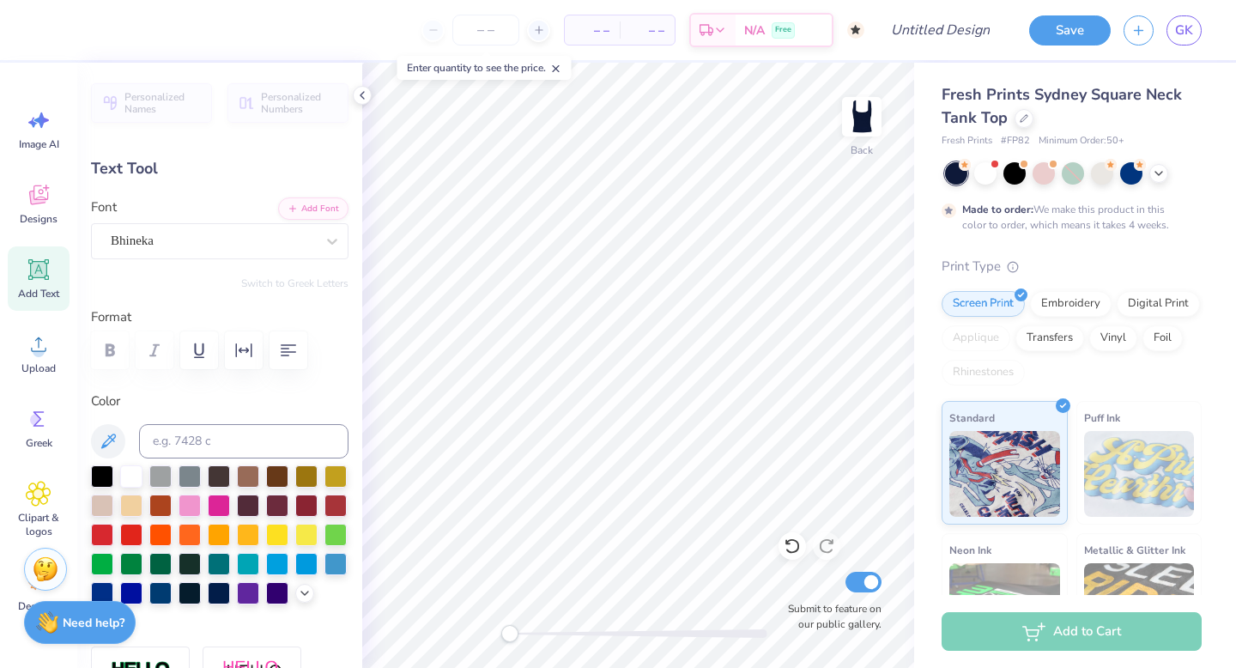
scroll to position [0, 2]
click at [947, 19] on input "Design Title" at bounding box center [961, 30] width 84 height 34
type input "heart tank"
click at [1070, 43] on div "Save" at bounding box center [1070, 30] width 82 height 30
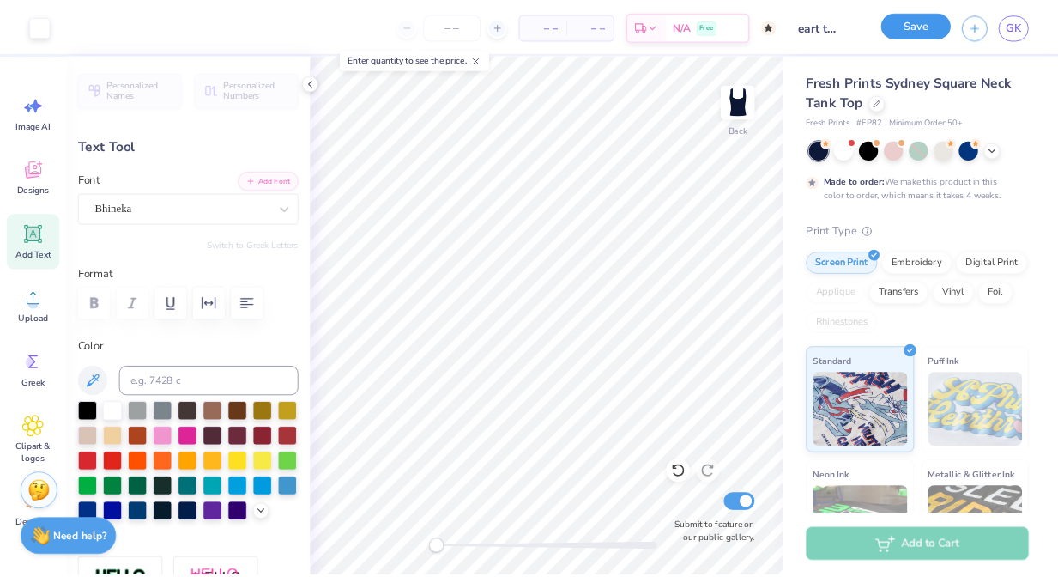
scroll to position [0, 0]
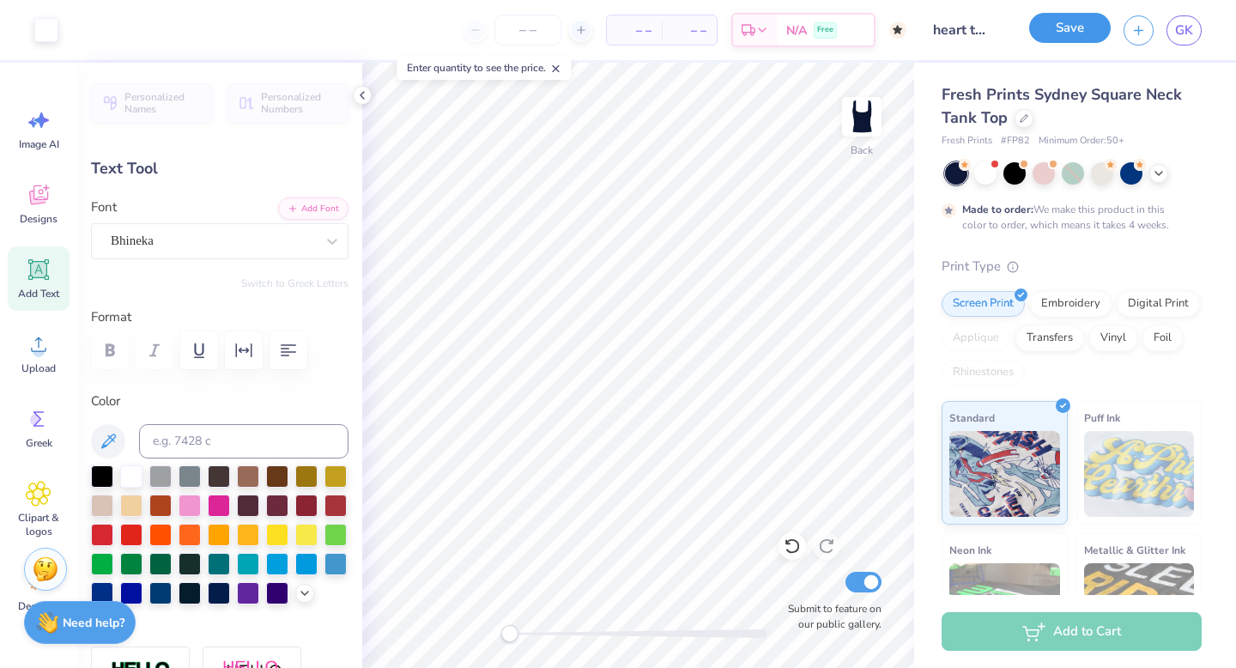
click at [1048, 30] on button "Save" at bounding box center [1070, 28] width 82 height 30
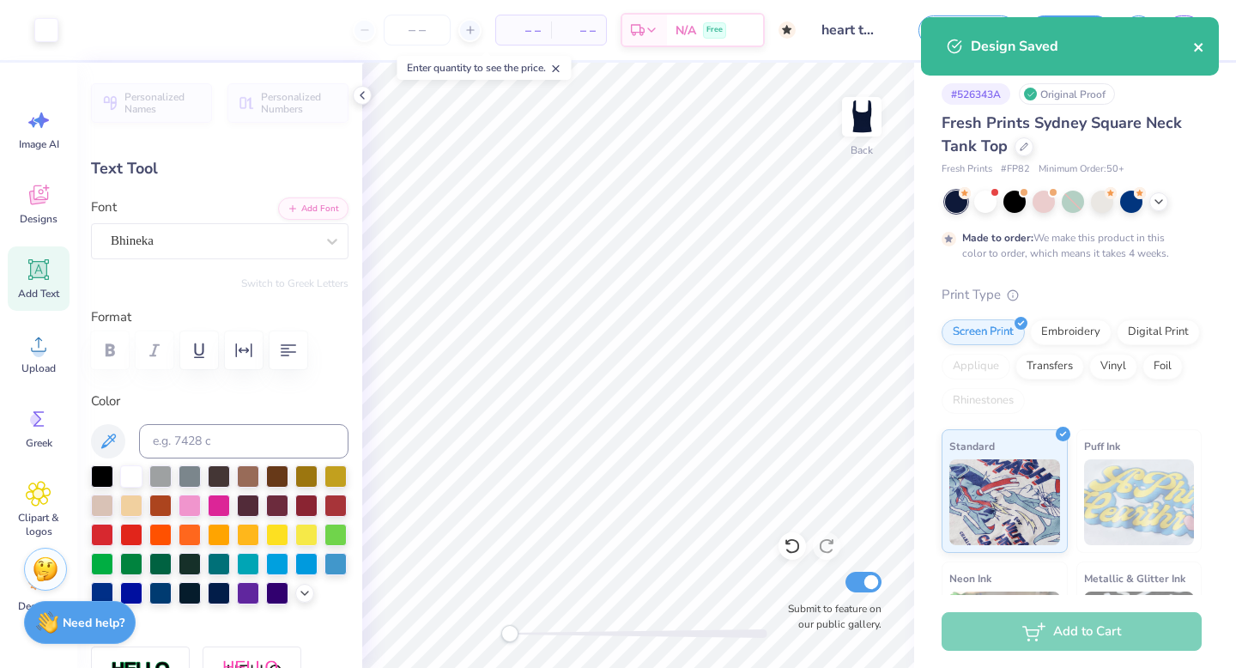
click at [1193, 45] on icon "close" at bounding box center [1199, 47] width 12 height 14
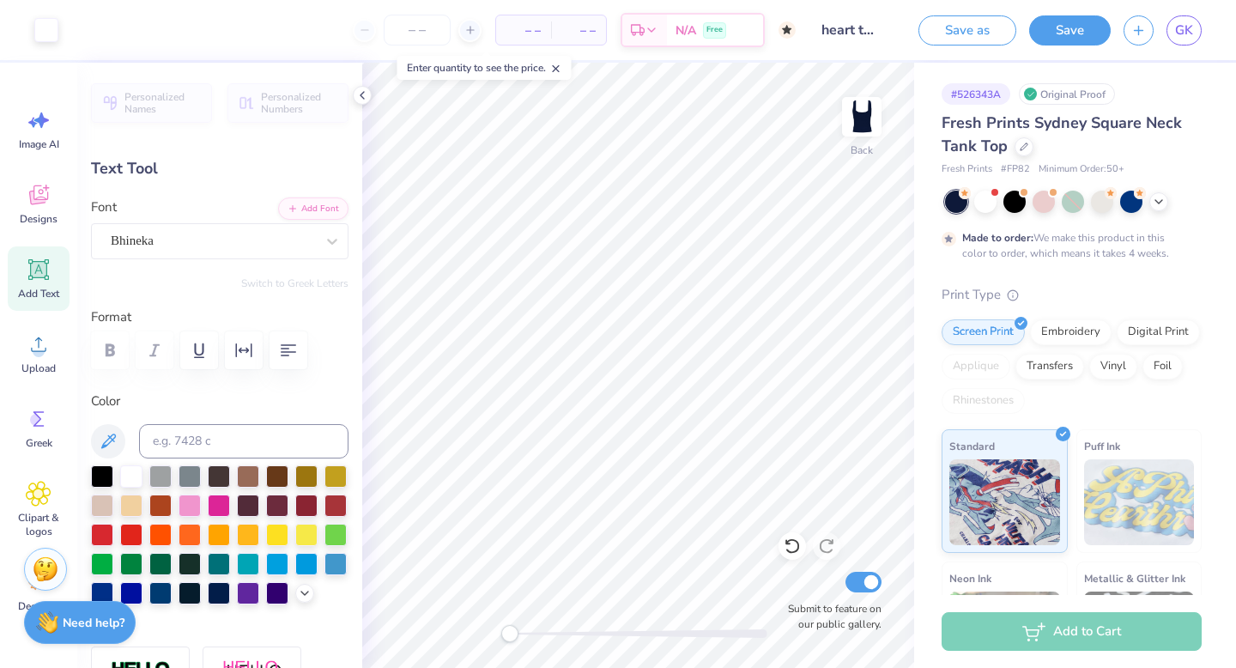
click at [1185, 30] on div "Design Saved" at bounding box center [1070, 53] width 305 height 78
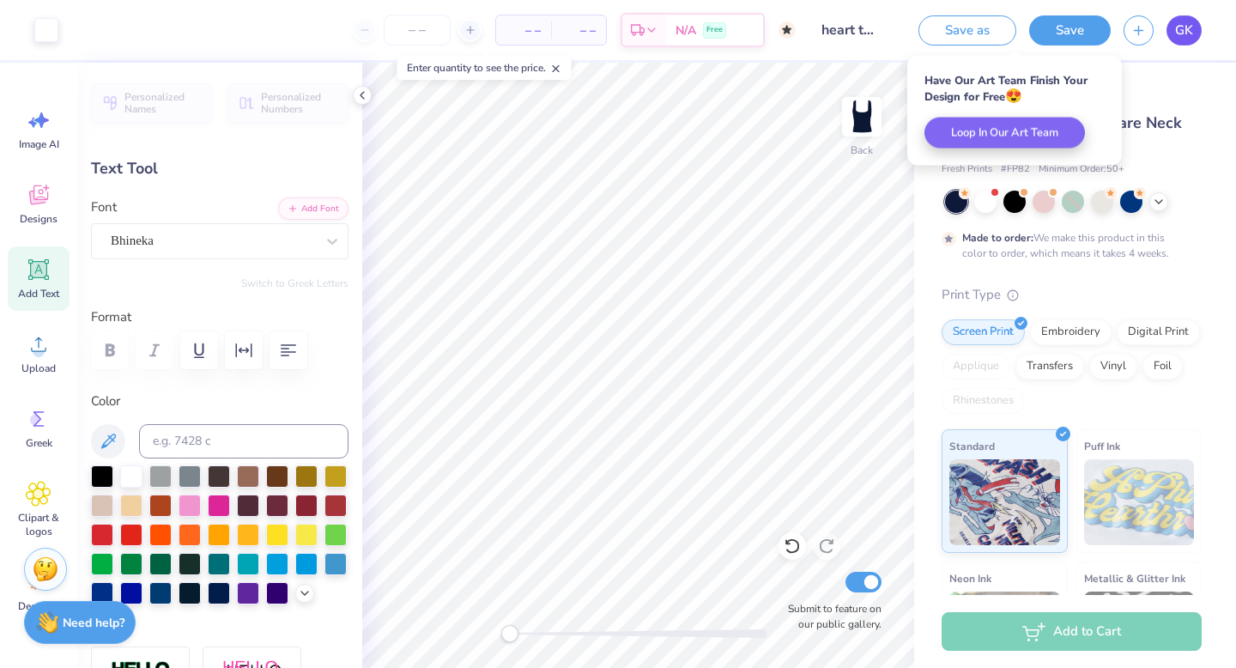
click at [1179, 15] on link "GK" at bounding box center [1183, 30] width 35 height 30
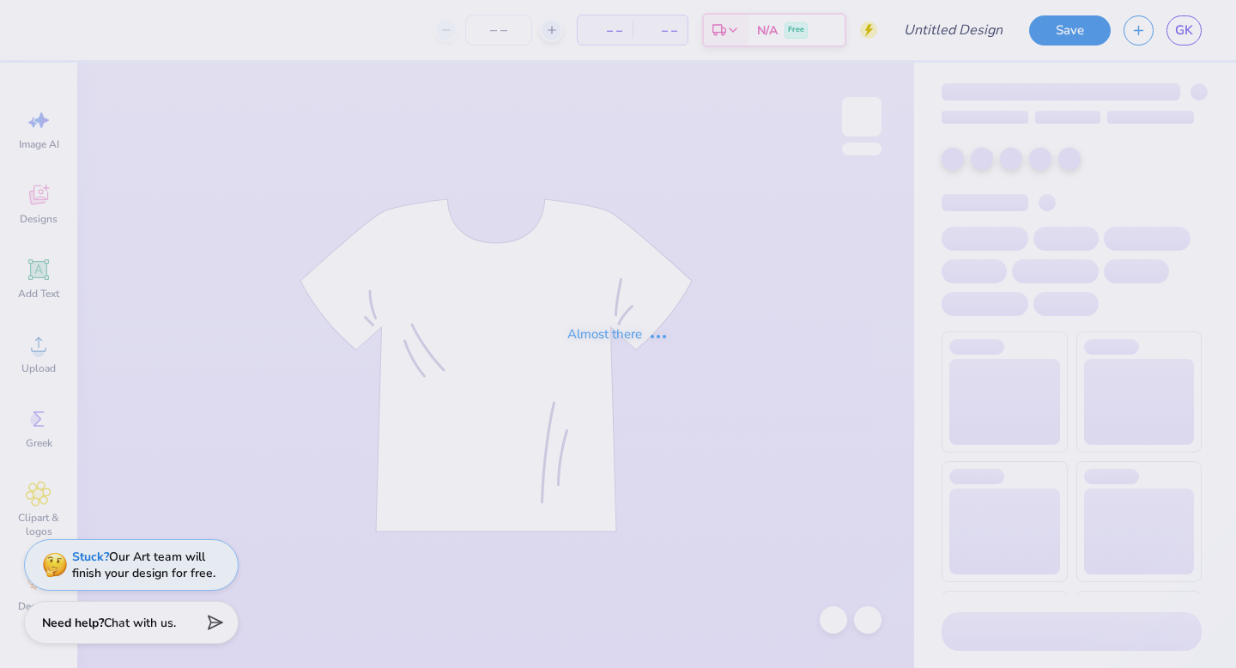
type input "heart tank"
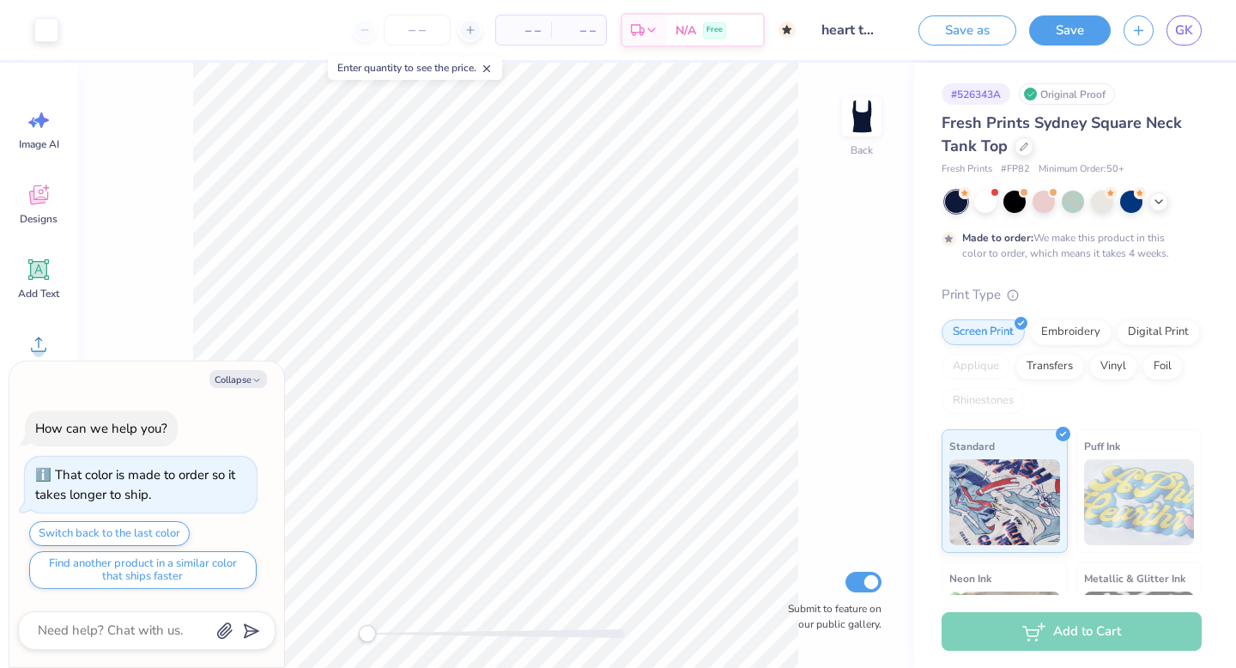
click at [1166, 206] on div at bounding box center [1158, 201] width 19 height 19
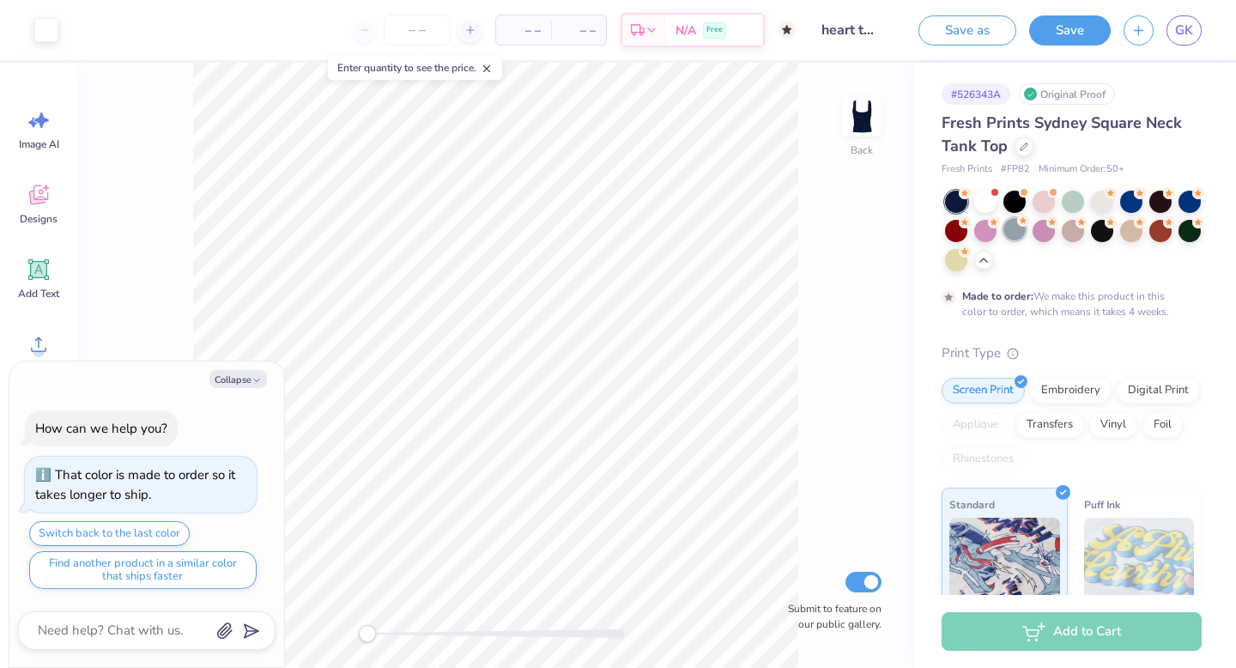
click at [1009, 228] on div at bounding box center [1014, 229] width 22 height 22
click at [1132, 204] on div at bounding box center [1131, 200] width 22 height 22
click at [1122, 204] on div at bounding box center [1131, 200] width 22 height 22
click at [1215, 200] on div "# 526343A Original Proof Fresh Prints Sydney Square Neck Tank Top Fresh Prints …" at bounding box center [1075, 469] width 322 height 813
click at [1187, 198] on div at bounding box center [1189, 200] width 22 height 22
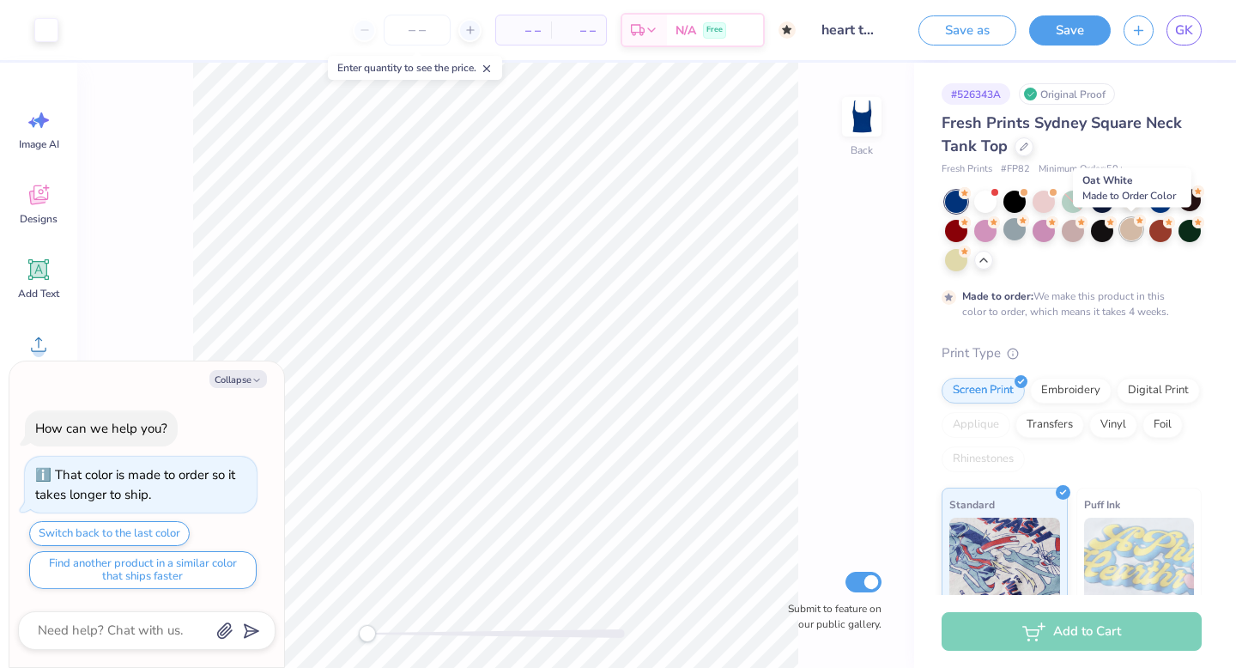
click at [1124, 233] on div at bounding box center [1131, 229] width 22 height 22
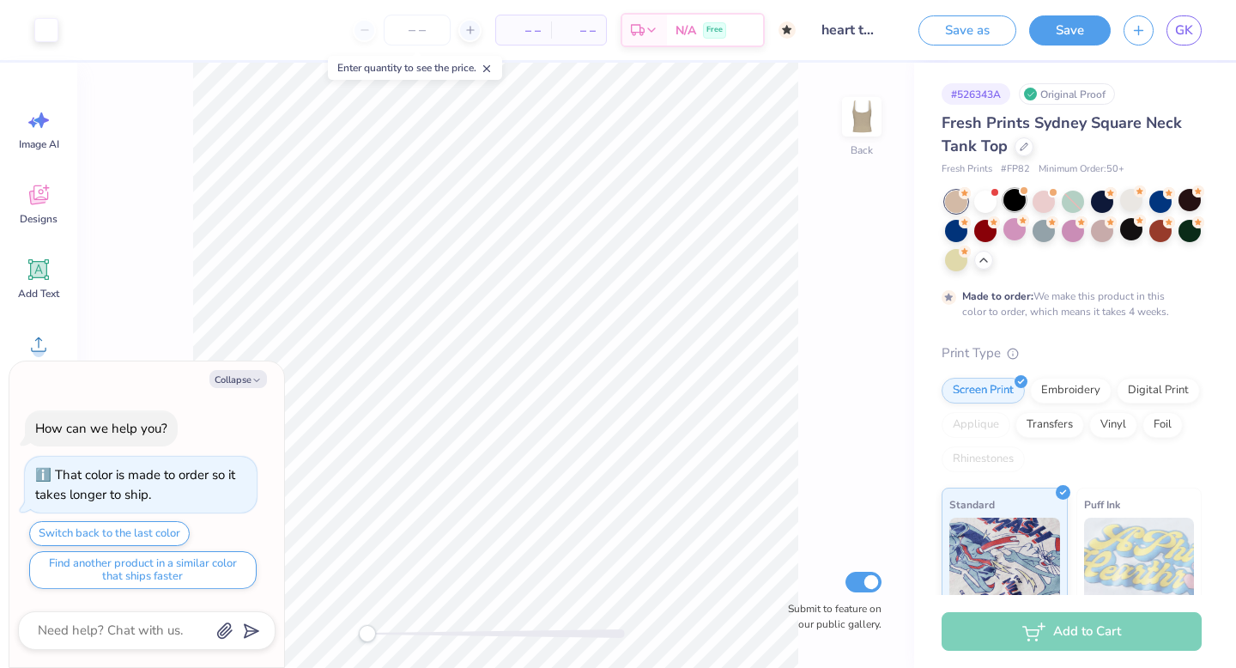
click at [1011, 201] on div at bounding box center [1014, 200] width 22 height 22
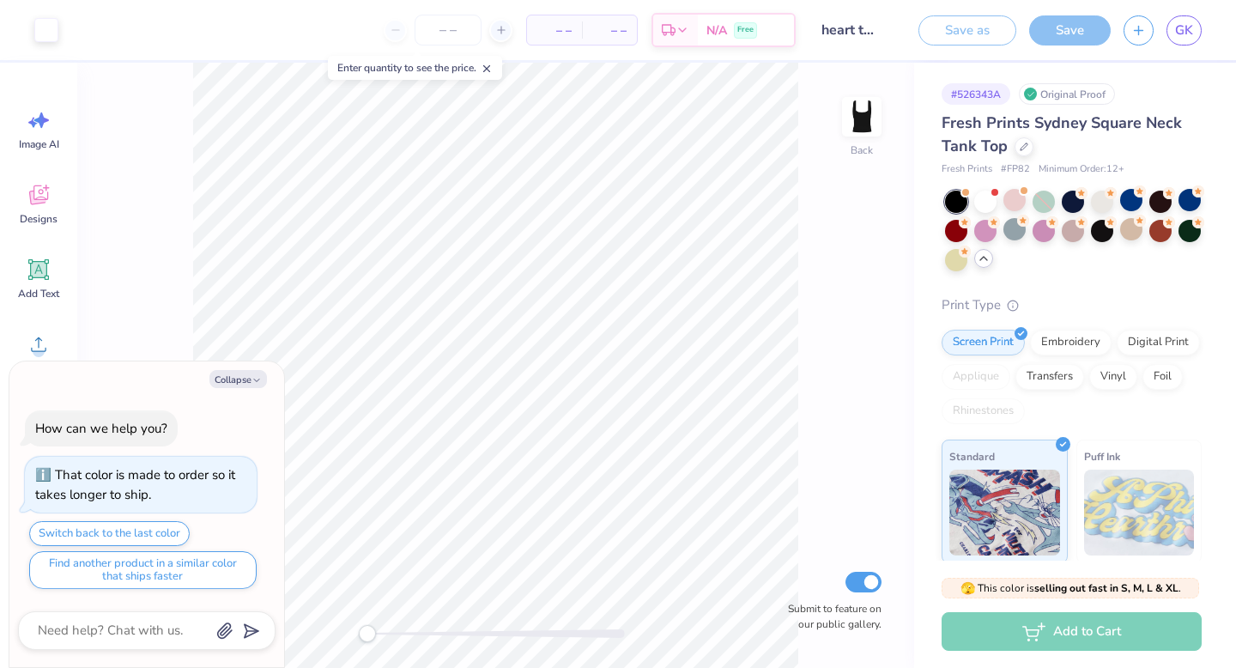
scroll to position [323, 0]
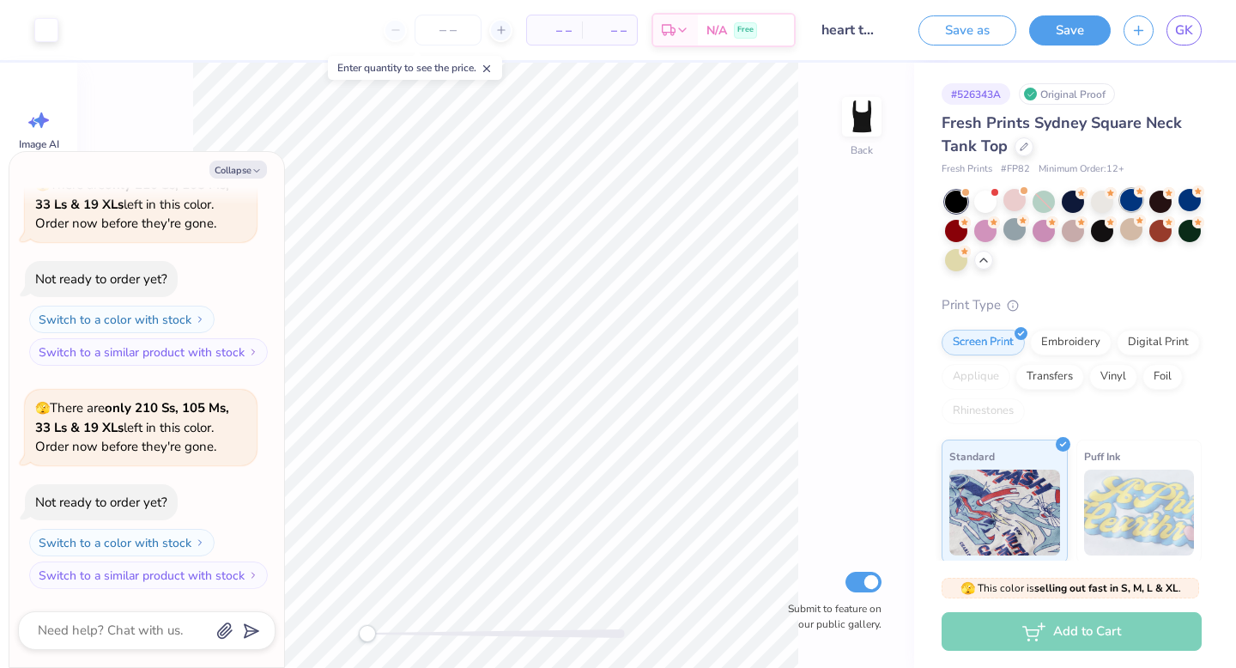
click at [1130, 197] on div at bounding box center [1131, 200] width 22 height 22
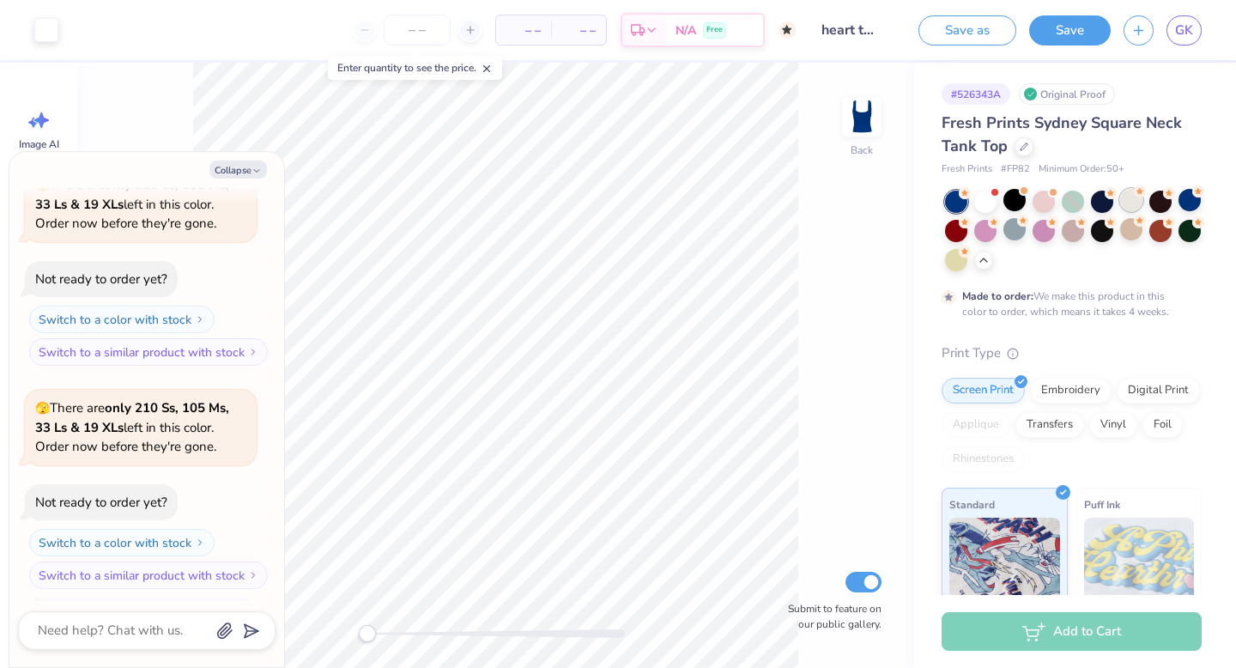
scroll to position [465, 0]
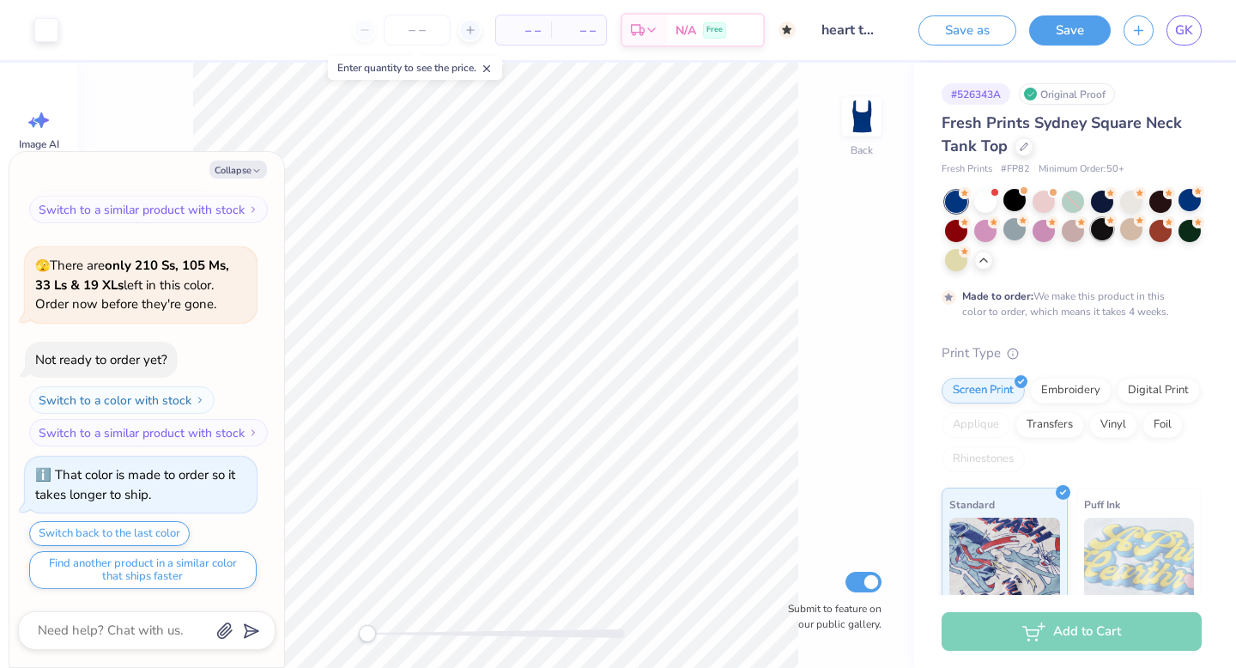
click at [1099, 229] on div at bounding box center [1102, 229] width 22 height 22
click at [1188, 198] on div at bounding box center [1189, 200] width 22 height 22
click at [1013, 203] on div at bounding box center [1014, 200] width 22 height 22
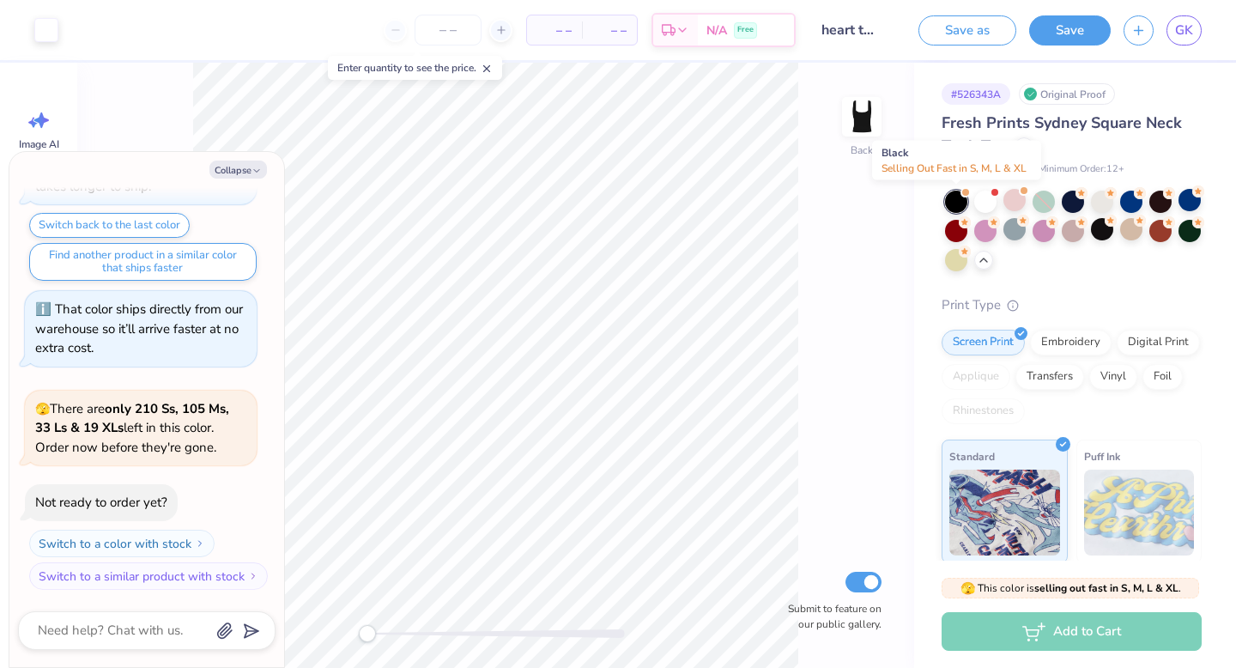
click at [962, 193] on div at bounding box center [965, 192] width 7 height 7
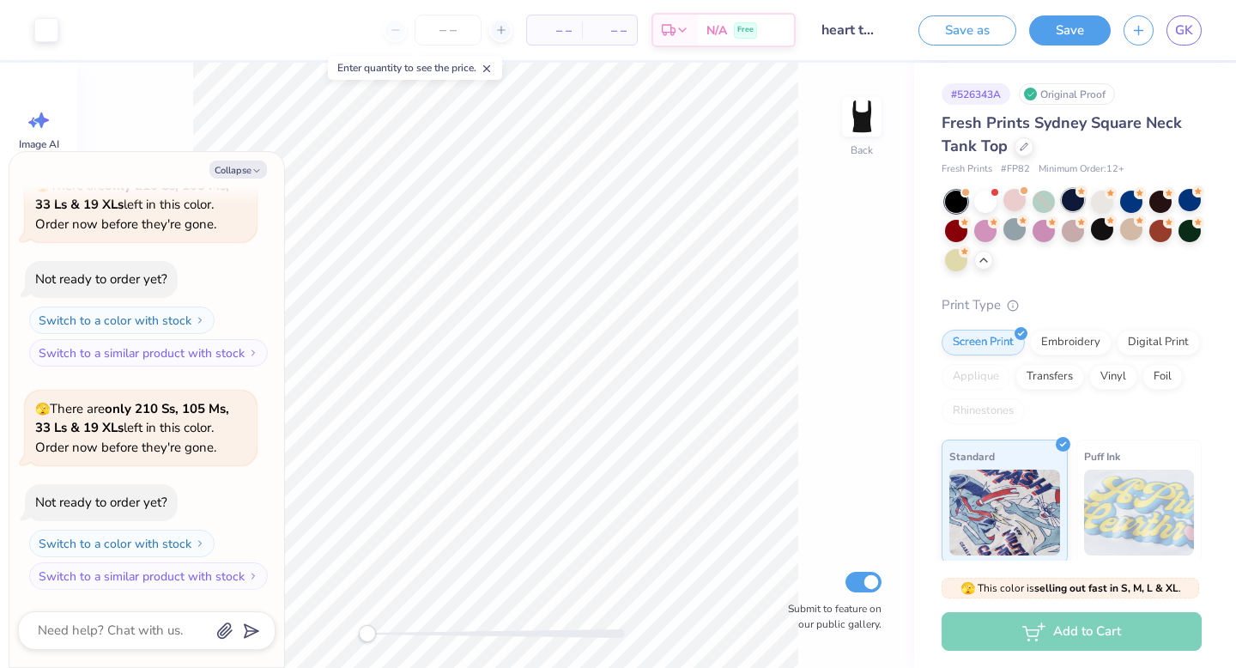
click at [1066, 203] on div at bounding box center [1073, 200] width 22 height 22
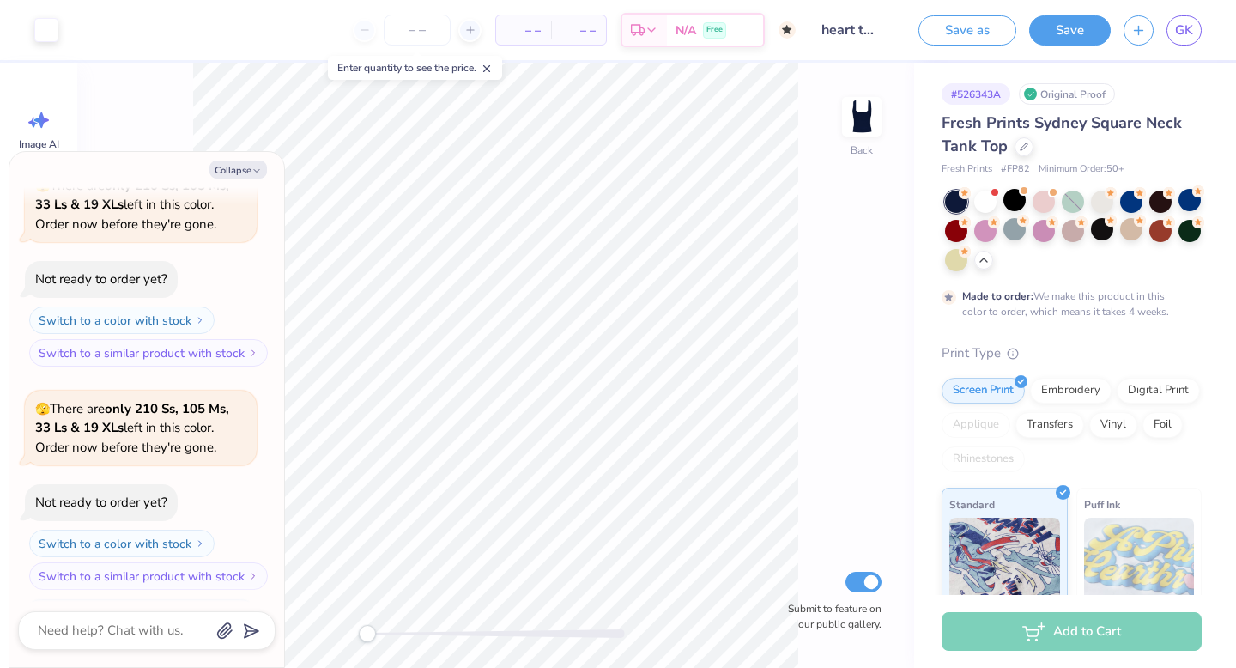
scroll to position [1139, 0]
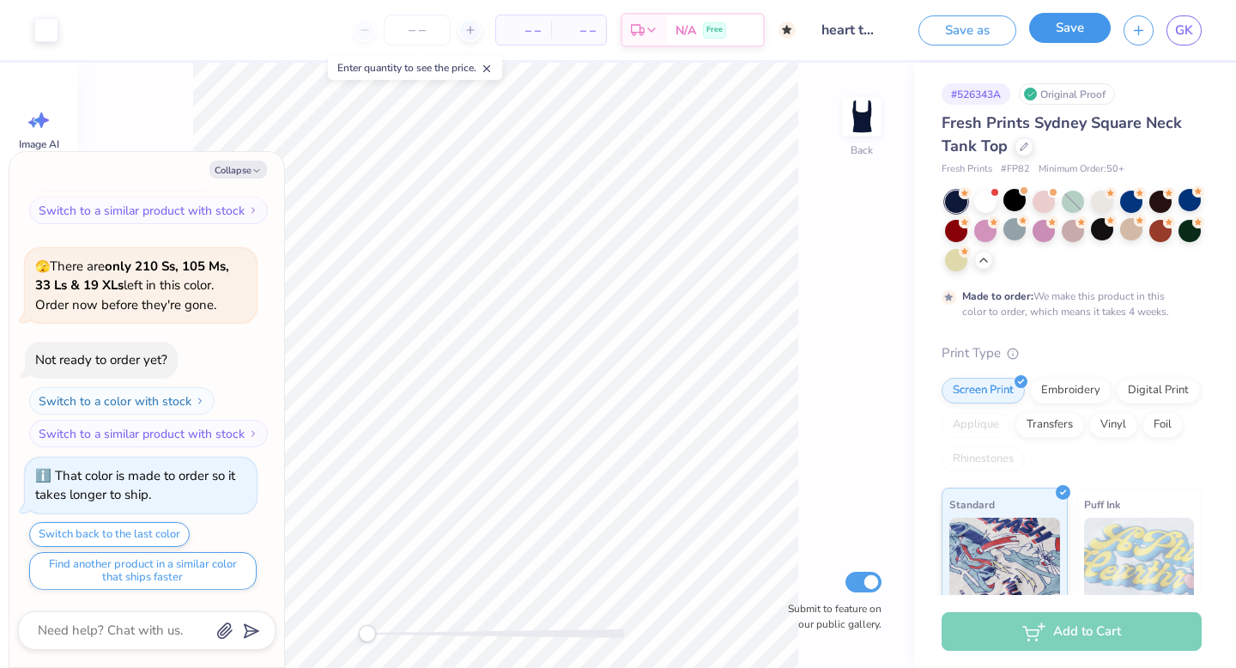
click at [1082, 21] on button "Save" at bounding box center [1070, 28] width 82 height 30
click at [1202, 26] on div "Save as Saving... GK" at bounding box center [1053, 30] width 366 height 60
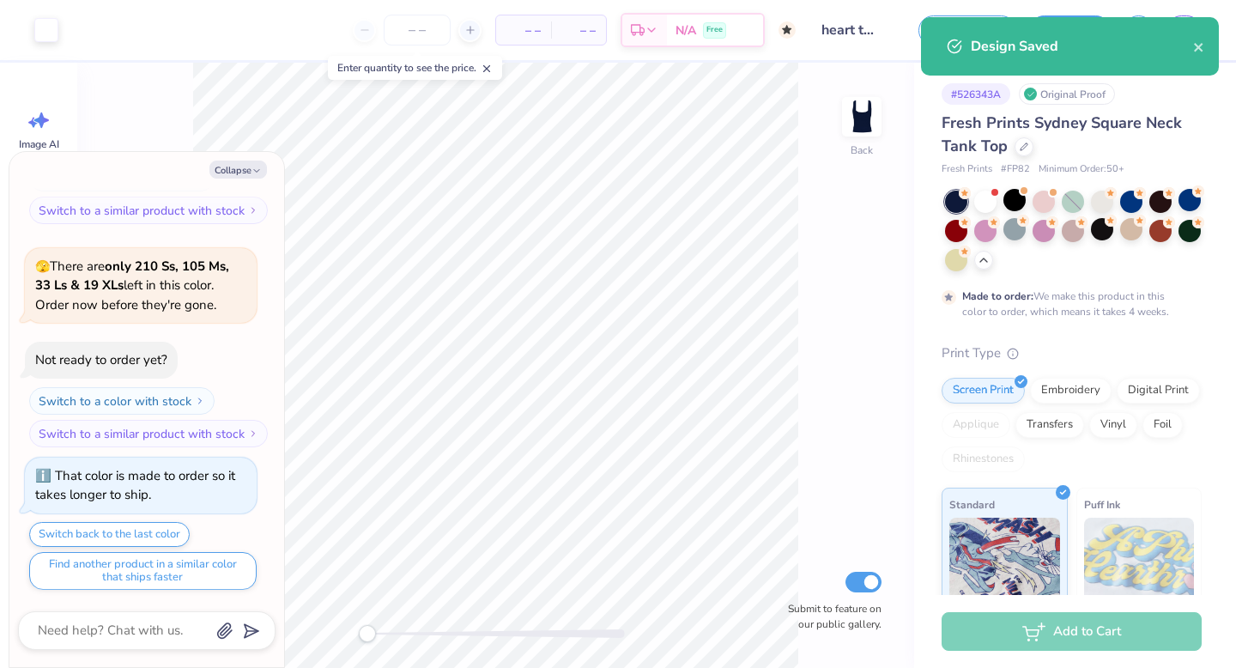
click at [1202, 26] on div "Design Saved" at bounding box center [1070, 46] width 298 height 58
click at [1197, 44] on icon "close" at bounding box center [1199, 47] width 12 height 14
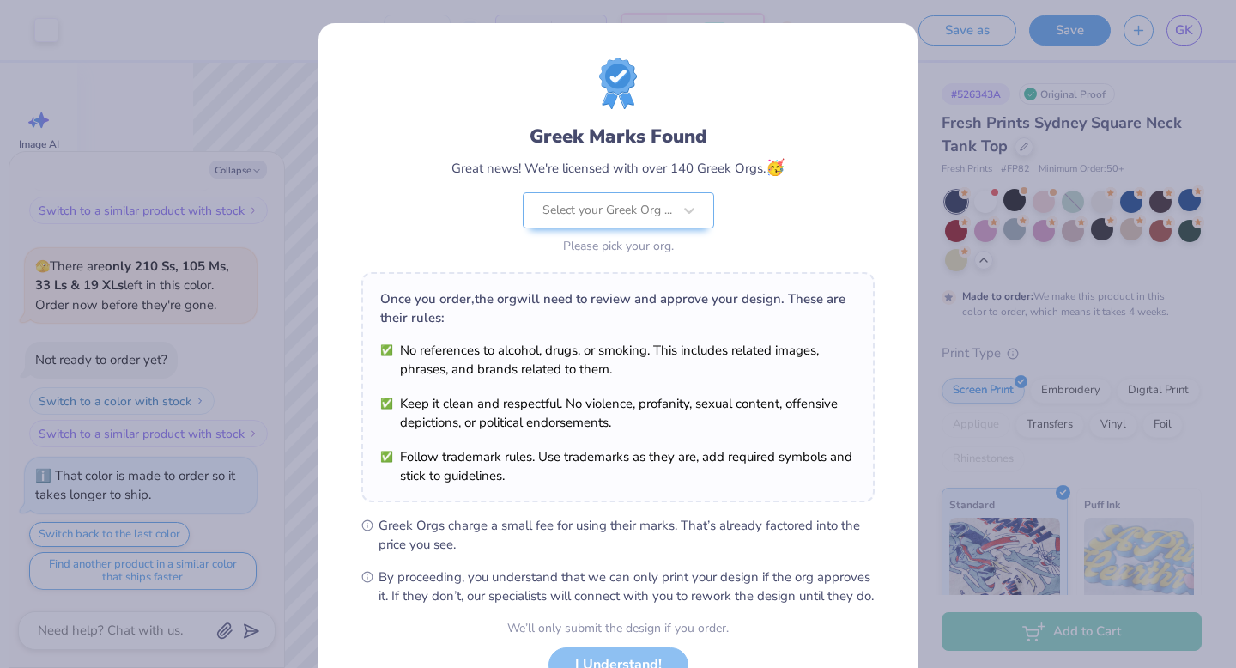
click at [972, 66] on div "Greek Marks Found Great news! We're licensed with over 140 Greek Orgs. 🥳 Select…" at bounding box center [618, 334] width 1236 height 668
click at [1100, 32] on div "Greek Marks Found Great news! We're licensed with over 140 Greek Orgs. 🥳 Select…" at bounding box center [618, 334] width 1236 height 668
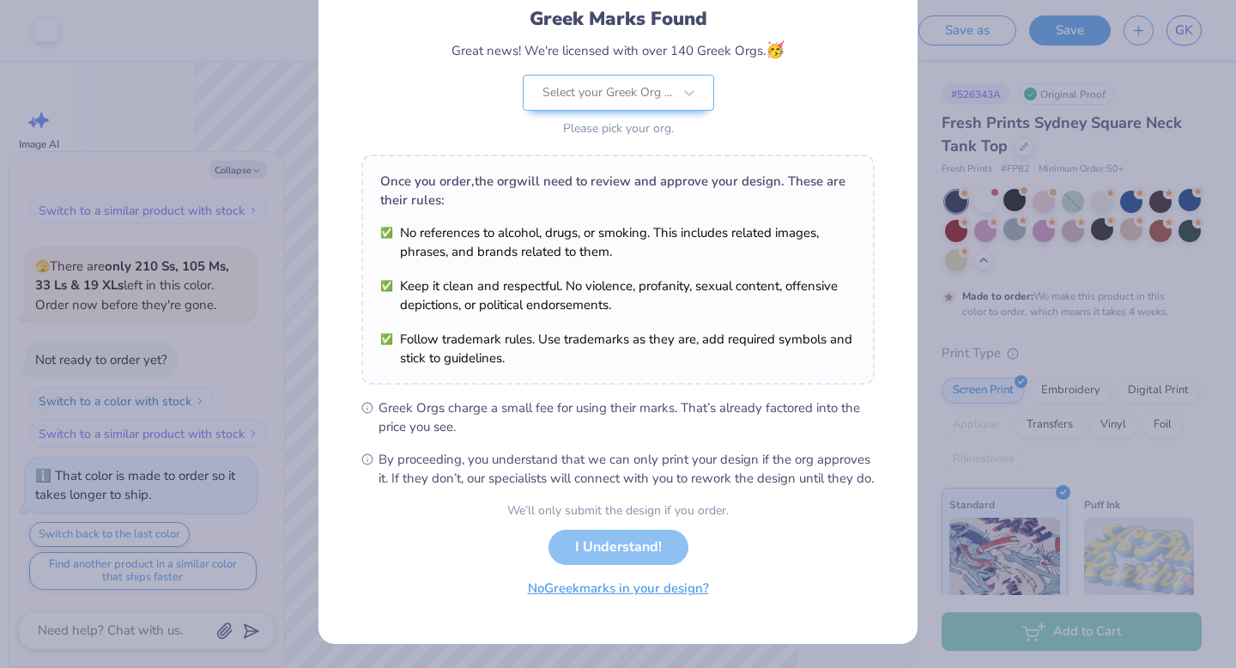
click at [622, 604] on button "No Greek marks in your design?" at bounding box center [618, 588] width 210 height 35
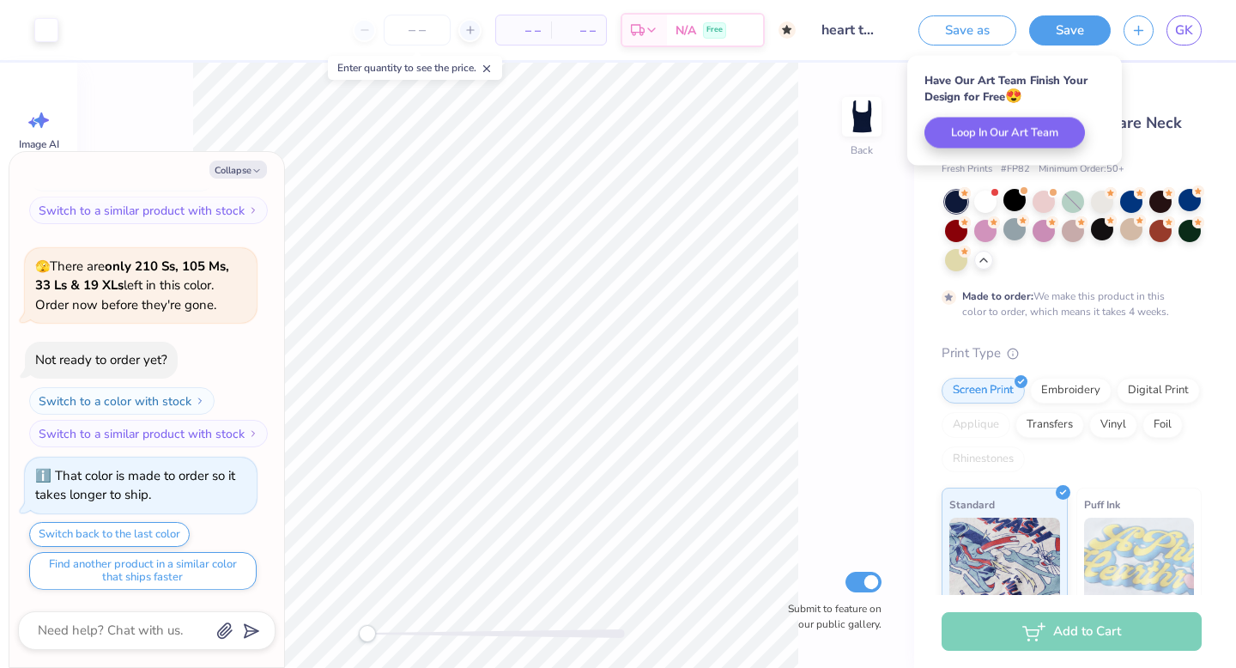
type textarea "x"
click at [1174, 41] on link "GK" at bounding box center [1183, 30] width 35 height 30
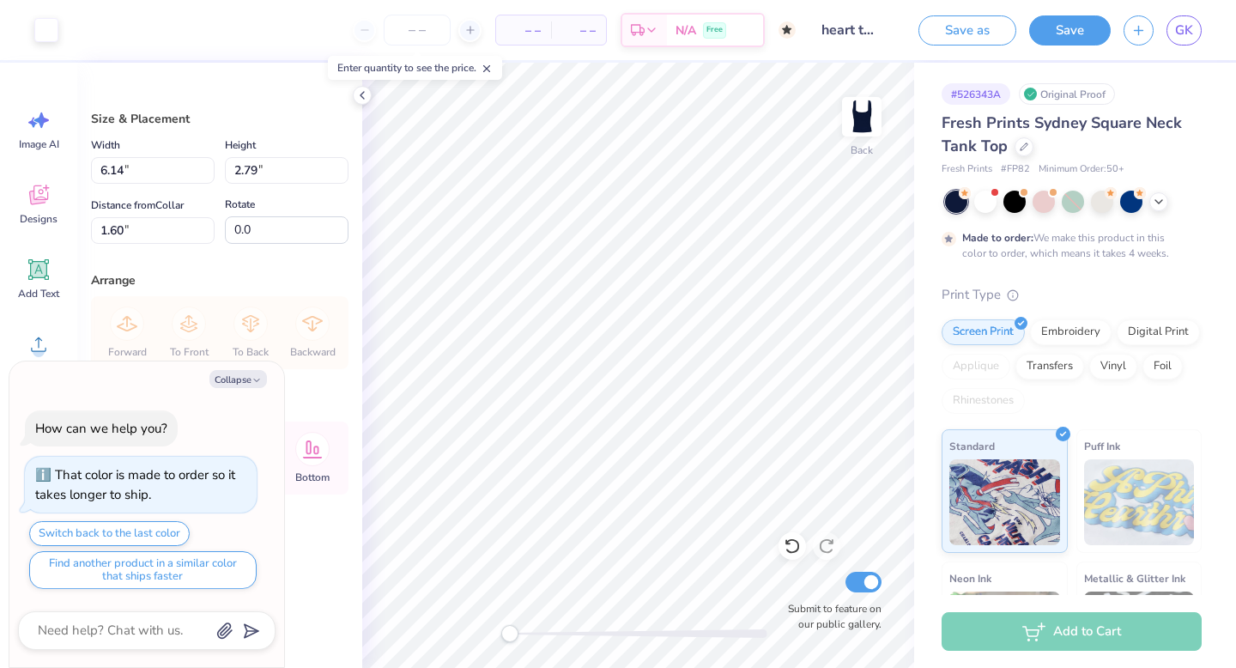
type textarea "x"
type input "4.64"
type input "2.11"
type input "2.29"
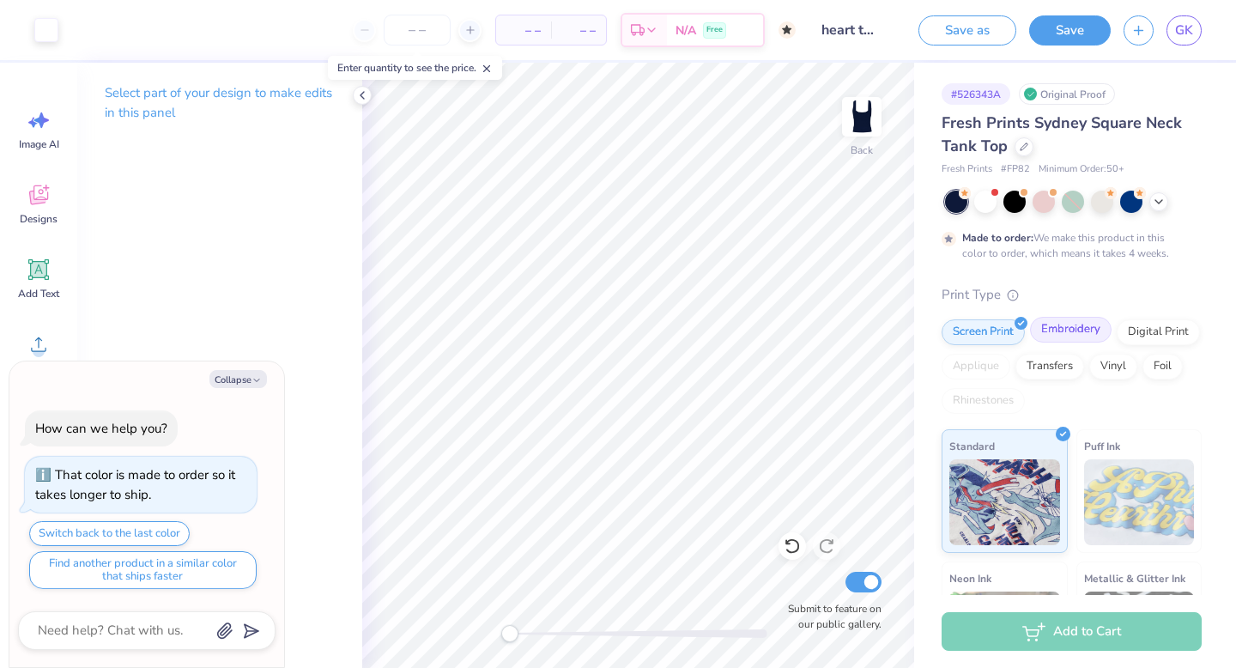
click at [1079, 327] on div "Embroidery" at bounding box center [1071, 330] width 82 height 26
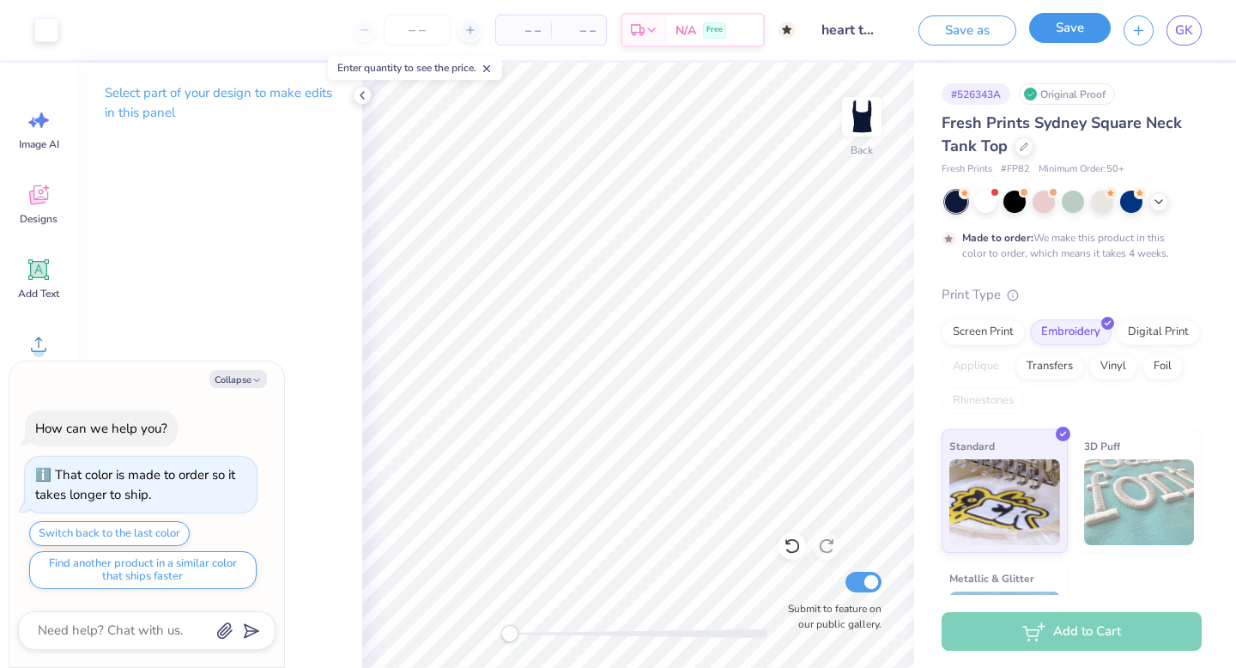
click at [1082, 39] on button "Save" at bounding box center [1070, 28] width 82 height 30
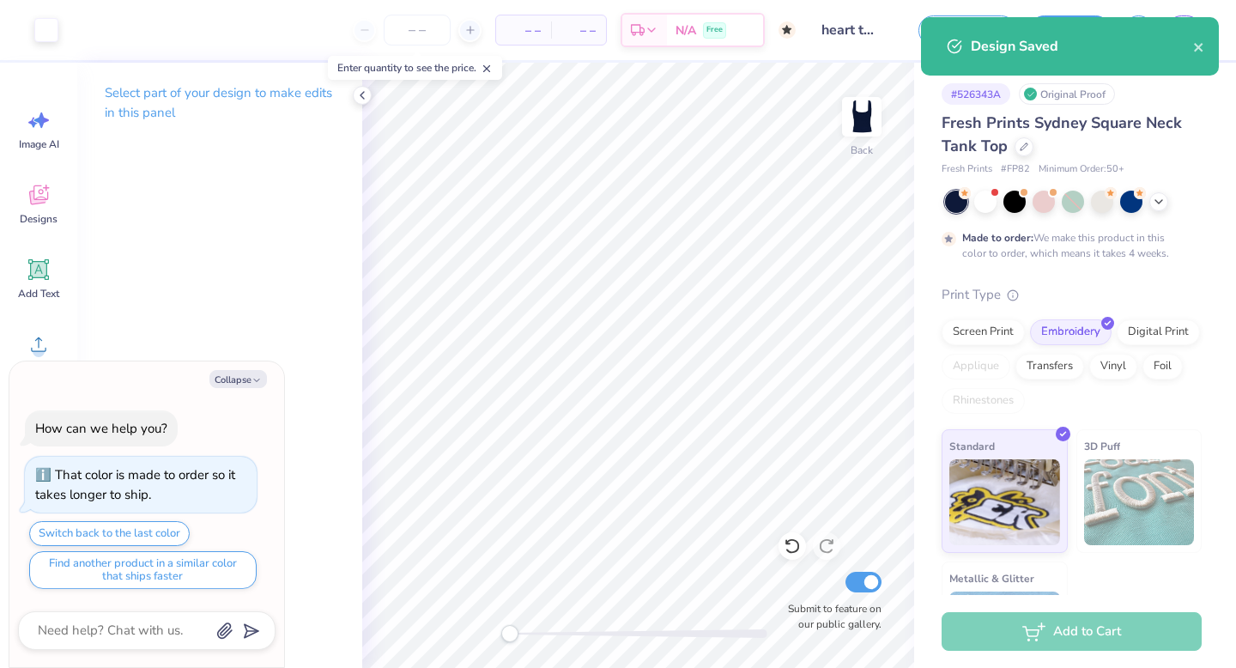
click at [1208, 50] on div "Design Saved" at bounding box center [1070, 46] width 298 height 58
click at [1202, 51] on icon "close" at bounding box center [1199, 47] width 12 height 14
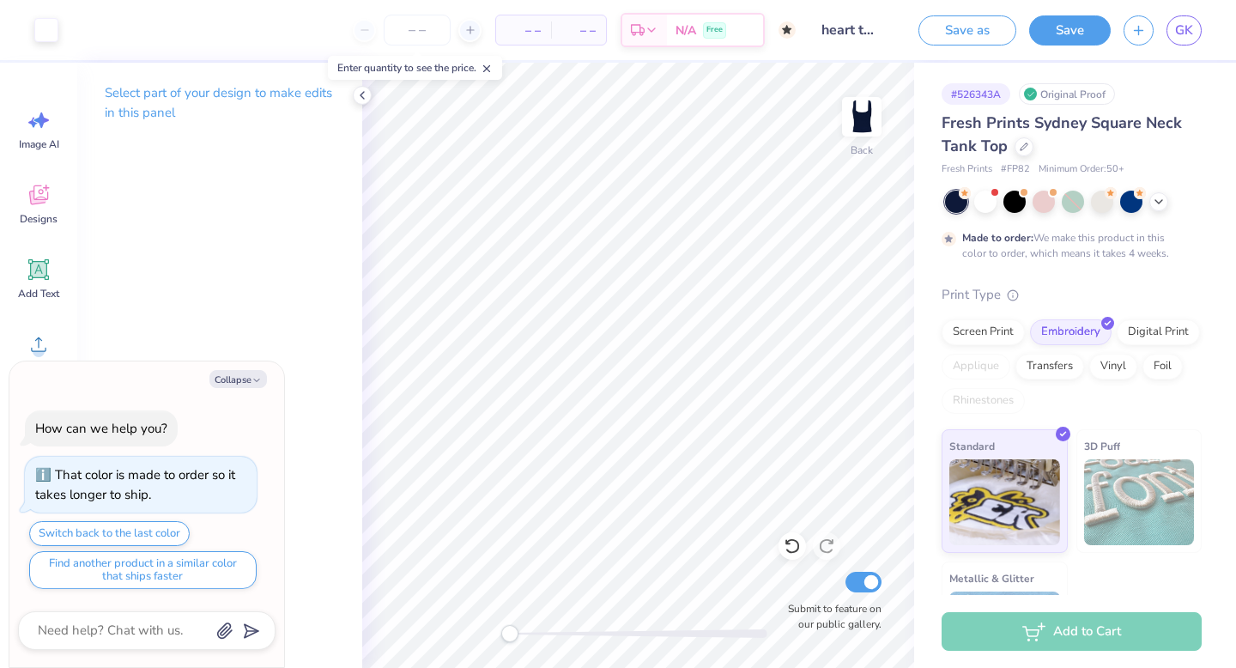
click at [1190, 30] on span "GK" at bounding box center [1184, 31] width 18 height 20
type textarea "x"
